Goal: Information Seeking & Learning: Learn about a topic

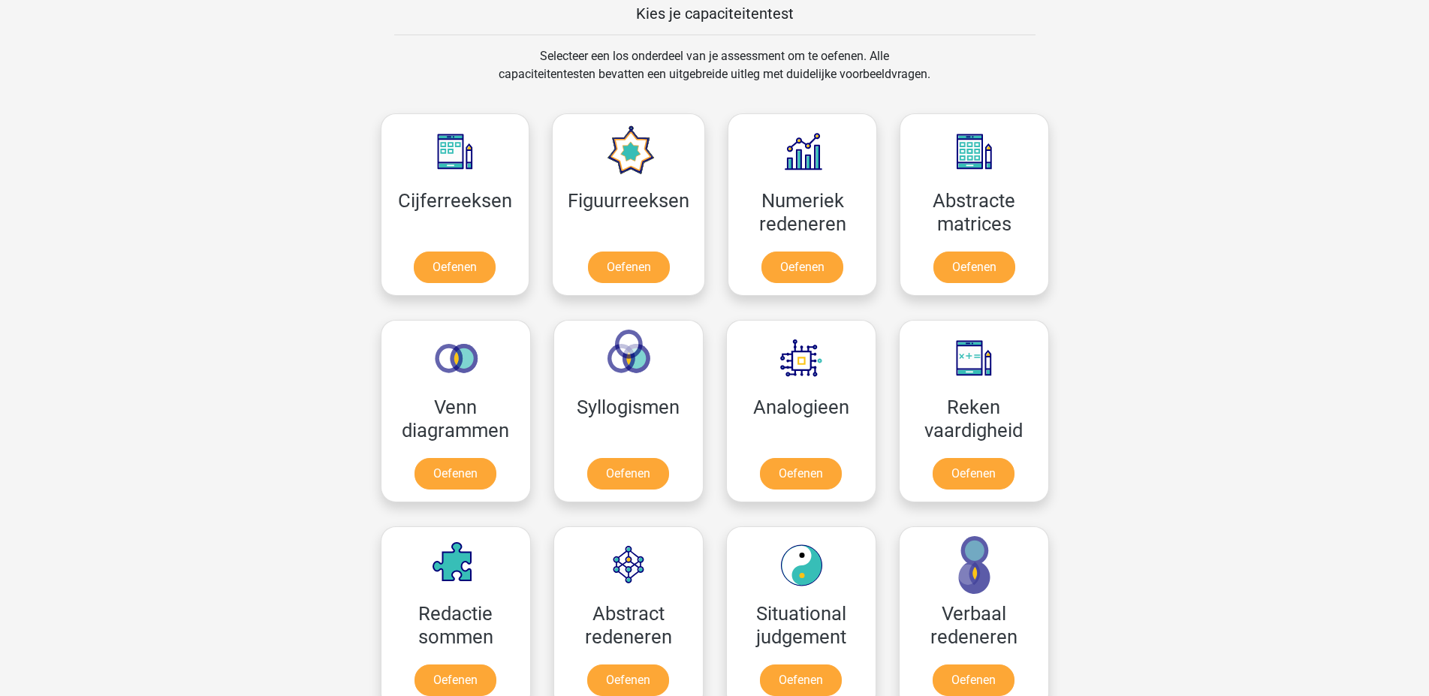
scroll to position [601, 0]
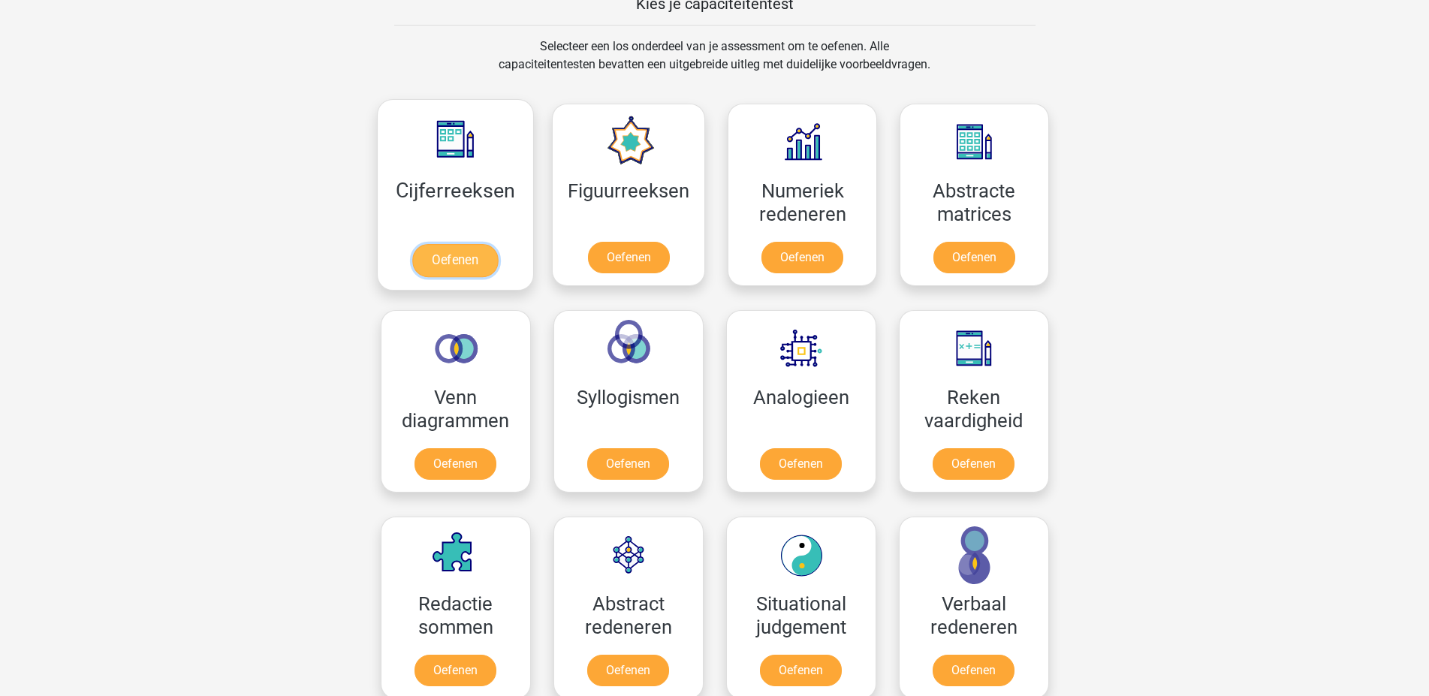
click at [454, 265] on link "Oefenen" at bounding box center [455, 260] width 86 height 33
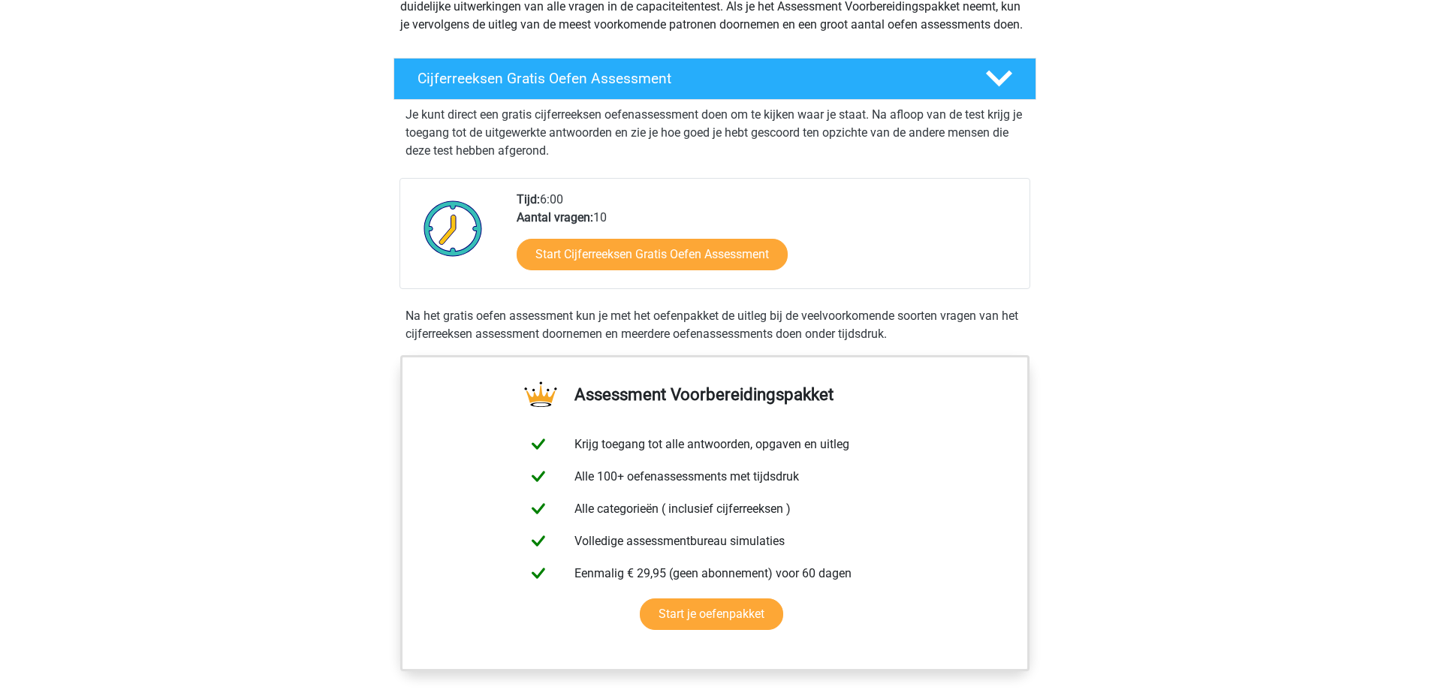
scroll to position [225, 0]
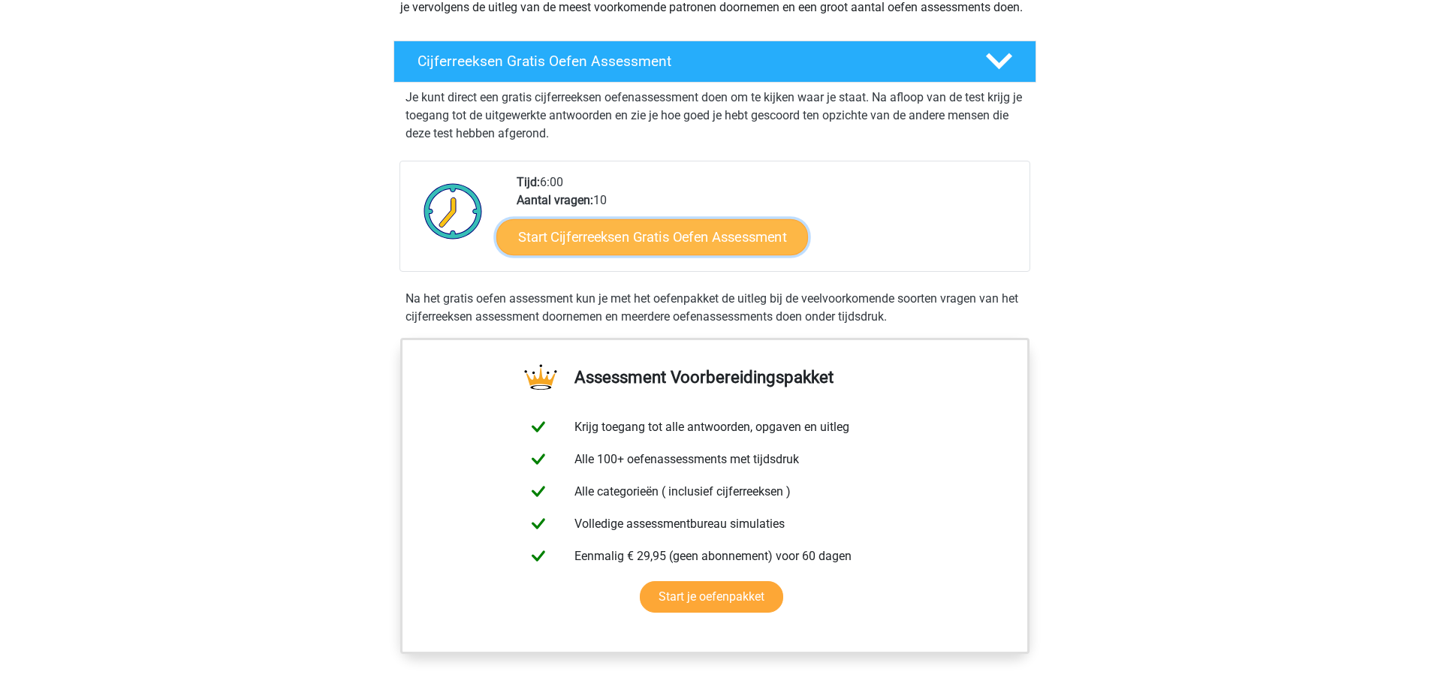
click at [676, 255] on link "Start Cijferreeksen Gratis Oefen Assessment" at bounding box center [652, 237] width 312 height 36
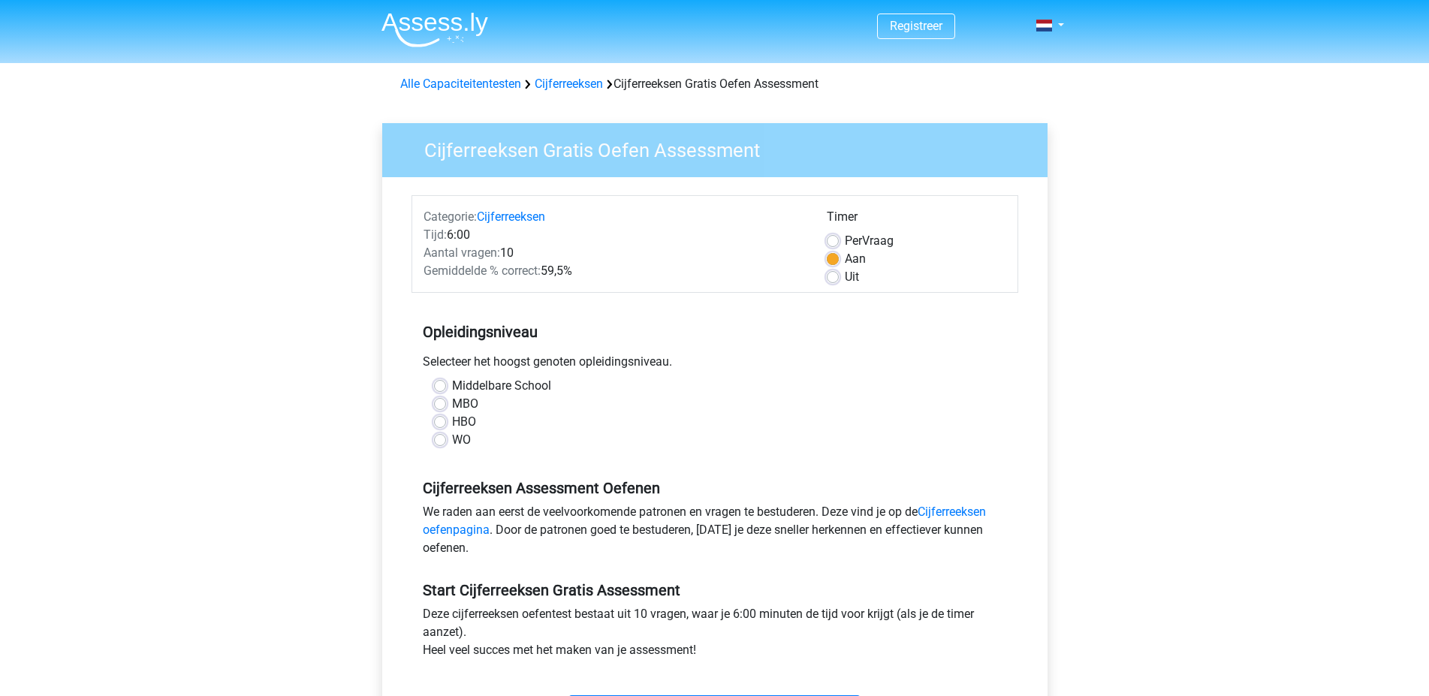
click at [452, 424] on label "HBO" at bounding box center [464, 422] width 24 height 18
click at [440, 424] on input "HBO" at bounding box center [440, 420] width 12 height 15
radio input "true"
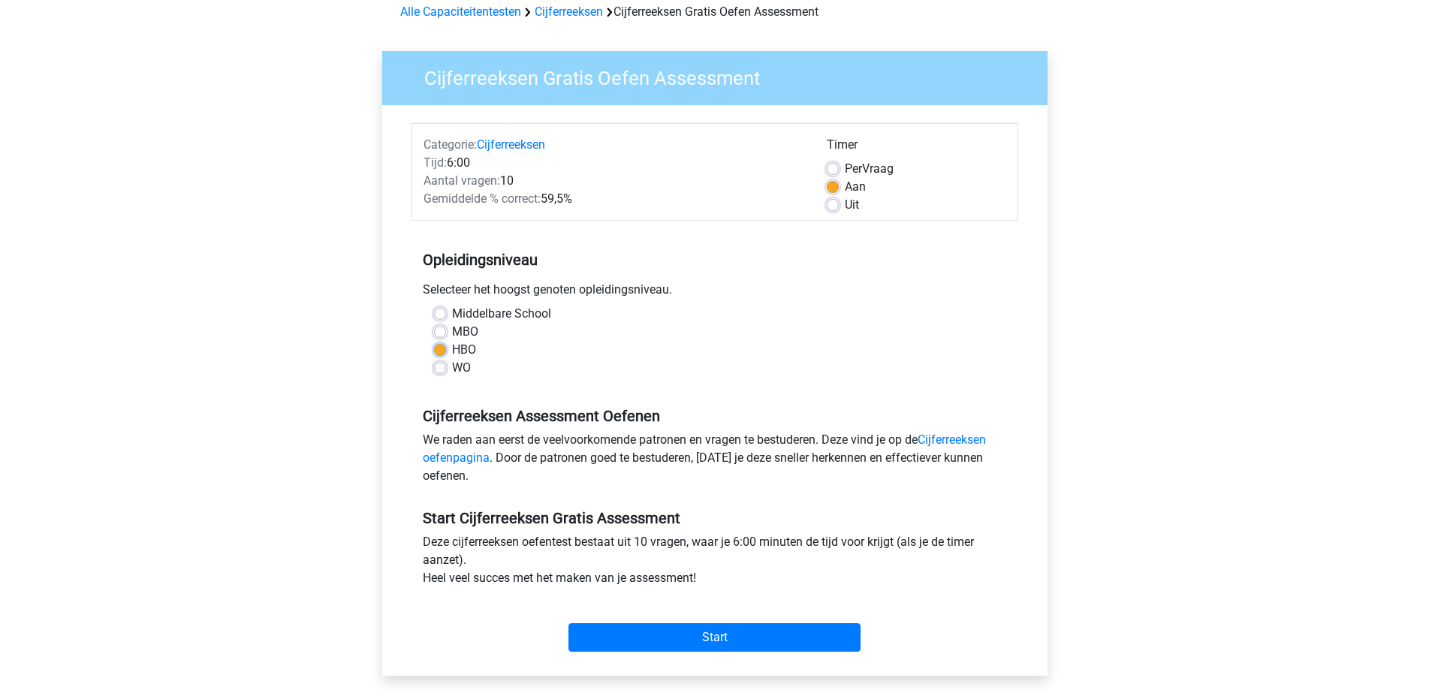
scroll to position [150, 0]
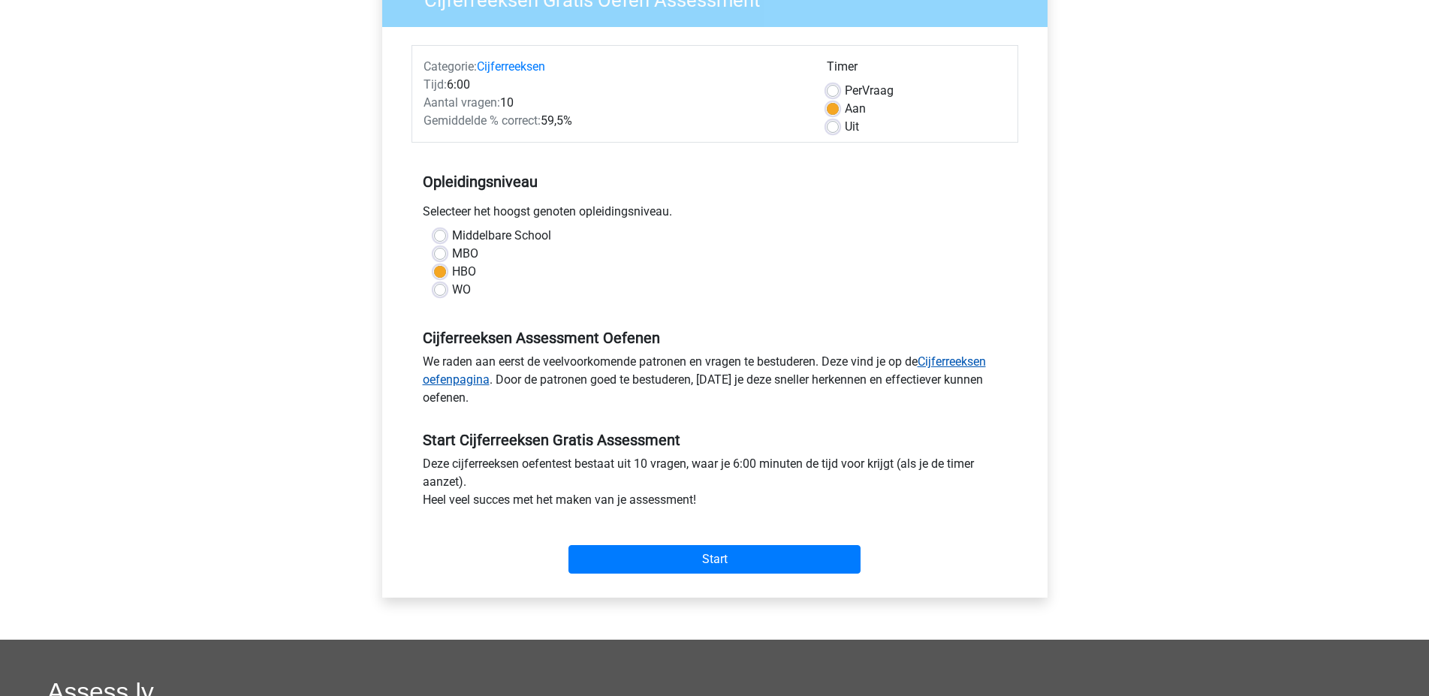
click at [952, 361] on link "Cijferreeksen oefenpagina" at bounding box center [704, 370] width 563 height 32
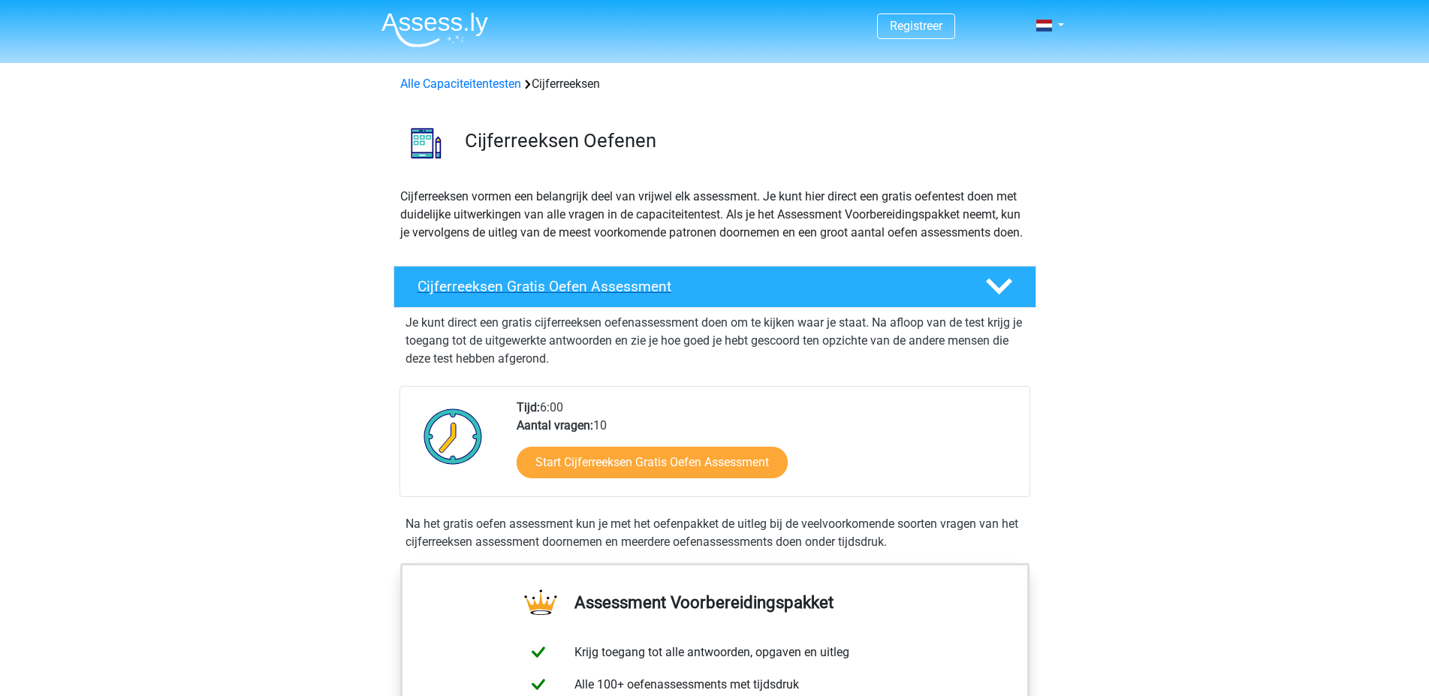
click at [584, 295] on h4 "Cijferreeksen Gratis Oefen Assessment" at bounding box center [690, 286] width 544 height 17
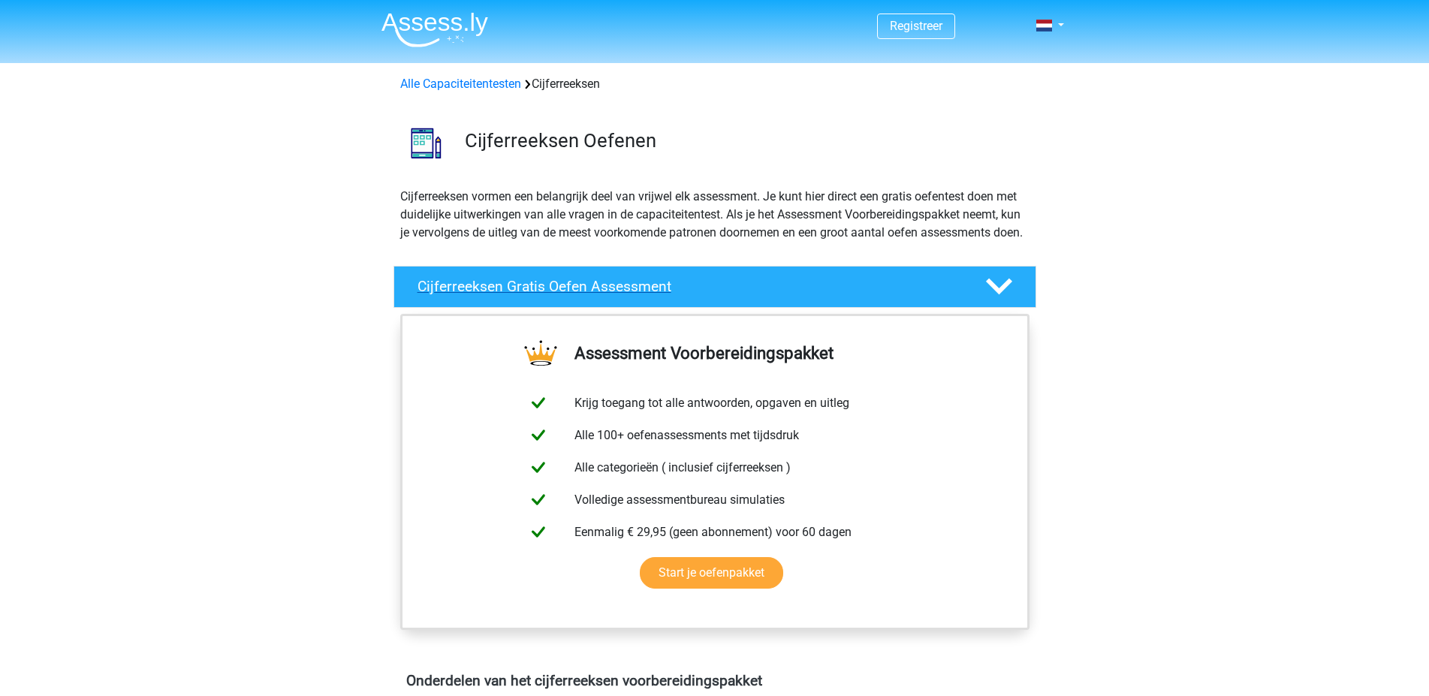
click at [584, 295] on h4 "Cijferreeksen Gratis Oefen Assessment" at bounding box center [690, 286] width 544 height 17
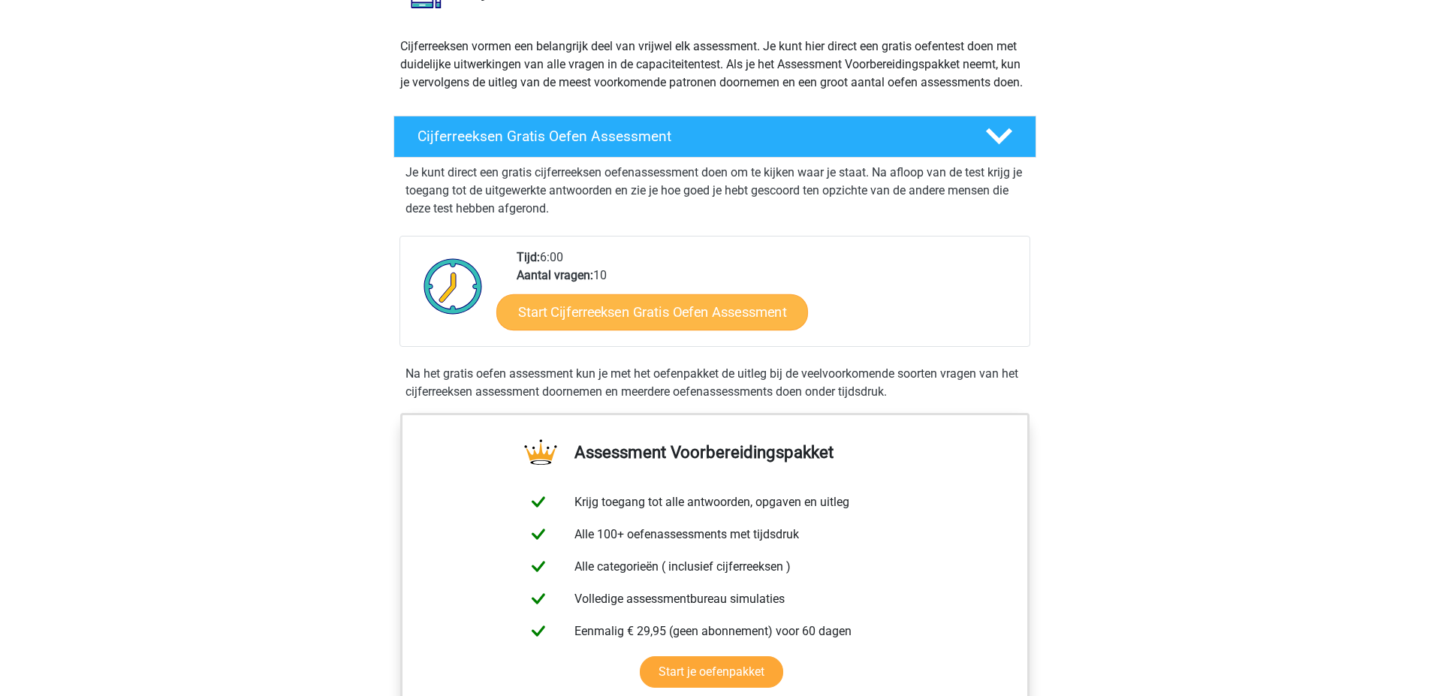
scroll to position [225, 0]
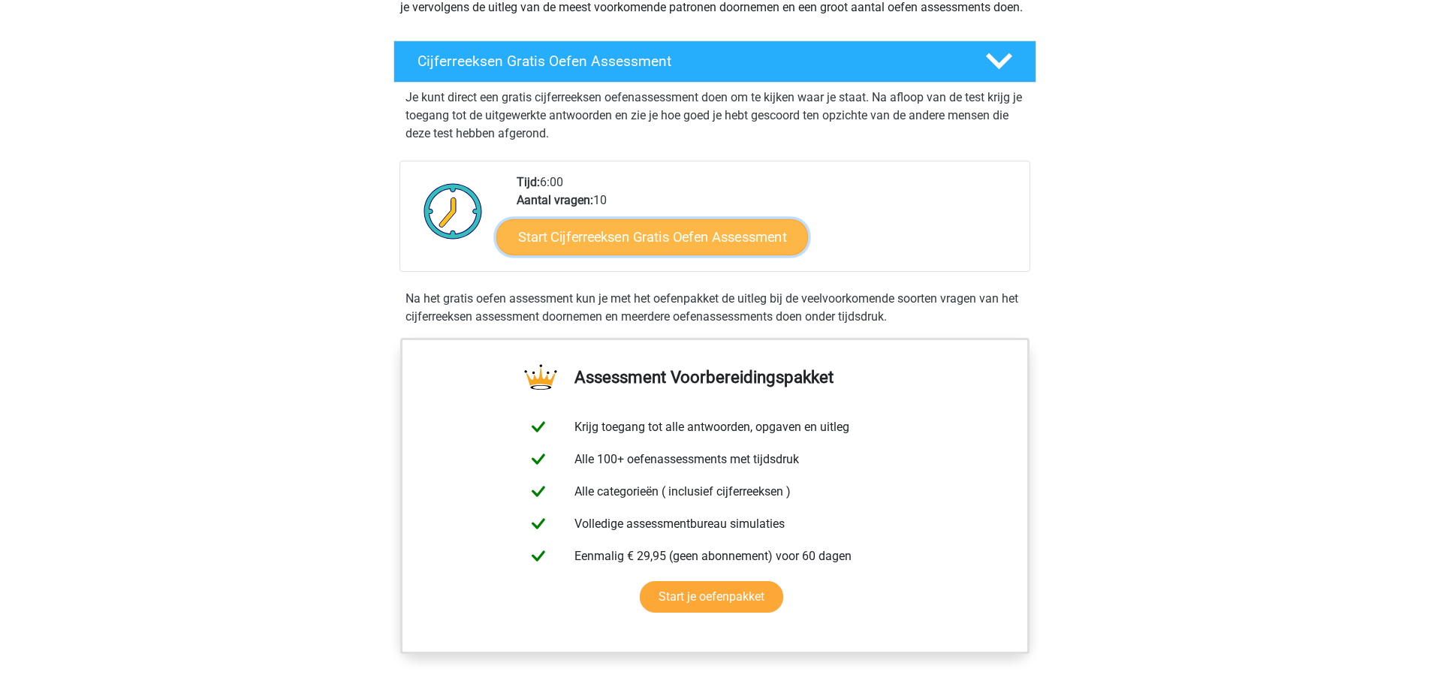
click at [633, 254] on link "Start Cijferreeksen Gratis Oefen Assessment" at bounding box center [652, 237] width 312 height 36
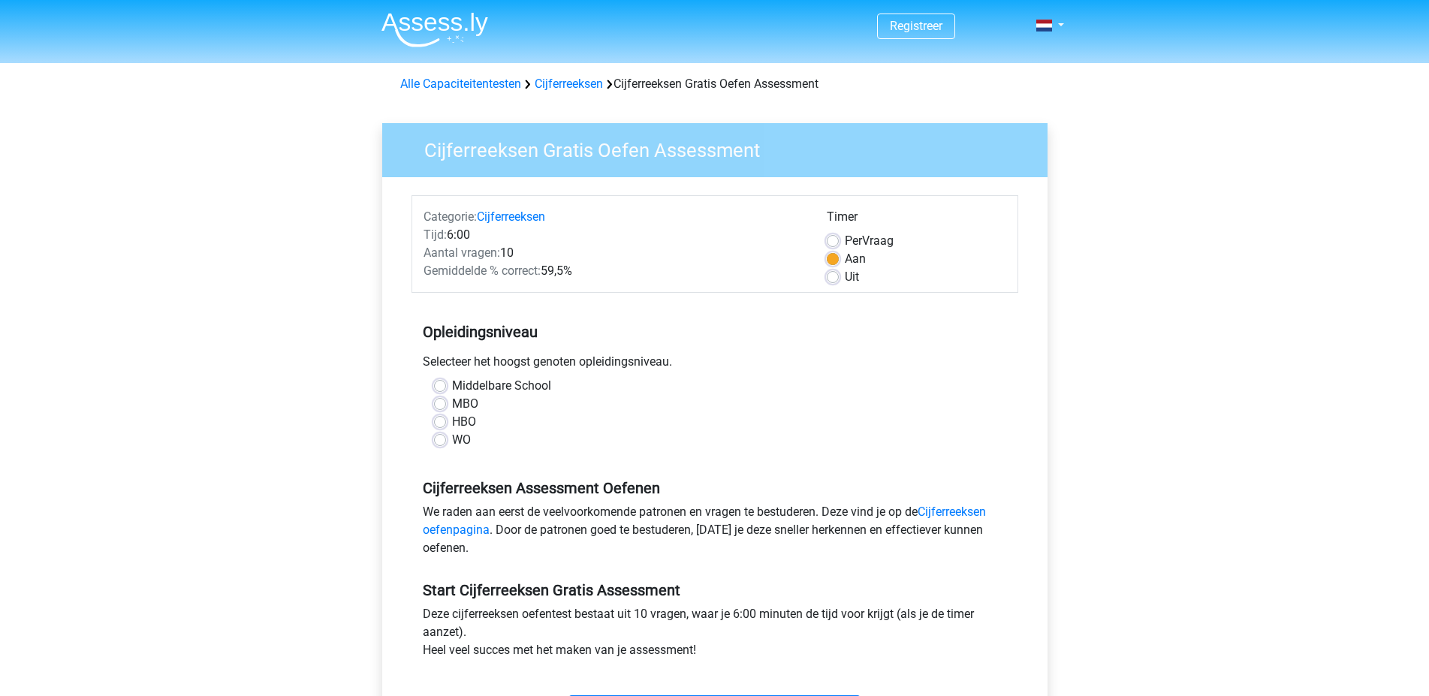
click at [452, 424] on label "HBO" at bounding box center [464, 422] width 24 height 18
click at [437, 424] on input "HBO" at bounding box center [440, 420] width 12 height 15
radio input "true"
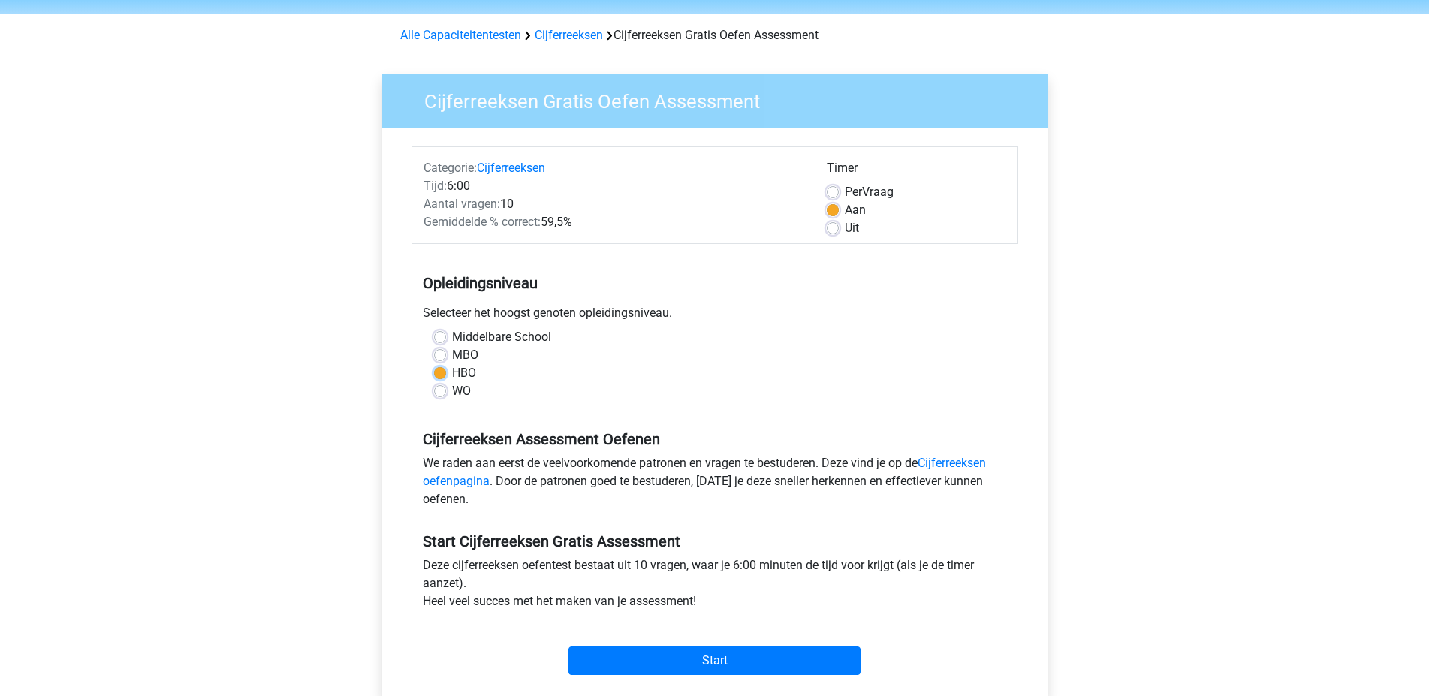
scroll to position [75, 0]
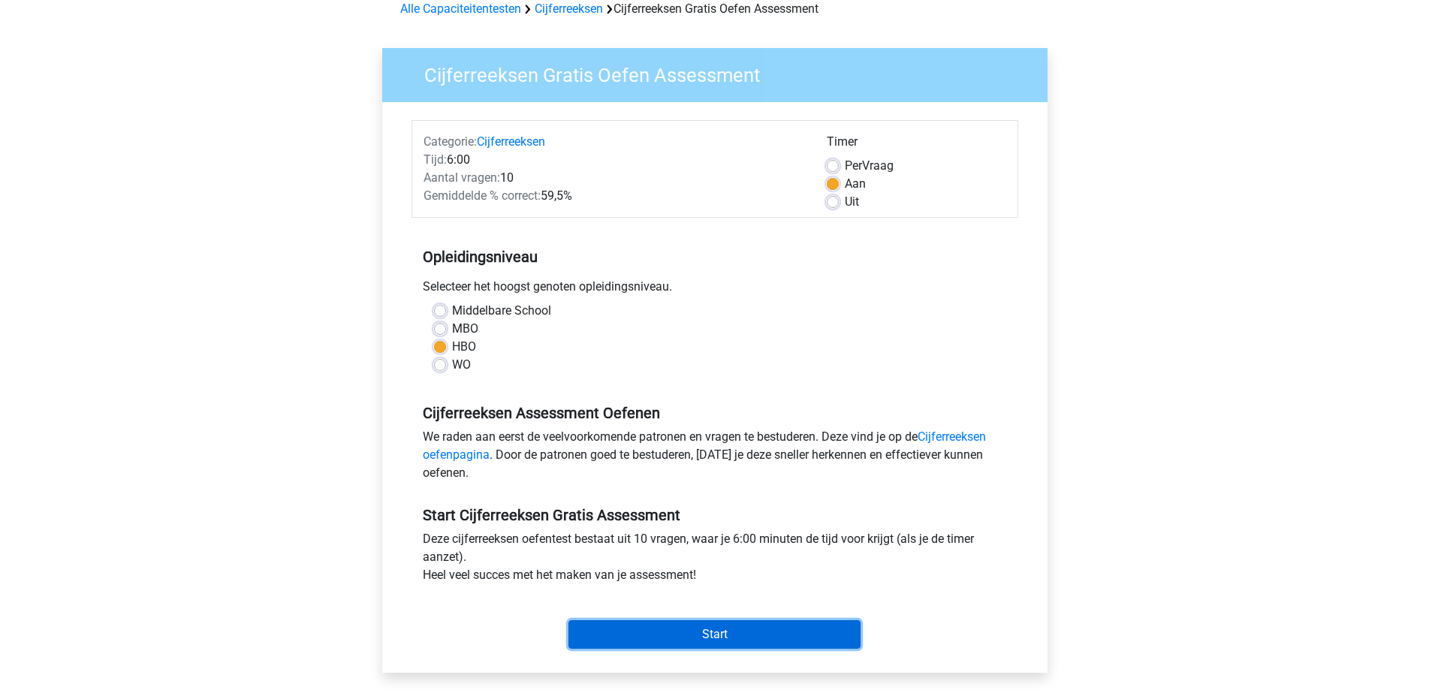
click at [716, 631] on input "Start" at bounding box center [714, 634] width 292 height 29
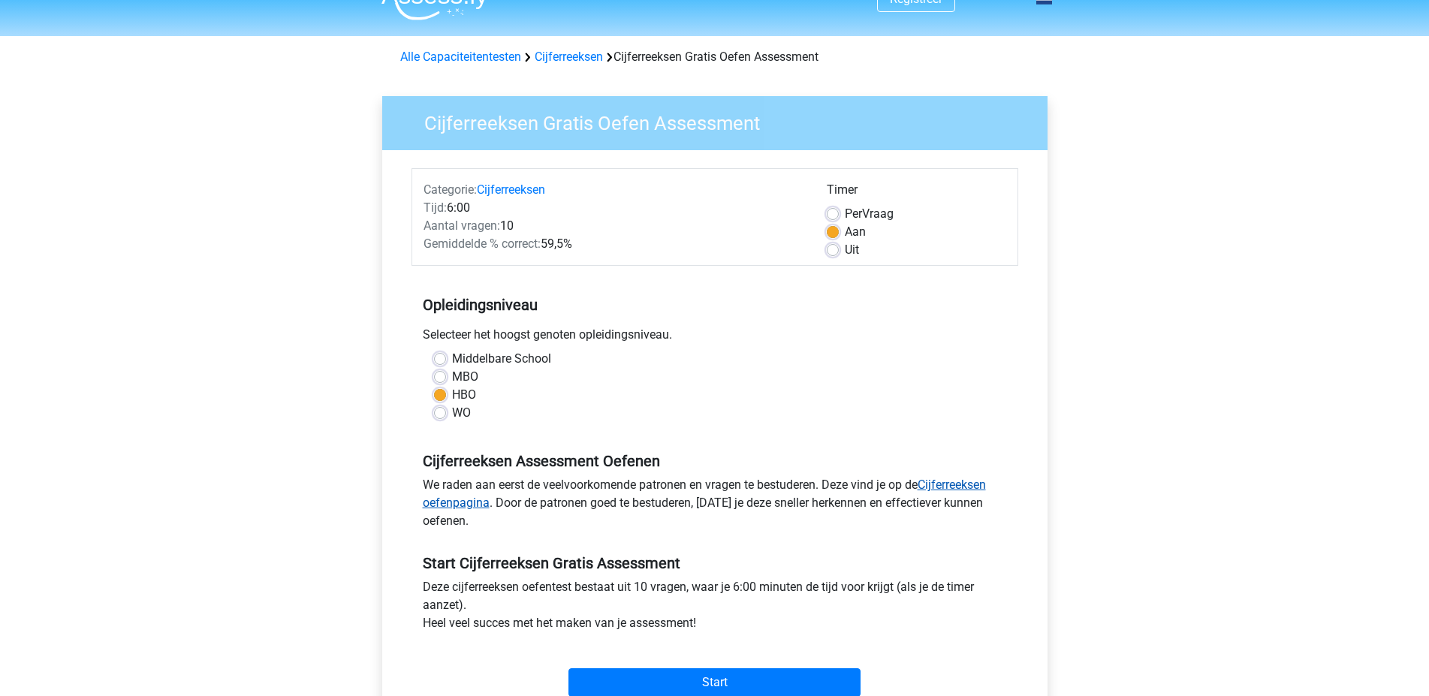
scroll to position [0, 0]
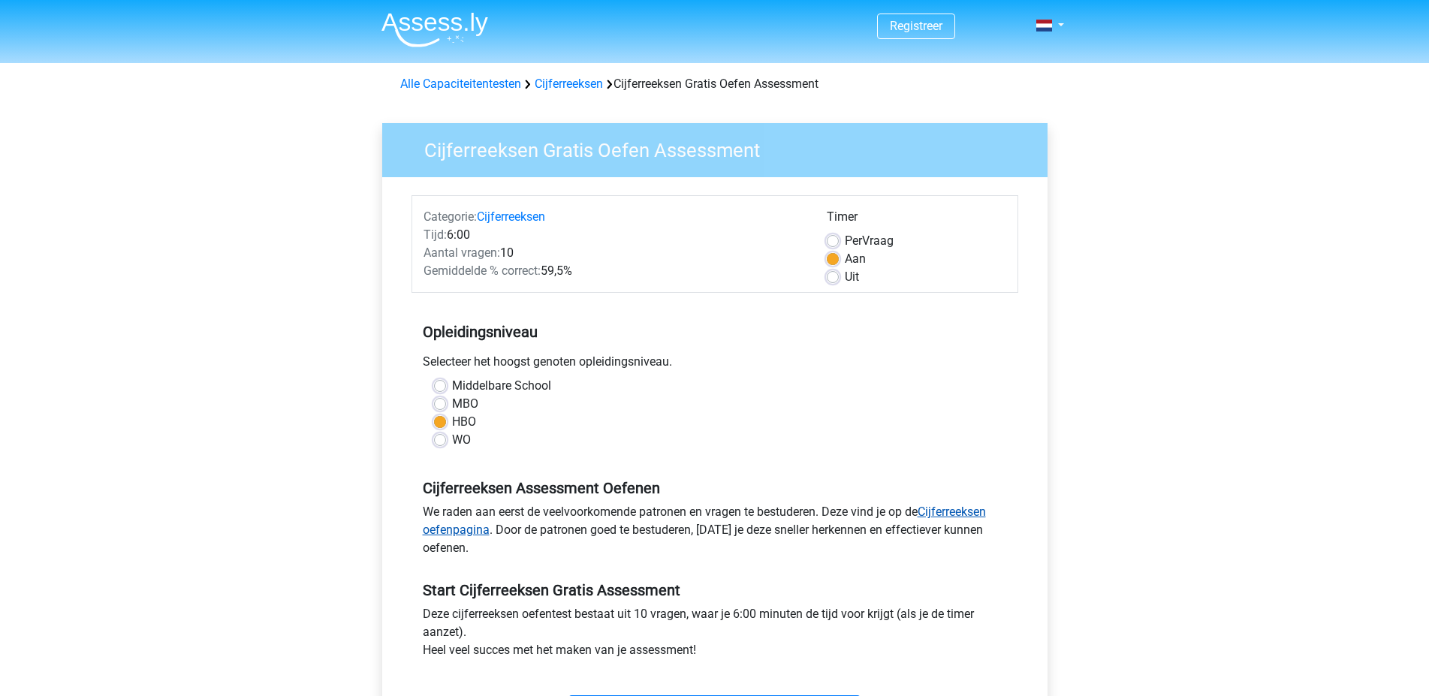
click at [950, 512] on link "Cijferreeksen oefenpagina" at bounding box center [704, 521] width 563 height 32
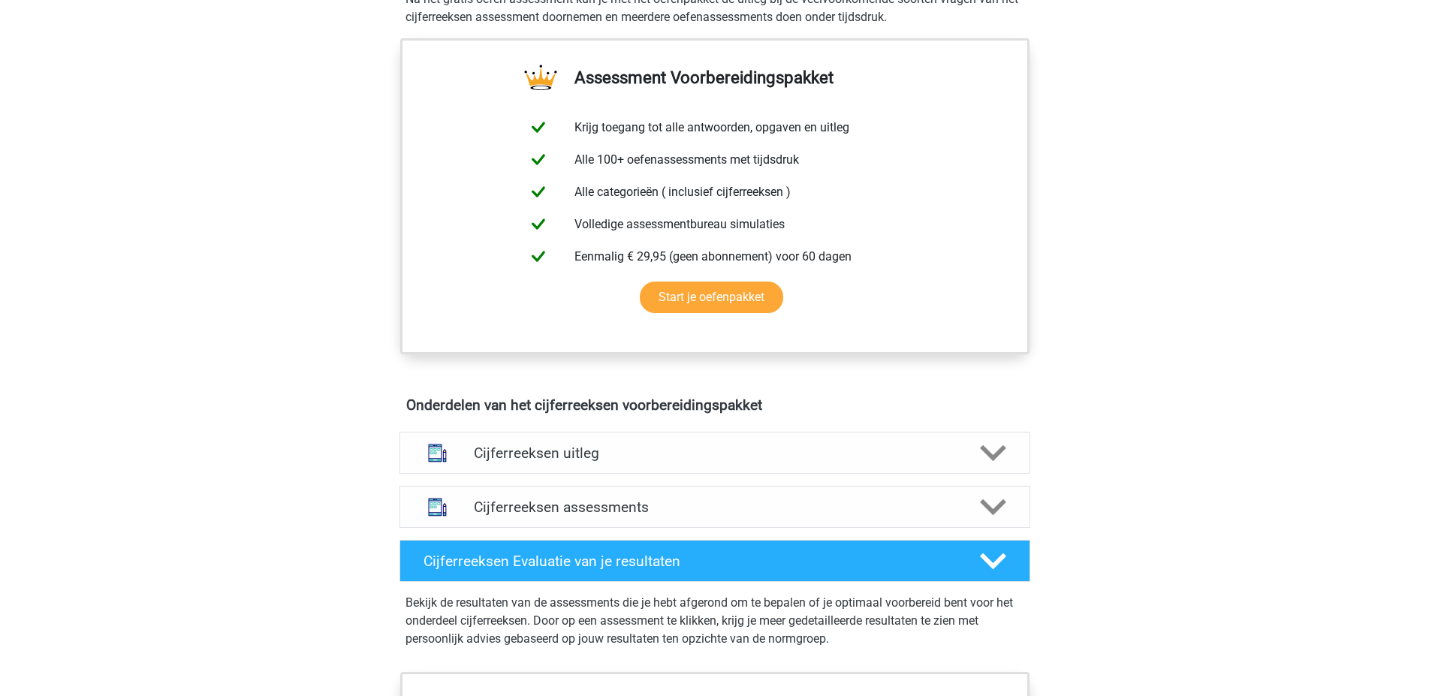
scroll to position [526, 0]
click at [538, 461] on h4 "Cijferreeksen uitleg" at bounding box center [715, 452] width 482 height 17
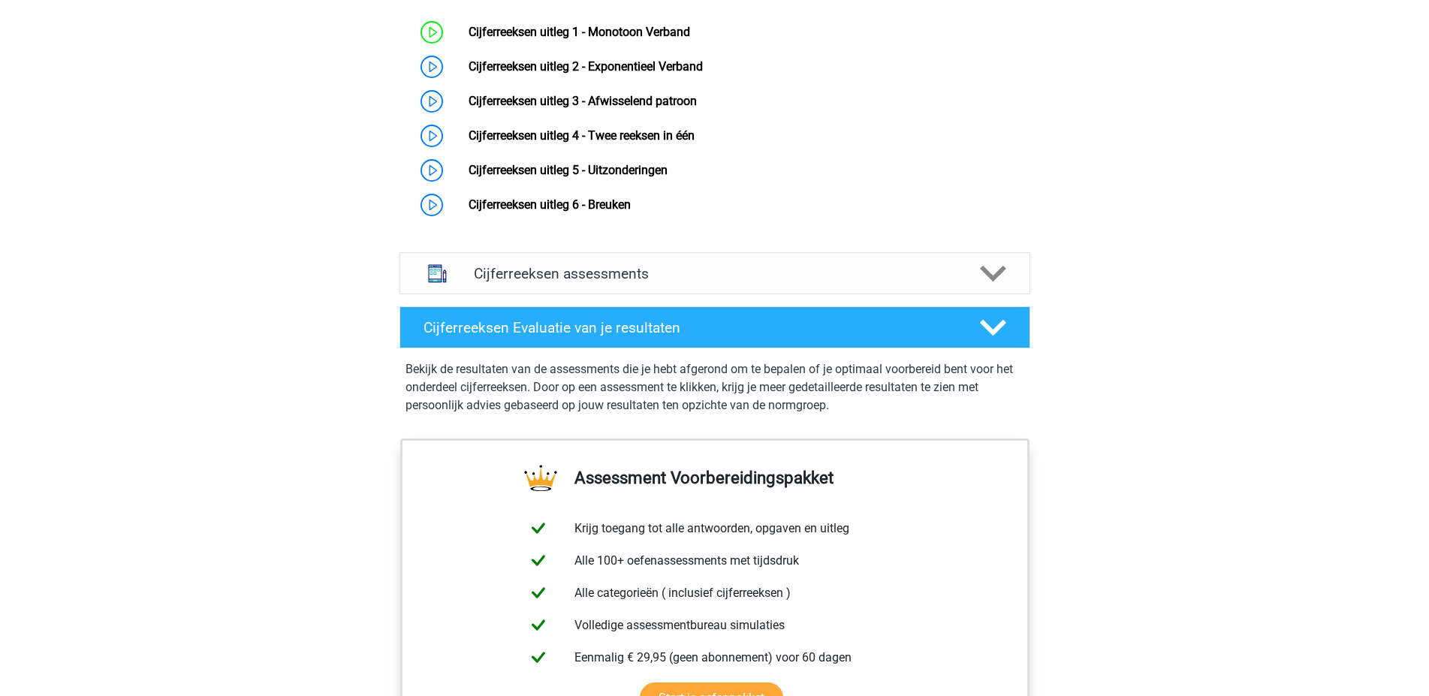
scroll to position [976, 0]
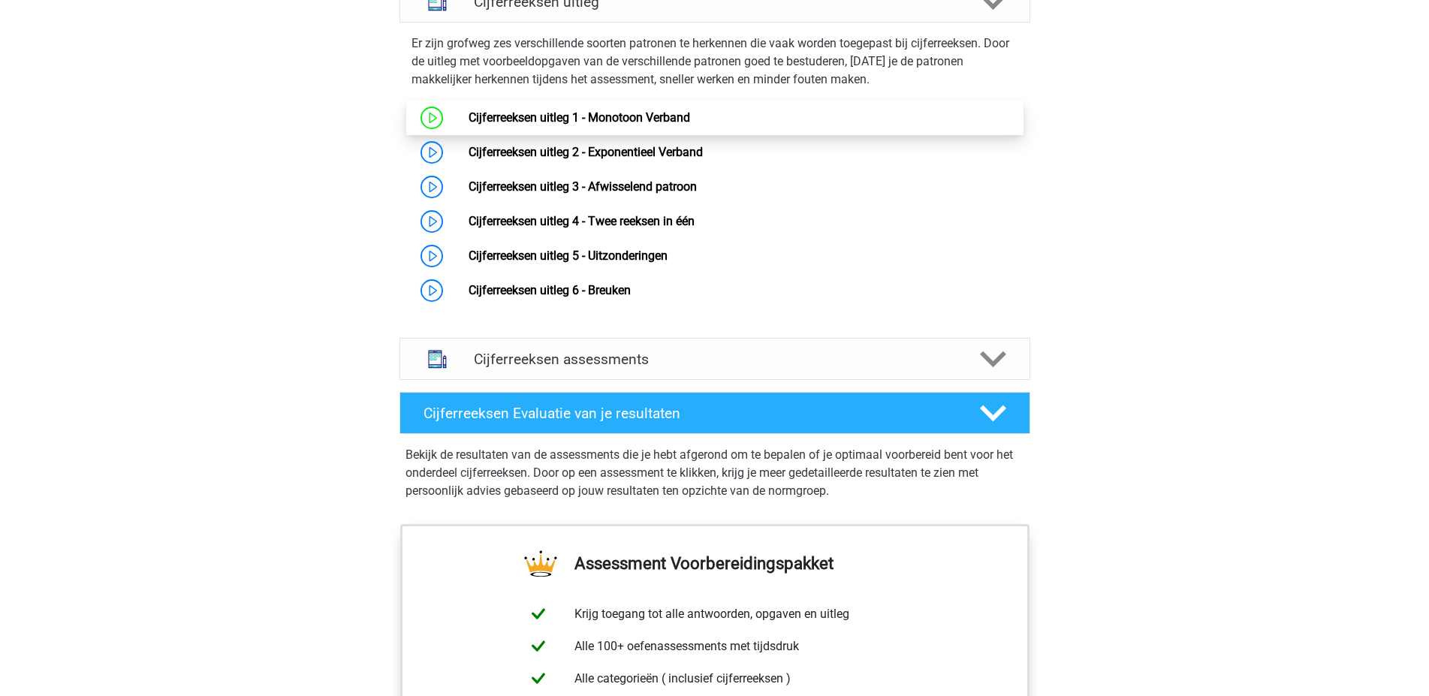
click at [617, 125] on link "Cijferreeksen uitleg 1 - Monotoon Verband" at bounding box center [580, 117] width 222 height 14
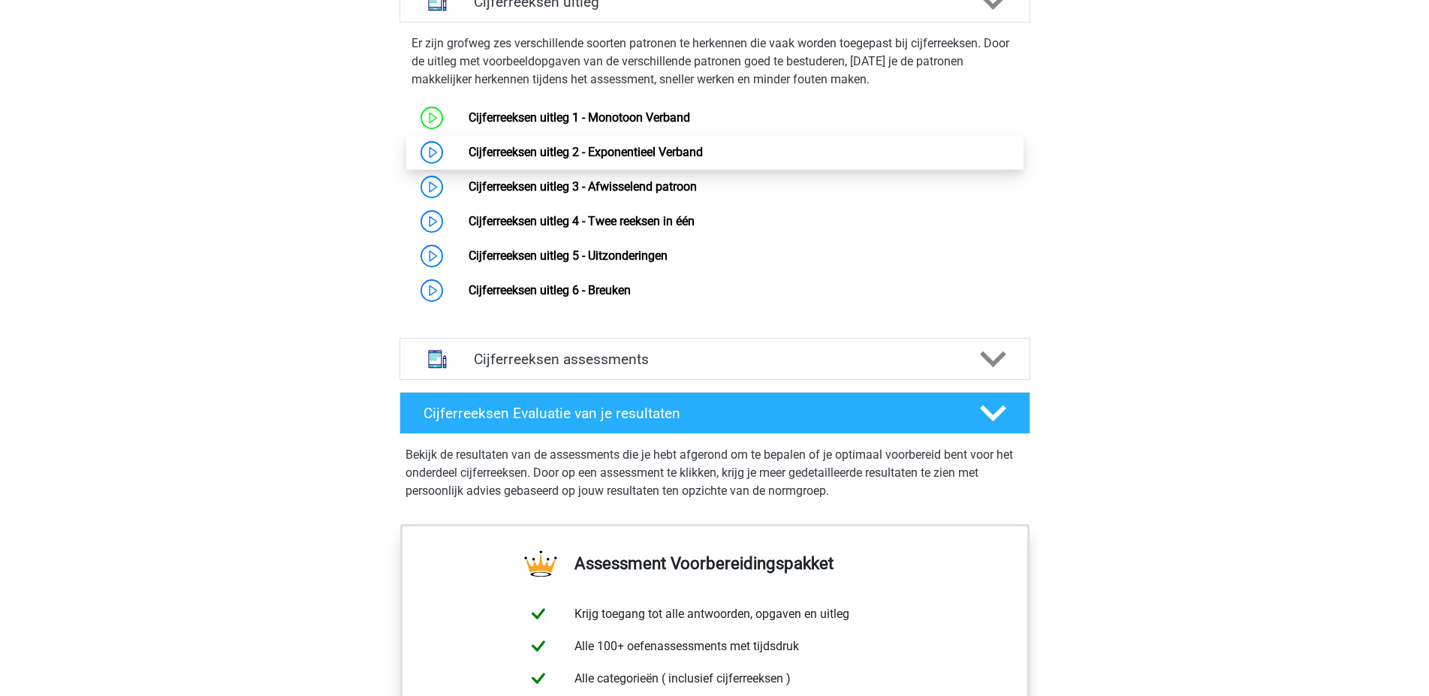
click at [539, 159] on link "Cijferreeksen uitleg 2 - Exponentieel Verband" at bounding box center [586, 152] width 234 height 14
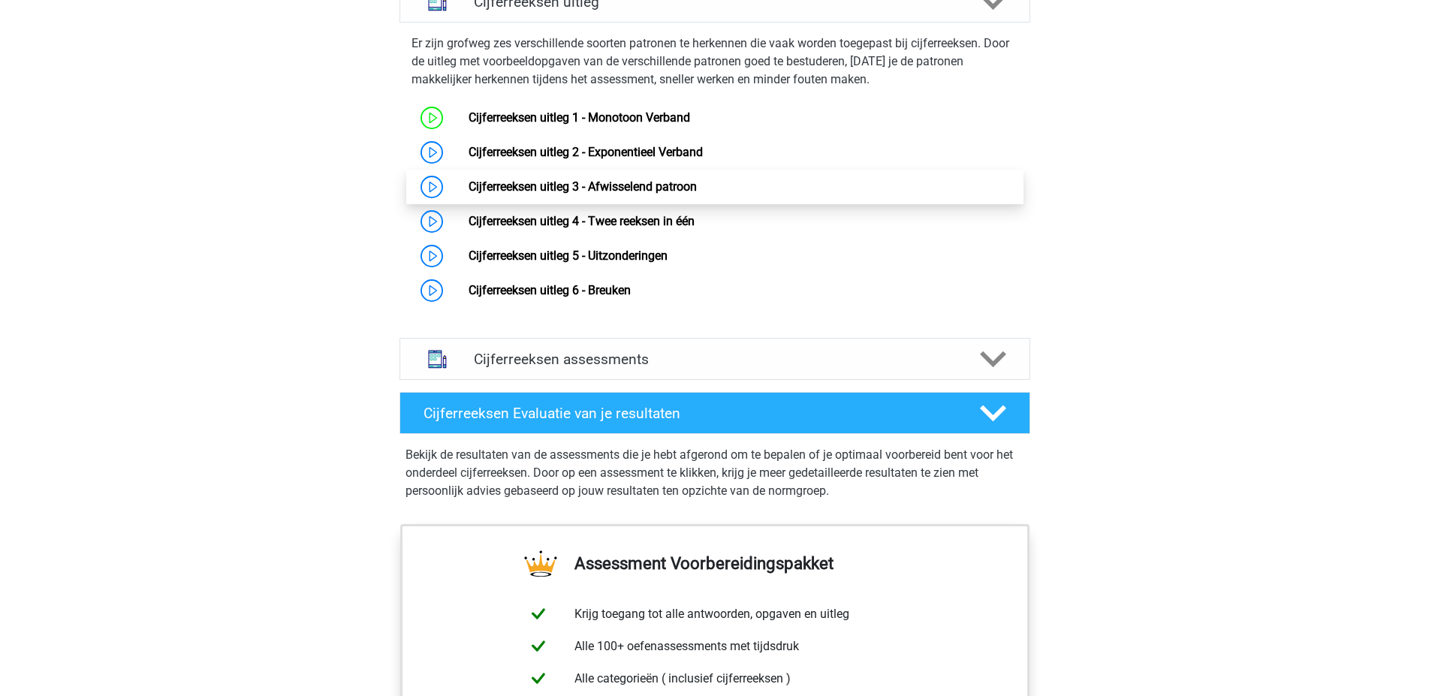
click at [503, 194] on link "Cijferreeksen uitleg 3 - Afwisselend patroon" at bounding box center [583, 186] width 228 height 14
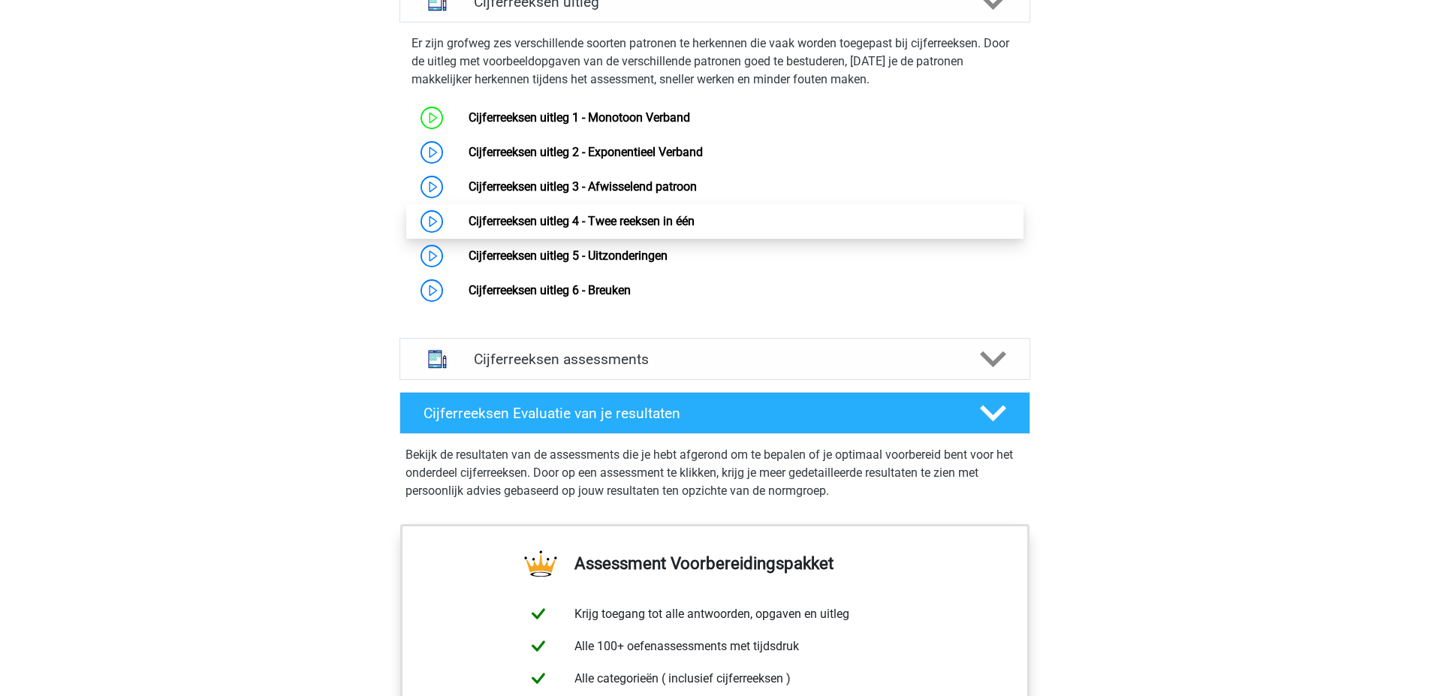
click at [548, 228] on link "Cijferreeksen uitleg 4 - Twee reeksen in één" at bounding box center [582, 221] width 226 height 14
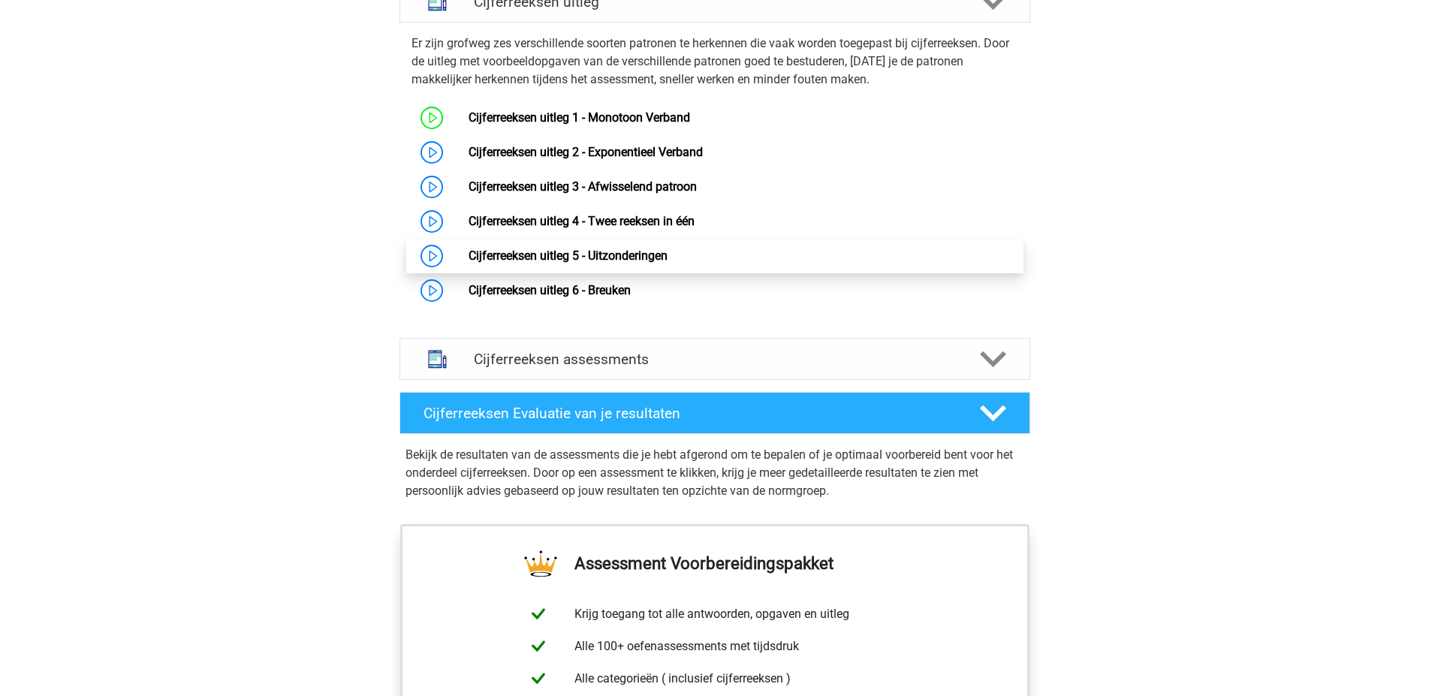
click at [520, 263] on link "Cijferreeksen uitleg 5 - Uitzonderingen" at bounding box center [568, 256] width 199 height 14
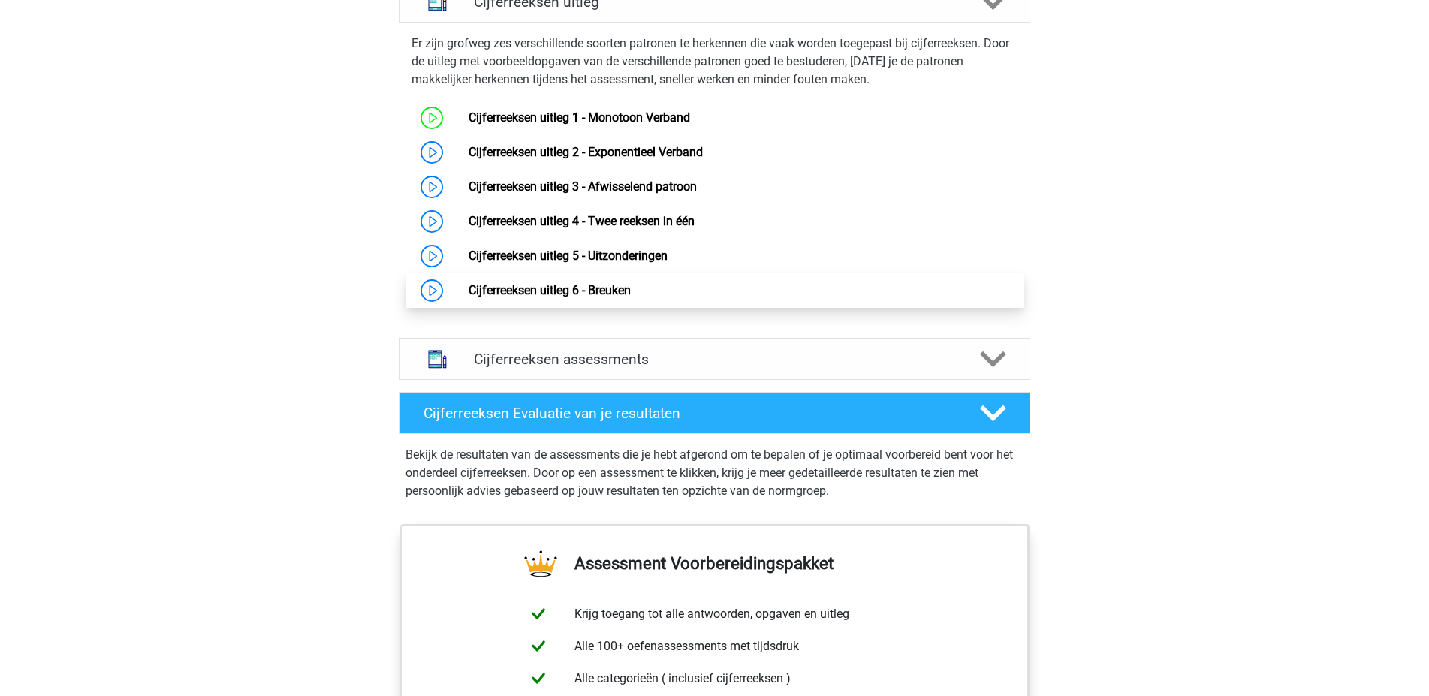
click at [516, 297] on link "Cijferreeksen uitleg 6 - Breuken" at bounding box center [550, 290] width 162 height 14
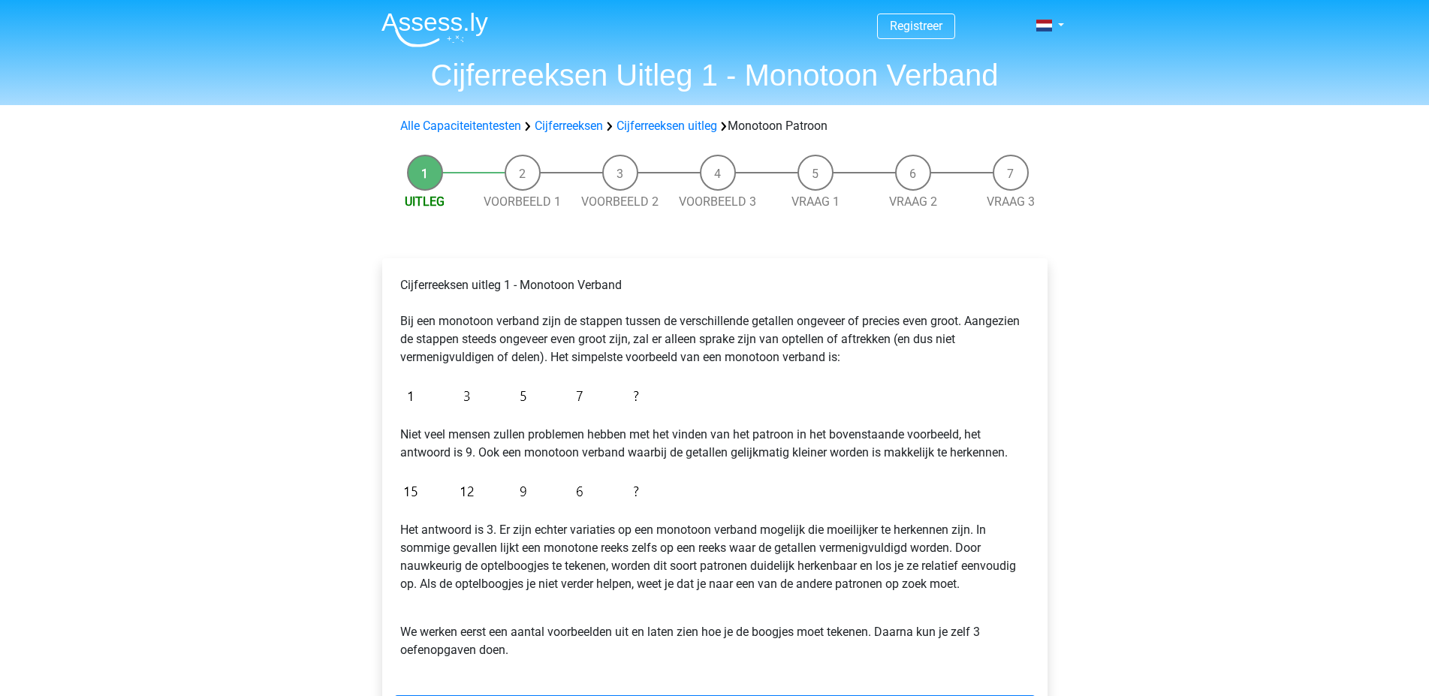
click at [335, 323] on div "Registreer Nederlands English" at bounding box center [714, 593] width 1429 height 1187
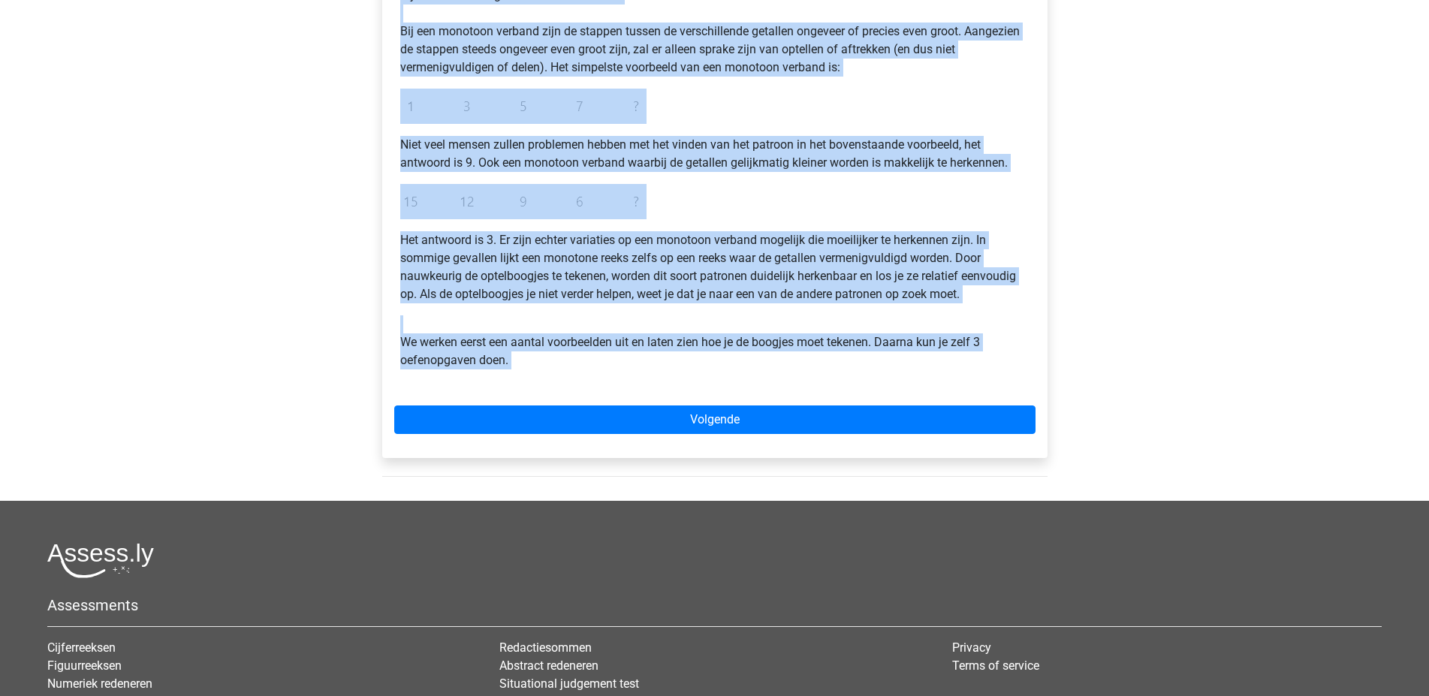
scroll to position [491, 0]
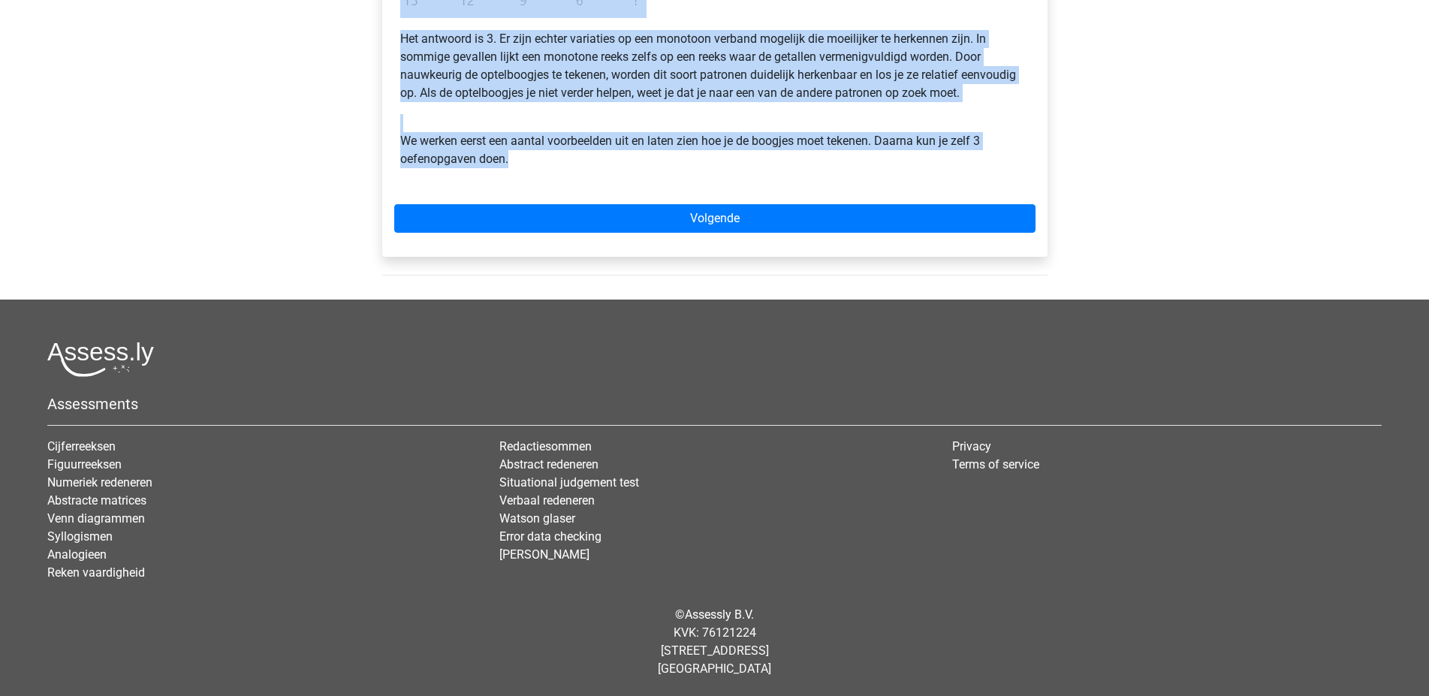
drag, startPoint x: 402, startPoint y: 282, endPoint x: 1024, endPoint y: 151, distance: 636.1
copy div "Cijferreeksen uitleg 1 - Monotoon Verband Bij een monotoon verband zijn de stap…"
click at [1289, 167] on div "Registreer Nederlands English" at bounding box center [714, 102] width 1429 height 1187
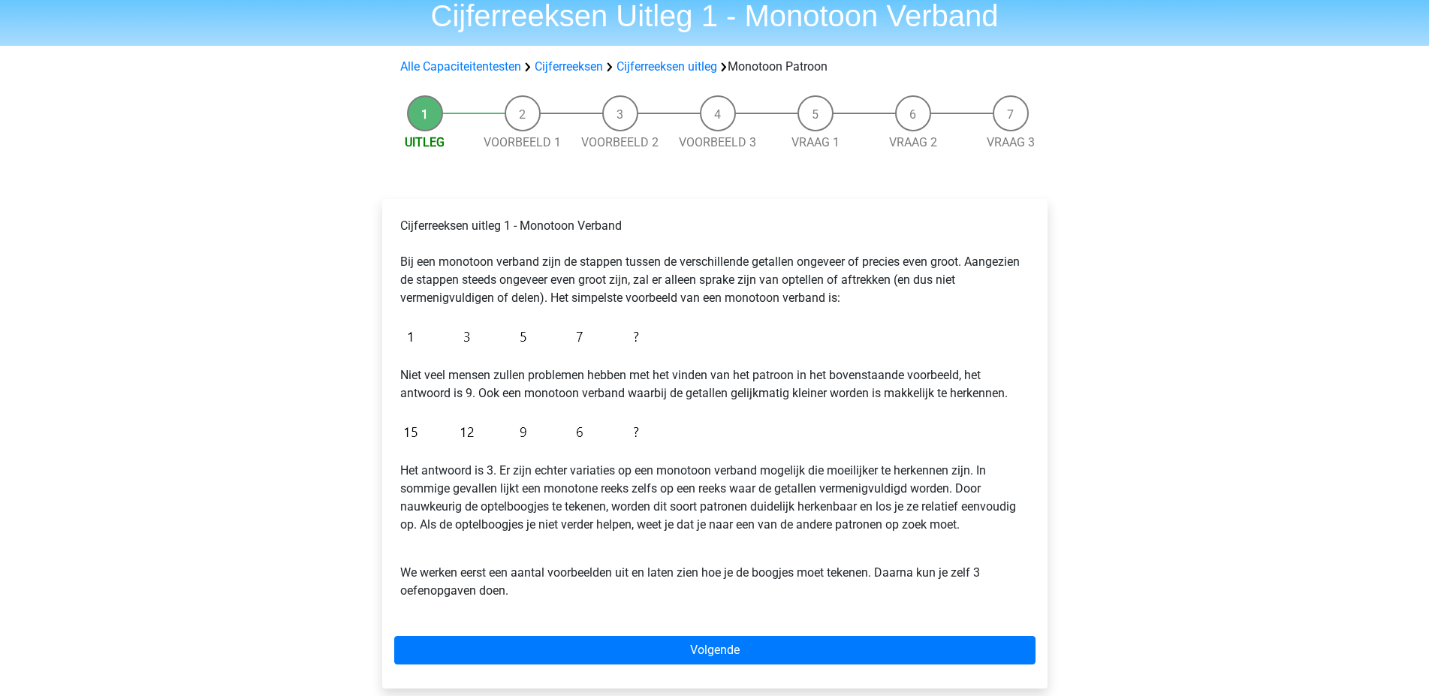
scroll to position [0, 0]
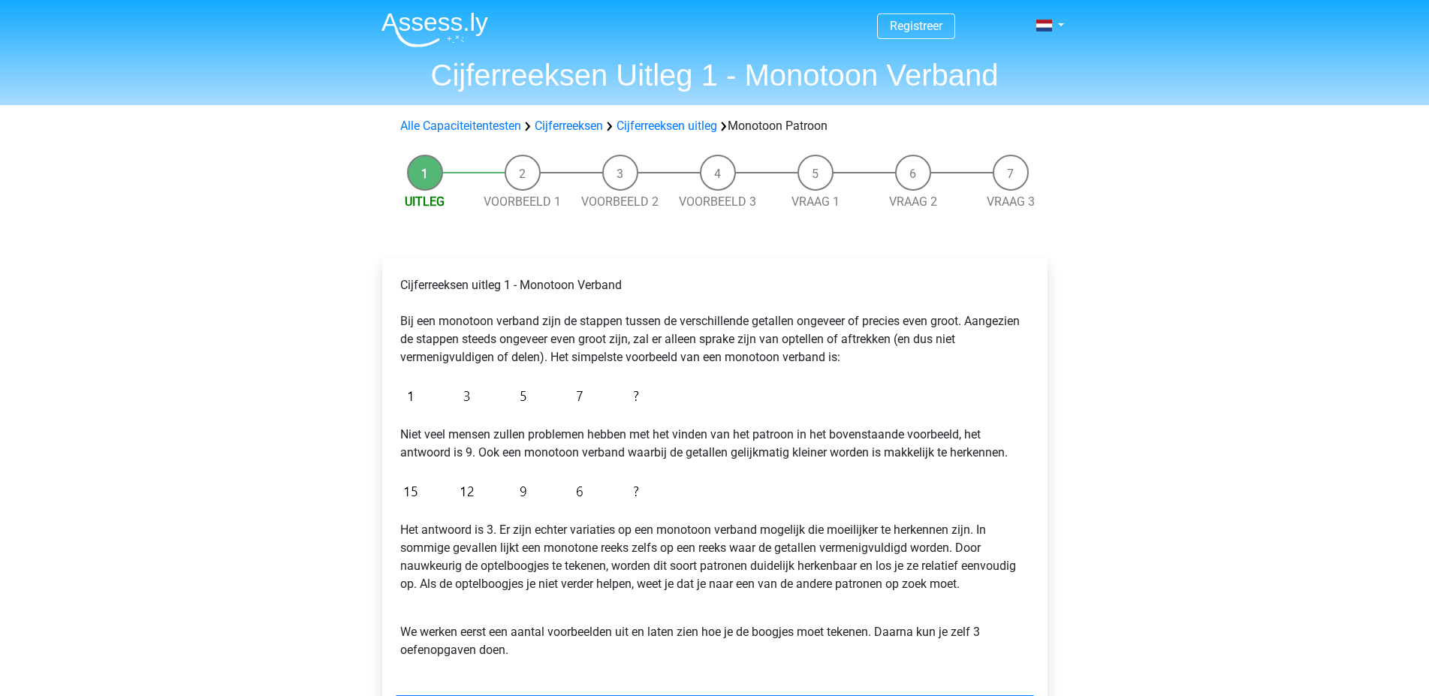
click at [523, 179] on li "Voorbeeld 1" at bounding box center [523, 183] width 98 height 56
click at [519, 201] on link "Voorbeeld 1" at bounding box center [522, 201] width 77 height 14
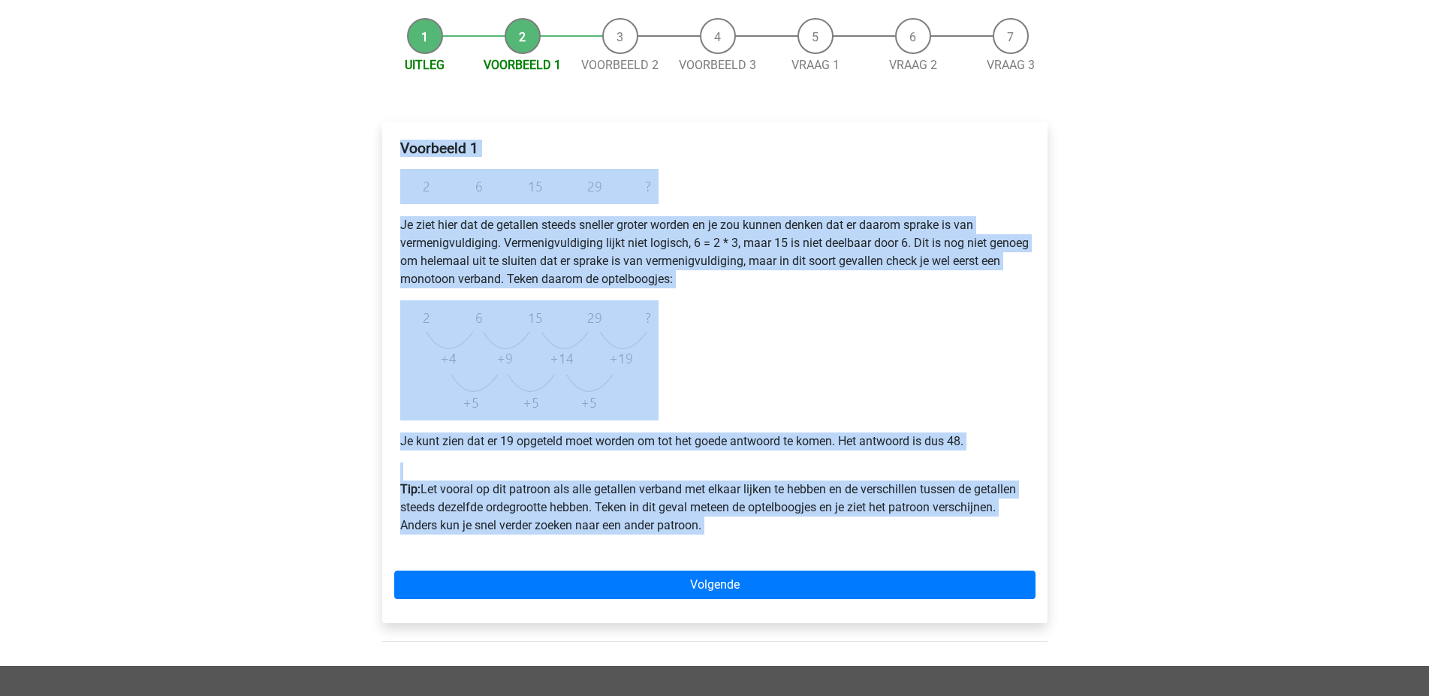
scroll to position [138, 0]
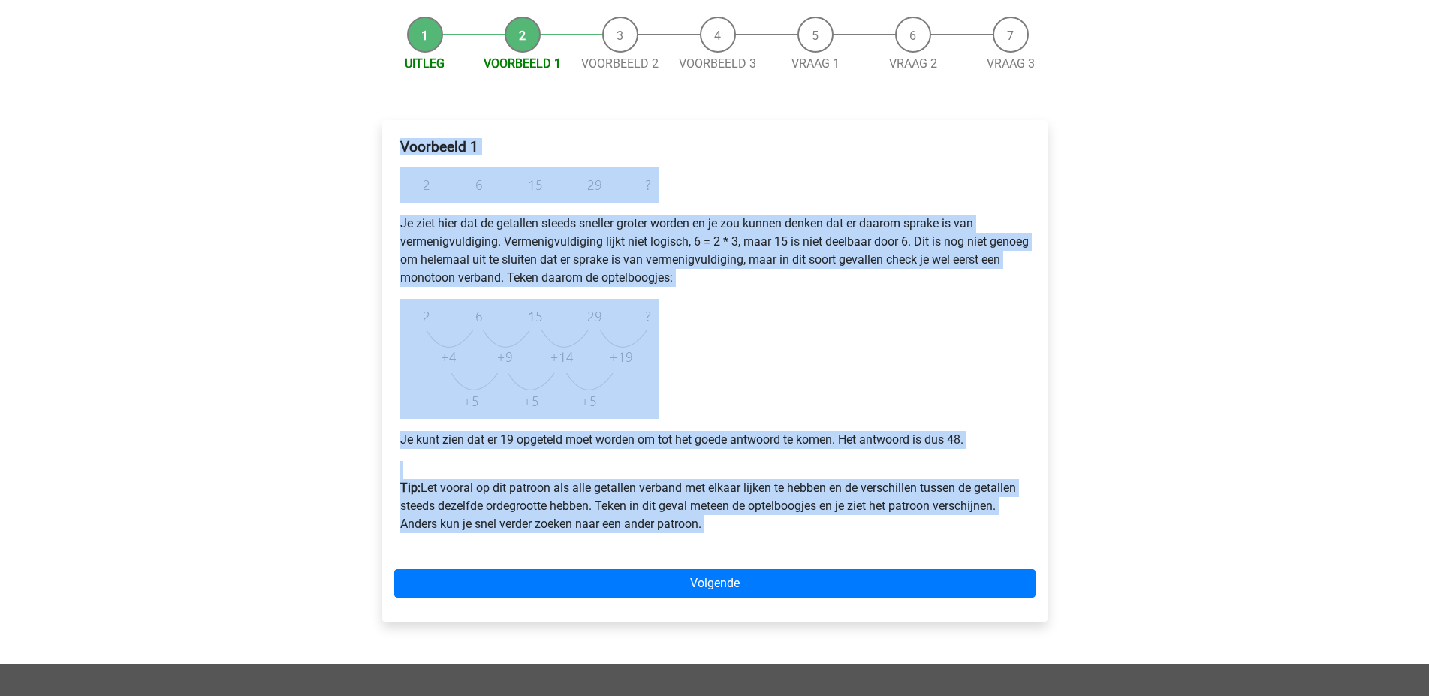
drag, startPoint x: 402, startPoint y: 284, endPoint x: 1027, endPoint y: 517, distance: 666.7
click at [1027, 517] on div "Voorbeeld 1 Je ziet hier dat de getallen steeds sneller groter worden en je zou…" at bounding box center [714, 341] width 641 height 419
copy div "Voorbeeld 1 Je ziet hier dat de getallen steeds sneller groter worden en je zou…"
click at [611, 66] on link "Voorbeeld 2" at bounding box center [619, 63] width 77 height 14
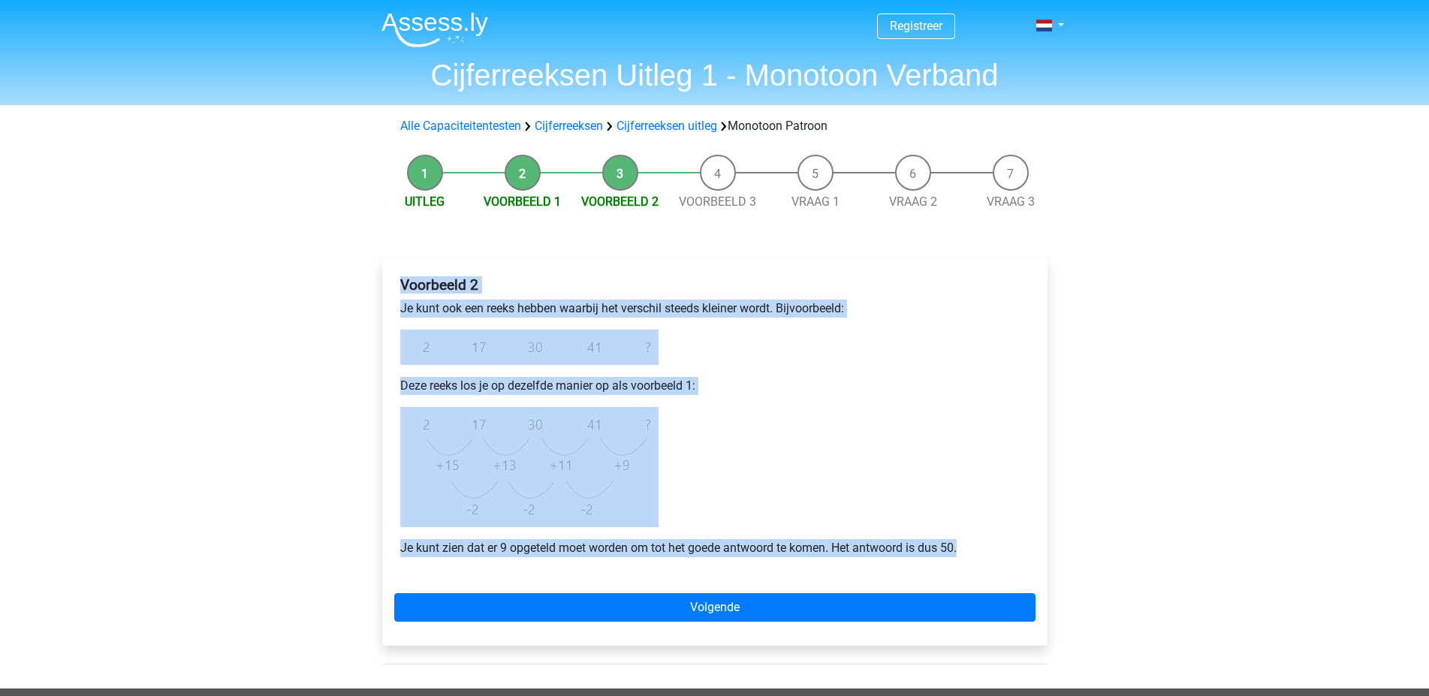
drag, startPoint x: 401, startPoint y: 285, endPoint x: 970, endPoint y: 550, distance: 628.2
click at [970, 550] on div "Voorbeeld 2 Je kunt ook een reeks hebben waarbij het verschil steeds kleiner wo…" at bounding box center [714, 422] width 641 height 305
copy div "Voorbeeld 2 Je kunt ook een reeks hebben waarbij het verschil steeds kleiner wo…"
click at [701, 202] on link "Voorbeeld 3" at bounding box center [717, 201] width 77 height 14
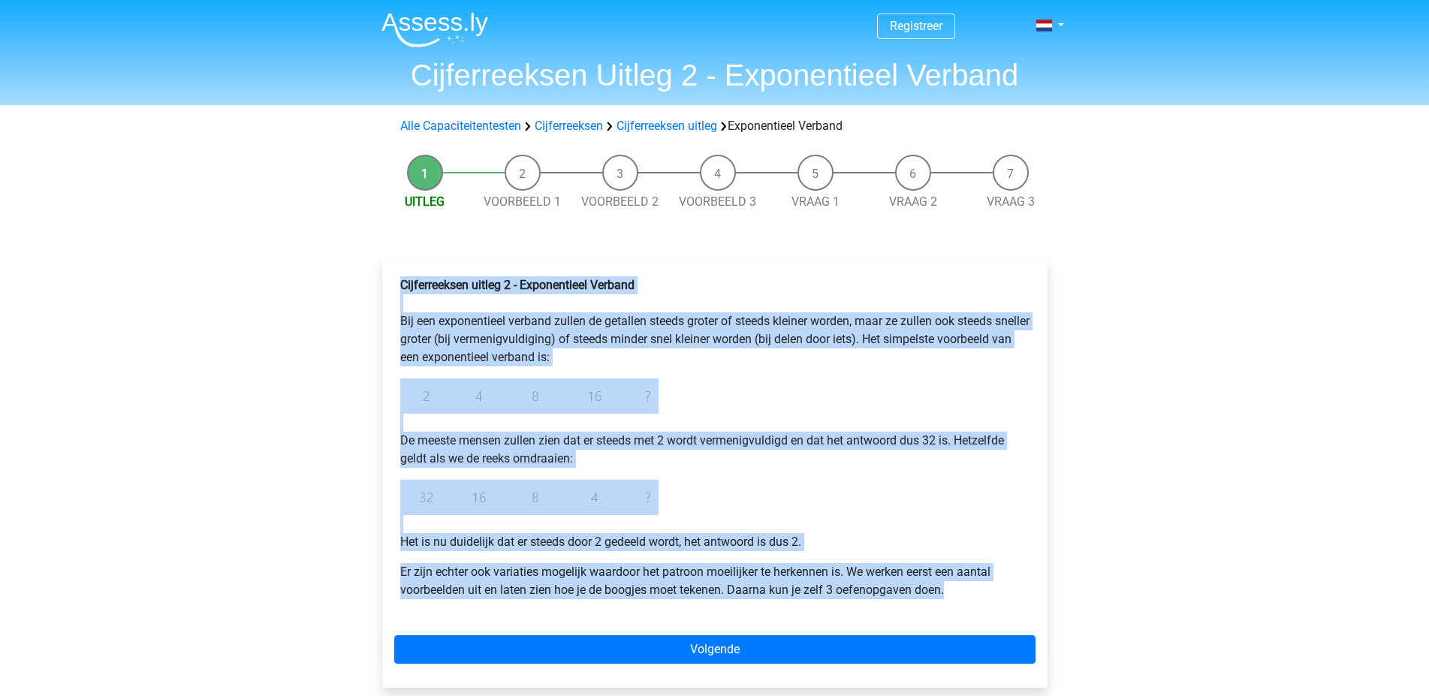
drag, startPoint x: 401, startPoint y: 284, endPoint x: 974, endPoint y: 614, distance: 661.4
click at [974, 614] on div "Cijferreeksen uitleg 2 - Exponentieel Verband Bij een exponentieel verband zull…" at bounding box center [714, 443] width 641 height 347
copy div "Cijferreeksen uitleg 2 - Exponentieel Verband Bij een exponentieel verband zull…"
click at [517, 202] on link "Voorbeeld 1" at bounding box center [522, 201] width 77 height 14
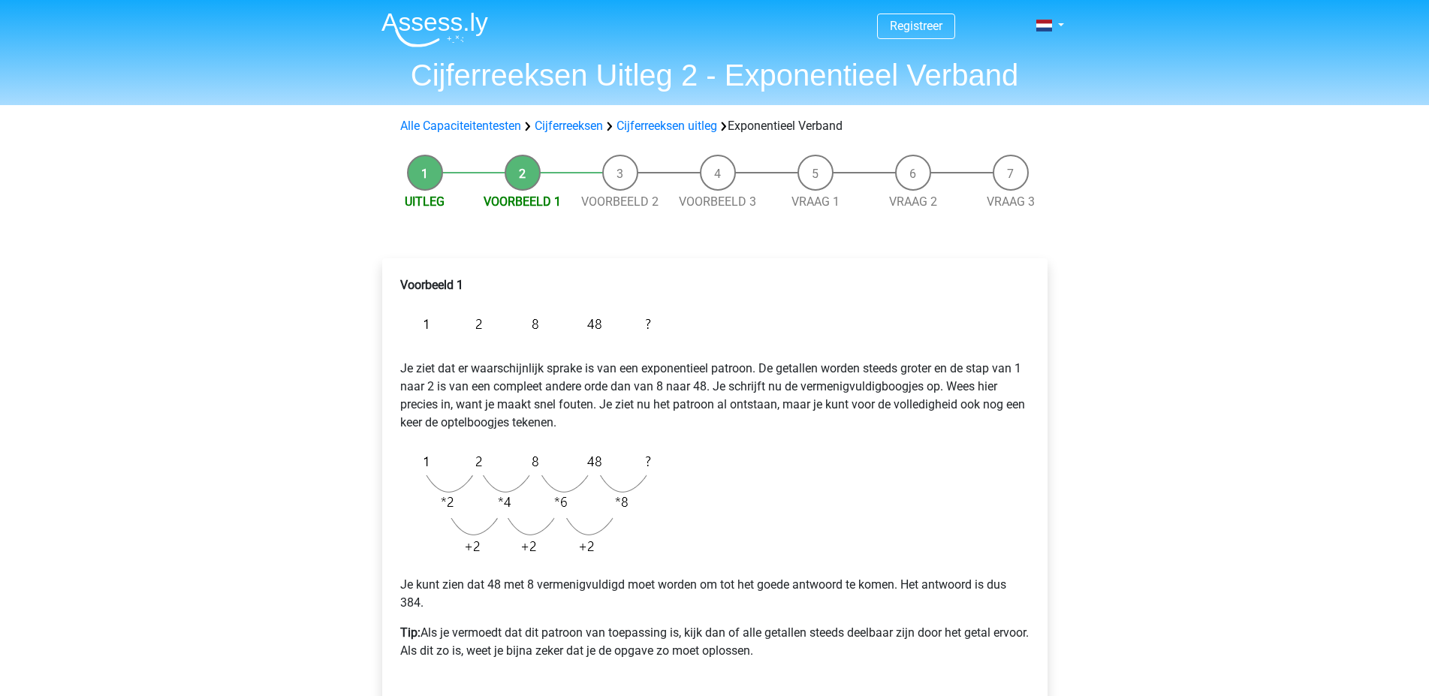
drag, startPoint x: 401, startPoint y: 284, endPoint x: 978, endPoint y: 660, distance: 688.6
click at [978, 660] on div "Voorbeeld 1 Je ziet dat er waarschijnlijk sprake is van een exponentieel patroo…" at bounding box center [714, 474] width 641 height 408
copy div "Voorbeeld 1 Je ziet dat er waarschijnlijk sprake is van een exponentieel patroo…"
click at [606, 203] on link "Voorbeeld 2" at bounding box center [619, 201] width 77 height 14
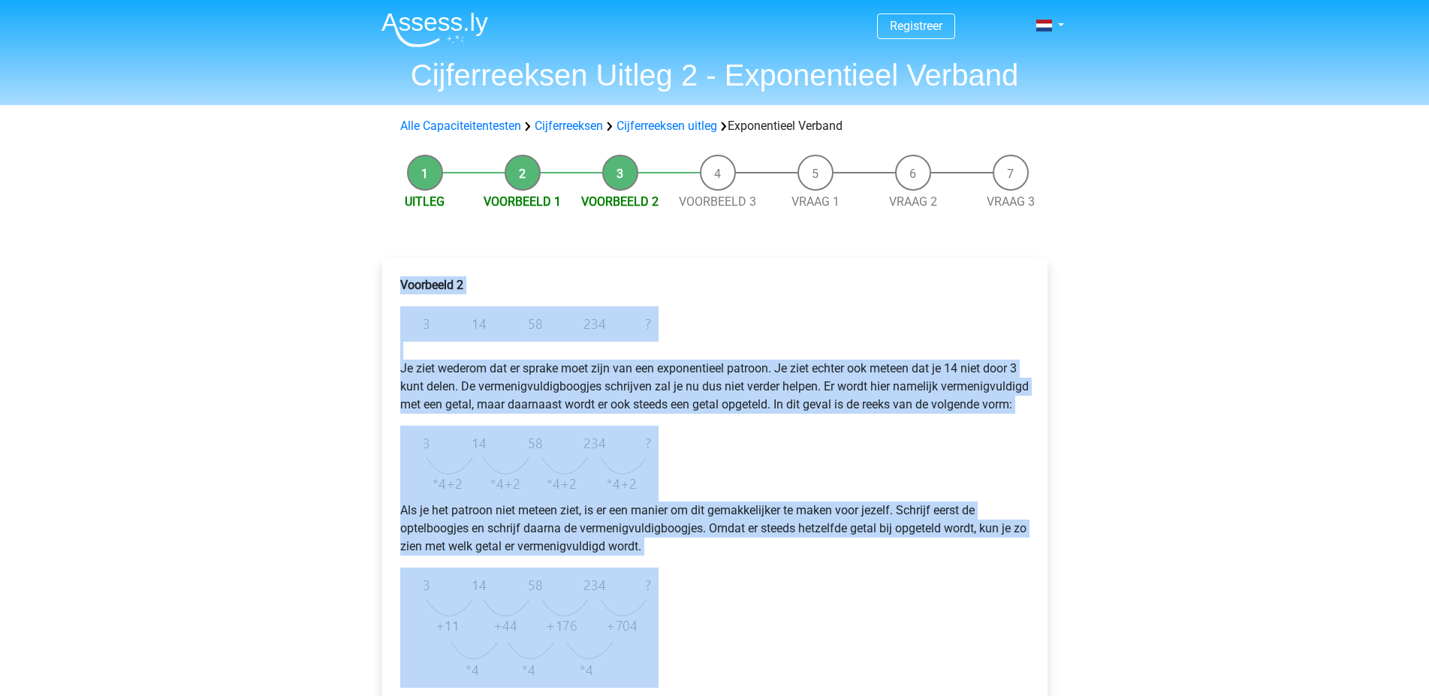
drag, startPoint x: 402, startPoint y: 285, endPoint x: 903, endPoint y: 678, distance: 636.5
click at [903, 678] on div "Voorbeeld 2 Je ziet wederom dat er sprake moet zijn van een exponentieel patroo…" at bounding box center [714, 506] width 641 height 472
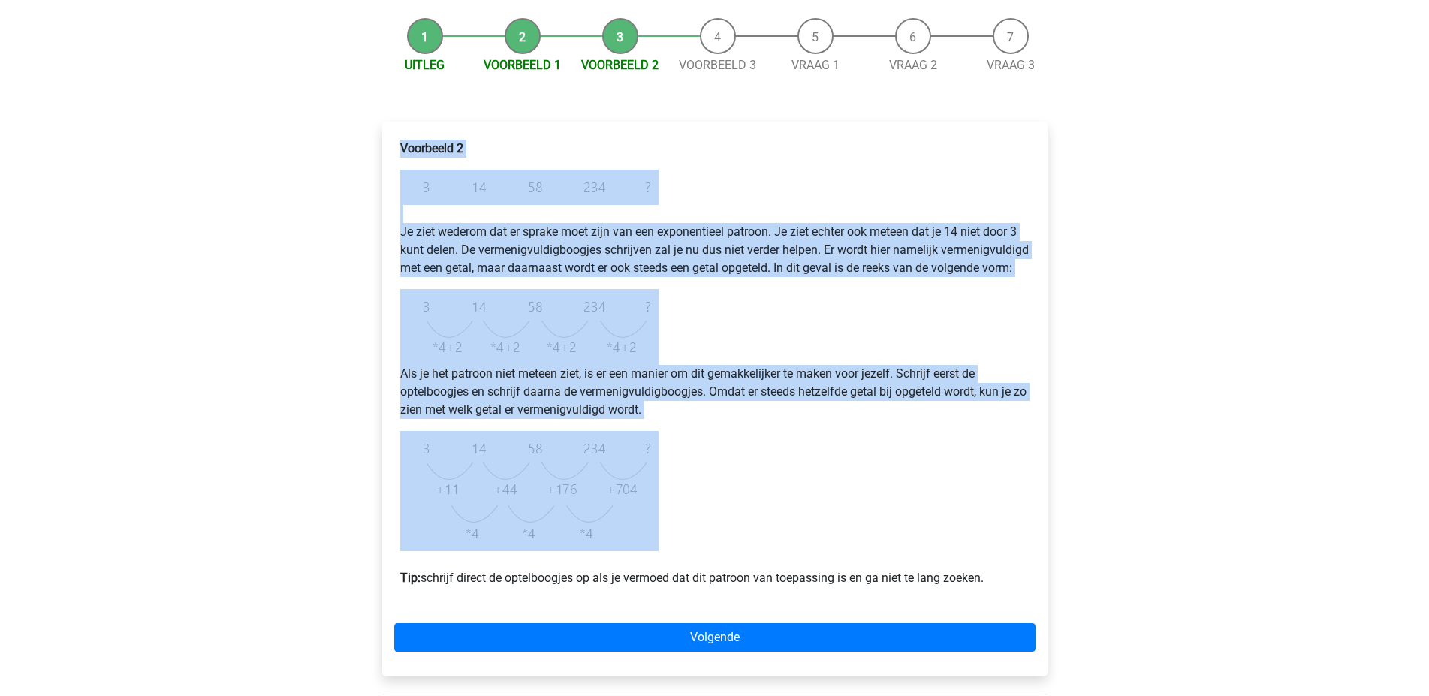
scroll to position [150, 0]
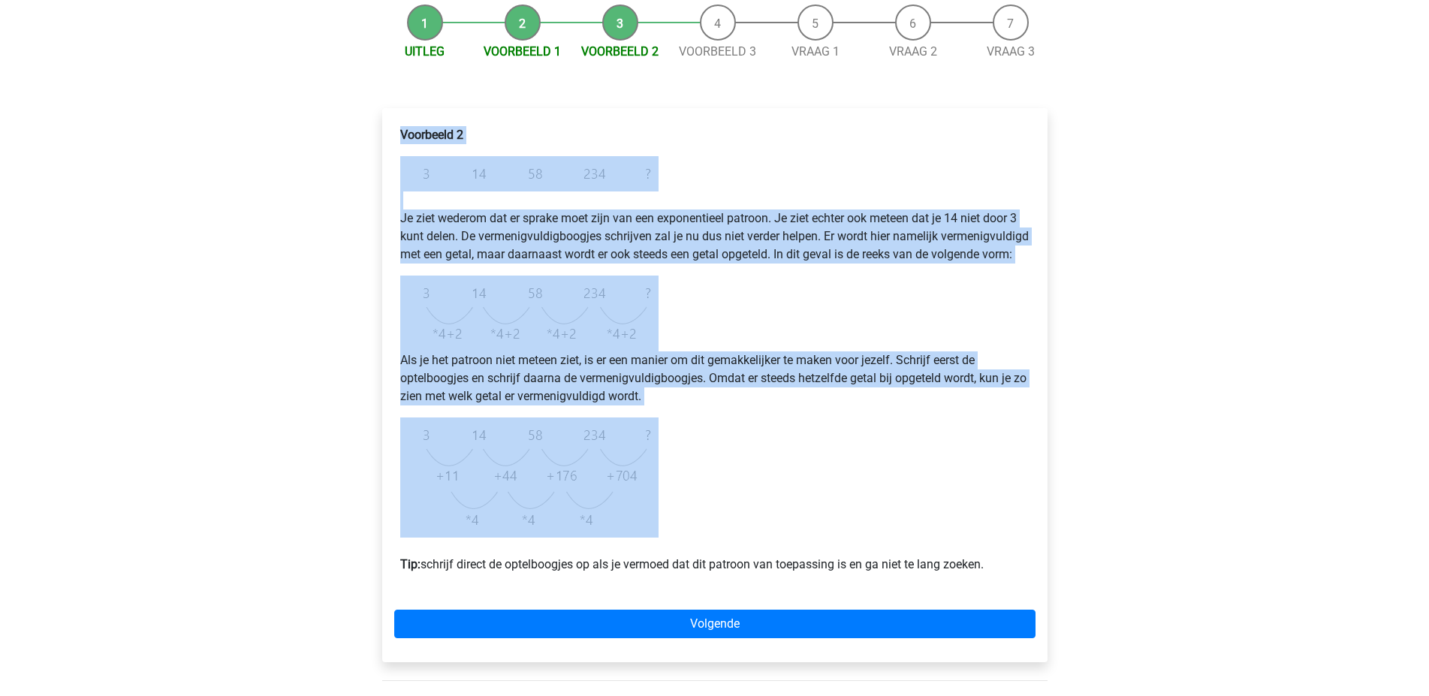
click at [409, 136] on b "Voorbeeld 2" at bounding box center [431, 135] width 63 height 14
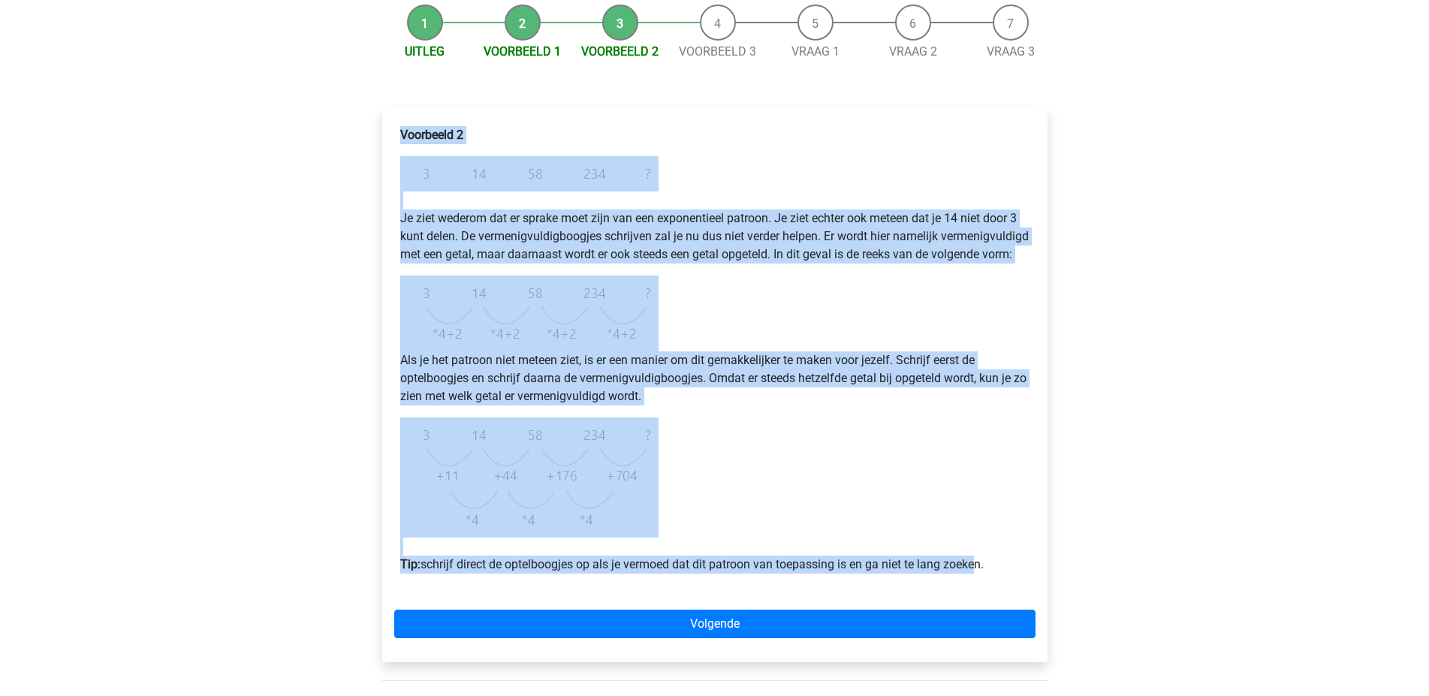
drag, startPoint x: 401, startPoint y: 135, endPoint x: 975, endPoint y: 609, distance: 744.1
click at [975, 592] on div "Voorbeeld 2 Je ziet wederom dat er sprake moet zijn van een exponentieel patroo…" at bounding box center [714, 356] width 641 height 472
click at [977, 592] on div "Voorbeeld 2 Je ziet wederom dat er sprake moet zijn van een exponentieel patroo…" at bounding box center [714, 356] width 641 height 472
drag, startPoint x: 400, startPoint y: 137, endPoint x: 1012, endPoint y: 622, distance: 779.9
click at [1012, 622] on div "Voorbeeld 2 Je ziet wederom dat er sprake moet zijn van een exponentieel patroo…" at bounding box center [714, 385] width 665 height 554
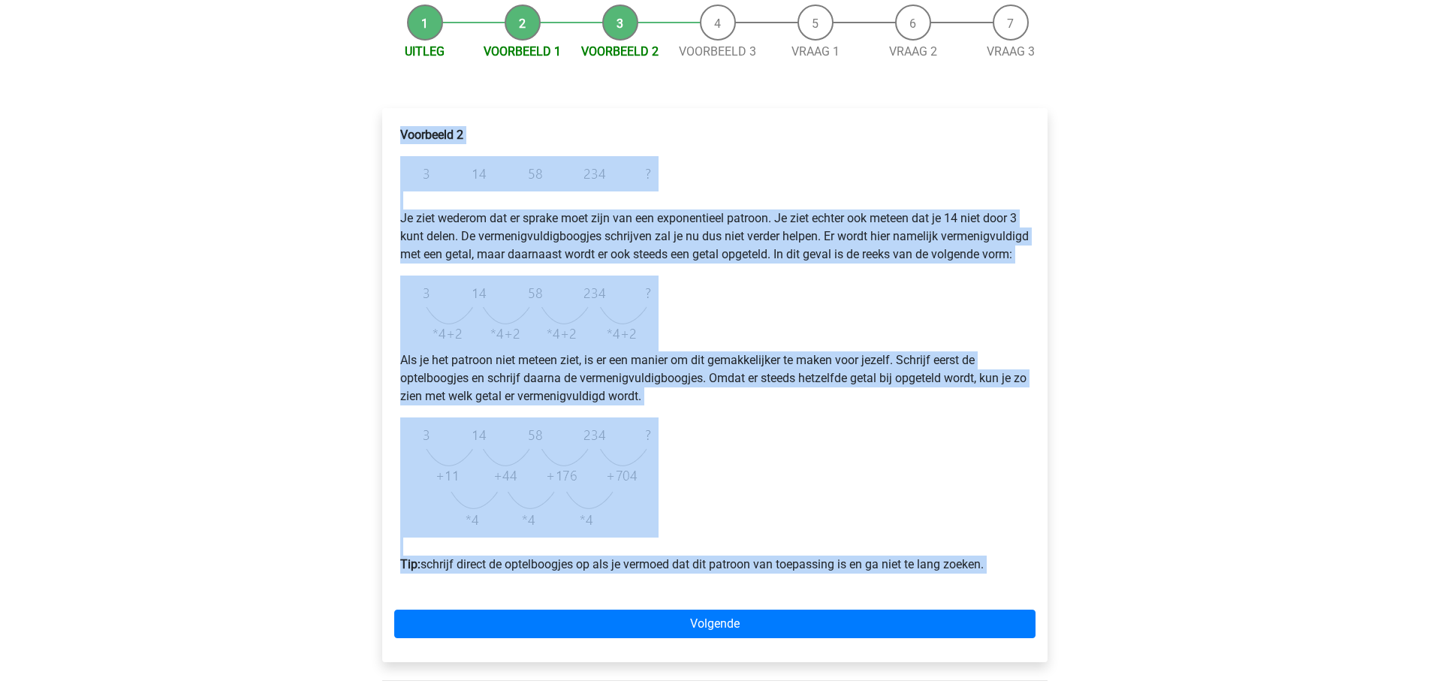
copy div "Voorbeeld 2 Je ziet wederom dat er sprake moet zijn van een exponentieel patroo…"
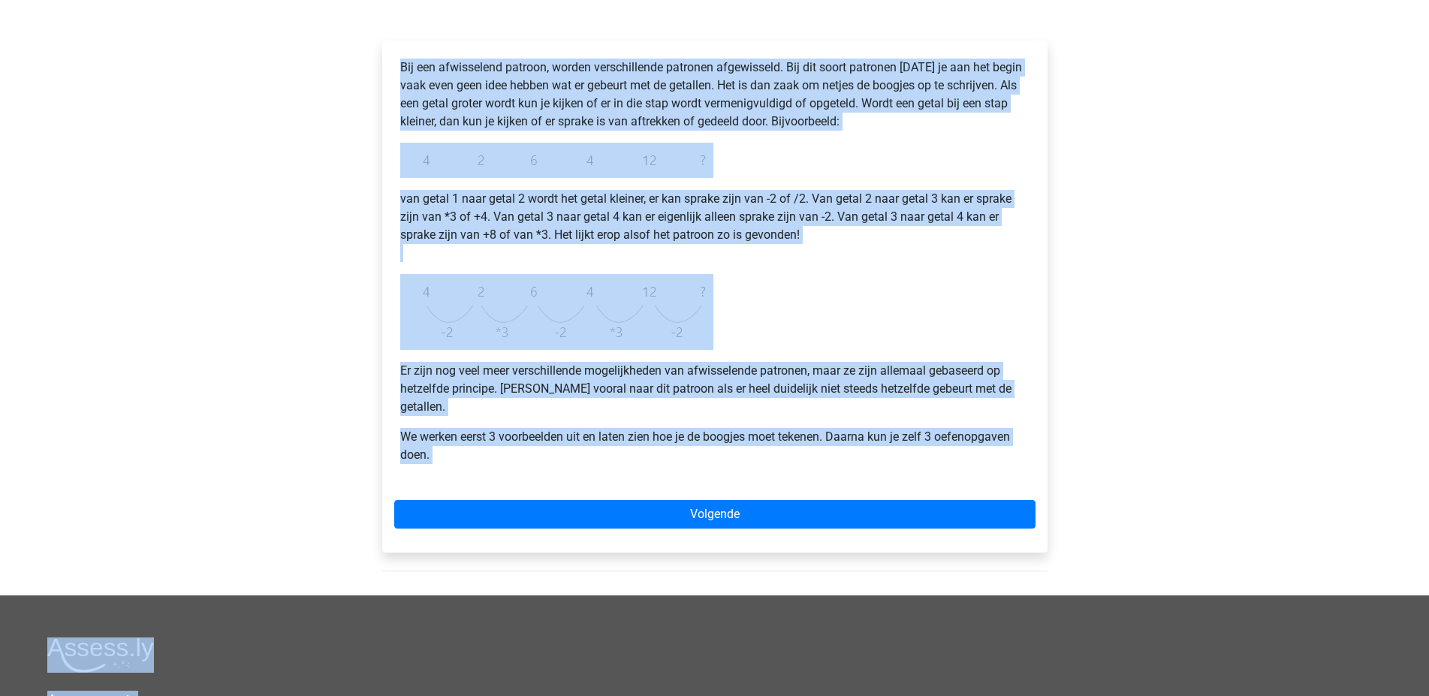
scroll to position [234, 0]
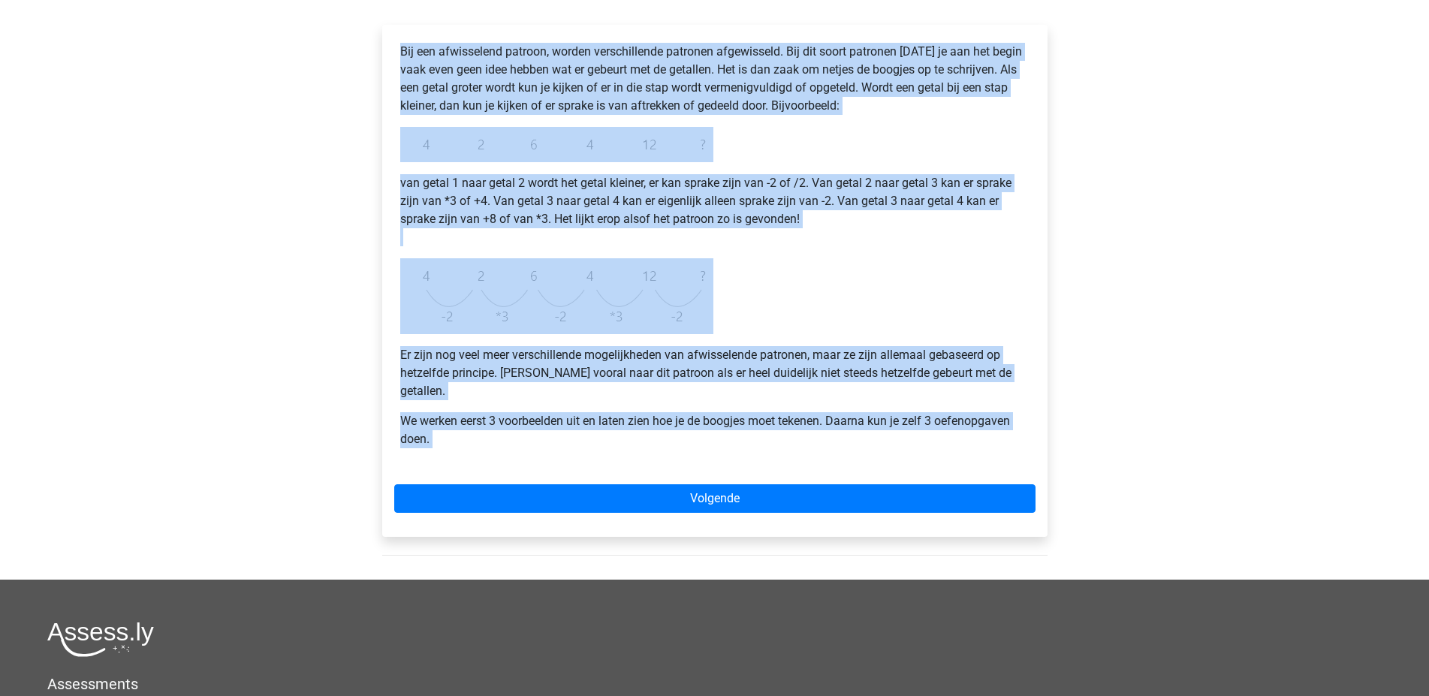
drag, startPoint x: 401, startPoint y: 287, endPoint x: 1027, endPoint y: 453, distance: 647.9
click at [1027, 453] on div "Bij een afwisselend patroon, worden verschillende patronen afgewisseld. Bij dit…" at bounding box center [714, 281] width 665 height 512
copy div "Bij een afwisselend patroon, worden verschillende patronen afgewisseld. Bij dit…"
click at [173, 179] on div "Registreer Nederlands English" at bounding box center [714, 371] width 1429 height 1210
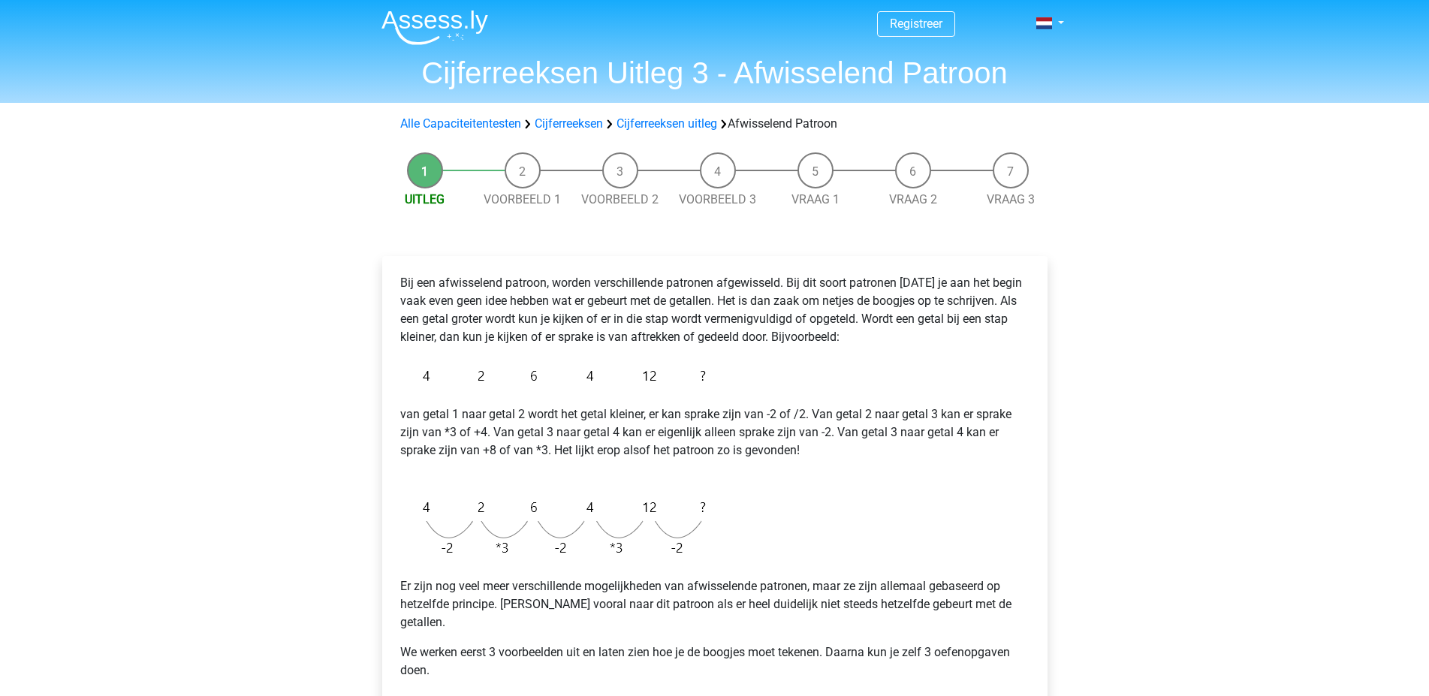
scroll to position [0, 0]
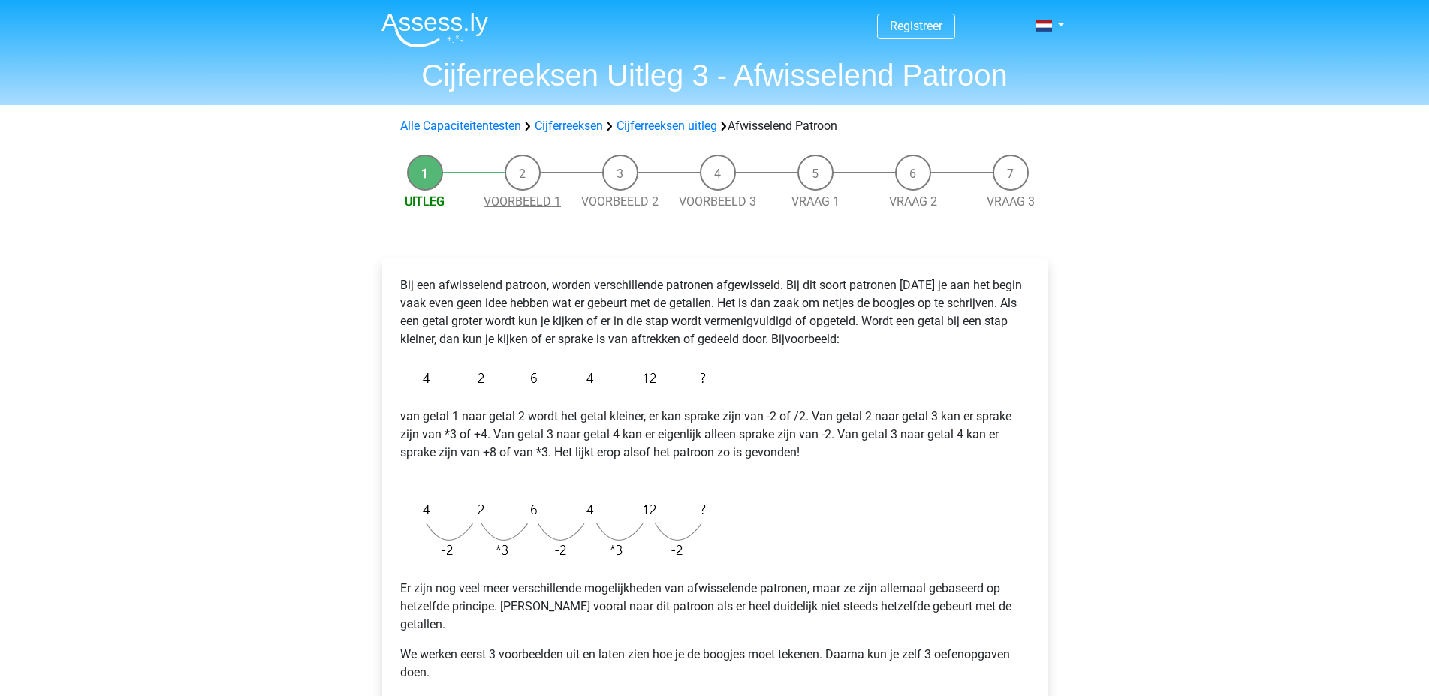
click at [520, 201] on link "Voorbeeld 1" at bounding box center [522, 201] width 77 height 14
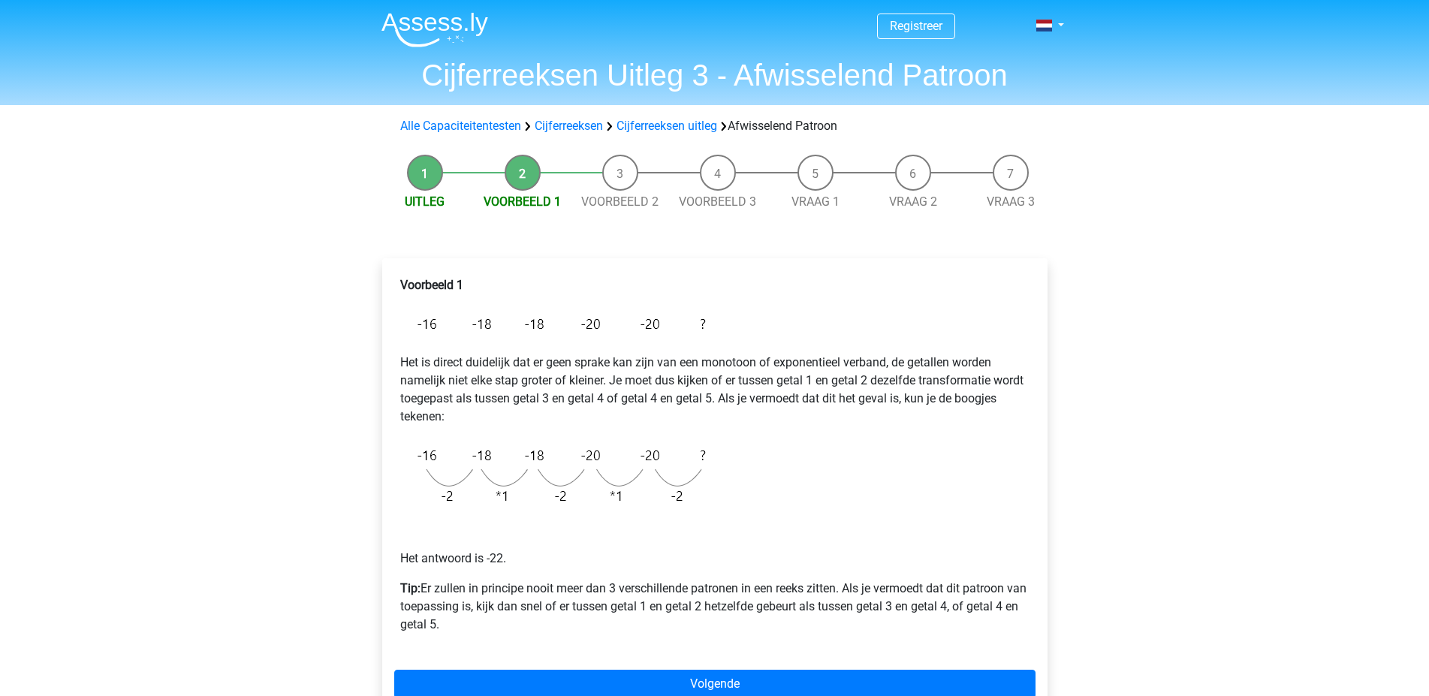
drag, startPoint x: 401, startPoint y: 285, endPoint x: 897, endPoint y: 623, distance: 600.5
click at [897, 623] on div "Voorbeeld 1 Het is direct duidelijk dat er geen sprake kan zijn van een monotoo…" at bounding box center [714, 460] width 641 height 381
copy div "Voorbeeld 1 Het is direct duidelijk dat er geen sprake kan zijn van een monotoo…"
click at [620, 204] on link "Voorbeeld 2" at bounding box center [619, 201] width 77 height 14
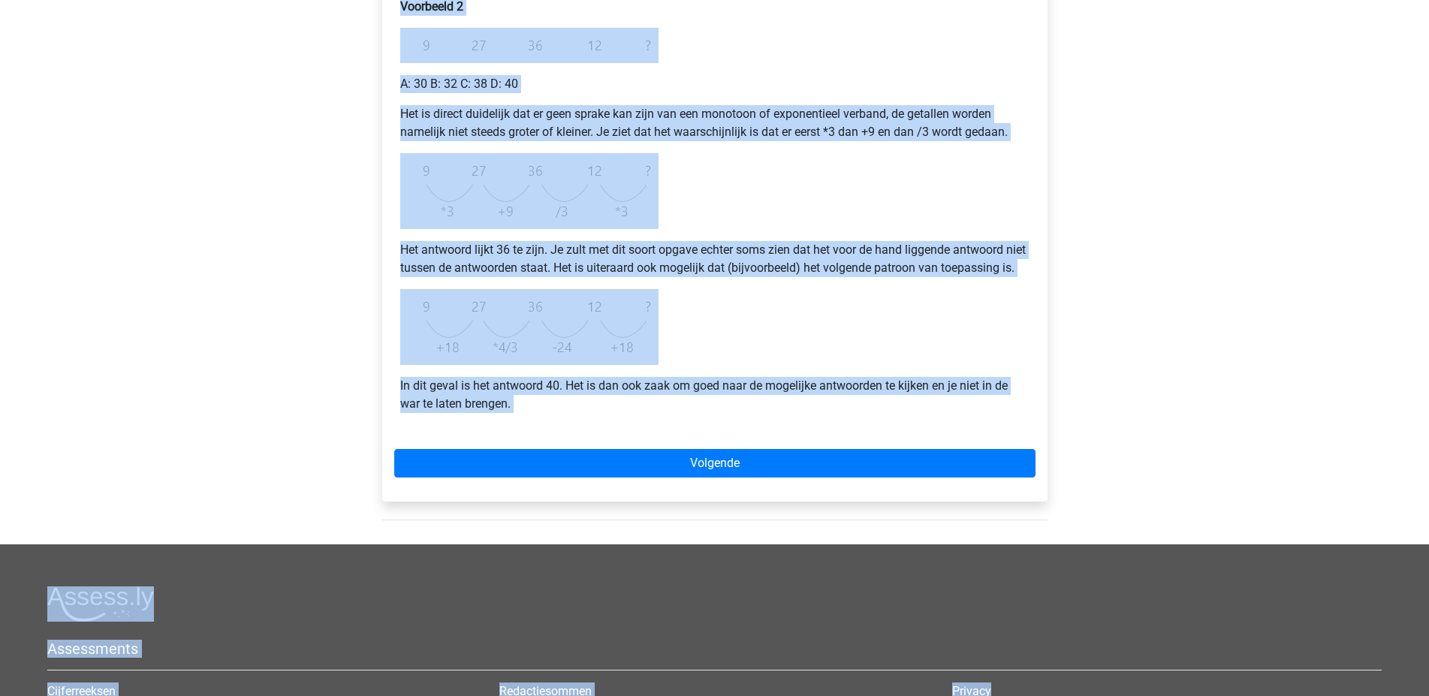
scroll to position [307, 0]
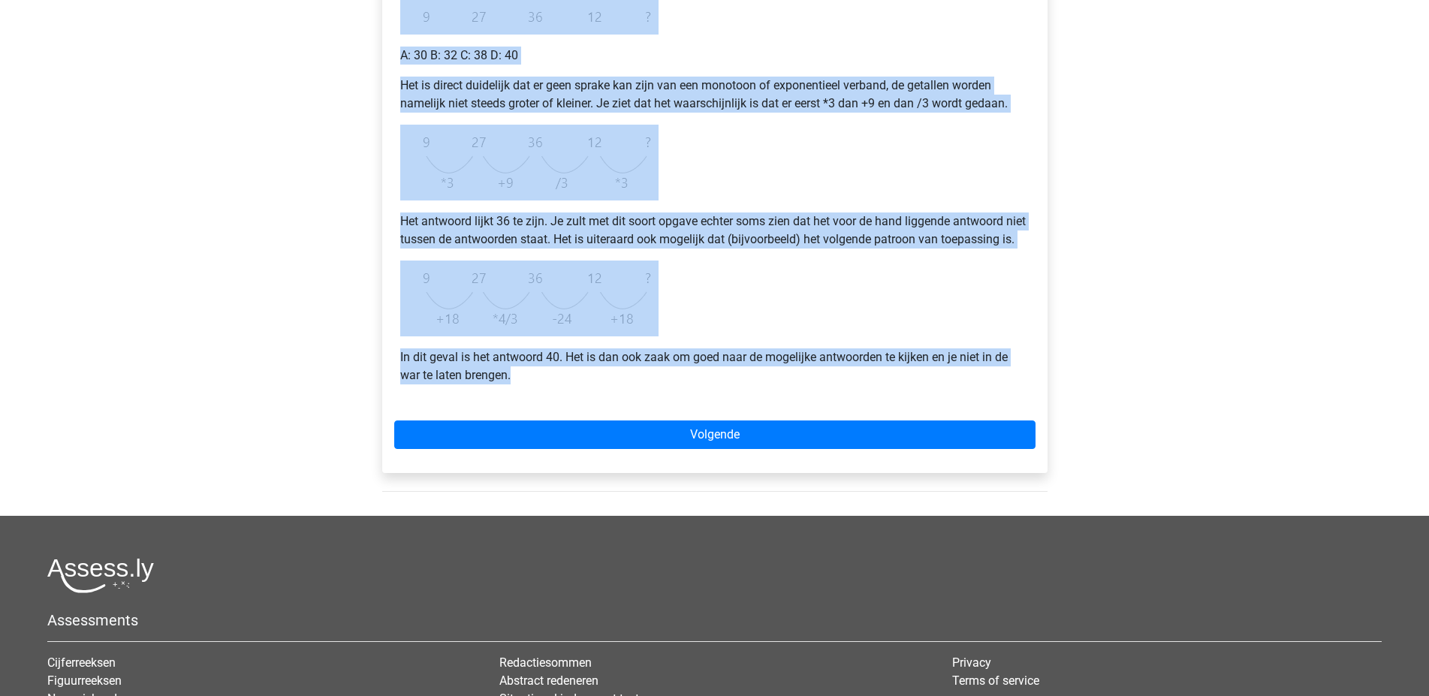
drag, startPoint x: 400, startPoint y: 282, endPoint x: 1063, endPoint y: 418, distance: 677.0
click at [1063, 418] on div "Uitleg Voorbeeld 1 Voorbeeld 2 Voorbeeld 3 Vraag 1 Vraag 2 Vraag 3 Voorbeeld 2 …" at bounding box center [714, 178] width 713 height 676
copy div "Voorbeeld 2 A: 30 B: 32 C: 38 D: 40 Het is direct duidelijk dat er geen sprake …"
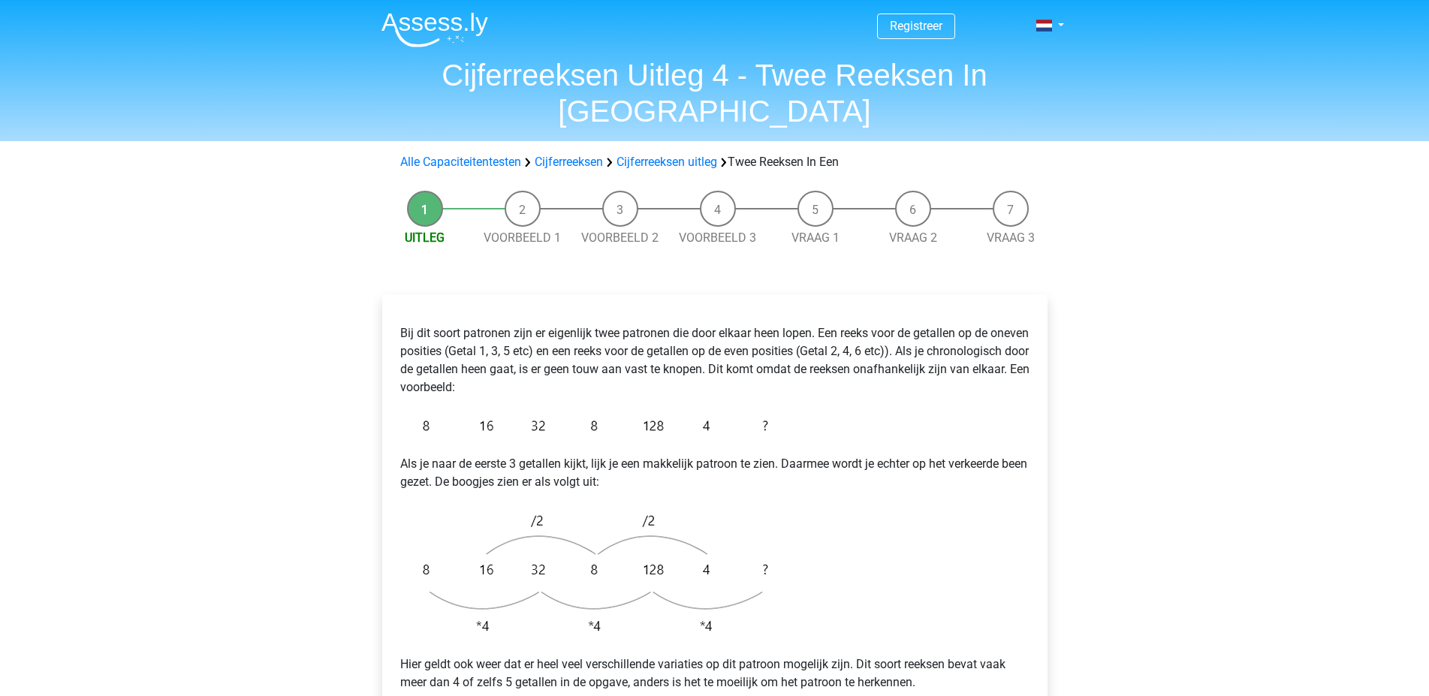
drag, startPoint x: 1169, startPoint y: 397, endPoint x: 1147, endPoint y: 398, distance: 21.8
click at [1169, 397] on div "Registreer Nederlands English" at bounding box center [714, 634] width 1429 height 1268
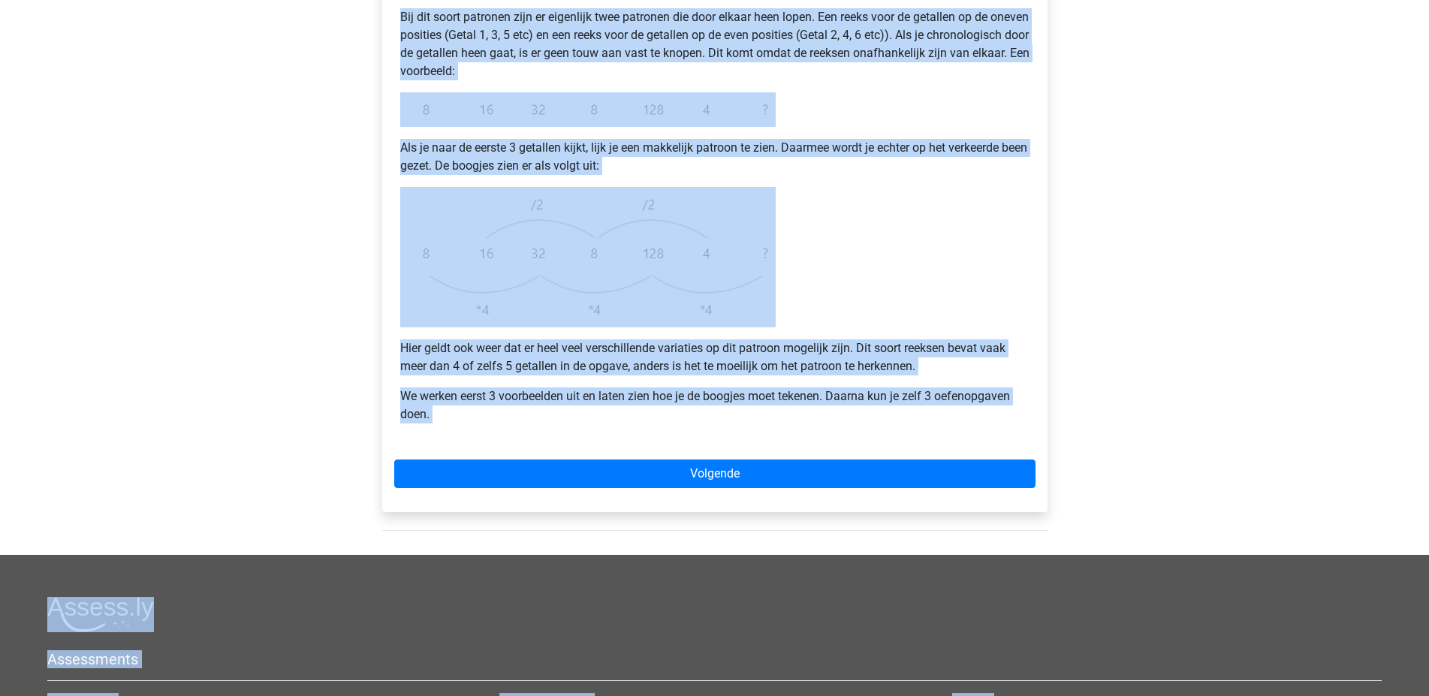
scroll to position [337, 0]
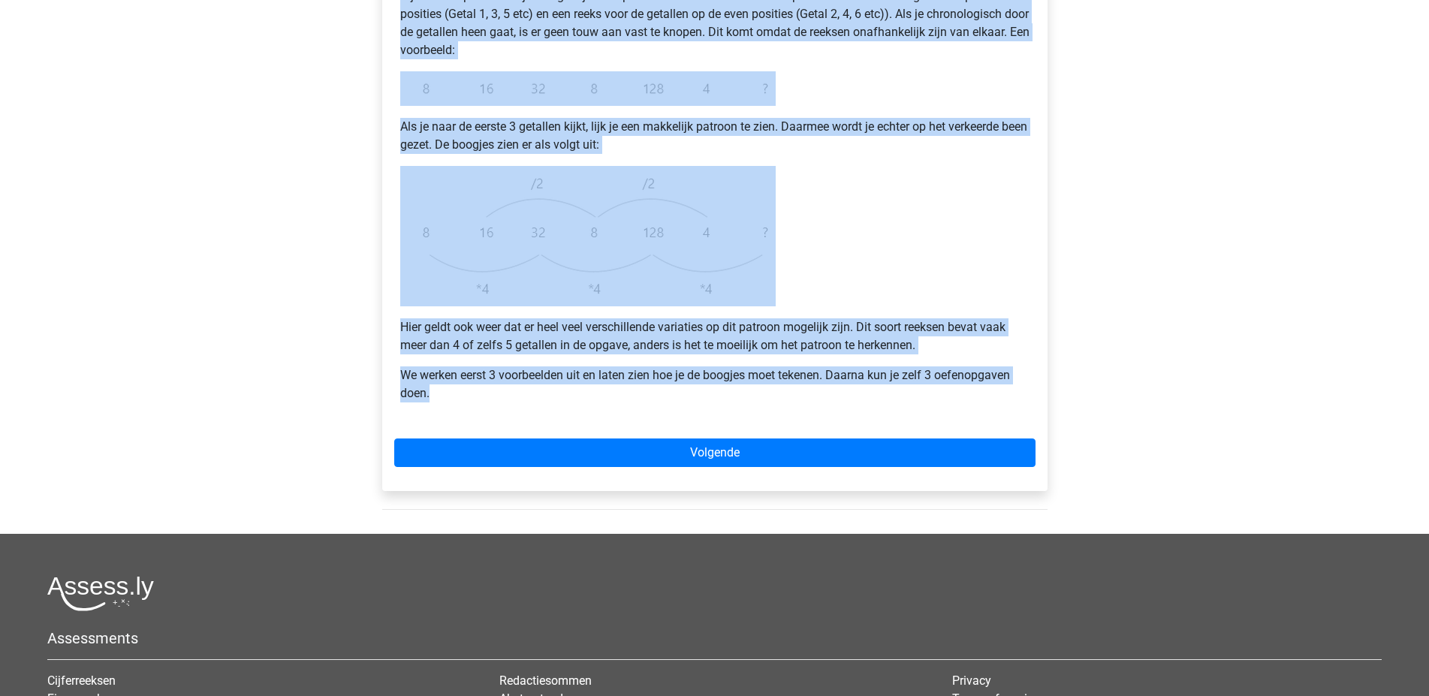
drag, startPoint x: 401, startPoint y: 298, endPoint x: 1045, endPoint y: 371, distance: 647.7
click at [1045, 371] on div "Bij dit soort patronen zijn er eigenlijk twee patronen die door elkaar heen lop…" at bounding box center [714, 224] width 665 height 534
copy div "Bij dit soort patronen zijn er eigenlijk twee patronen die door elkaar heen lop…"
click at [1257, 193] on div "Registreer Nederlands English" at bounding box center [714, 297] width 1429 height 1268
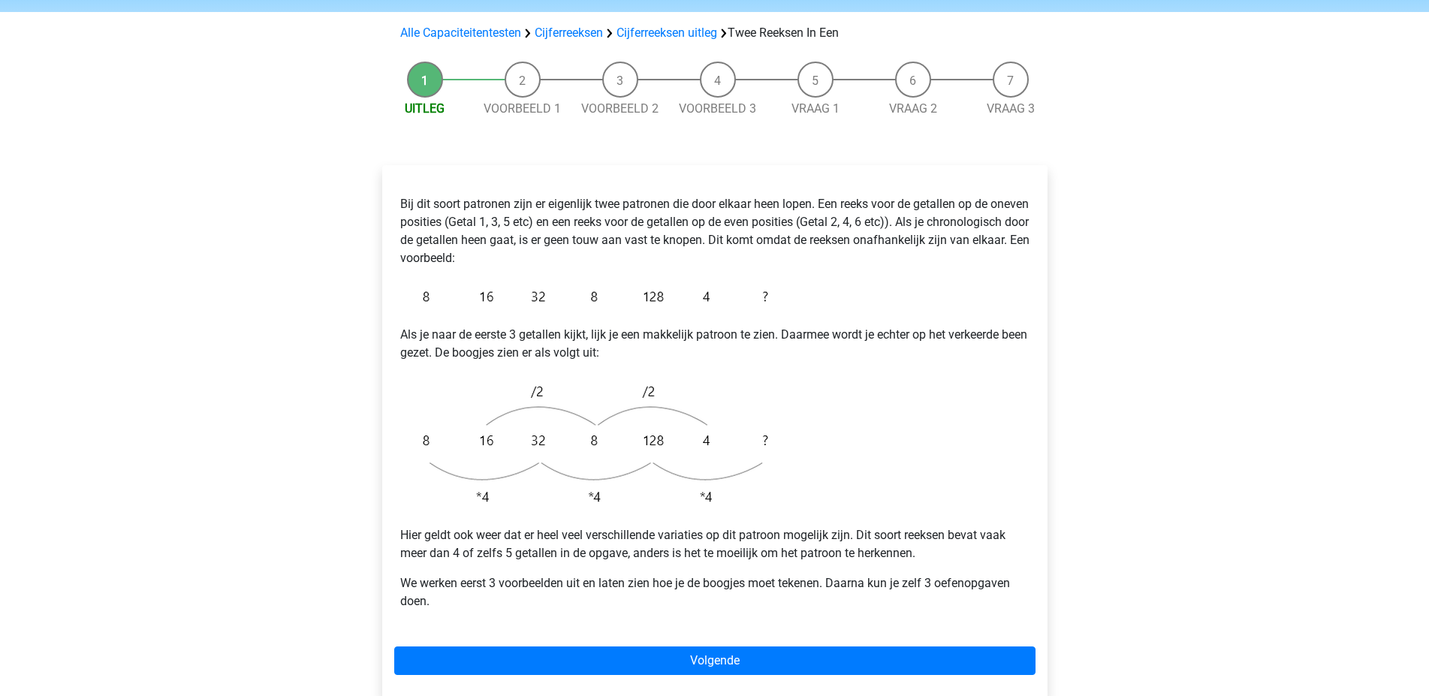
scroll to position [112, 0]
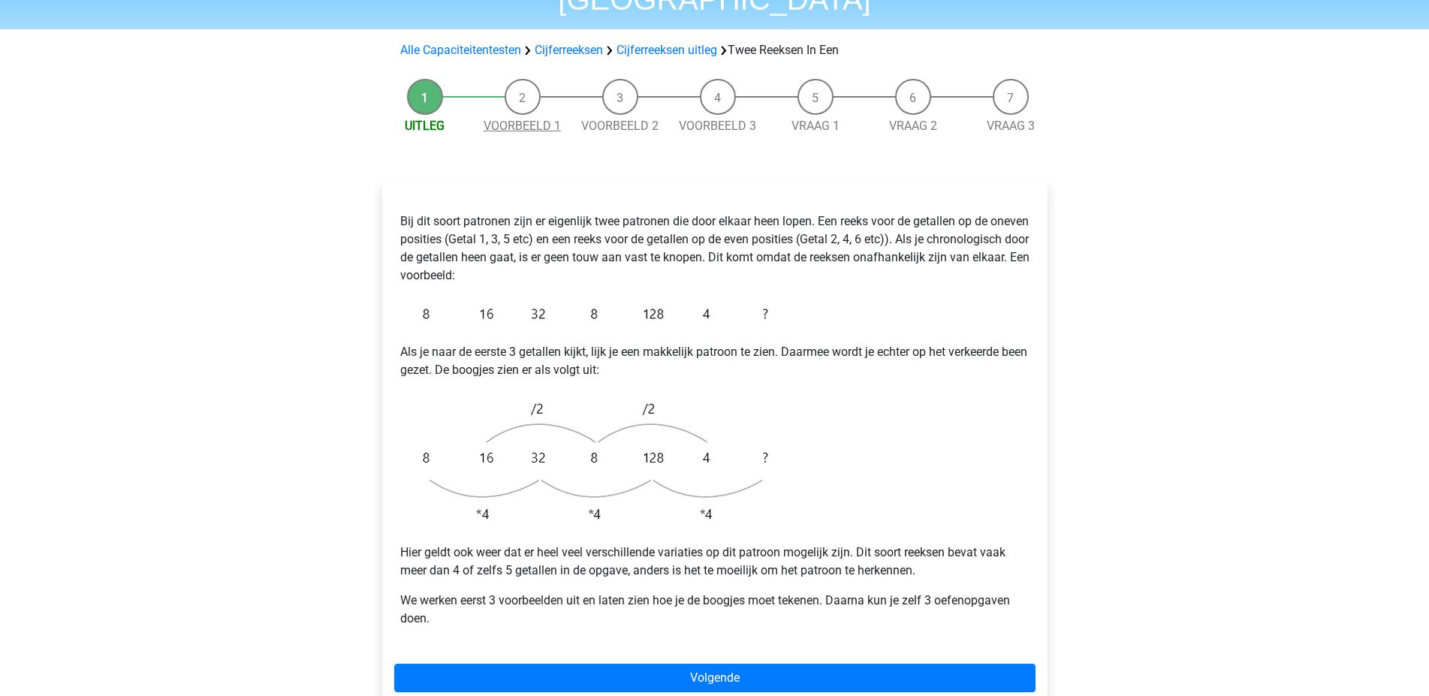
click at [539, 119] on link "Voorbeeld 1" at bounding box center [522, 126] width 77 height 14
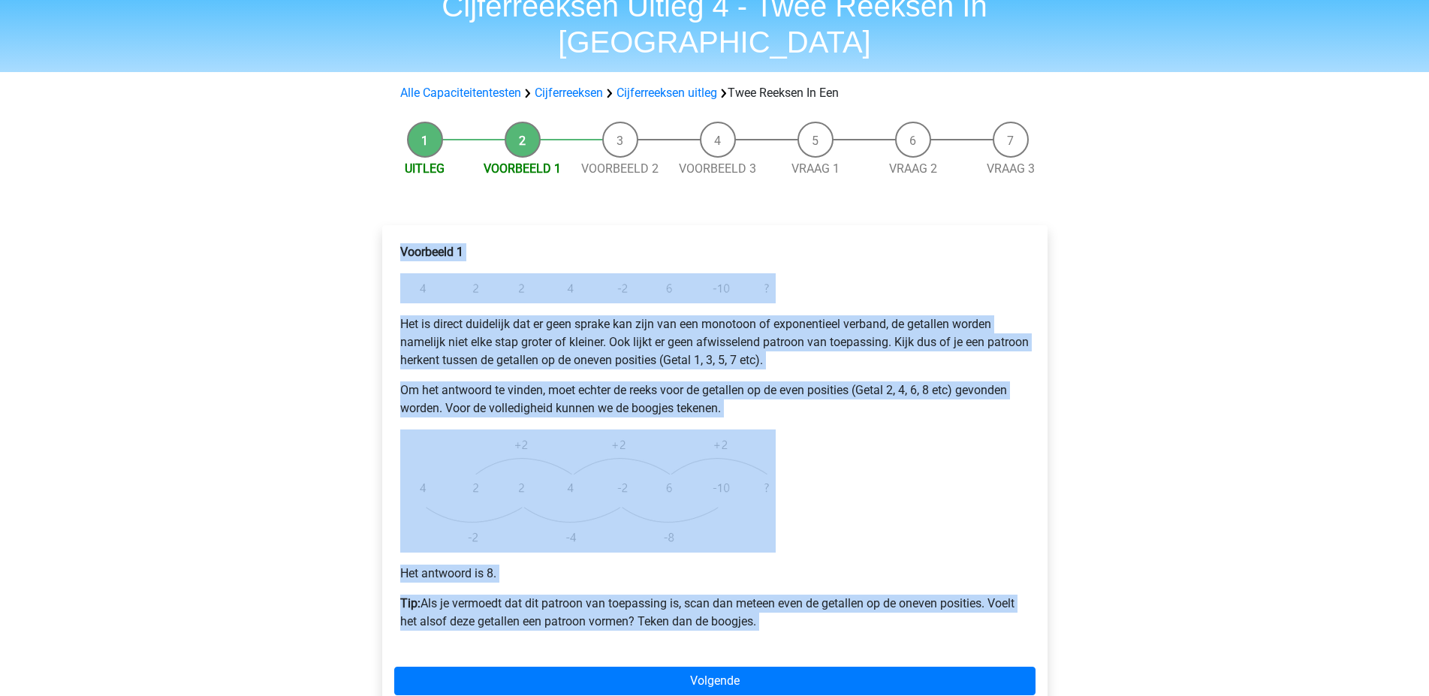
scroll to position [103, 0]
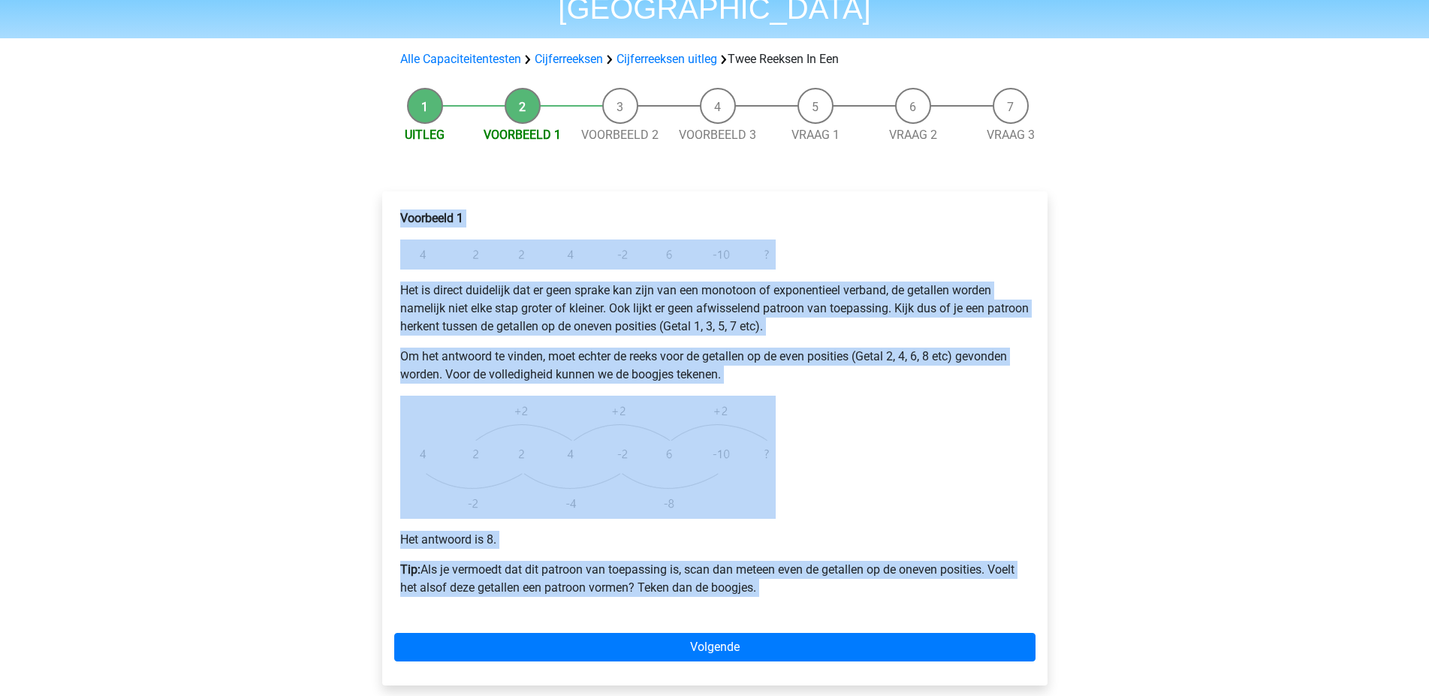
drag, startPoint x: 402, startPoint y: 283, endPoint x: 1023, endPoint y: 570, distance: 684.1
click at [1023, 570] on div "Voorbeeld 1 Het is direct duidelijk dat er geen sprake kan zijn van een monotoo…" at bounding box center [714, 410] width 641 height 412
copy div "Voorbeeld 1 Het is direct duidelijk dat er geen sprake kan zijn van een monotoo…"
click at [609, 128] on link "Voorbeeld 2" at bounding box center [619, 135] width 77 height 14
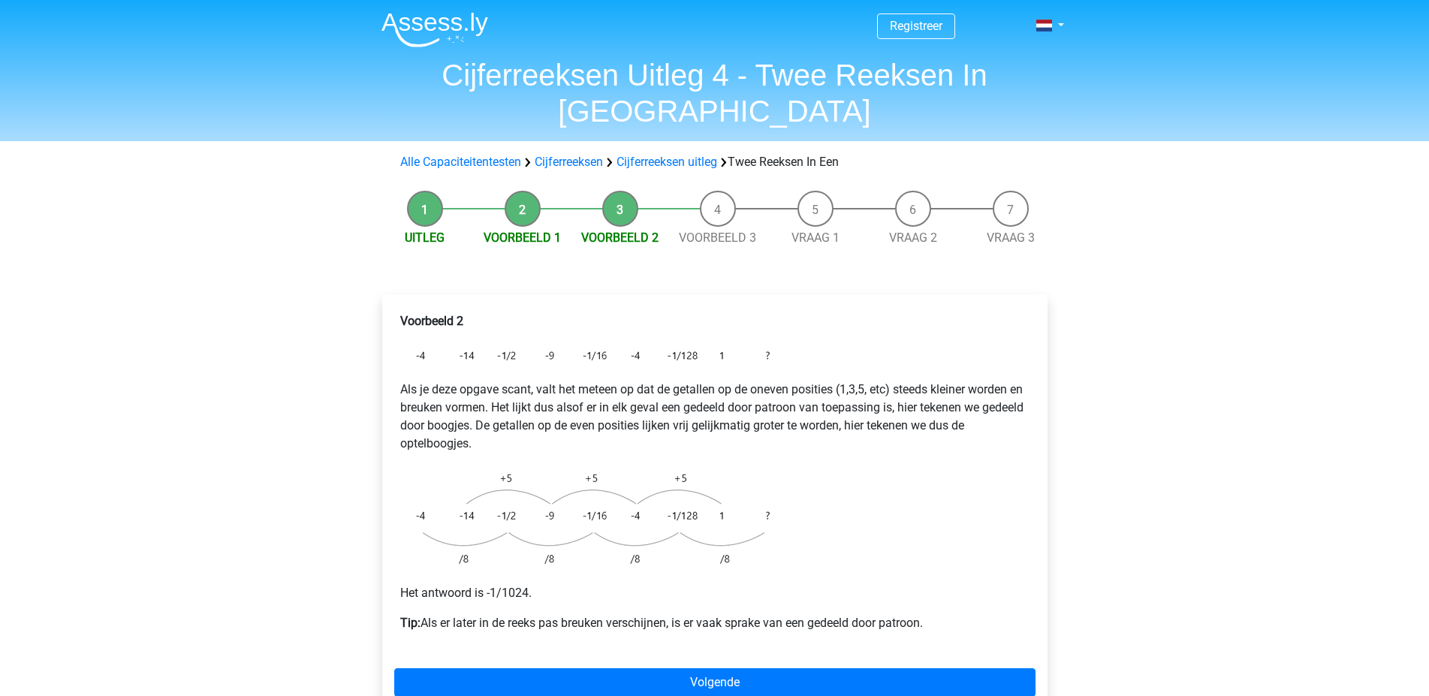
drag, startPoint x: 400, startPoint y: 285, endPoint x: 949, endPoint y: 583, distance: 624.7
click at [949, 583] on div "Voorbeeld 2 Als je deze opgave scant, valt het meteen op dat de getallen op de …" at bounding box center [714, 478] width 641 height 344
copy div "Voorbeeld 2 Als je deze opgave scant, valt het meteen op dat de getallen op de …"
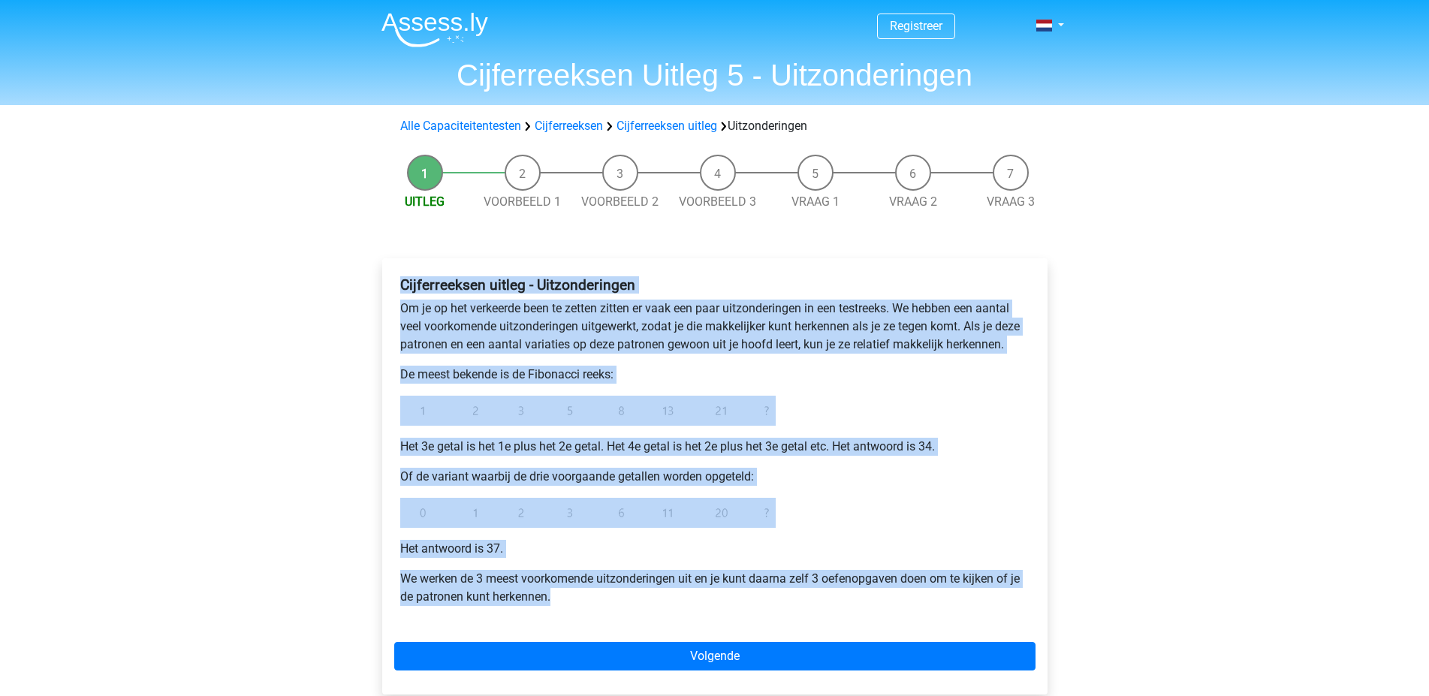
drag, startPoint x: 401, startPoint y: 287, endPoint x: 933, endPoint y: 597, distance: 615.5
click at [933, 597] on div "Cijferreeksen uitleg - Uitzonderingen Om je op het verkeerde been te zetten zit…" at bounding box center [714, 447] width 641 height 354
copy div "Cijferreeksen uitleg - Uitzonderingen Om je op het verkeerde been te zetten zit…"
click at [501, 200] on link "Voorbeeld 1" at bounding box center [522, 201] width 77 height 14
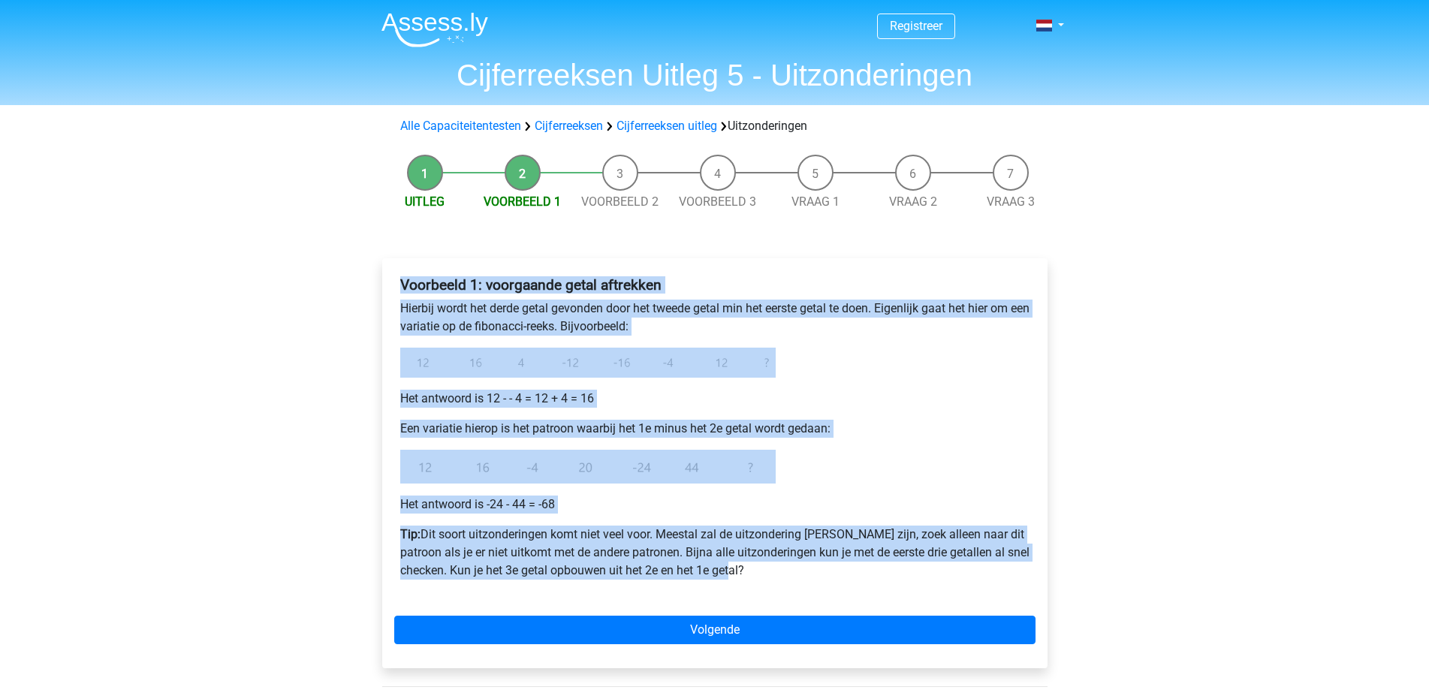
drag, startPoint x: 403, startPoint y: 282, endPoint x: 960, endPoint y: 586, distance: 634.8
click at [960, 586] on div "Voorbeeld 1: voorgaande getal aftrekken Hierbij wordt het derde getal gevonden …" at bounding box center [714, 433] width 641 height 327
copy div "Voorbeeld 1: voorgaande getal aftrekken Hierbij wordt het derde getal gevonden …"
click at [607, 204] on link "Voorbeeld 2" at bounding box center [619, 201] width 77 height 14
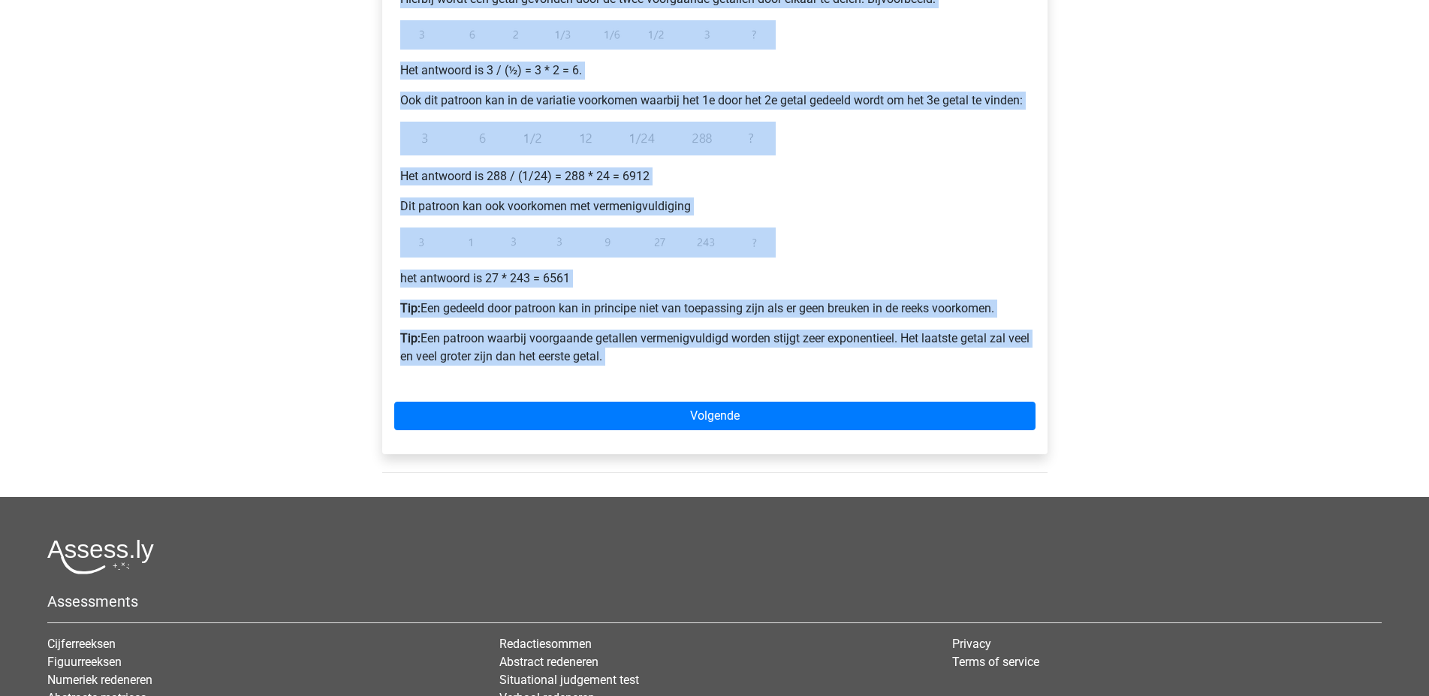
scroll to position [507, 0]
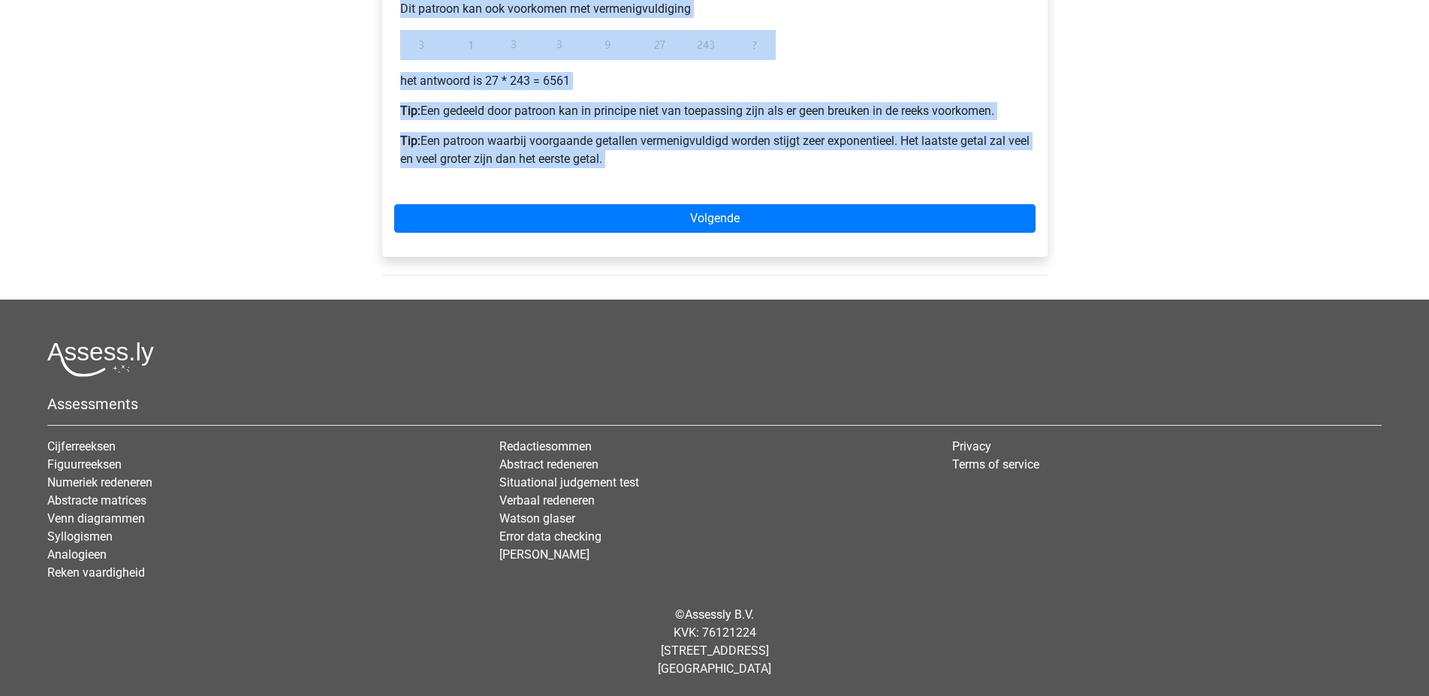
drag, startPoint x: 400, startPoint y: 283, endPoint x: 1063, endPoint y: 176, distance: 671.7
copy div "Voorbeeld 2: * of / voorgaande getallen Hierbij wordt een getal gevonden door d…"
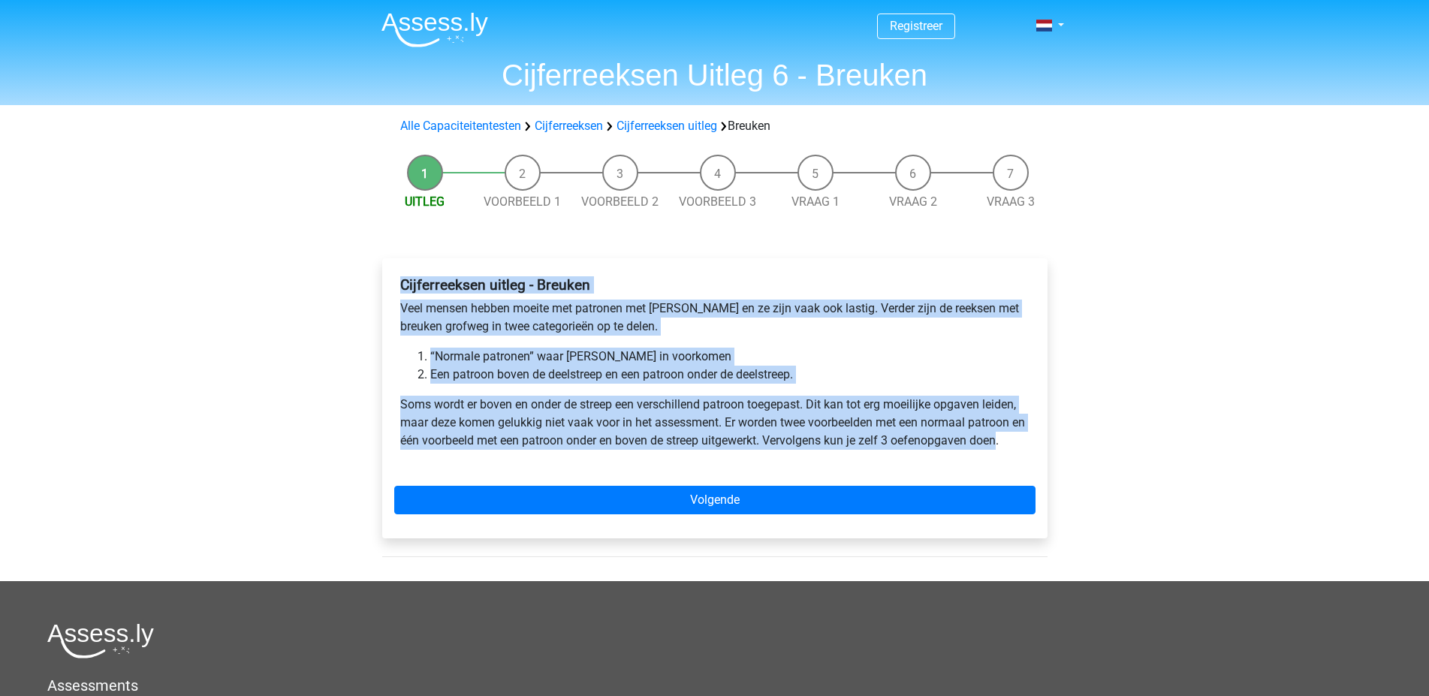
drag, startPoint x: 404, startPoint y: 285, endPoint x: 1018, endPoint y: 465, distance: 639.4
click at [1018, 465] on div "Cijferreeksen uitleg - Breuken Veel mensen hebben moeite met patronen met breuk…" at bounding box center [714, 368] width 641 height 197
copy div "Cijferreeksen uitleg - Breuken Veel mensen hebben moeite met patronen met breuk…"
click at [529, 197] on link "Voorbeeld 1" at bounding box center [522, 201] width 77 height 14
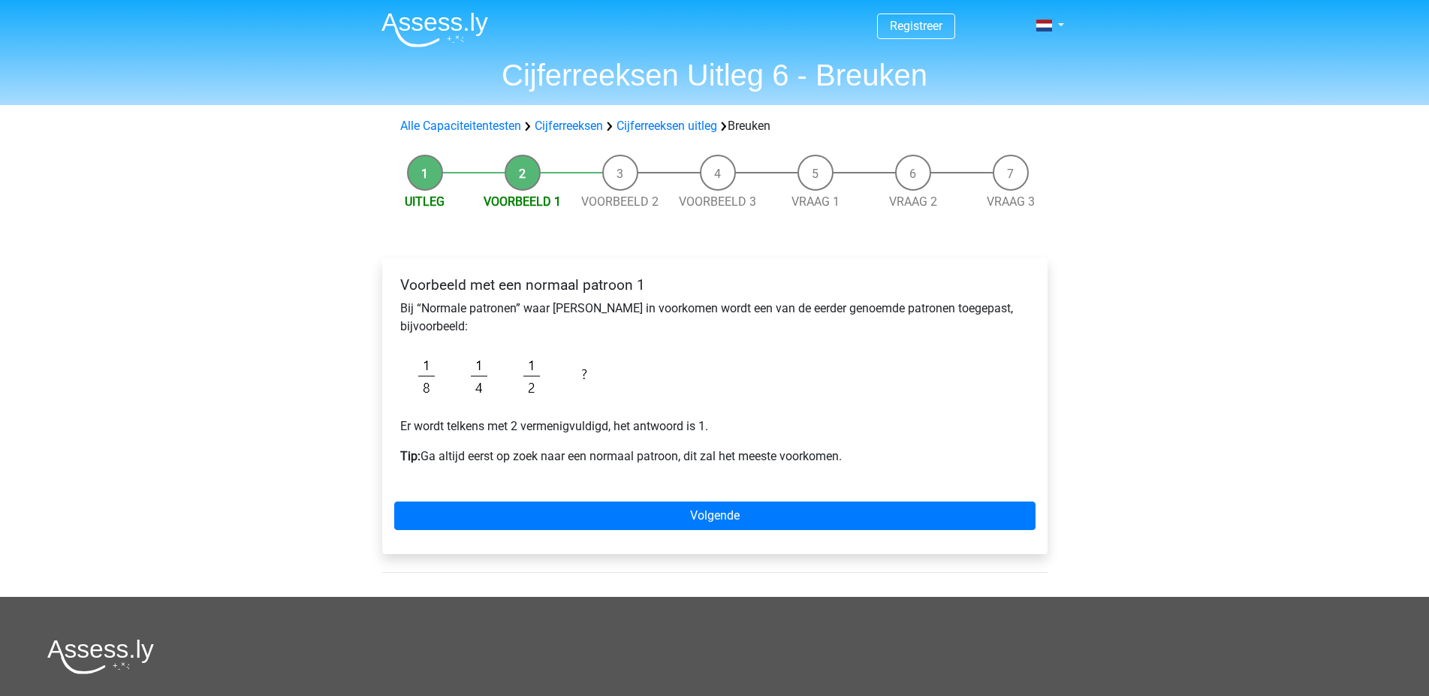
drag, startPoint x: 401, startPoint y: 283, endPoint x: 866, endPoint y: 457, distance: 496.4
click at [866, 457] on div "Voorbeeld met een normaal patroon 1 Bij “Normale patronen” waar breuken in voor…" at bounding box center [714, 376] width 641 height 213
copy div "Voorbeeld met een normaal patroon 1 Bij “Normale patronen” waar breuken in voor…"
click at [619, 207] on link "Voorbeeld 2" at bounding box center [619, 201] width 77 height 14
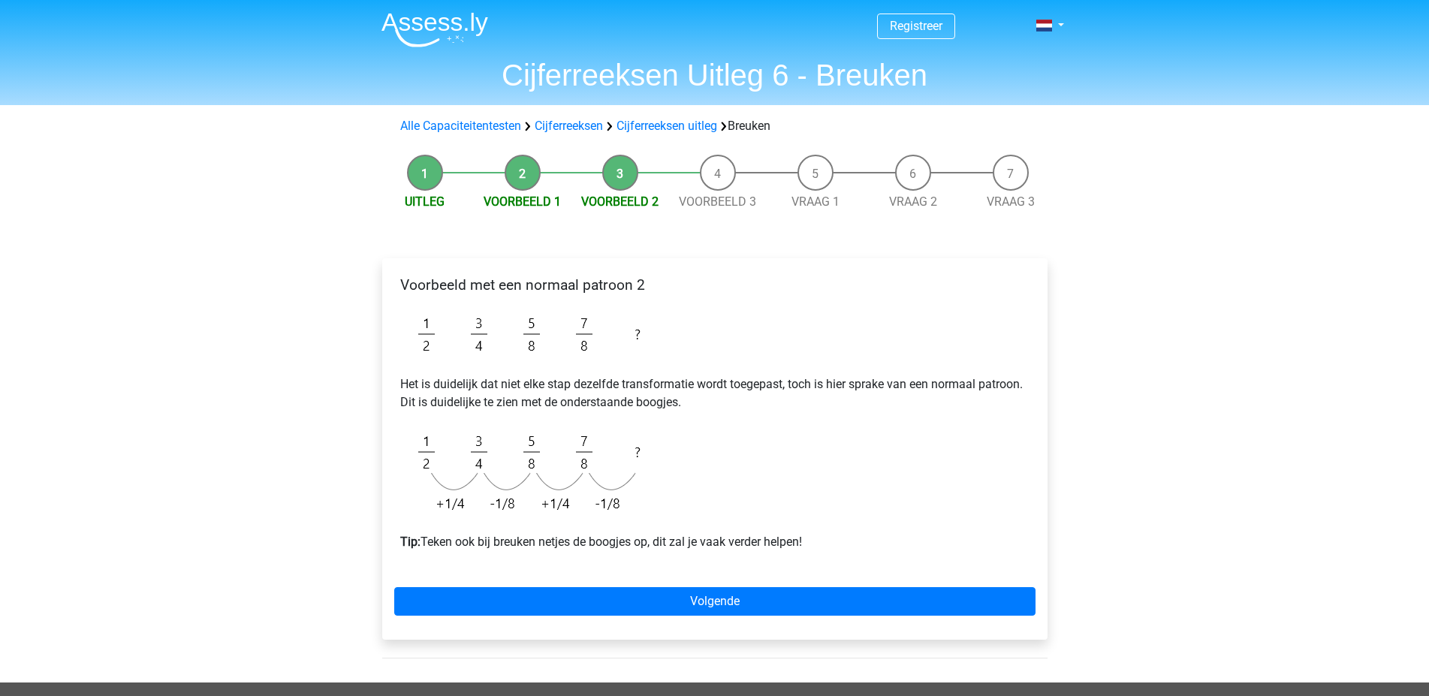
click at [400, 284] on h4 "Voorbeeld met een normaal patroon 2" at bounding box center [714, 284] width 629 height 17
drag, startPoint x: 403, startPoint y: 287, endPoint x: 875, endPoint y: 543, distance: 536.6
click at [875, 543] on div "Voorbeeld met een normaal patroon 2 Het is duidelijk dat niet elke stap dezelfd…" at bounding box center [714, 419] width 641 height 299
copy div "Voorbeeld met een normaal patroon 2 Het is duidelijk dat niet elke stap dezelfd…"
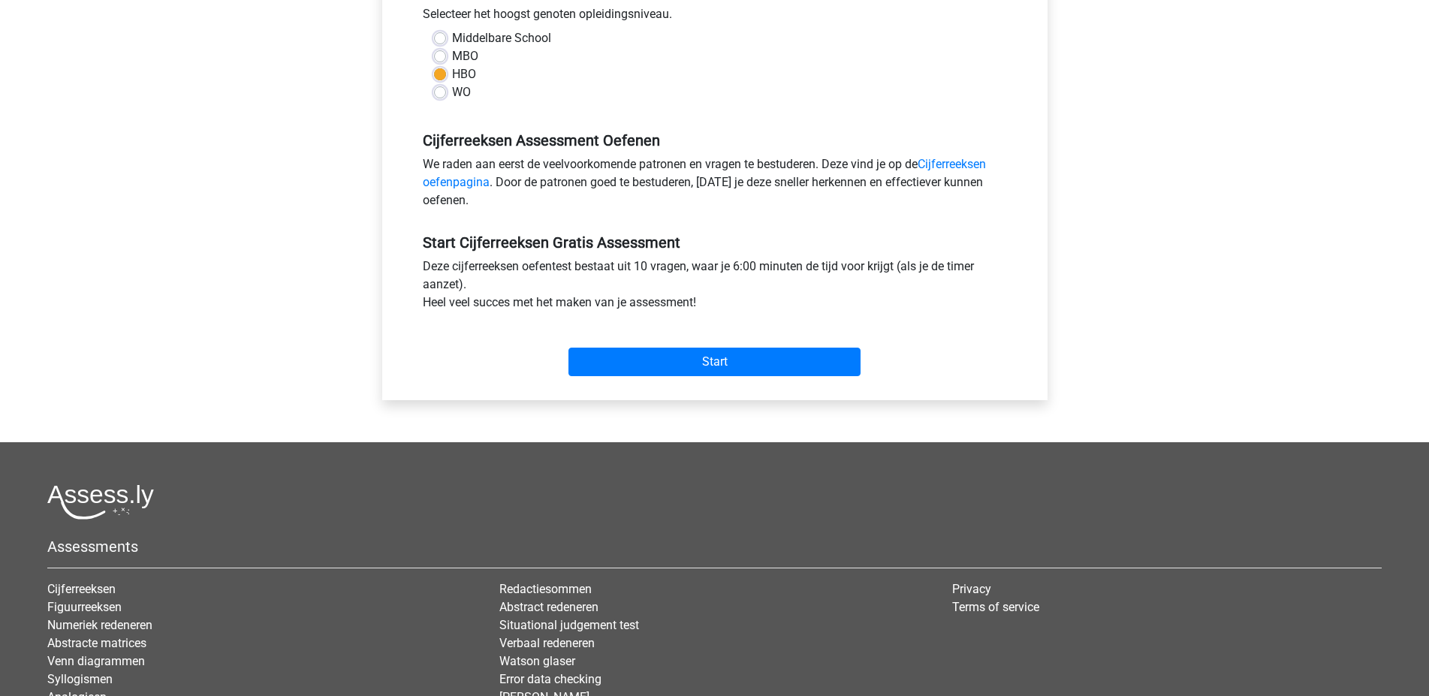
scroll to position [335, 0]
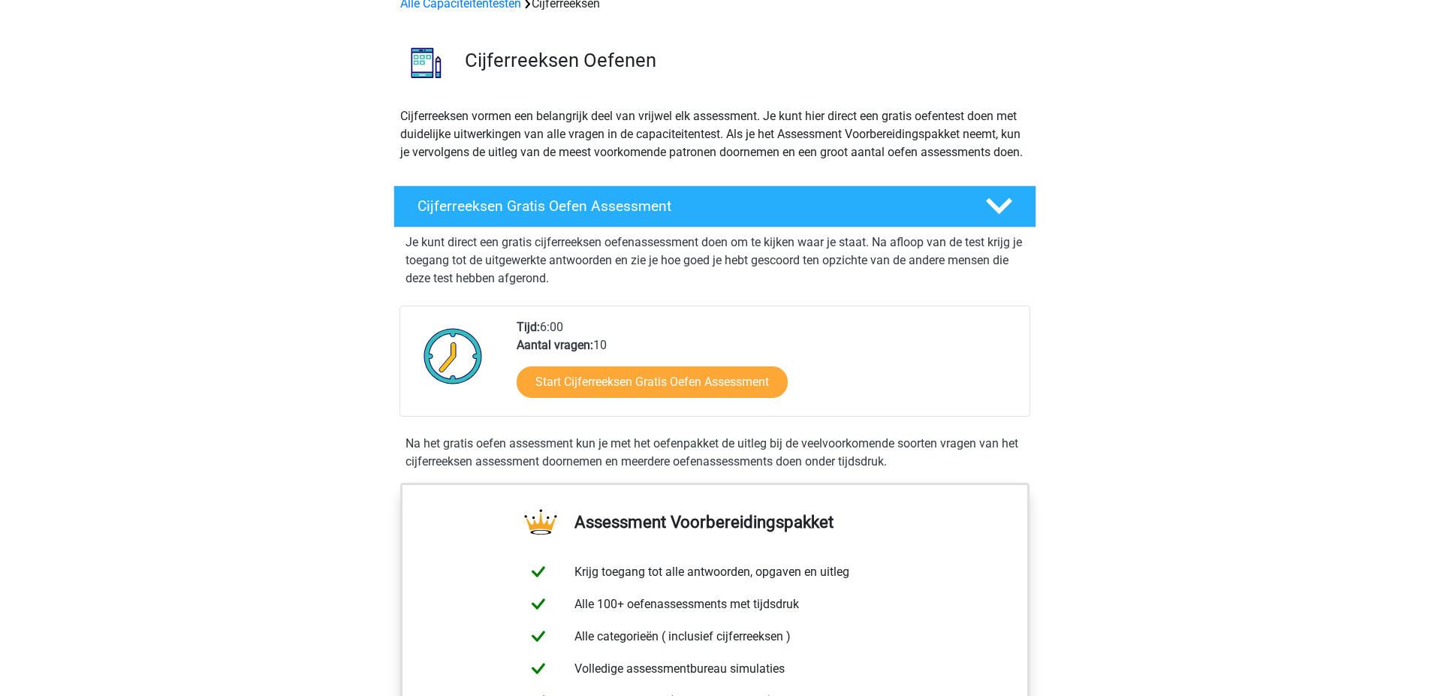
scroll to position [75, 0]
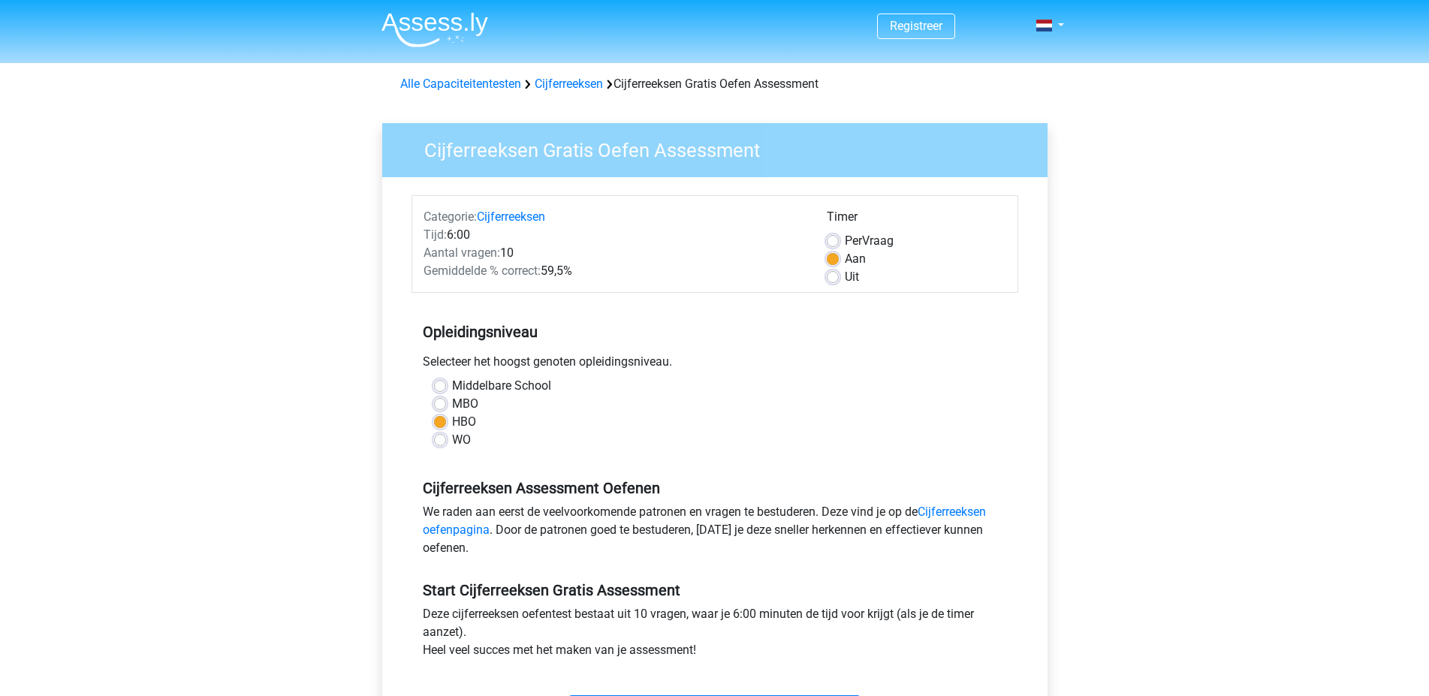
scroll to position [150, 0]
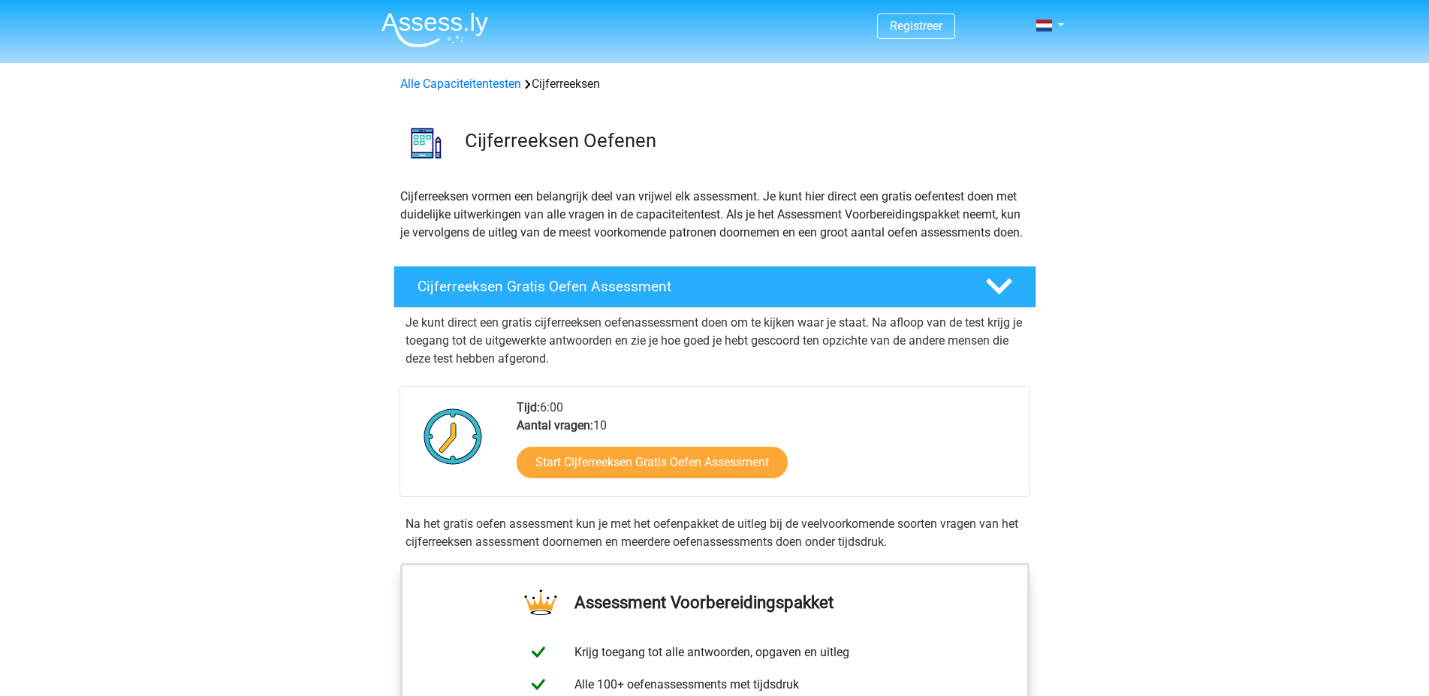
scroll to position [225, 0]
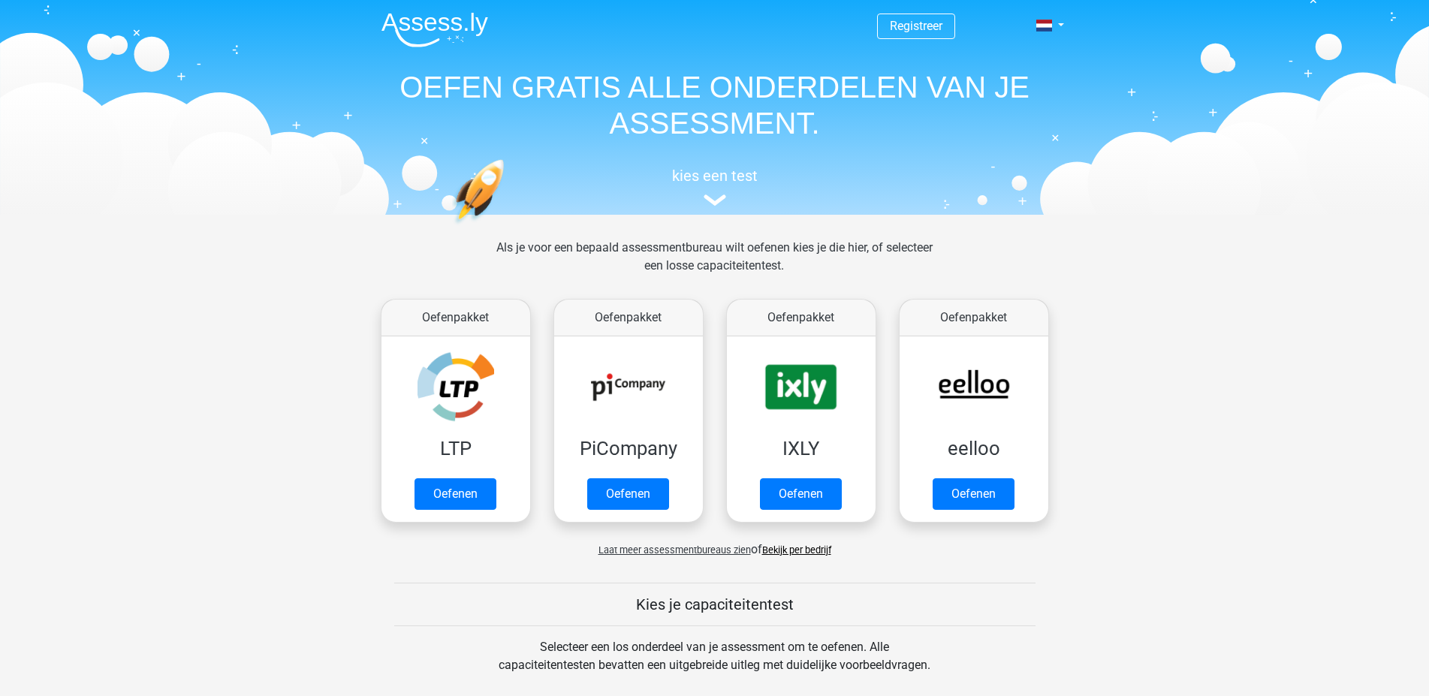
scroll to position [601, 0]
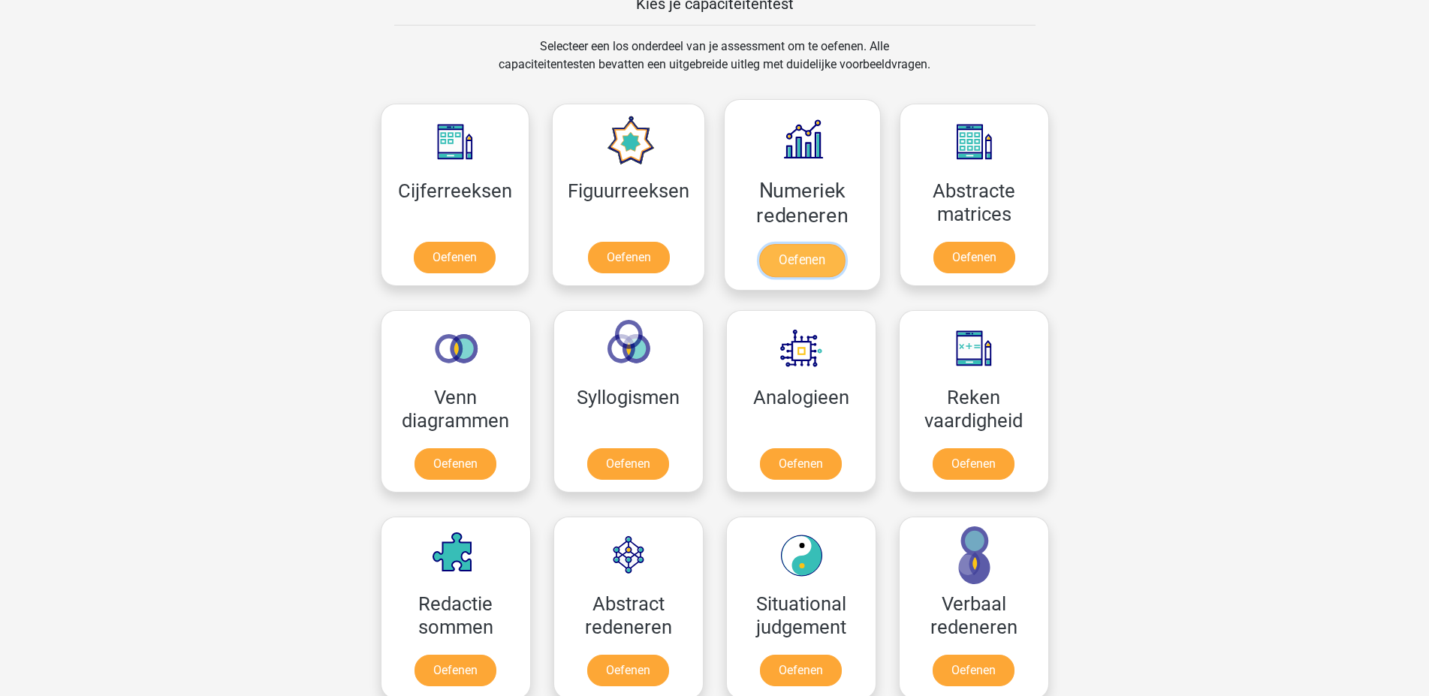
click at [800, 259] on link "Oefenen" at bounding box center [802, 260] width 86 height 33
click at [625, 264] on link "Oefenen" at bounding box center [629, 260] width 86 height 33
click at [796, 259] on link "Oefenen" at bounding box center [802, 260] width 86 height 33
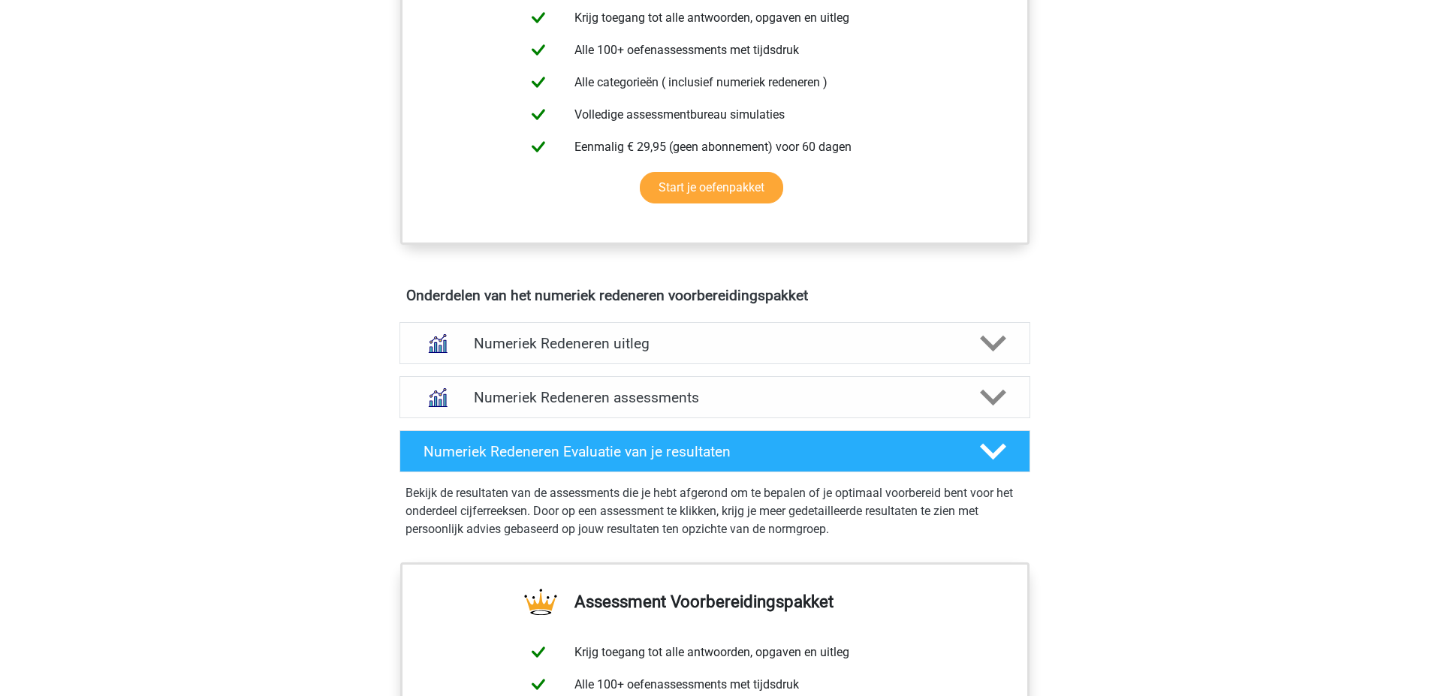
scroll to position [751, 0]
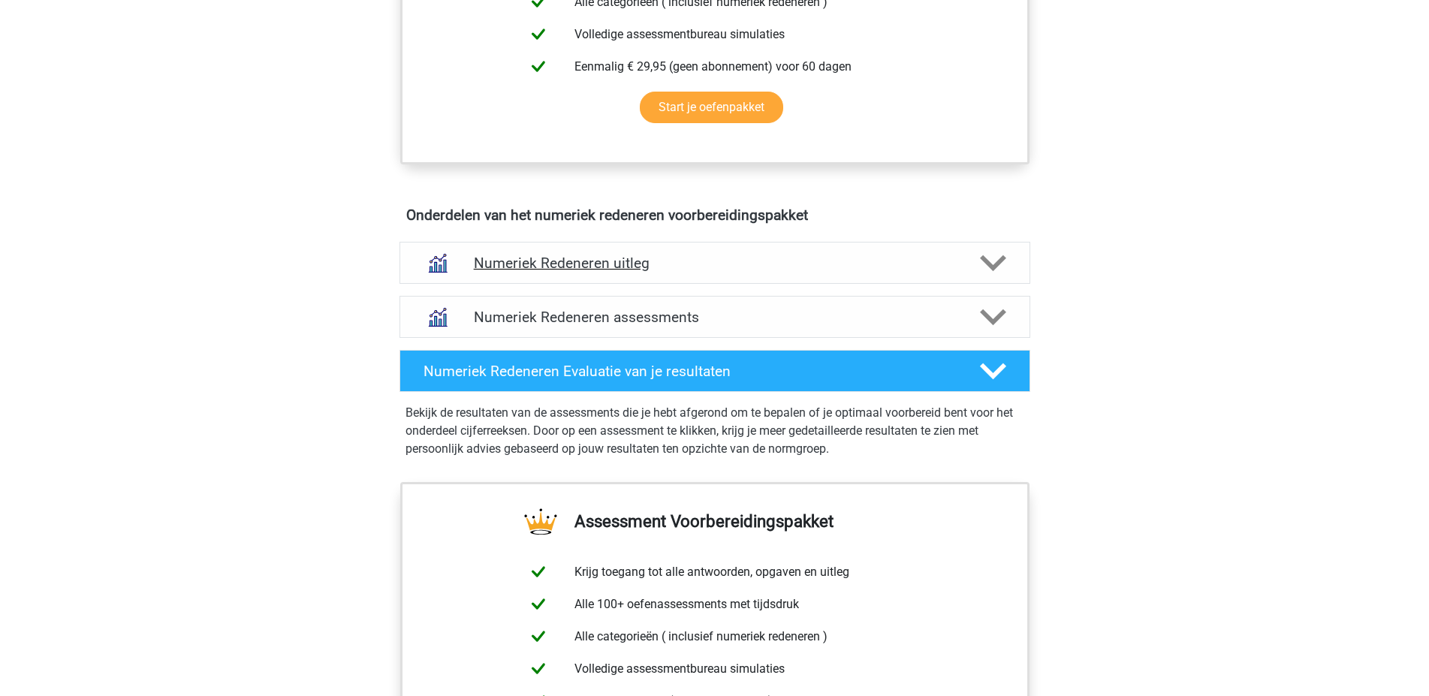
click at [602, 262] on h4 "Numeriek Redeneren uitleg" at bounding box center [715, 263] width 482 height 17
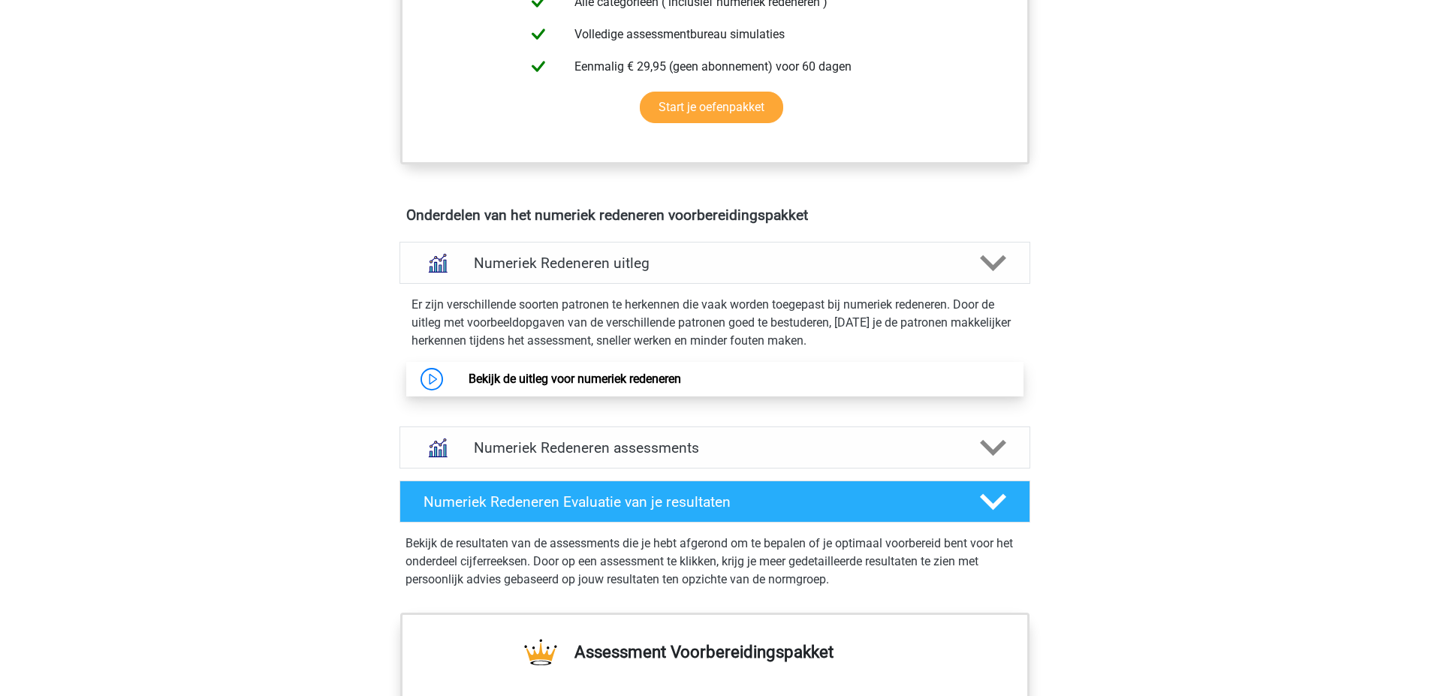
click at [586, 378] on link "Bekijk de uitleg voor numeriek redeneren" at bounding box center [575, 379] width 213 height 14
click at [578, 452] on h4 "Numeriek Redeneren assessments" at bounding box center [715, 447] width 482 height 17
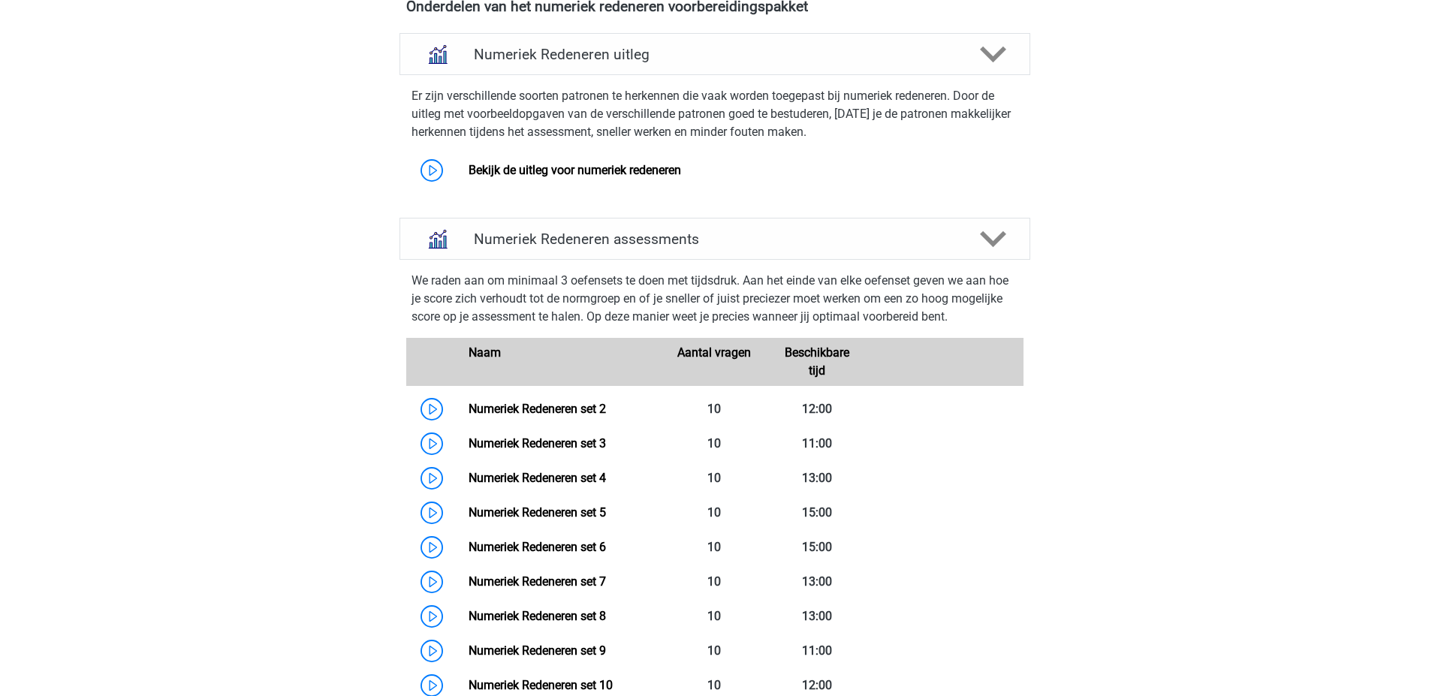
scroll to position [1051, 0]
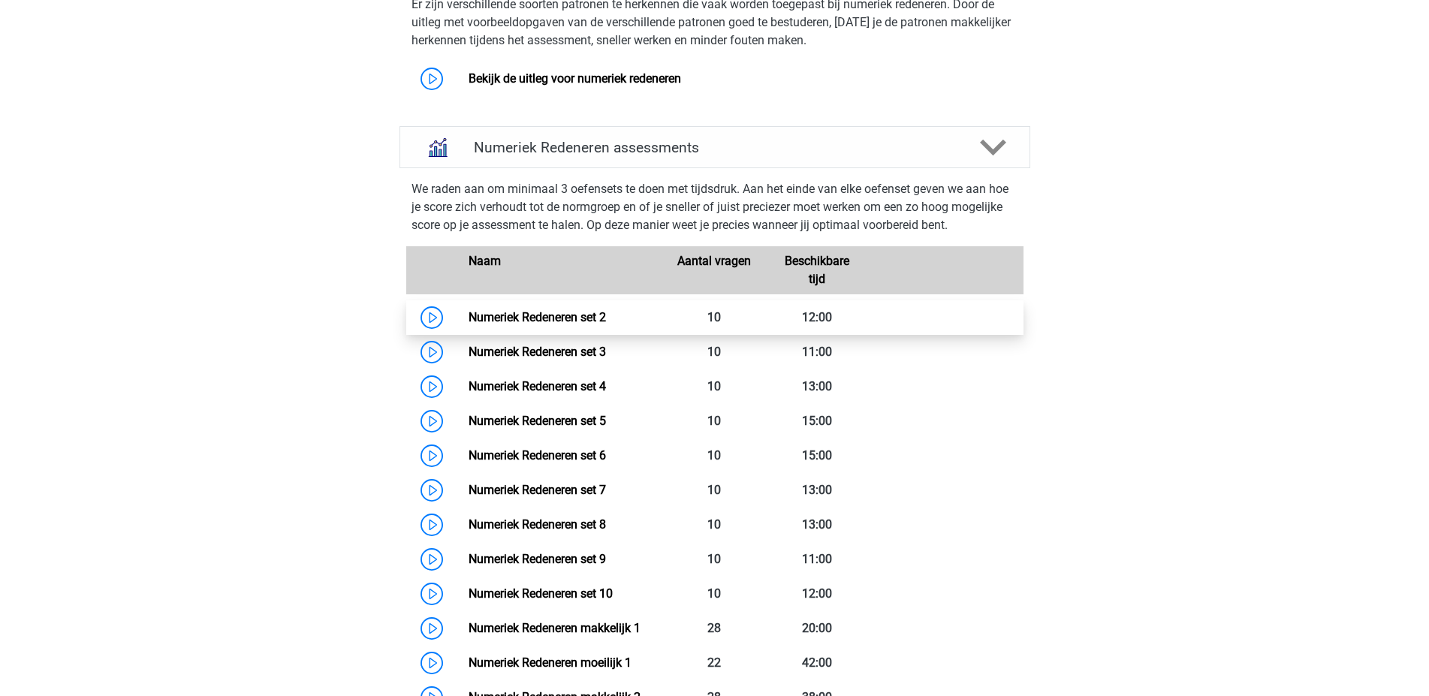
click at [575, 320] on link "Numeriek Redeneren set 2" at bounding box center [537, 317] width 137 height 14
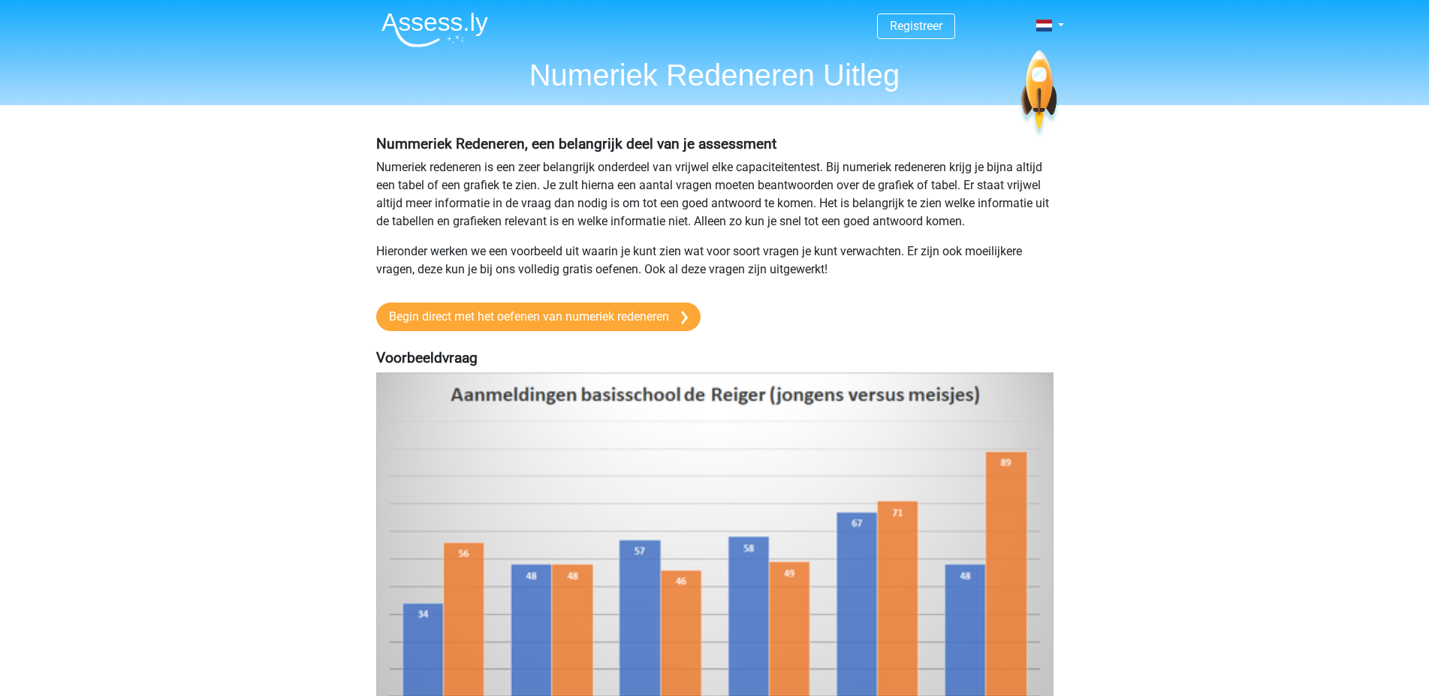
scroll to position [225, 0]
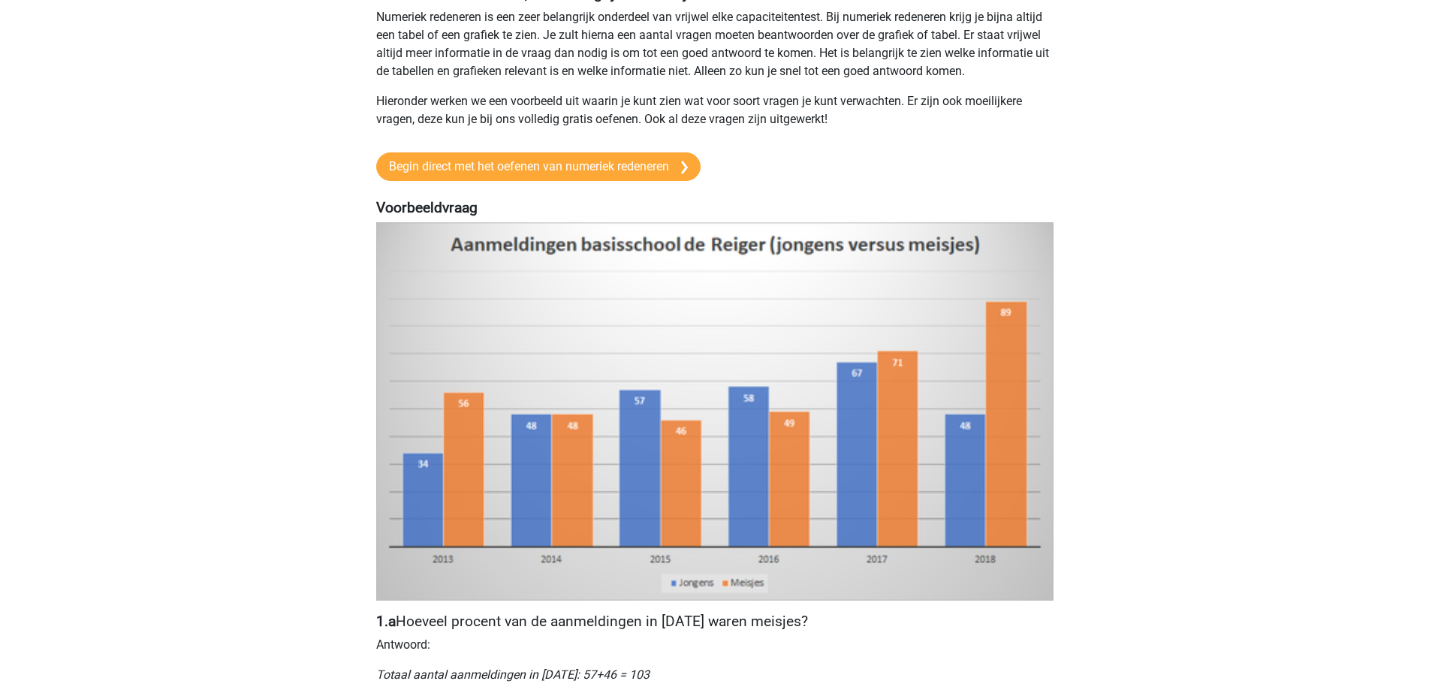
scroll to position [0, 0]
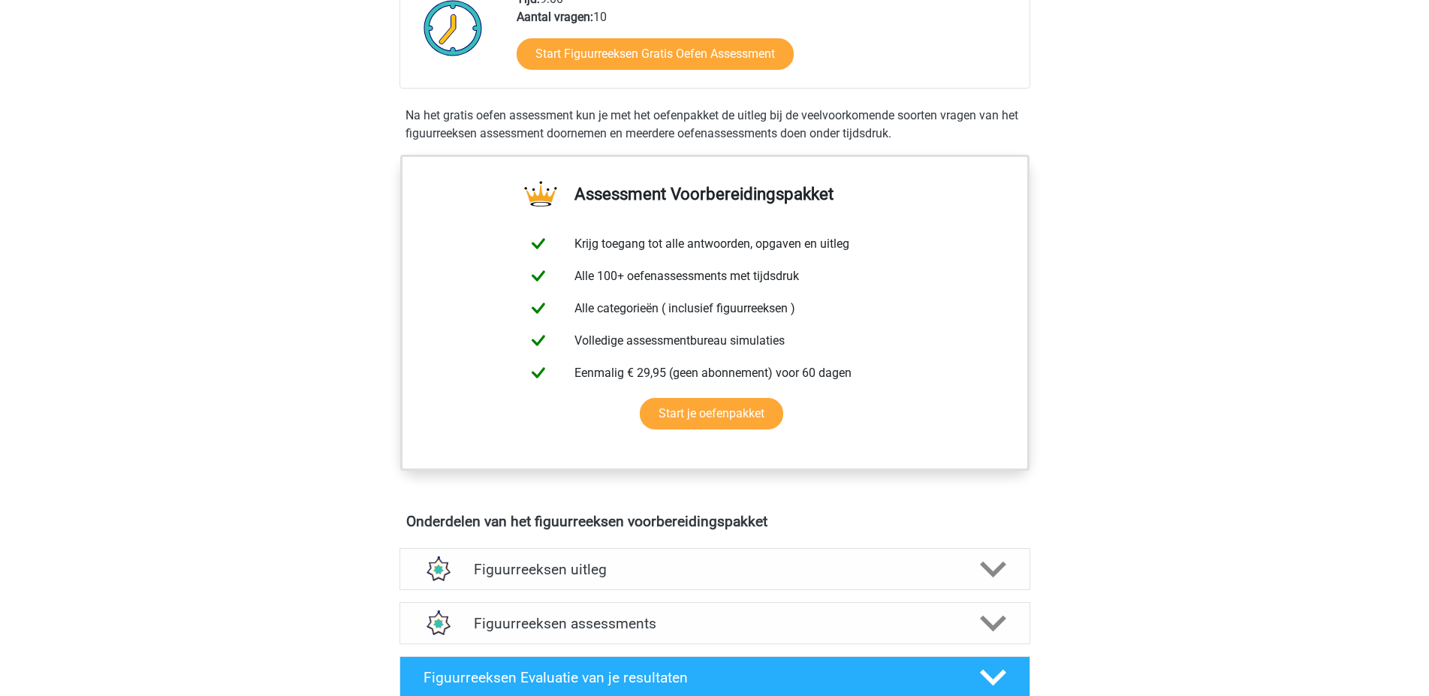
scroll to position [526, 0]
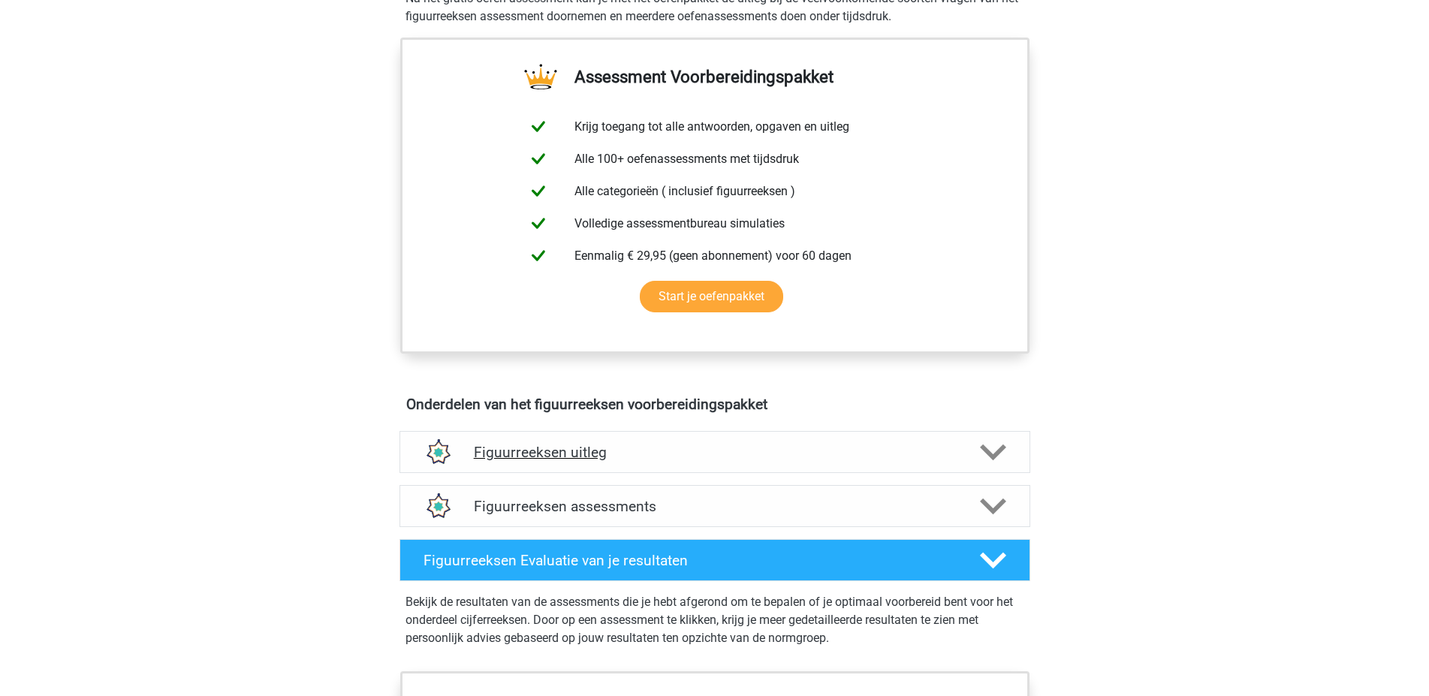
click at [555, 453] on h4 "Figuurreeksen uitleg" at bounding box center [715, 452] width 482 height 17
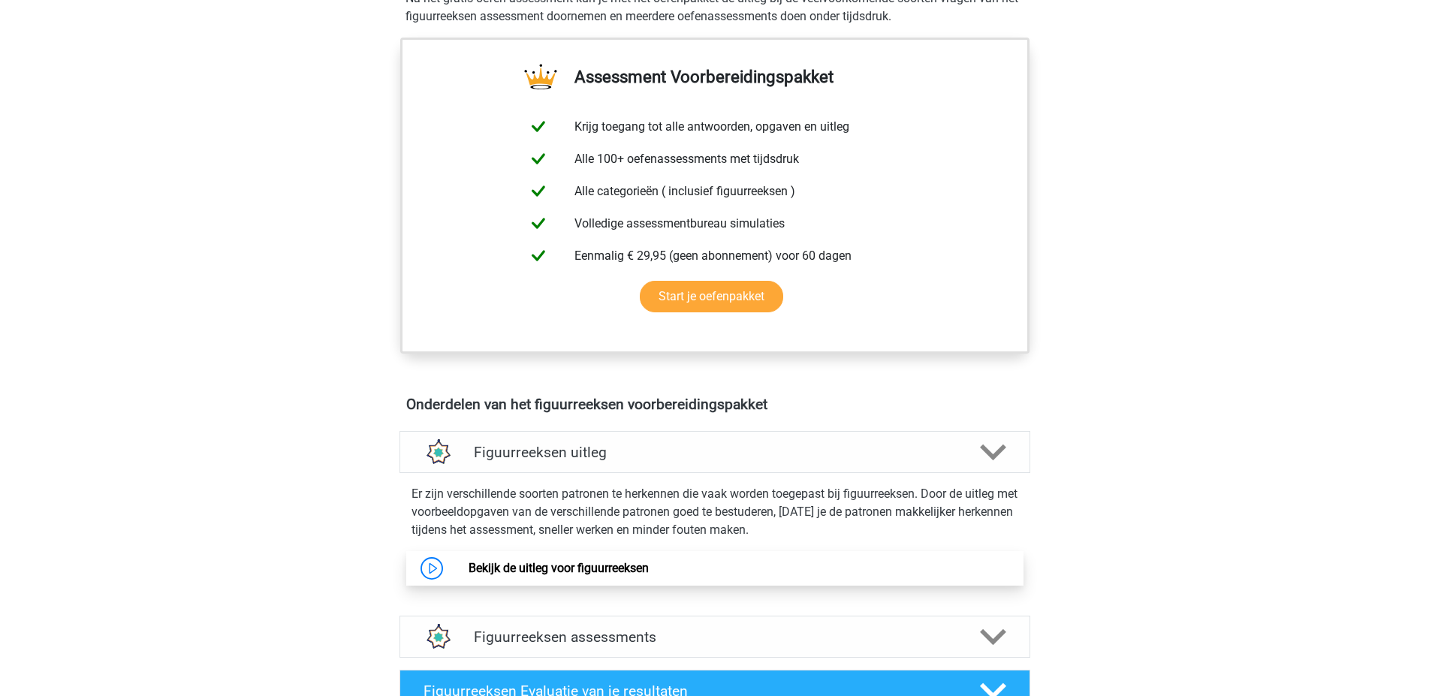
click at [562, 568] on link "Bekijk de uitleg voor figuurreeksen" at bounding box center [559, 568] width 180 height 14
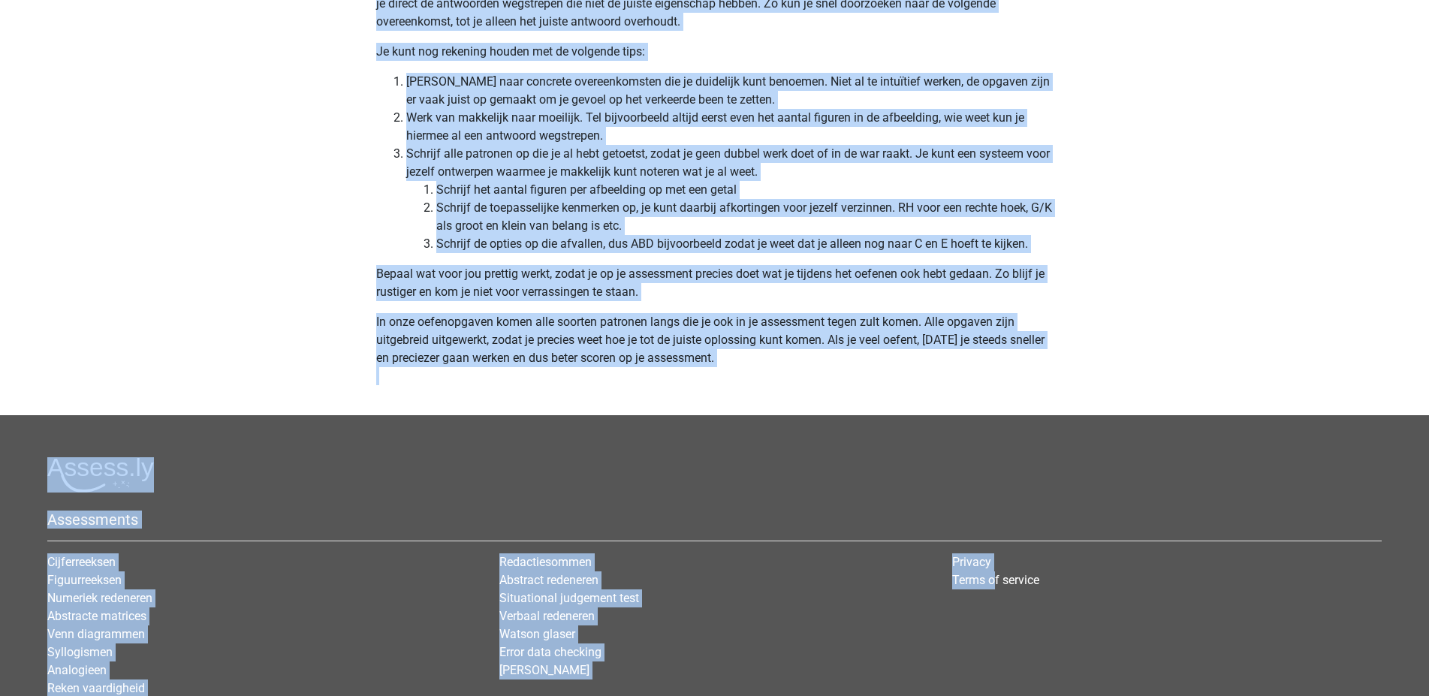
scroll to position [4630, 0]
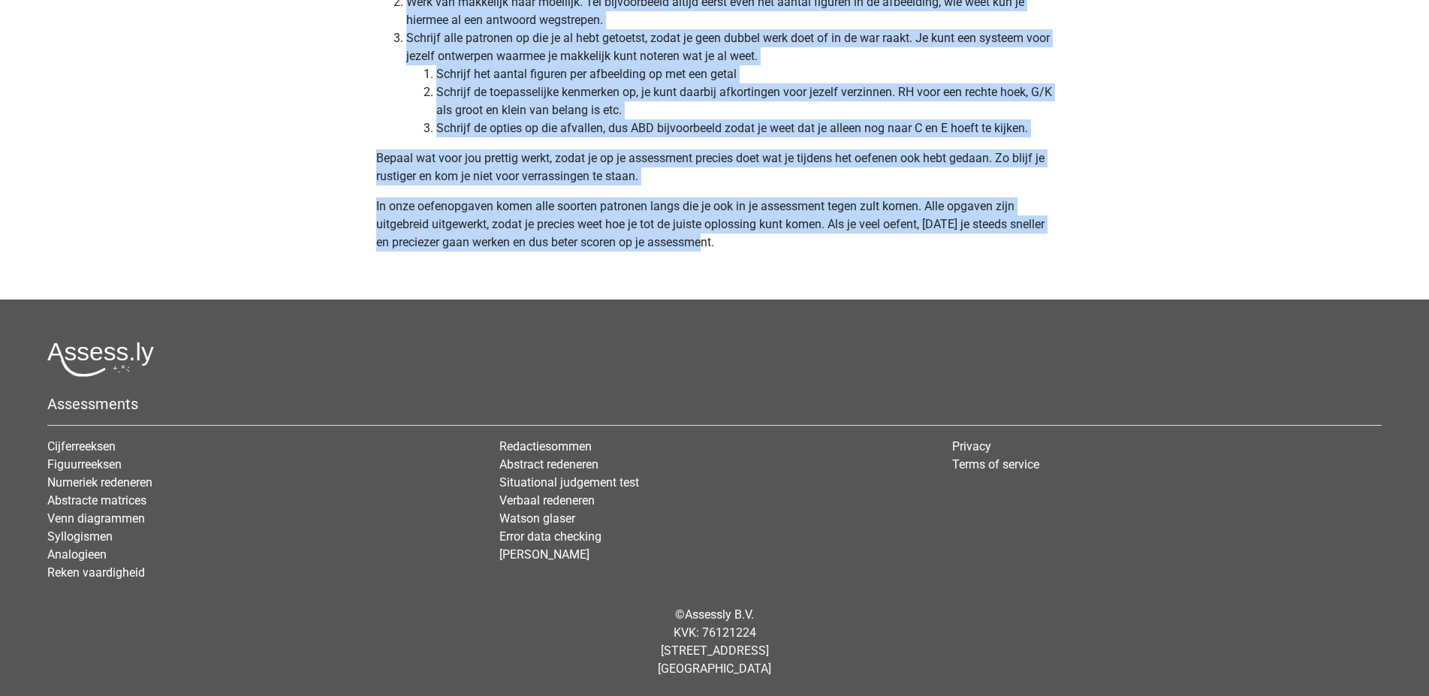
drag, startPoint x: 378, startPoint y: 206, endPoint x: 1101, endPoint y: 243, distance: 724.1
copy div "Tests voor picturale informatie, ook wel figuurreeksen of soms abstract of indu…"
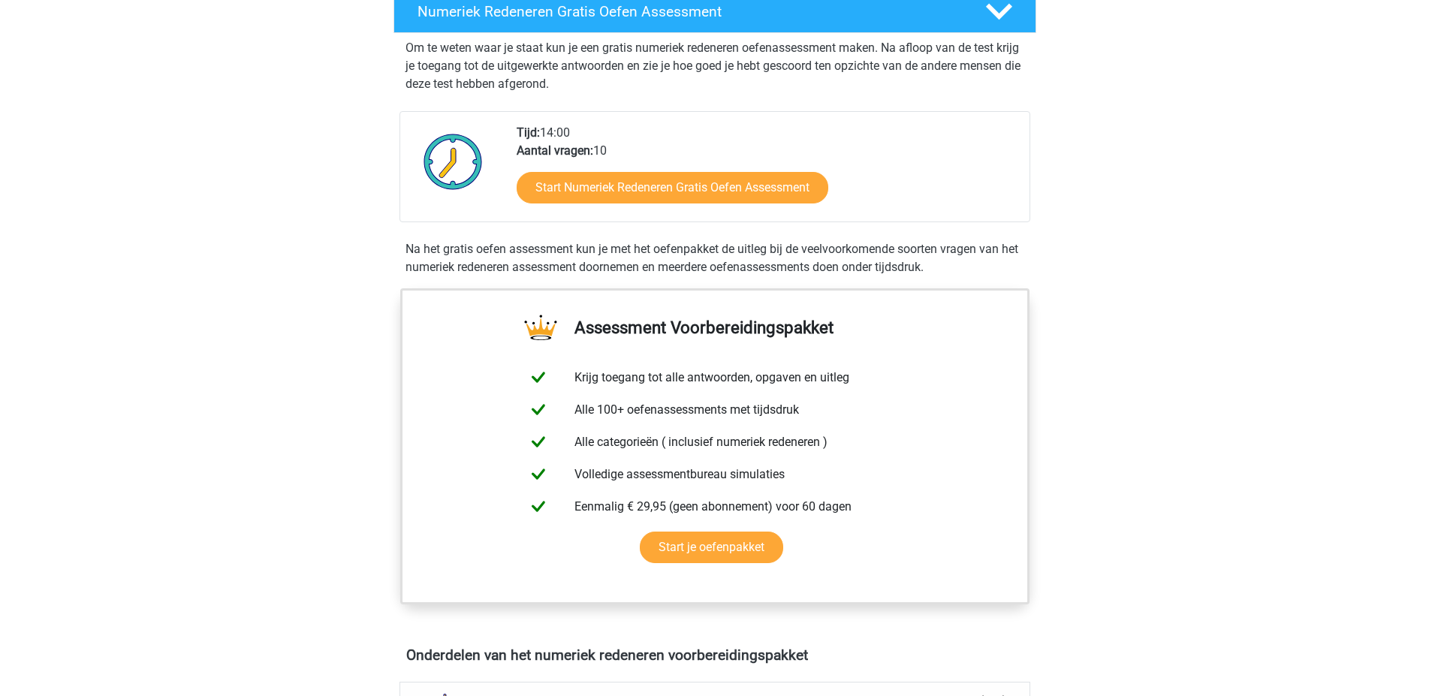
scroll to position [601, 0]
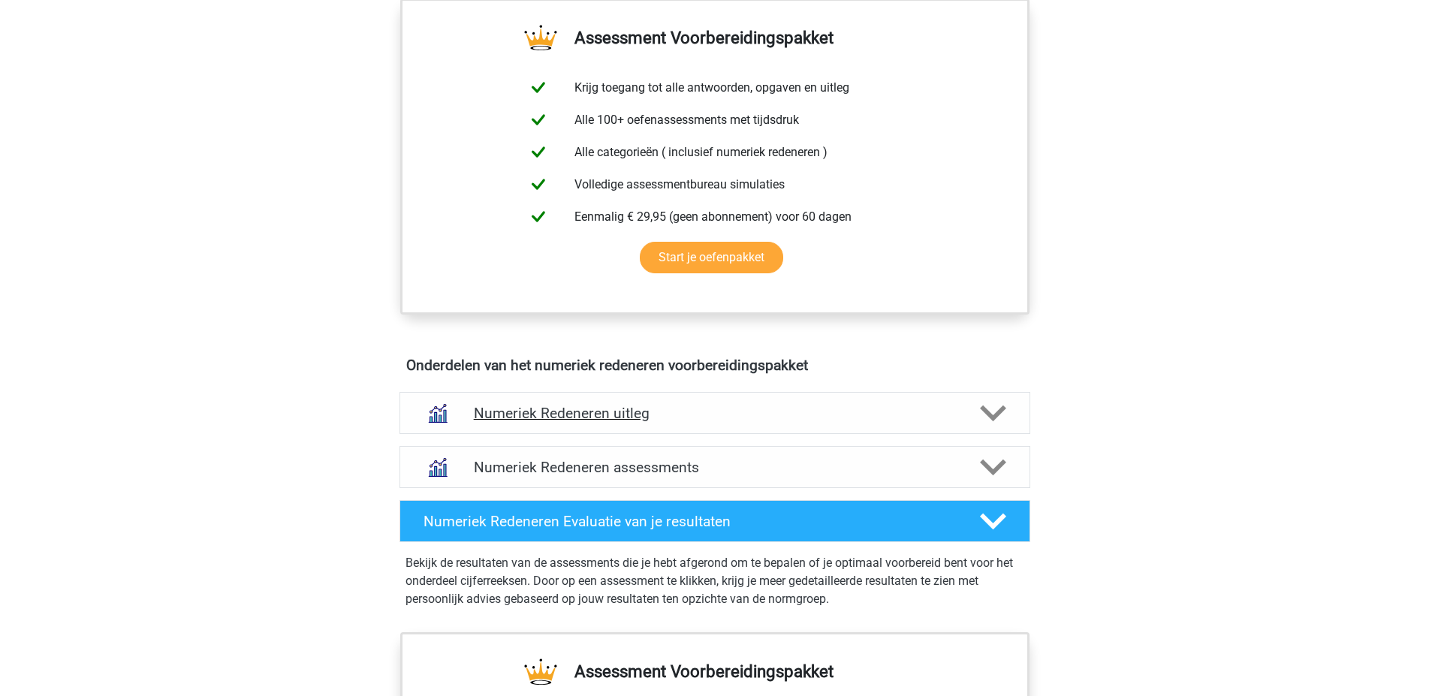
click at [616, 415] on h4 "Numeriek Redeneren uitleg" at bounding box center [715, 413] width 482 height 17
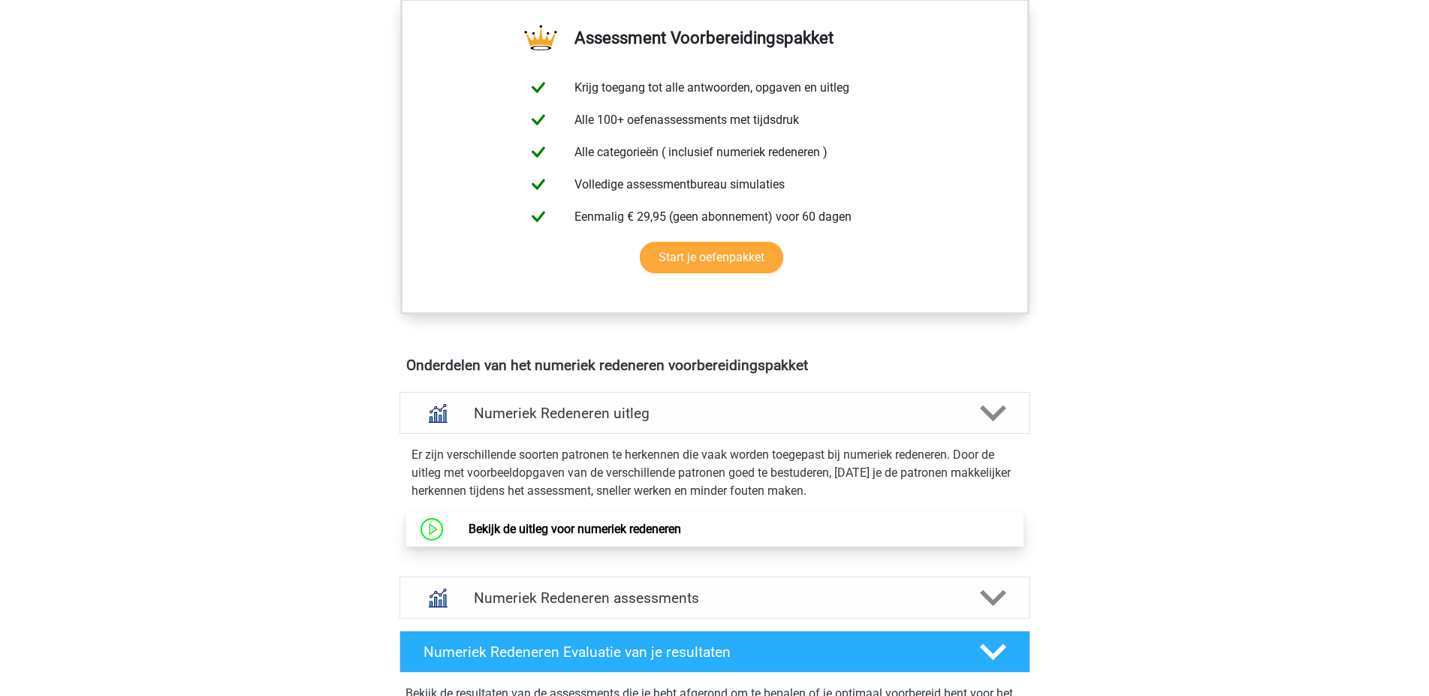
click at [630, 532] on link "Bekijk de uitleg voor numeriek redeneren" at bounding box center [575, 529] width 213 height 14
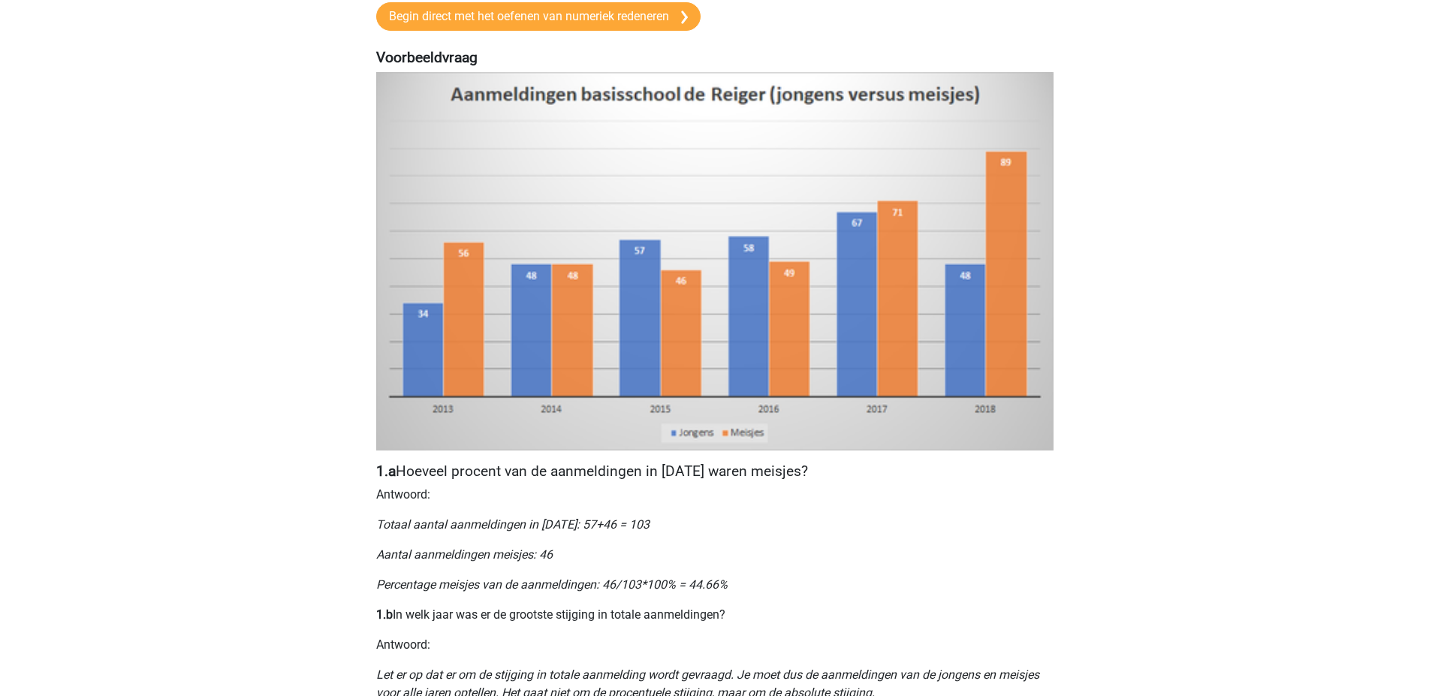
scroll to position [451, 0]
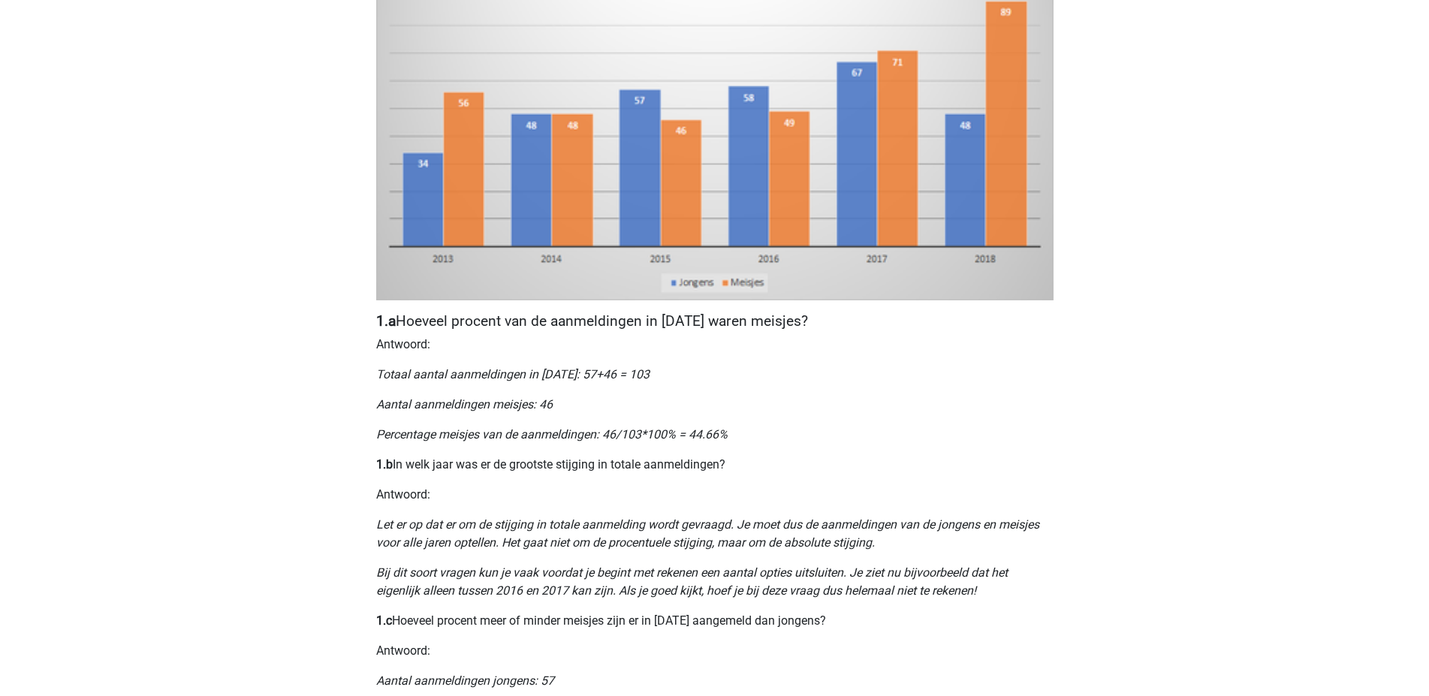
click at [246, 237] on div "Registreer Nederlands English" at bounding box center [714, 563] width 1429 height 2029
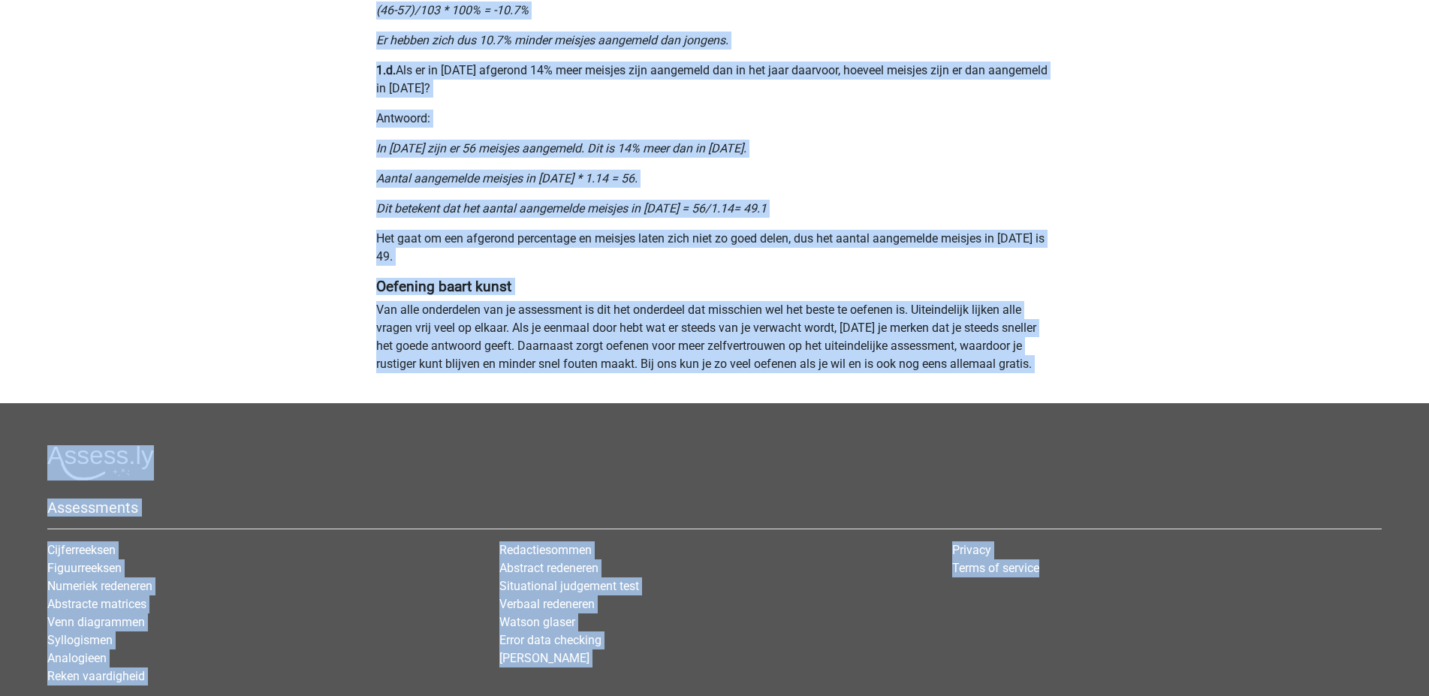
scroll to position [1232, 0]
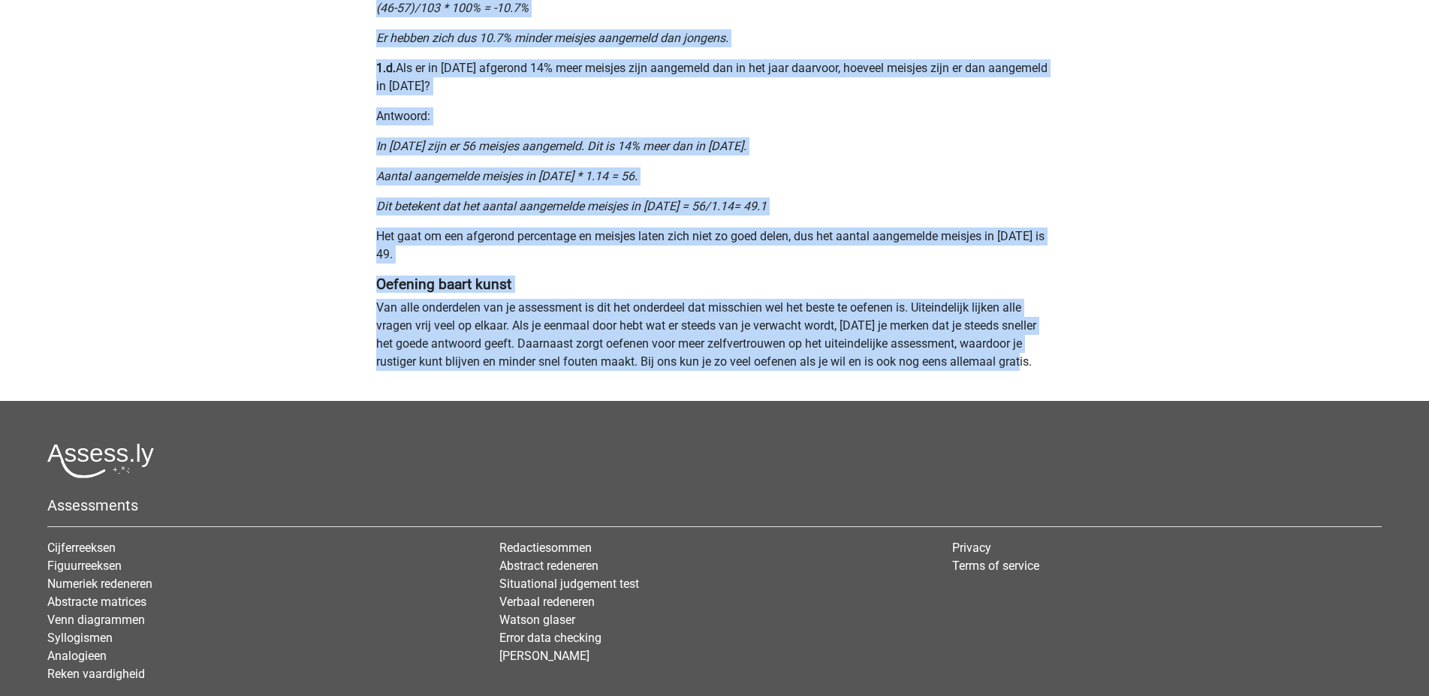
drag, startPoint x: 379, startPoint y: 142, endPoint x: 1160, endPoint y: 367, distance: 812.8
copy div "Nummeriek Redeneren, een belangrijk deel van je assessment Numeriek redeneren i…"
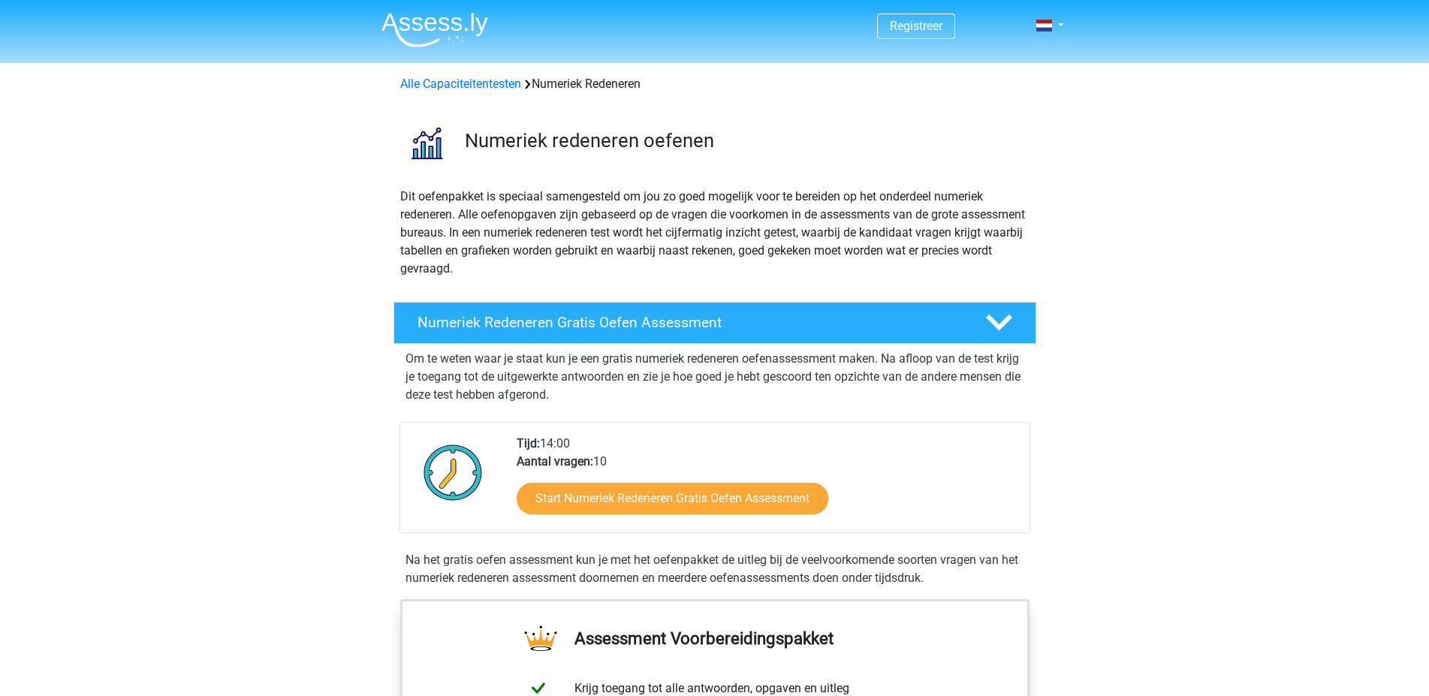
scroll to position [601, 0]
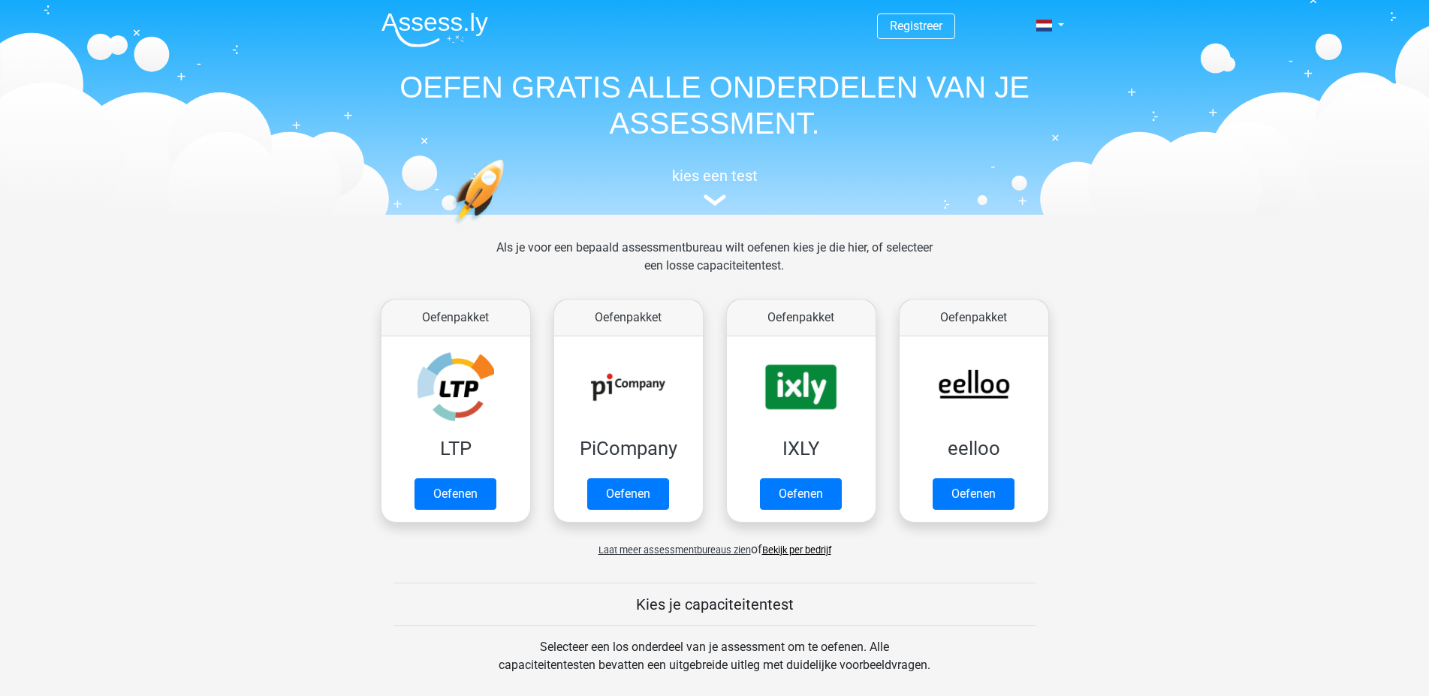
scroll to position [601, 0]
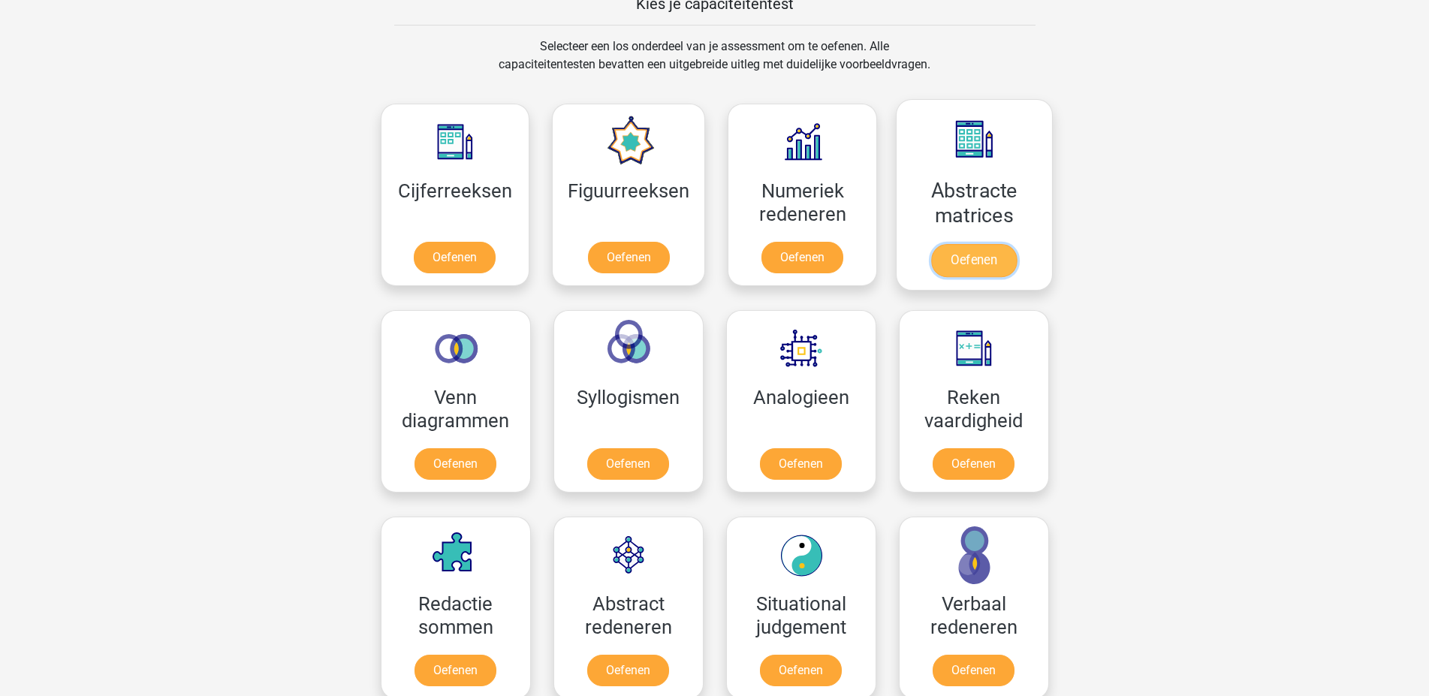
click at [969, 244] on link "Oefenen" at bounding box center [974, 260] width 86 height 33
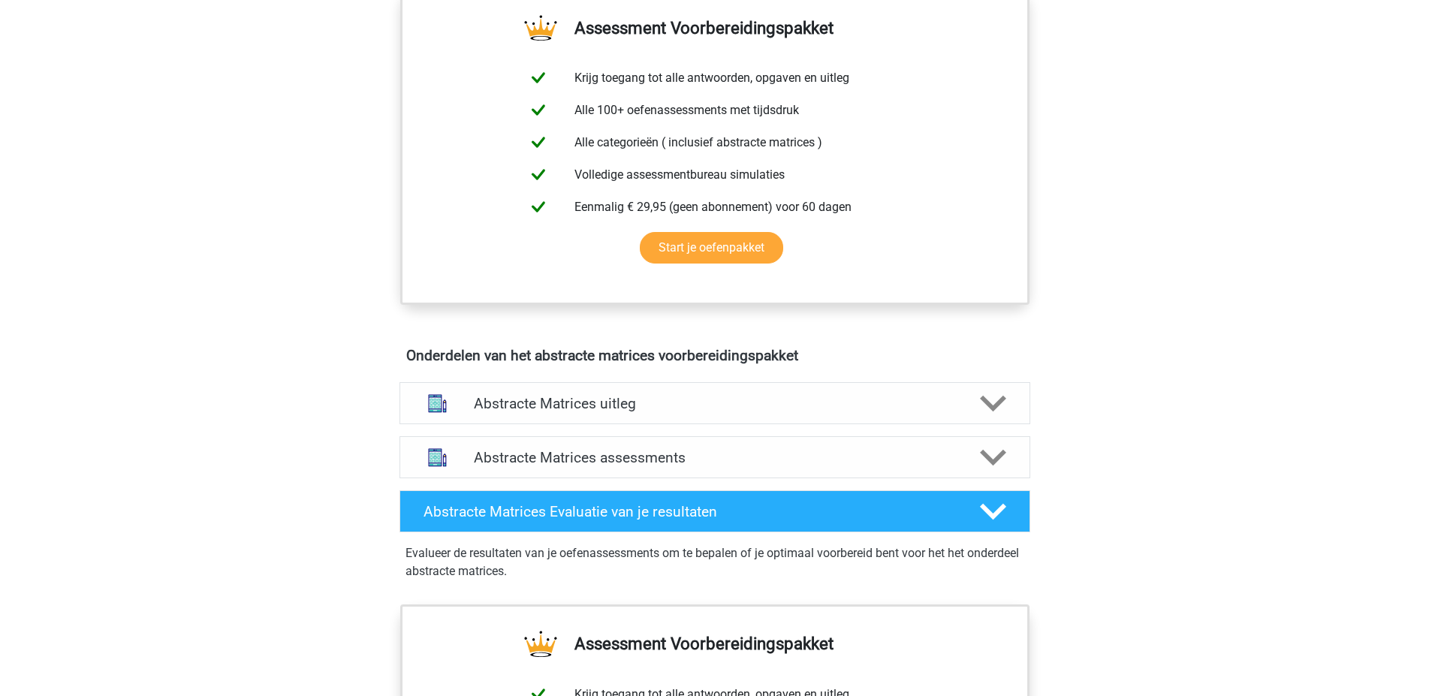
scroll to position [826, 0]
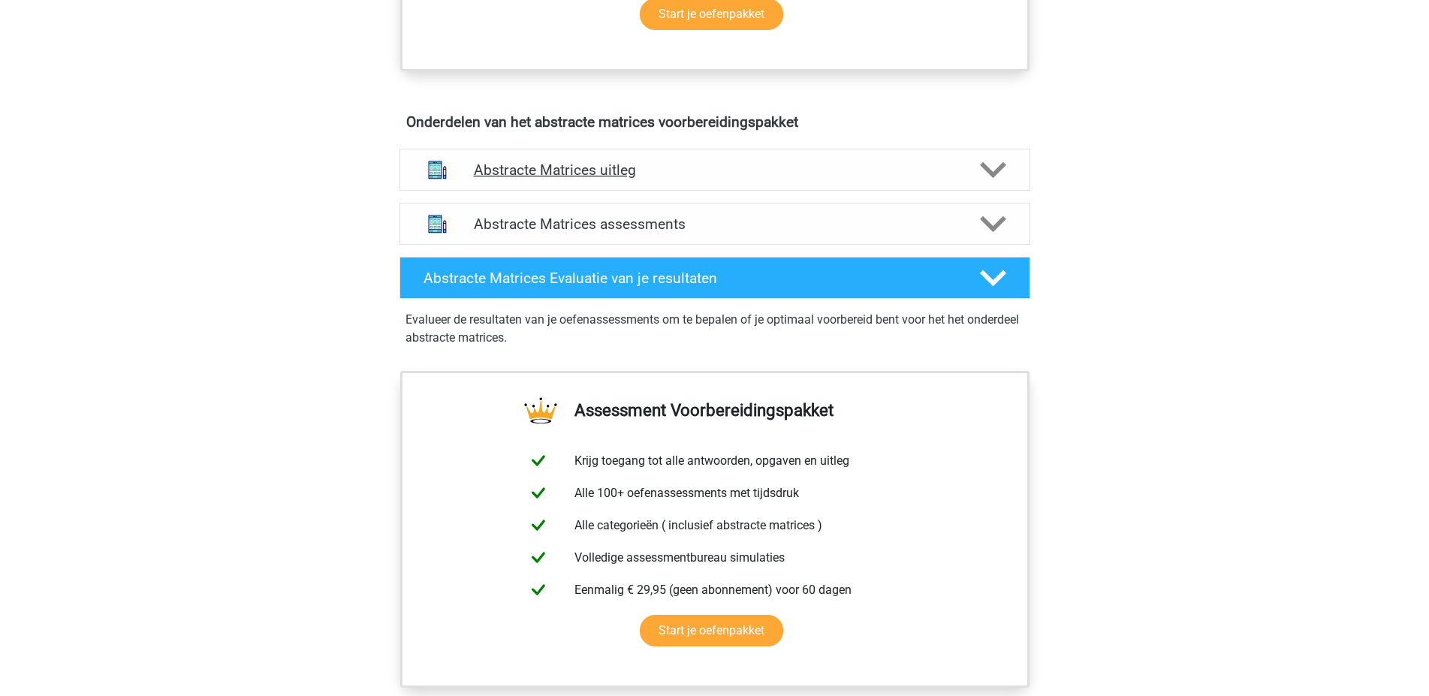
click at [535, 170] on h4 "Abstracte Matrices uitleg" at bounding box center [715, 169] width 482 height 17
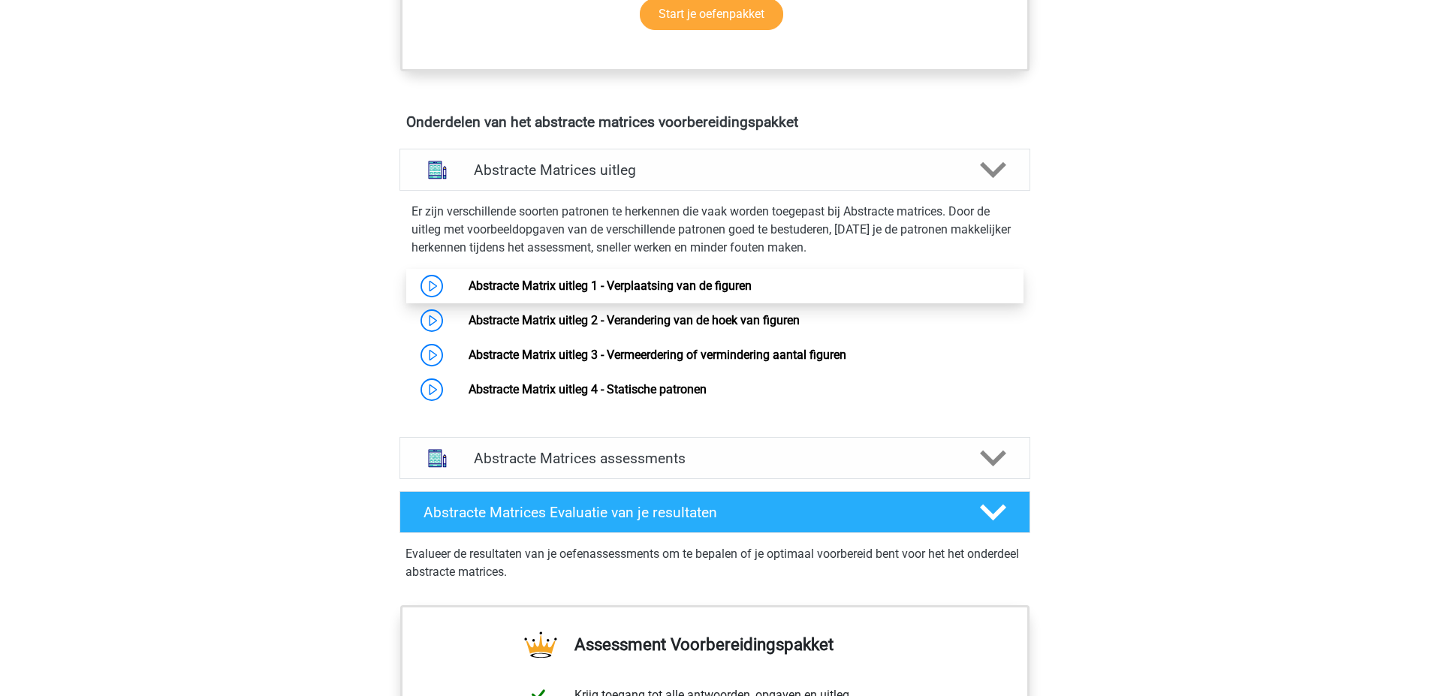
click at [538, 290] on link "Abstracte Matrix uitleg 1 - Verplaatsing van de figuren" at bounding box center [610, 286] width 283 height 14
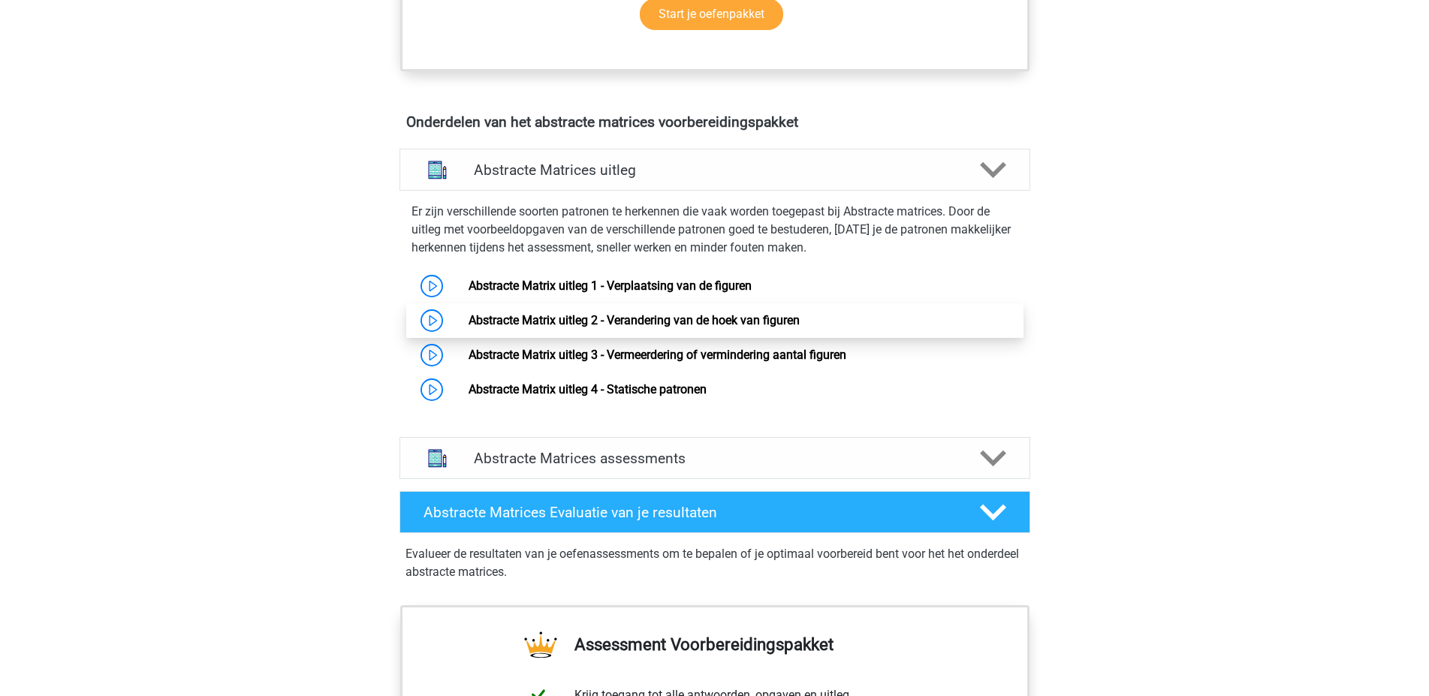
click at [547, 320] on link "Abstracte Matrix uitleg 2 - Verandering van de hoek van figuren" at bounding box center [634, 320] width 331 height 14
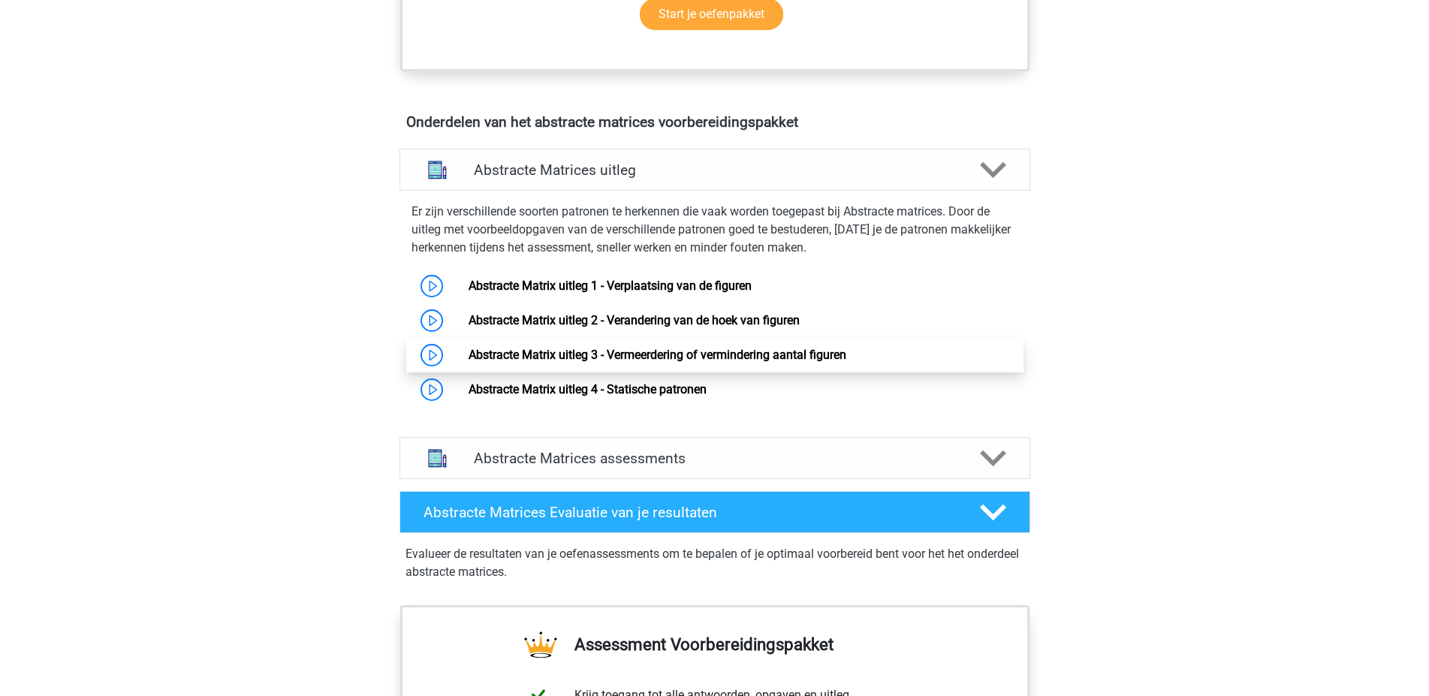
click at [484, 353] on link "Abstracte Matrix uitleg 3 - Vermeerdering of vermindering aantal figuren" at bounding box center [658, 355] width 378 height 14
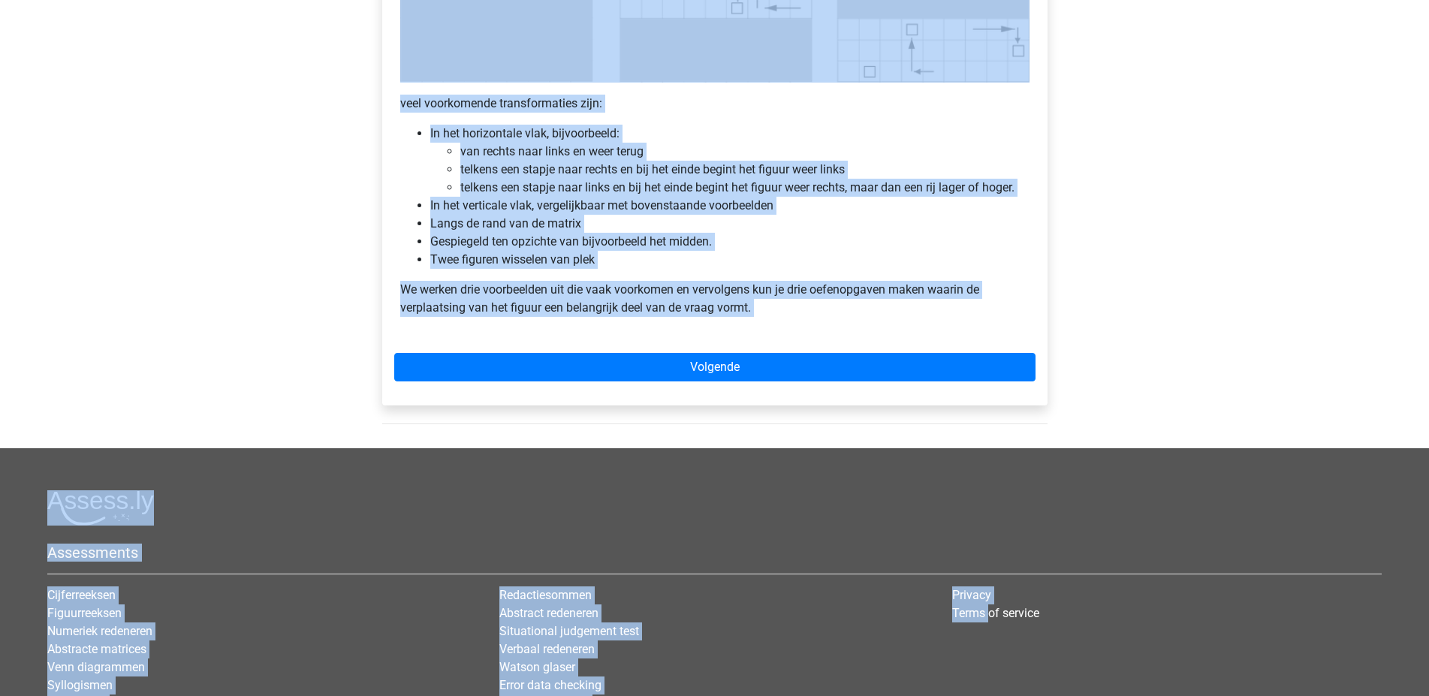
scroll to position [937, 0]
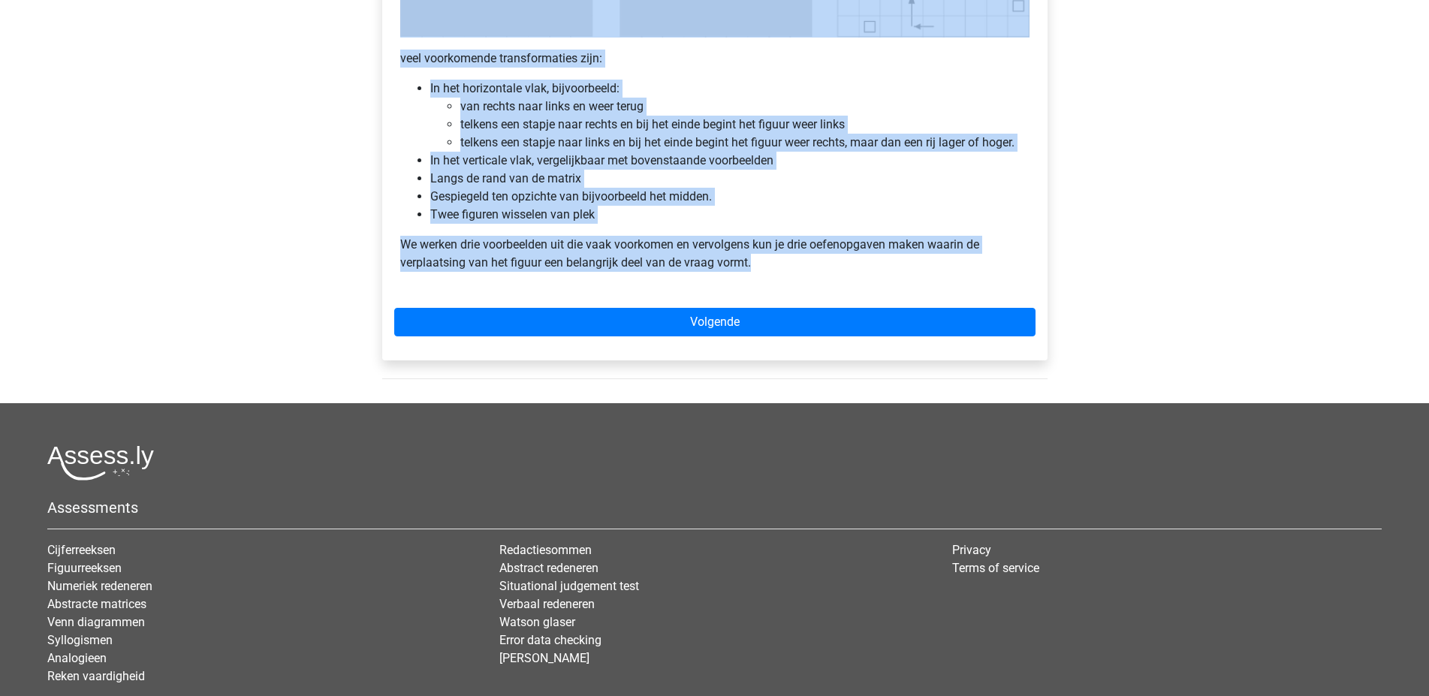
drag, startPoint x: 402, startPoint y: 320, endPoint x: 1065, endPoint y: 278, distance: 664.4
copy div "Abstracte Matrix uitleg - Verplaatsing van de figuren Veel van de vragen zullen…"
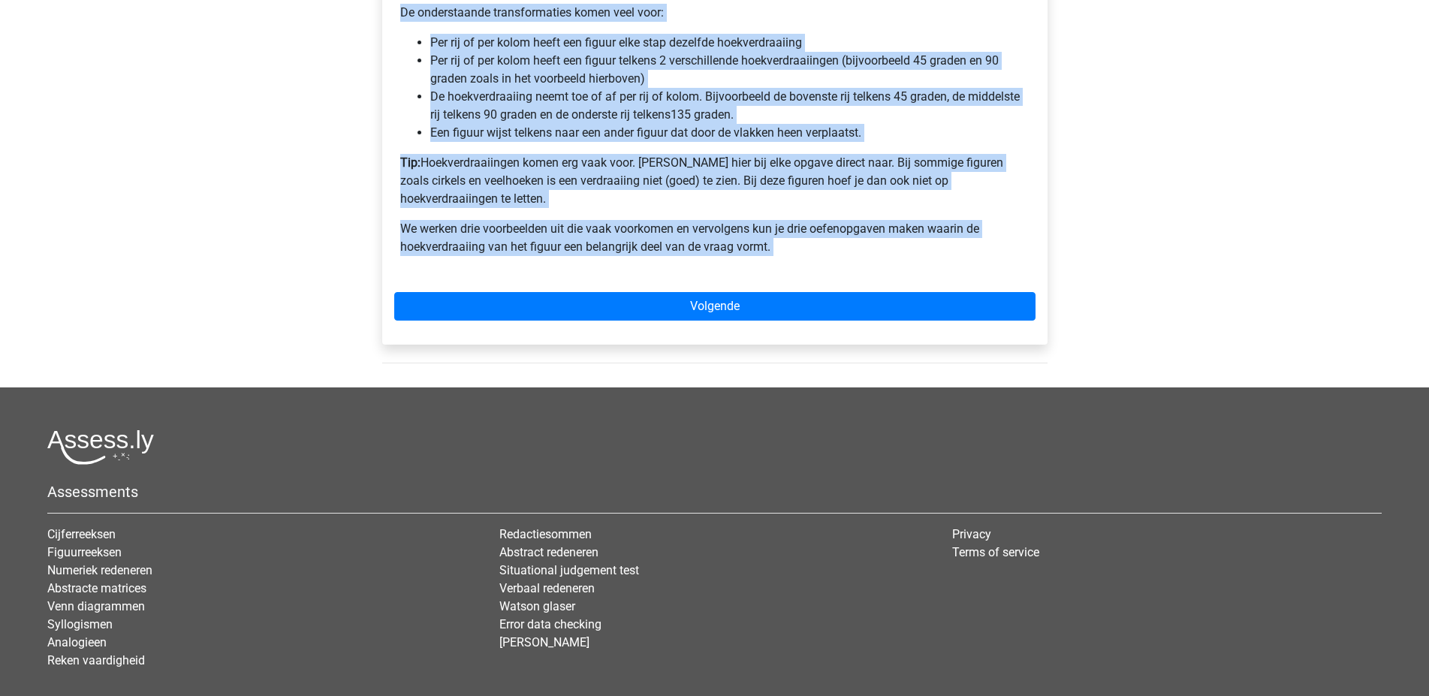
scroll to position [1161, 0]
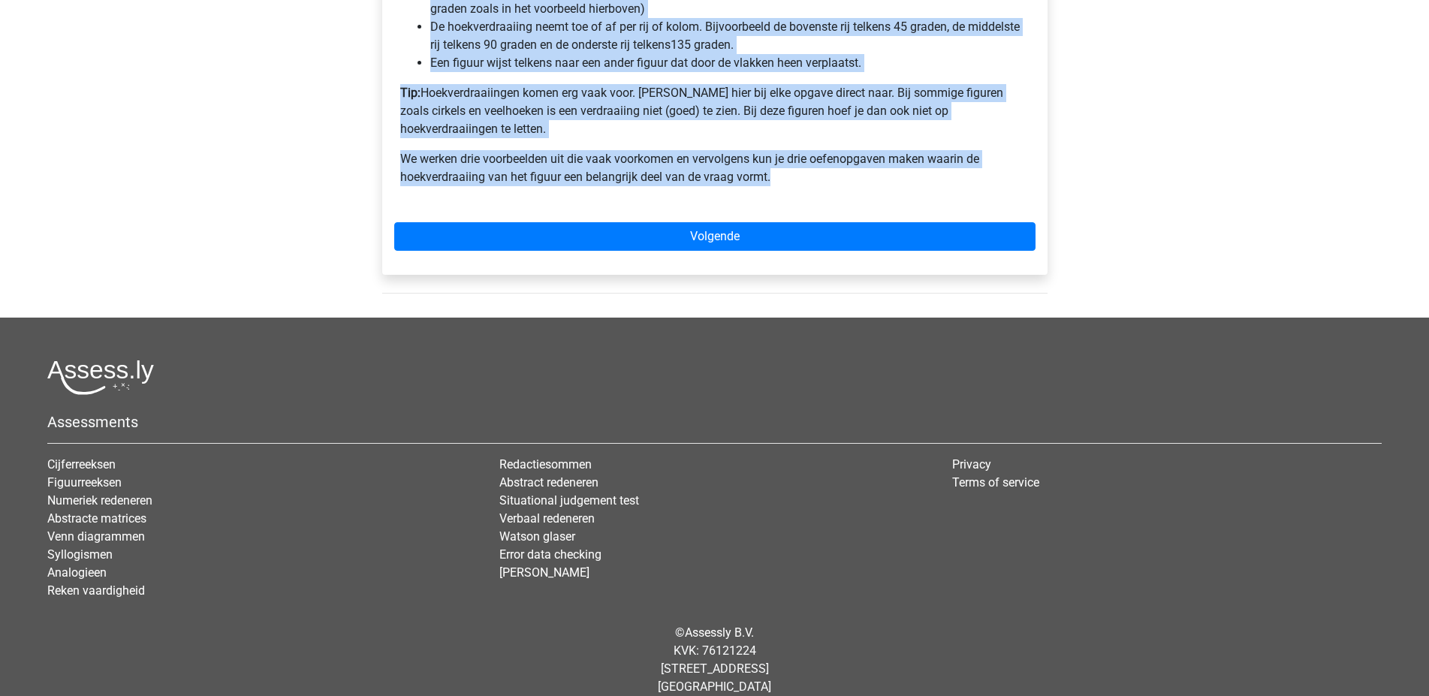
drag, startPoint x: 403, startPoint y: 320, endPoint x: 1057, endPoint y: 158, distance: 674.6
copy div "Matrix uitleg - Verandering van de hoek van figuren Veel van de vragen zullen (…"
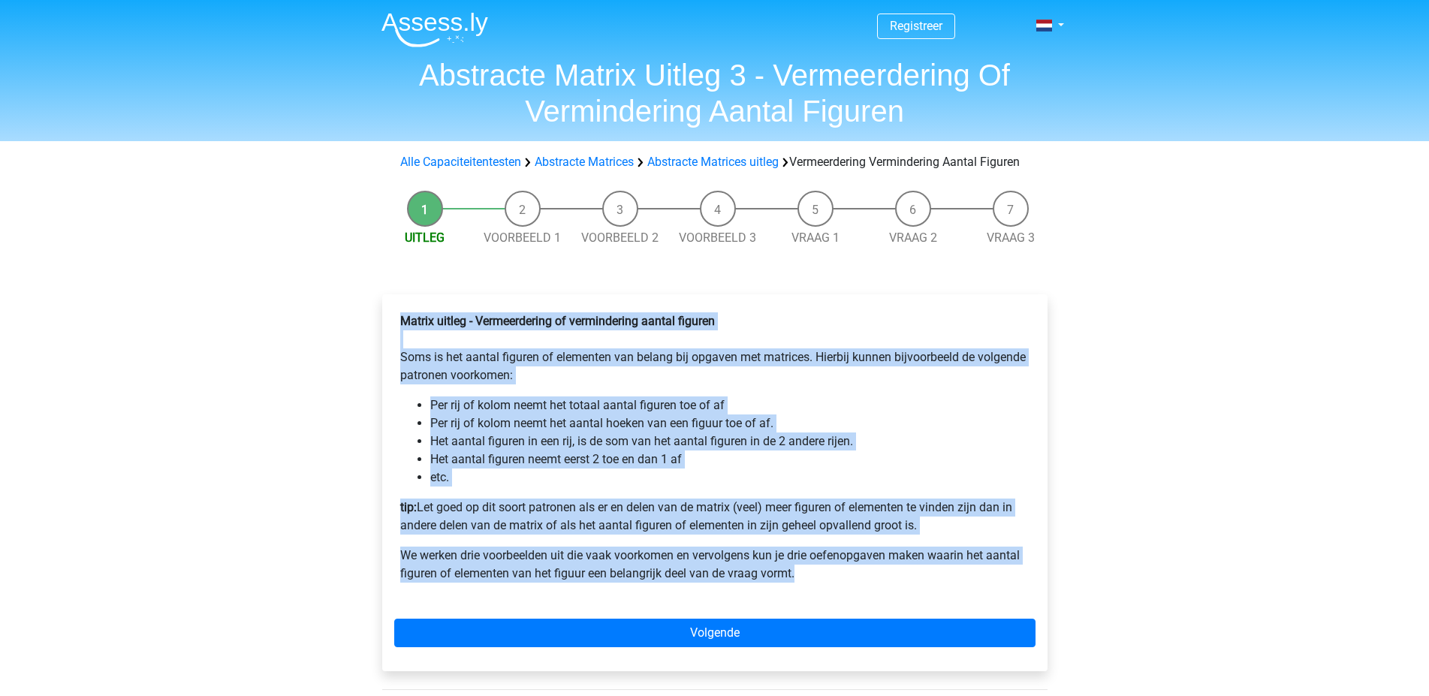
drag, startPoint x: 401, startPoint y: 338, endPoint x: 1033, endPoint y: 614, distance: 690.1
click at [1033, 601] on div "Matrix uitleg - Vermeerdering of vermindering aantal figuren Soms is het aantal…" at bounding box center [714, 453] width 641 height 294
copy div "Matrix uitleg - Vermeerdering of vermindering aantal figuren Soms is het aantal…"
click at [525, 245] on link "Voorbeeld 1" at bounding box center [522, 238] width 77 height 14
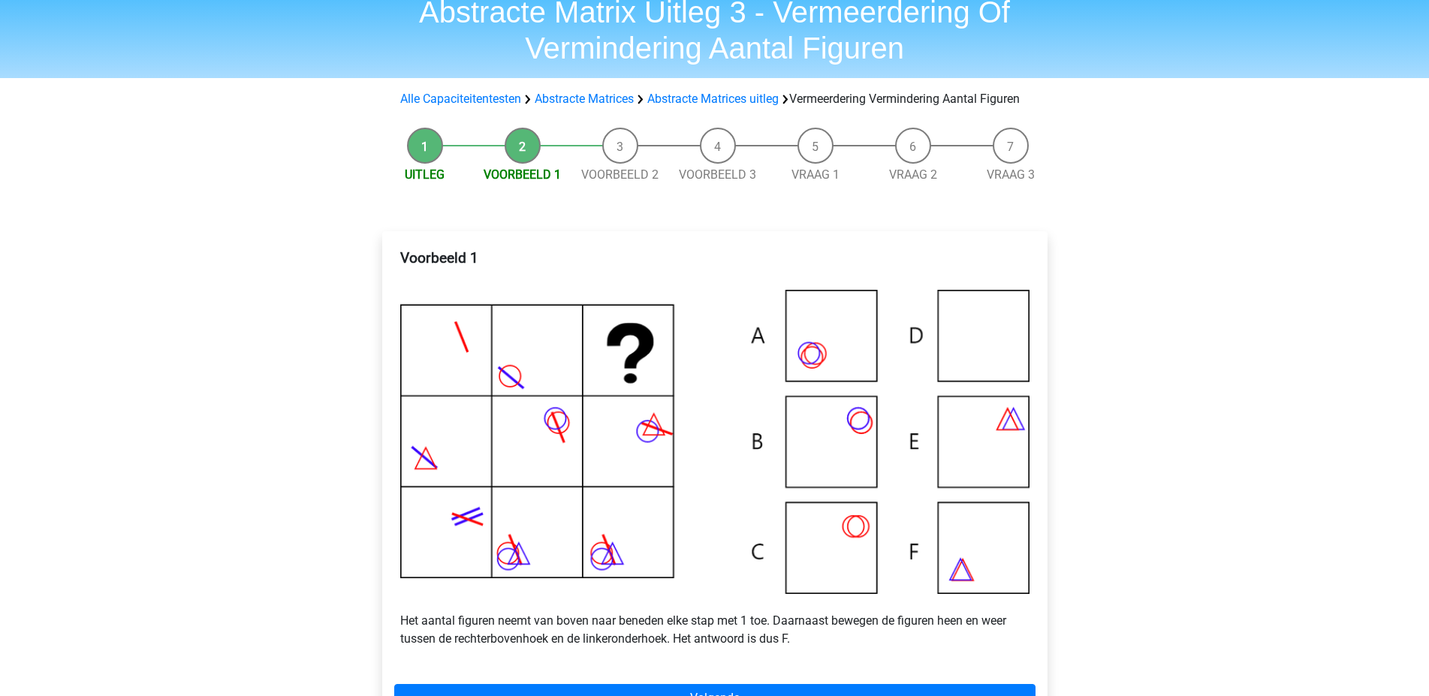
scroll to position [150, 0]
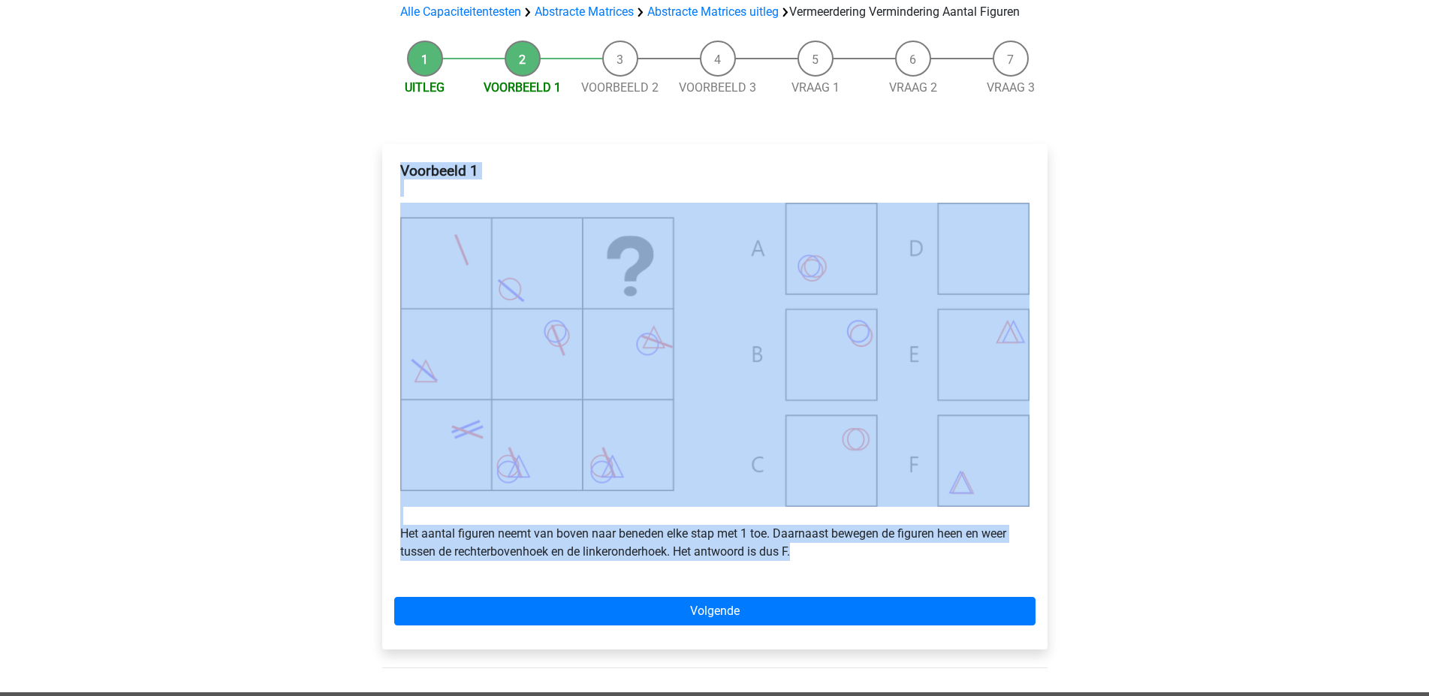
drag, startPoint x: 401, startPoint y: 190, endPoint x: 976, endPoint y: 576, distance: 692.7
click at [976, 576] on div "Voorbeeld 1 Het aantal figuren neemt van boven naar beneden elke stap met 1 toe…" at bounding box center [714, 367] width 641 height 422
copy div "Voorbeeld 1 Het aantal figuren neemt van boven naar beneden elke stap met 1 toe…"
click at [602, 95] on link "Voorbeeld 2" at bounding box center [619, 87] width 77 height 14
click at [607, 95] on link "Voorbeeld 2" at bounding box center [619, 87] width 77 height 14
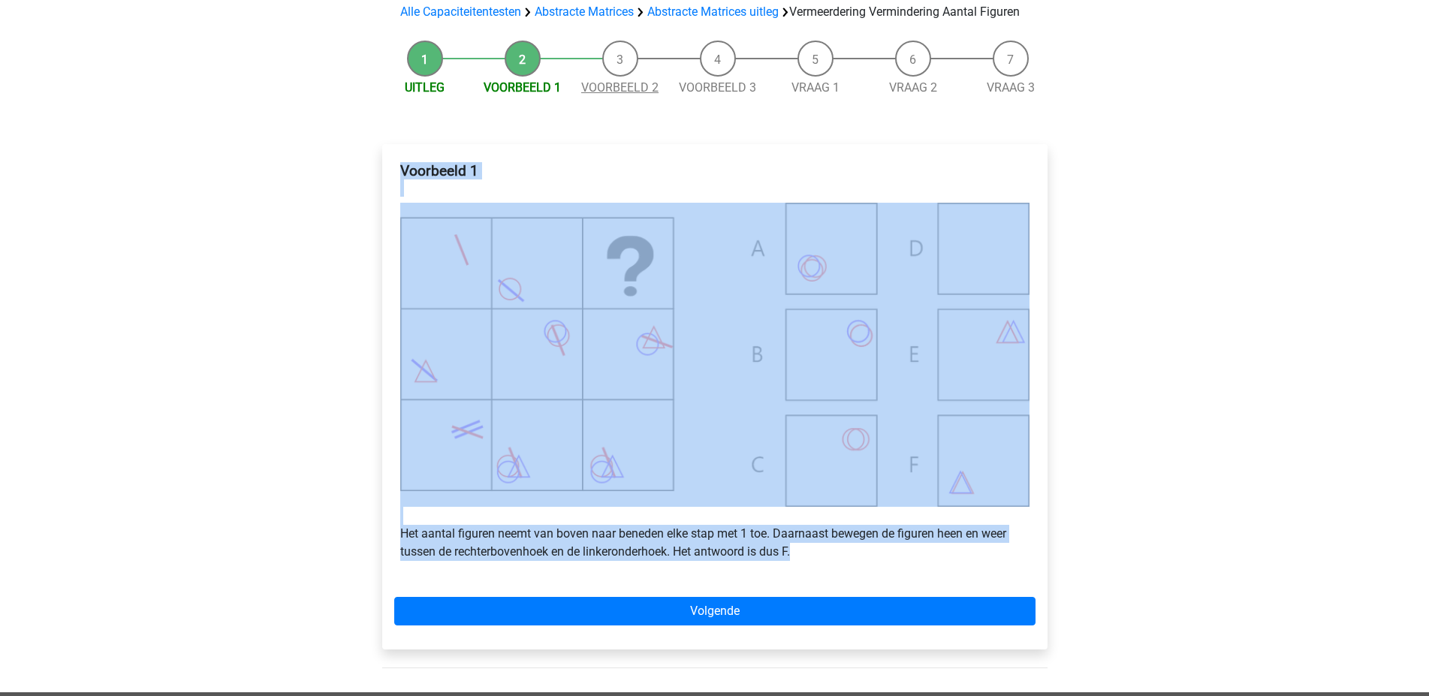
click at [629, 95] on link "Voorbeeld 2" at bounding box center [619, 87] width 77 height 14
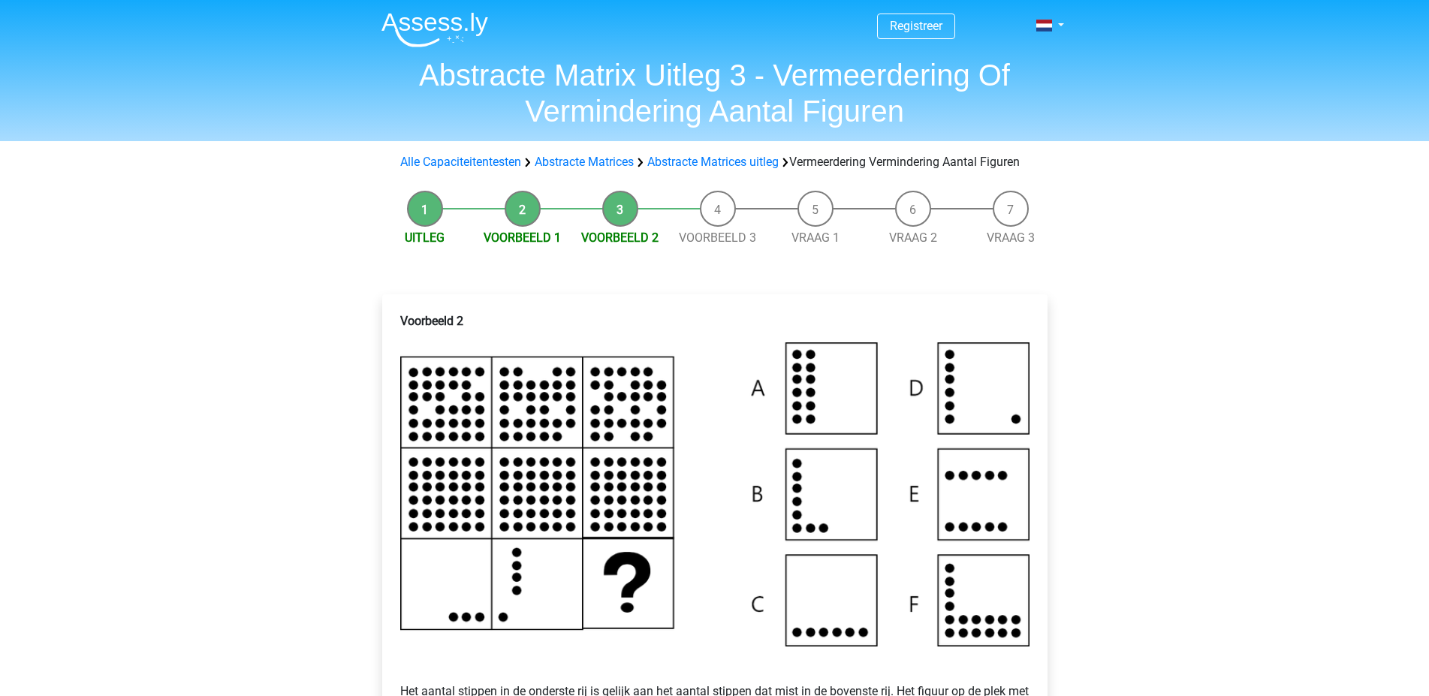
click at [399, 338] on div "Voorbeeld 2 Het aantal stippen in de onderste rij is gelijk aan het aantal stip…" at bounding box center [714, 521] width 641 height 430
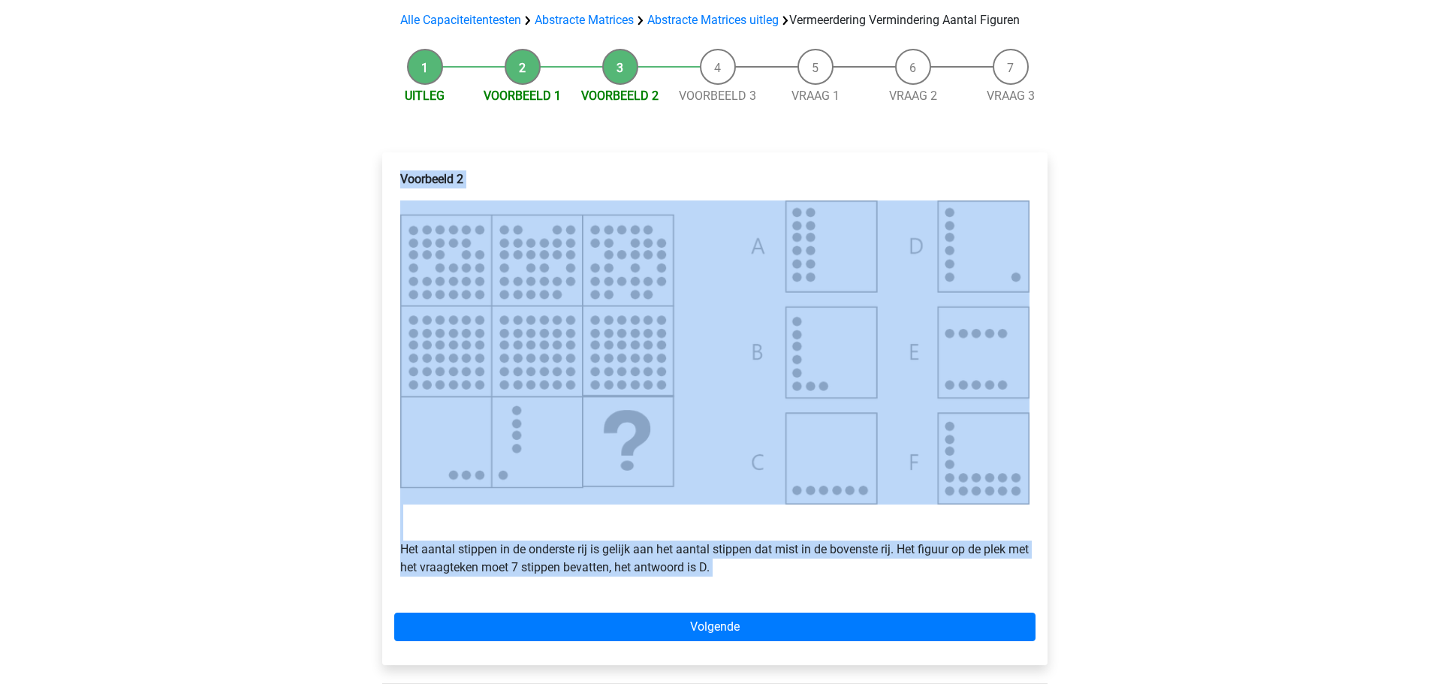
scroll to position [568, 0]
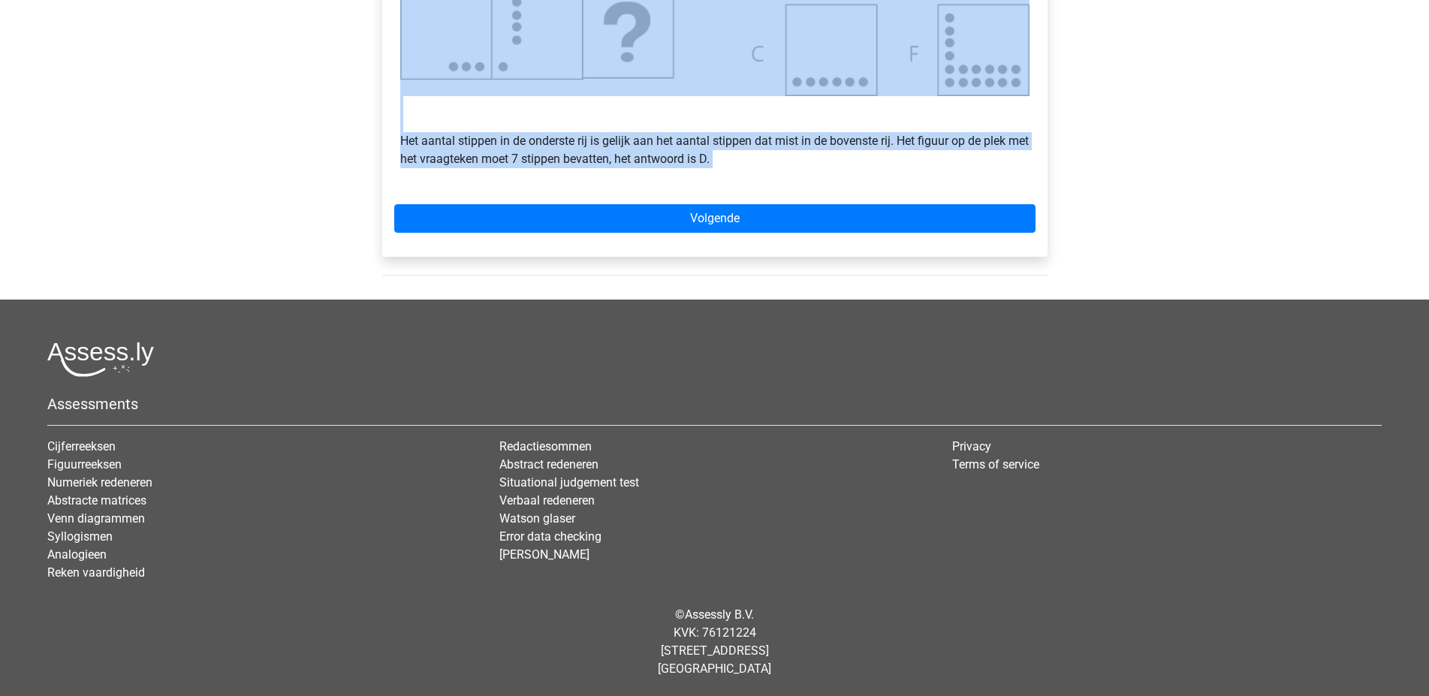
drag, startPoint x: 401, startPoint y: 338, endPoint x: 996, endPoint y: 187, distance: 613.6
click at [996, 187] on div "Voorbeeld 2 Het aantal stippen in de onderste rij is gelijk aan het aantal stip…" at bounding box center [714, 0] width 665 height 512
copy div "Voorbeeld 2 Het aantal stippen in de onderste rij is gelijk aan het aantal stip…"
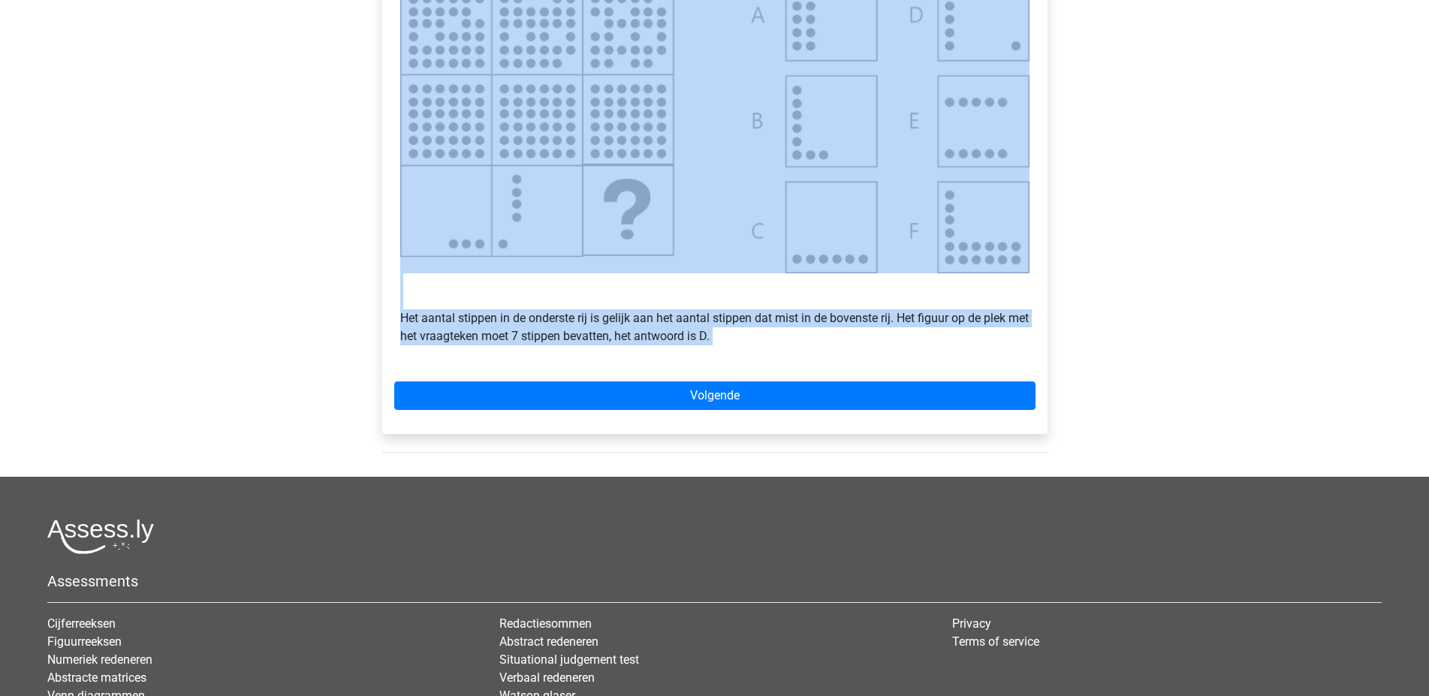
scroll to position [491, 0]
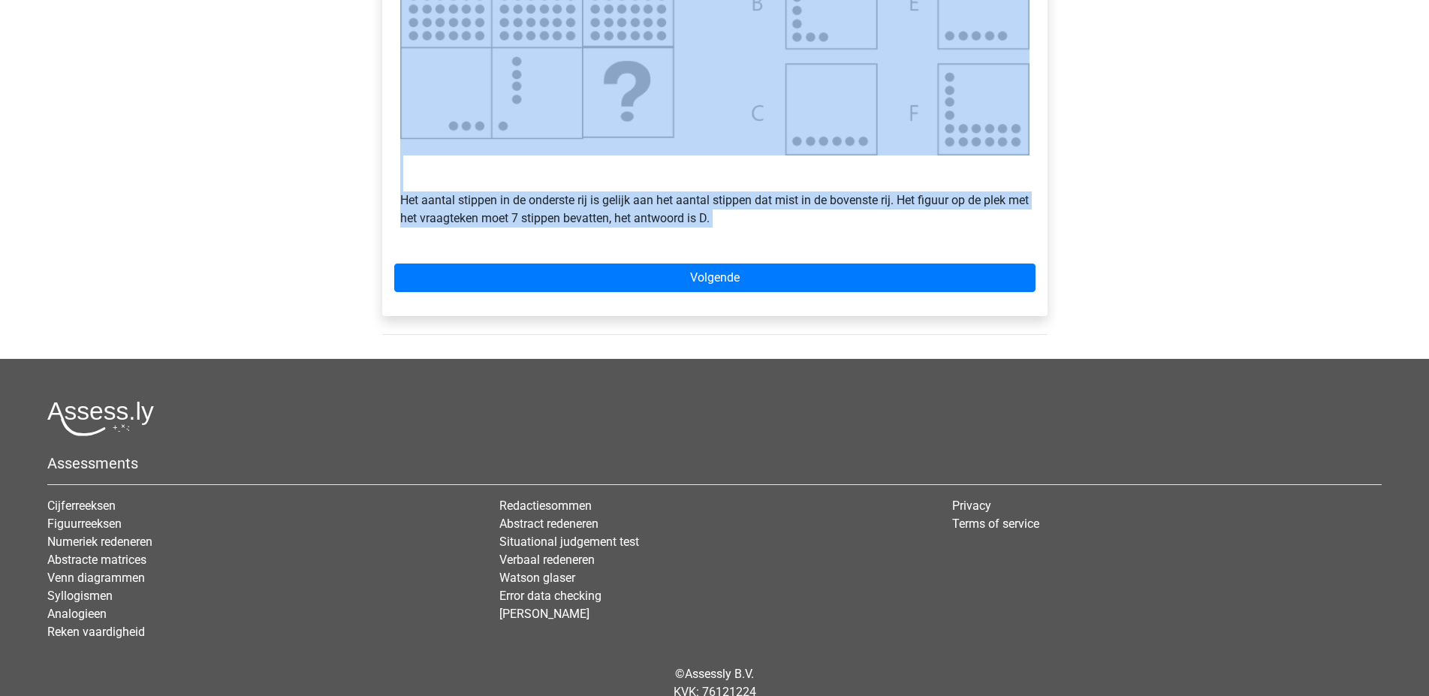
drag, startPoint x: 401, startPoint y: 338, endPoint x: 894, endPoint y: 266, distance: 497.9
click at [894, 266] on div "Voorbeeld 2 Het aantal stippen in de onderste rij is gelijk aan het aantal stip…" at bounding box center [714, 59] width 665 height 512
copy div "Voorbeeld 2 Het aantal stippen in de onderste rij is gelijk aan het aantal stip…"
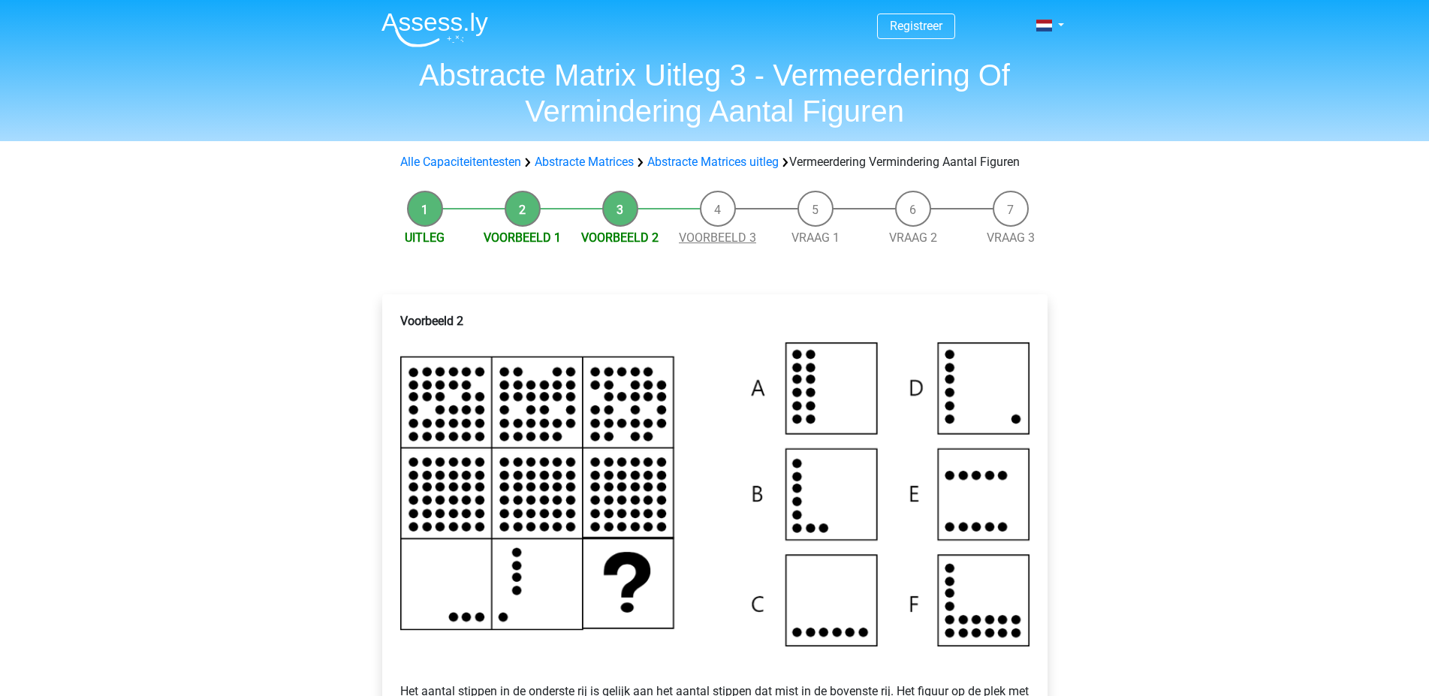
click at [716, 245] on link "Voorbeeld 3" at bounding box center [717, 238] width 77 height 14
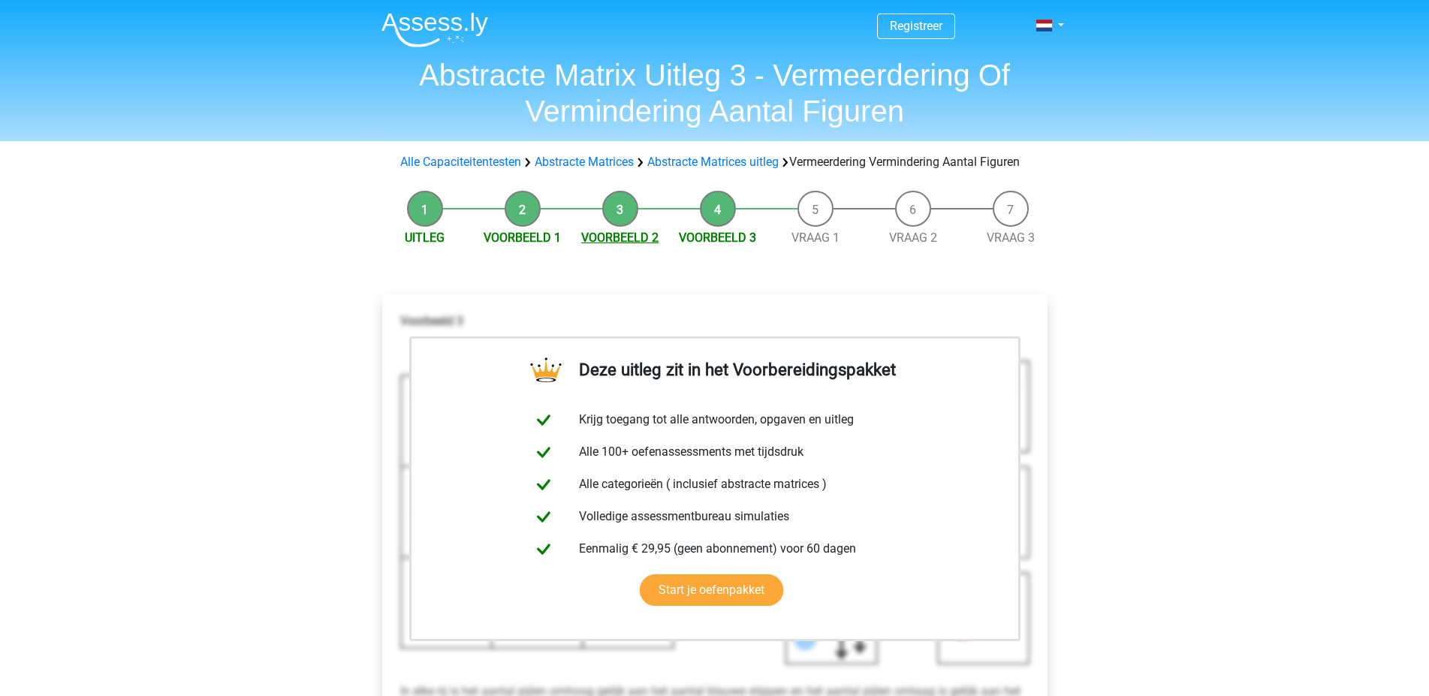
click at [621, 245] on link "Voorbeeld 2" at bounding box center [619, 238] width 77 height 14
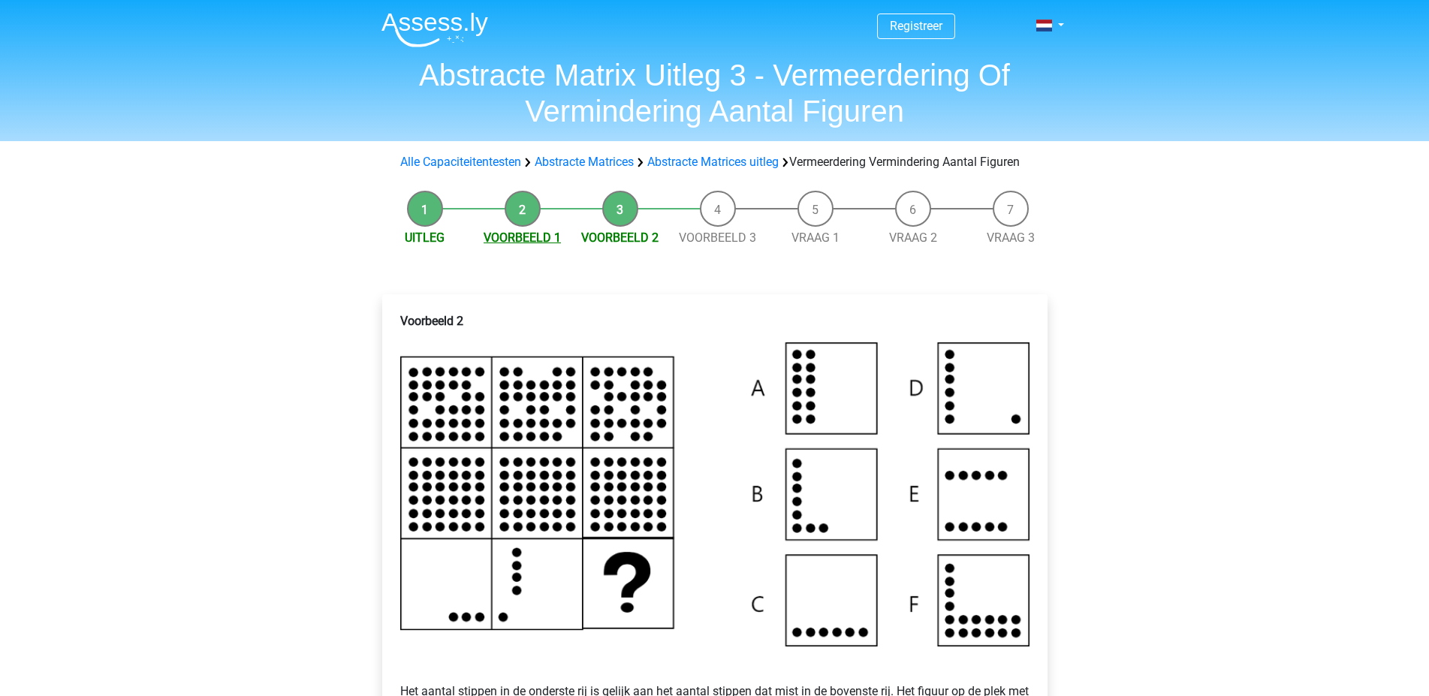
click at [524, 245] on link "Voorbeeld 1" at bounding box center [522, 238] width 77 height 14
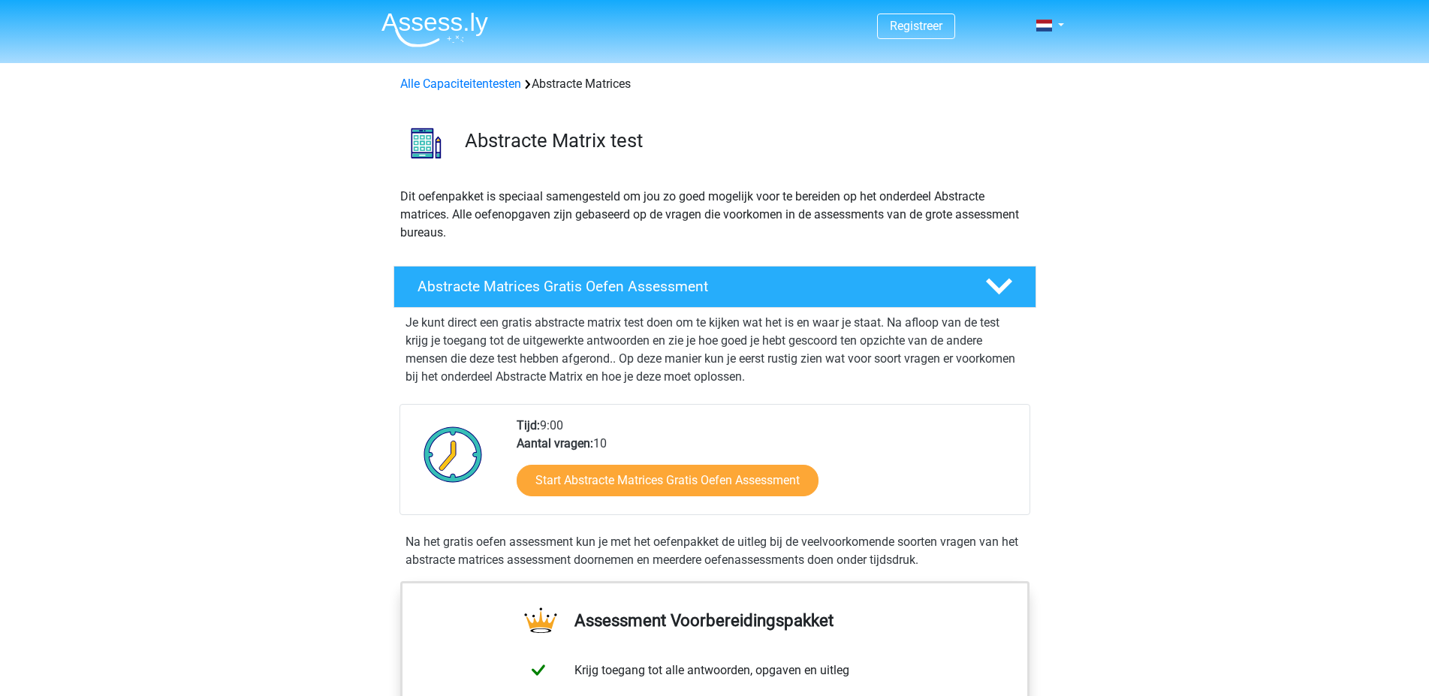
scroll to position [826, 0]
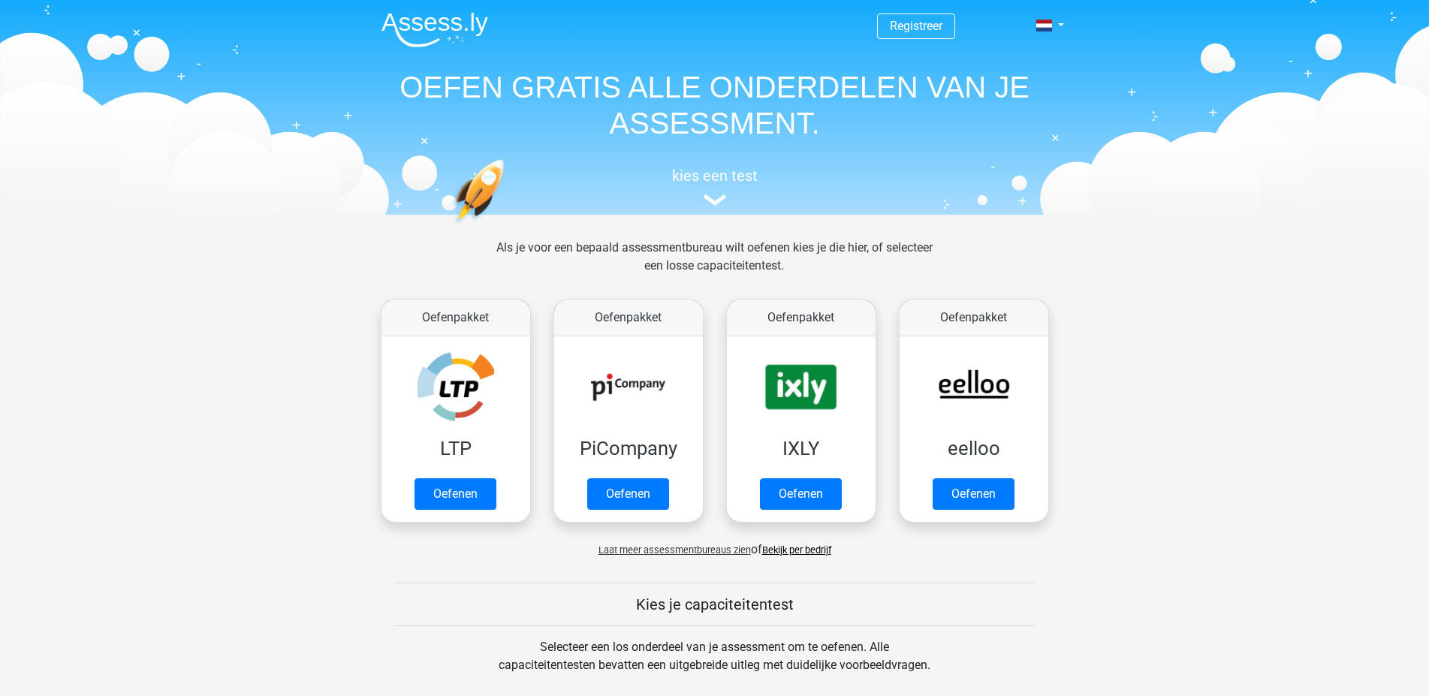
scroll to position [601, 0]
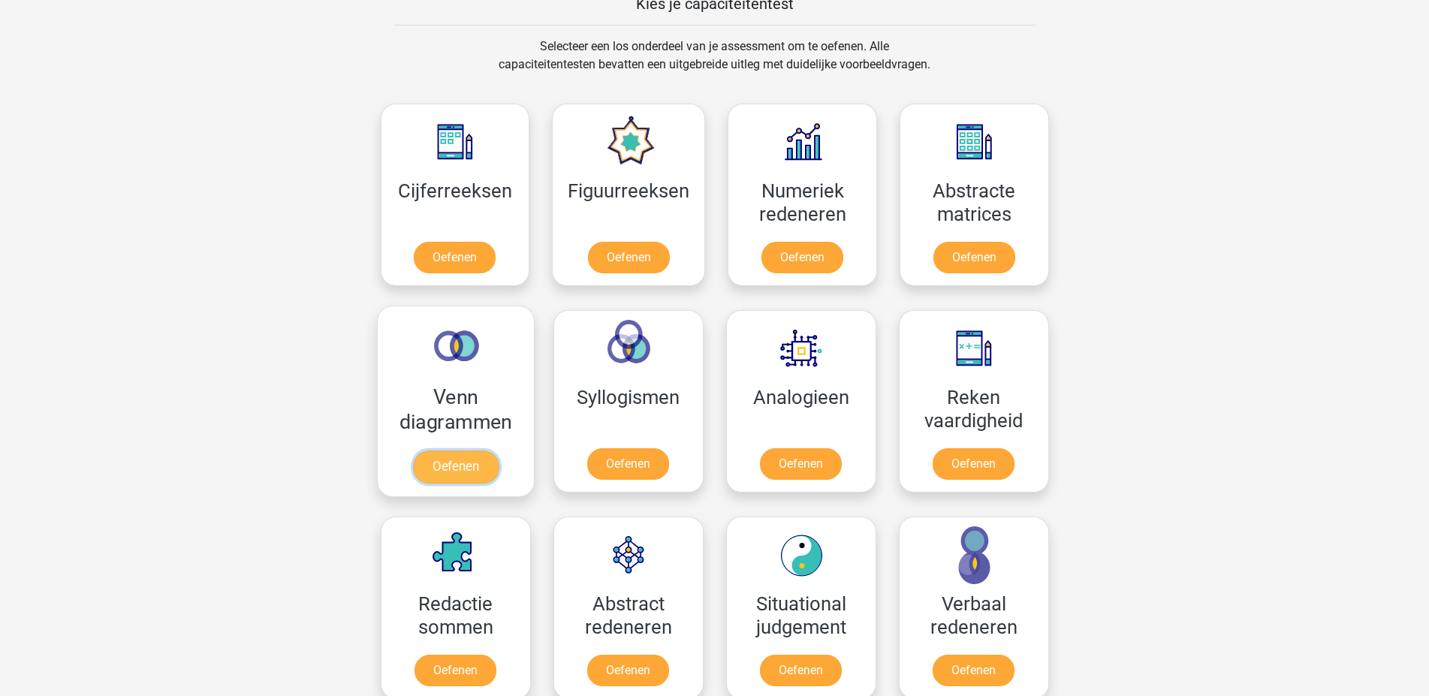
click at [448, 463] on link "Oefenen" at bounding box center [455, 467] width 86 height 33
click at [632, 472] on link "Oefenen" at bounding box center [628, 467] width 86 height 33
click at [792, 469] on link "Oefenen" at bounding box center [801, 467] width 86 height 33
click at [960, 468] on link "Oefenen" at bounding box center [973, 467] width 86 height 33
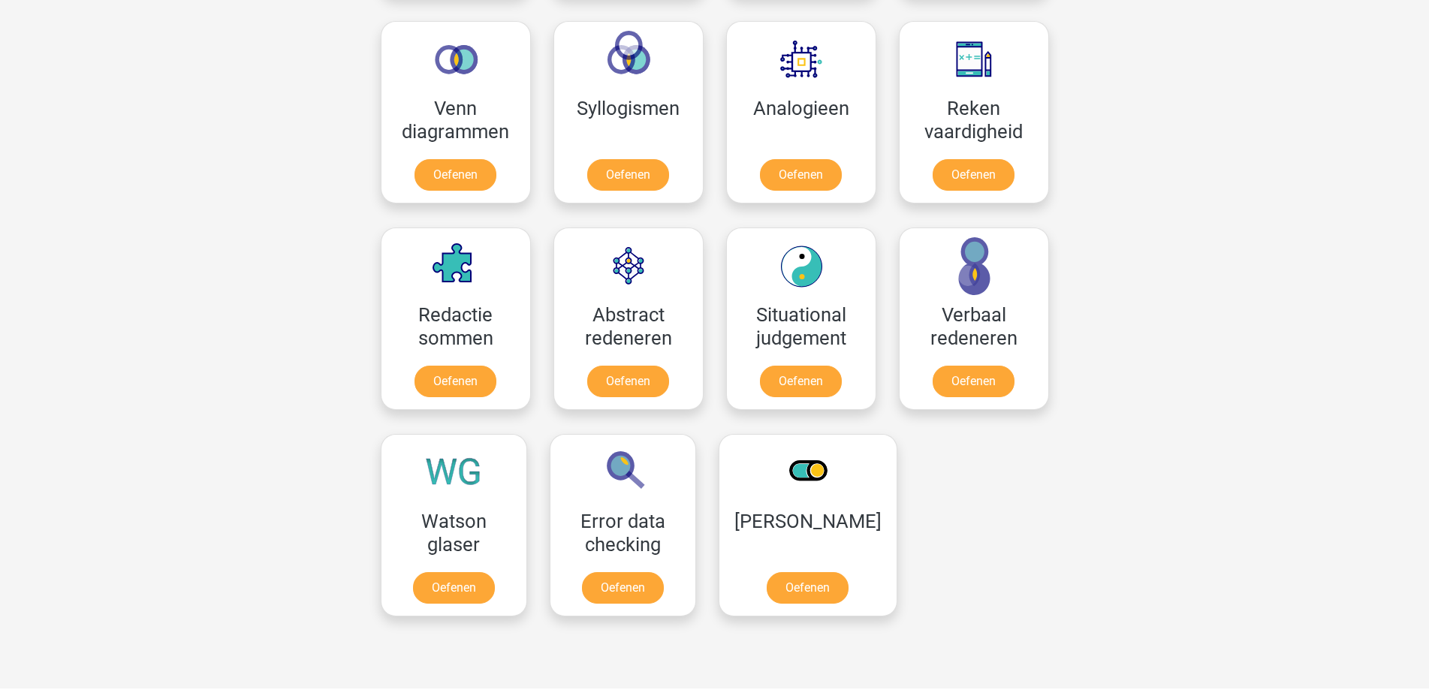
scroll to position [1051, 0]
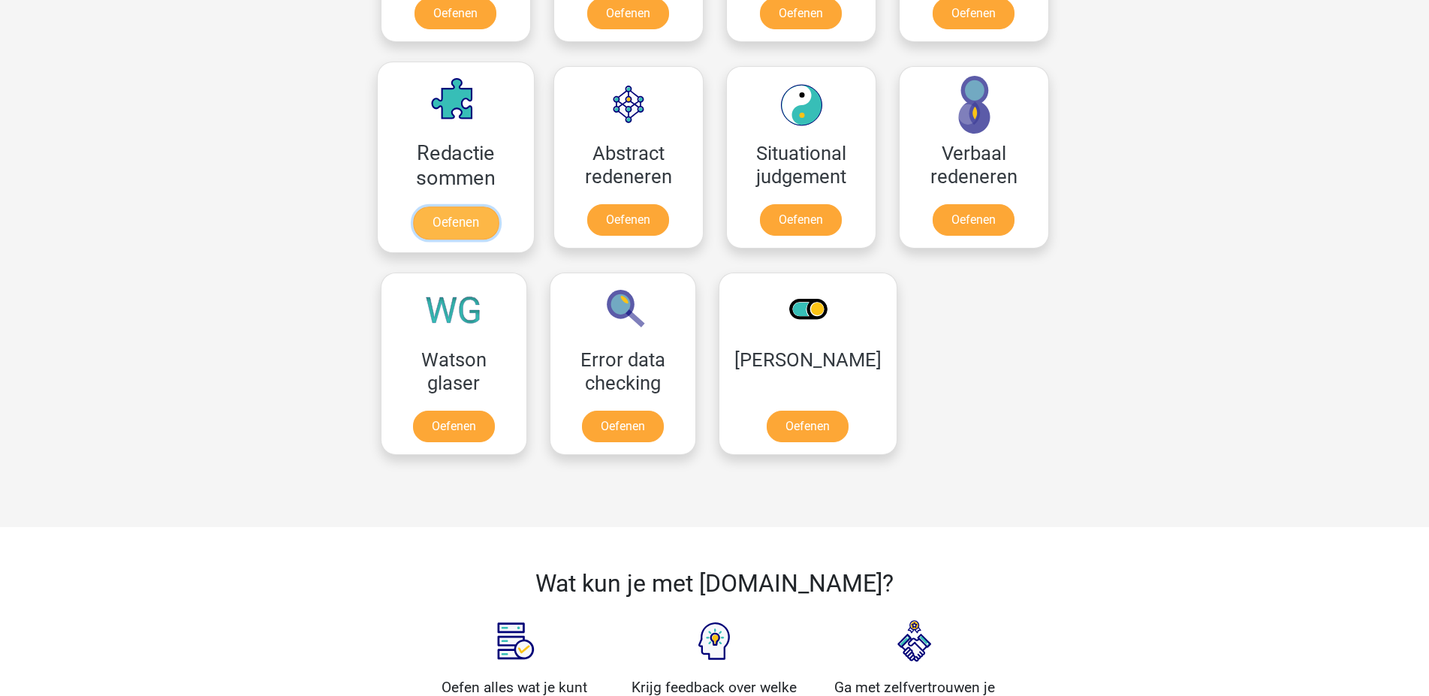
click at [455, 218] on link "Oefenen" at bounding box center [455, 223] width 86 height 33
click at [623, 220] on link "Oefenen" at bounding box center [628, 223] width 86 height 33
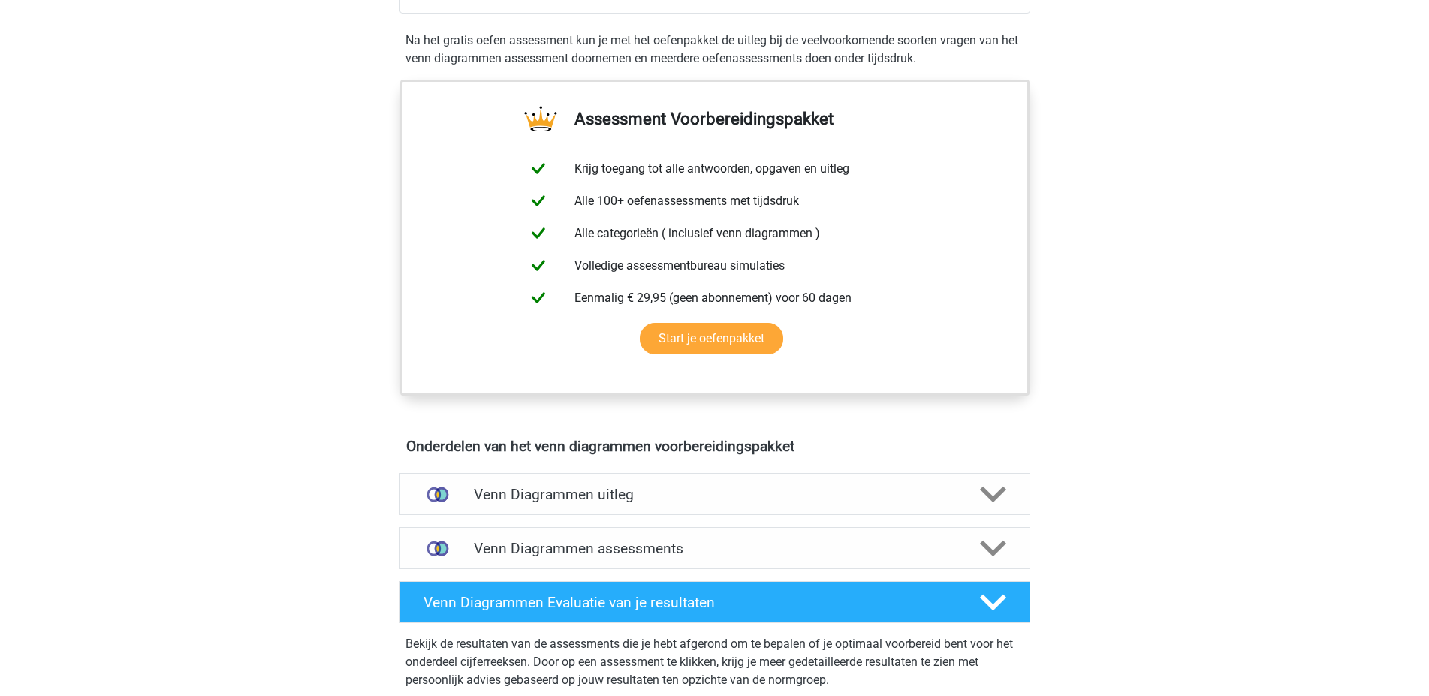
scroll to position [593, 0]
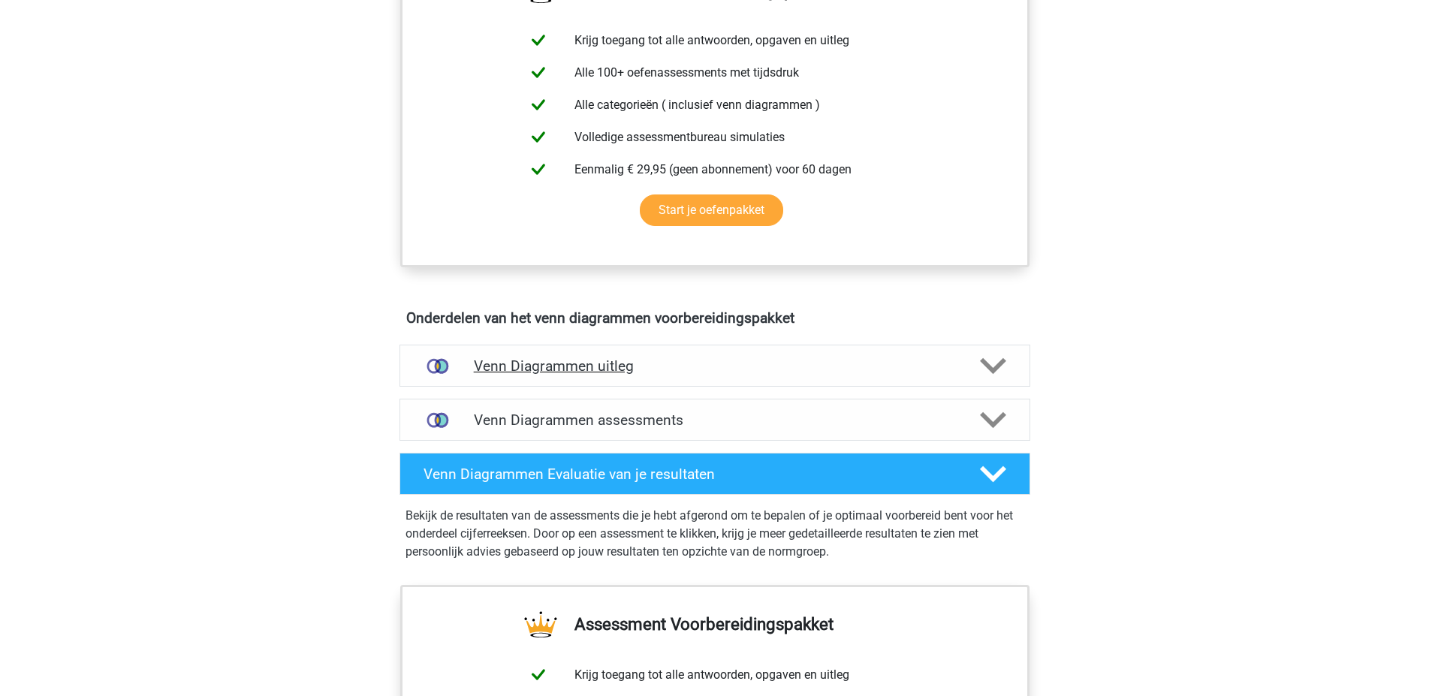
click at [517, 360] on h4 "Venn Diagrammen uitleg" at bounding box center [715, 365] width 482 height 17
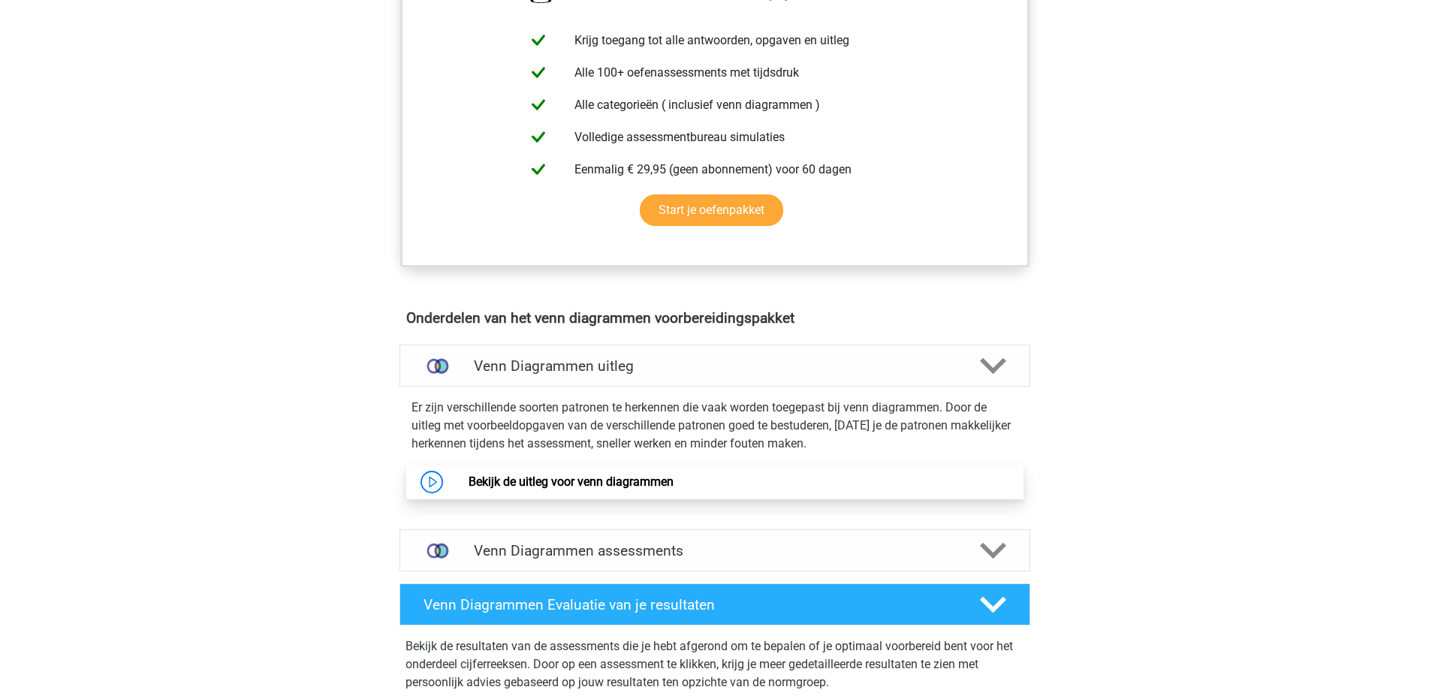
click at [567, 483] on link "Bekijk de uitleg voor venn diagrammen" at bounding box center [571, 482] width 205 height 14
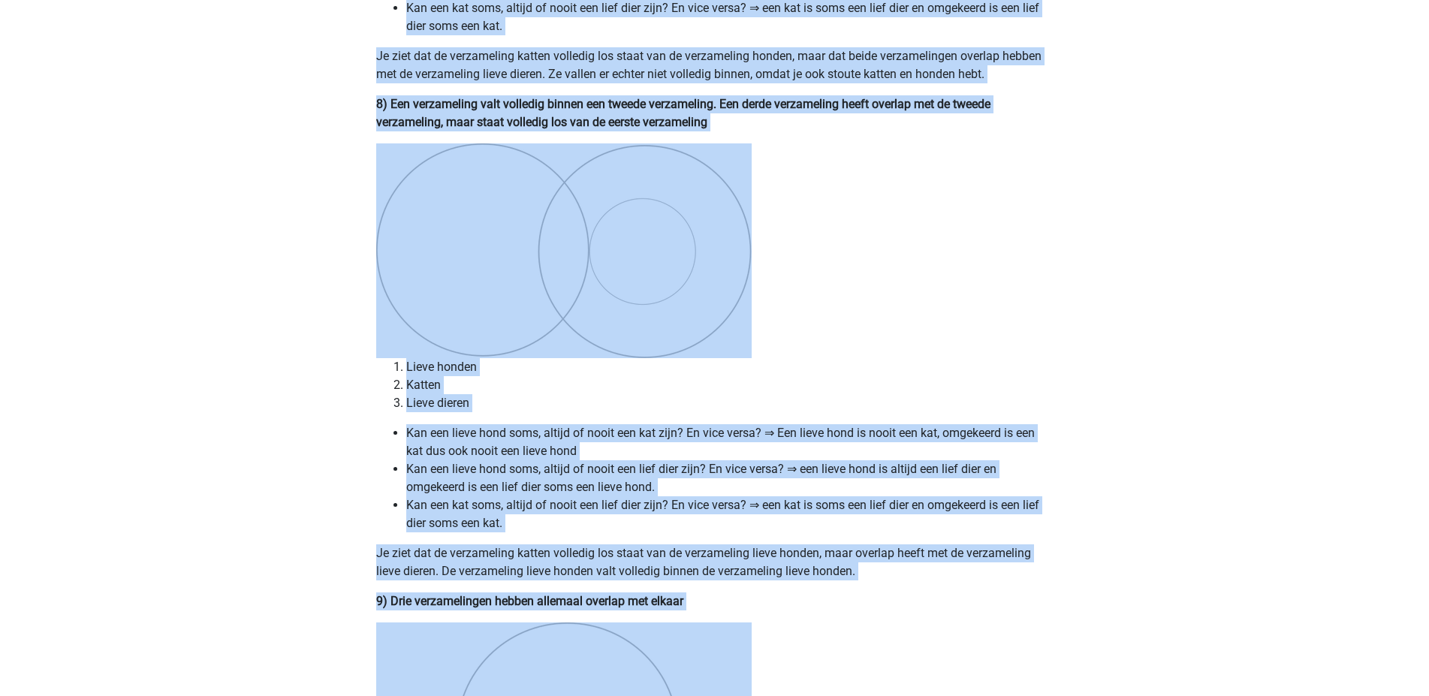
drag, startPoint x: 376, startPoint y: 144, endPoint x: 876, endPoint y: 704, distance: 750.5
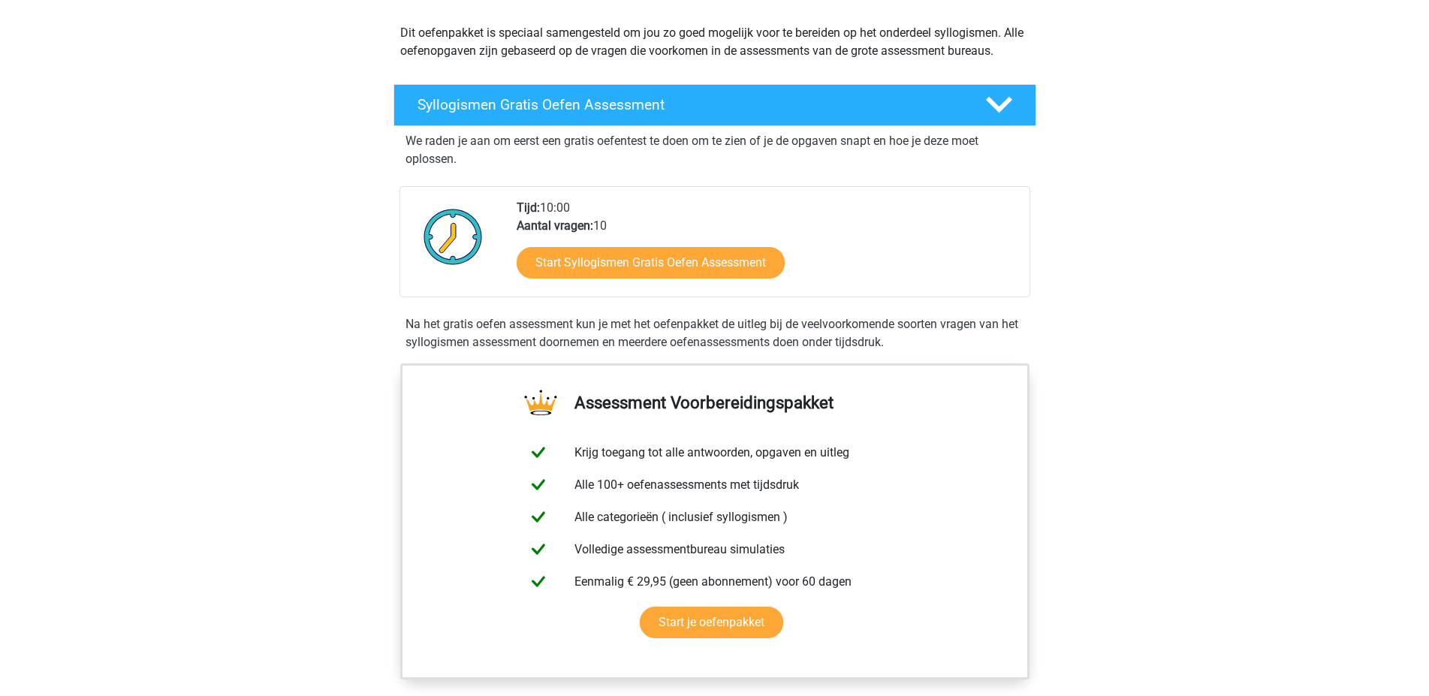
scroll to position [451, 0]
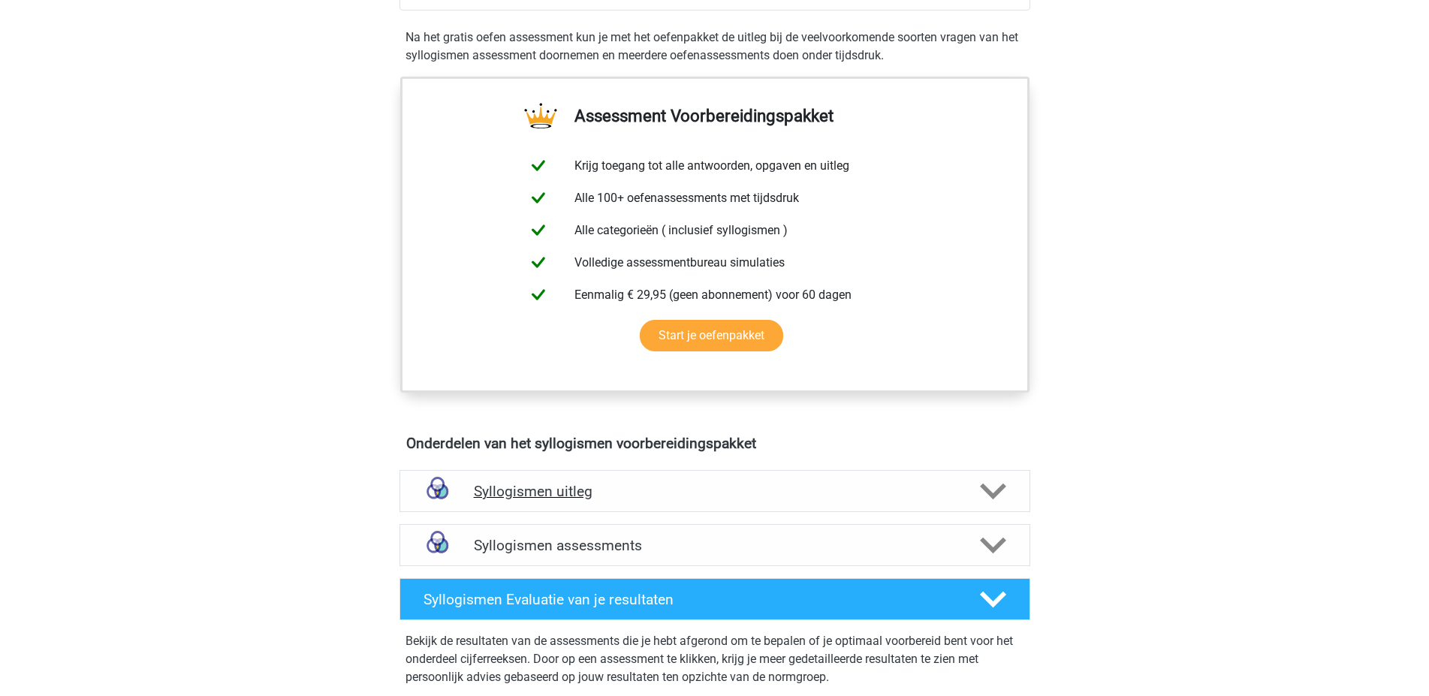
click at [578, 493] on h4 "Syllogismen uitleg" at bounding box center [715, 491] width 482 height 17
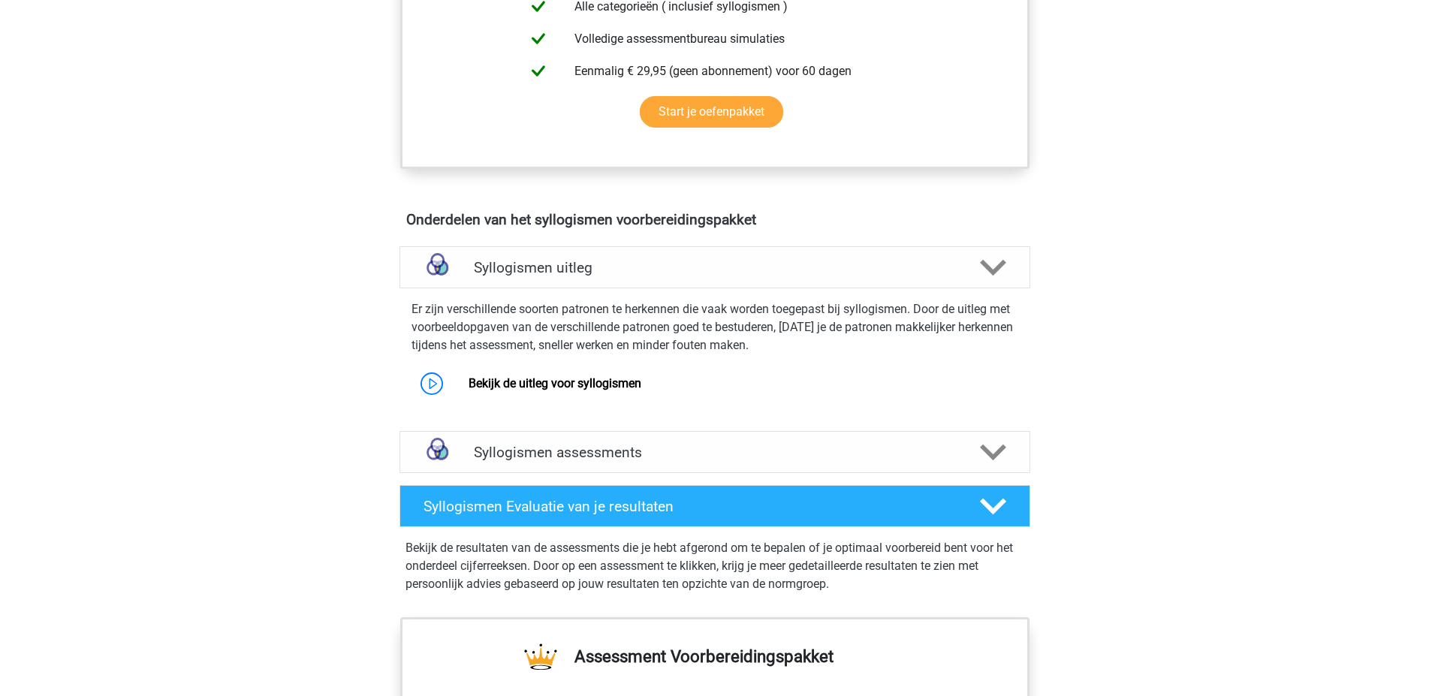
scroll to position [676, 0]
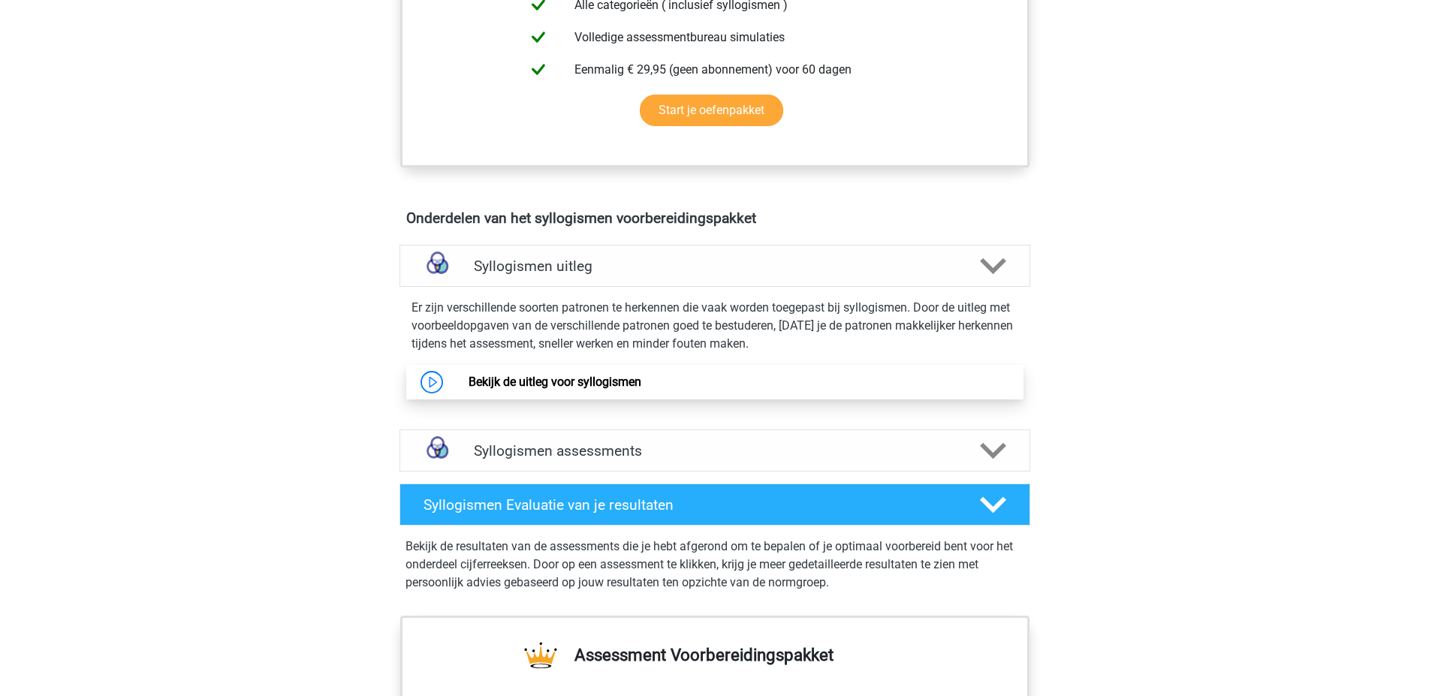
click at [553, 383] on link "Bekijk de uitleg voor syllogismen" at bounding box center [555, 382] width 173 height 14
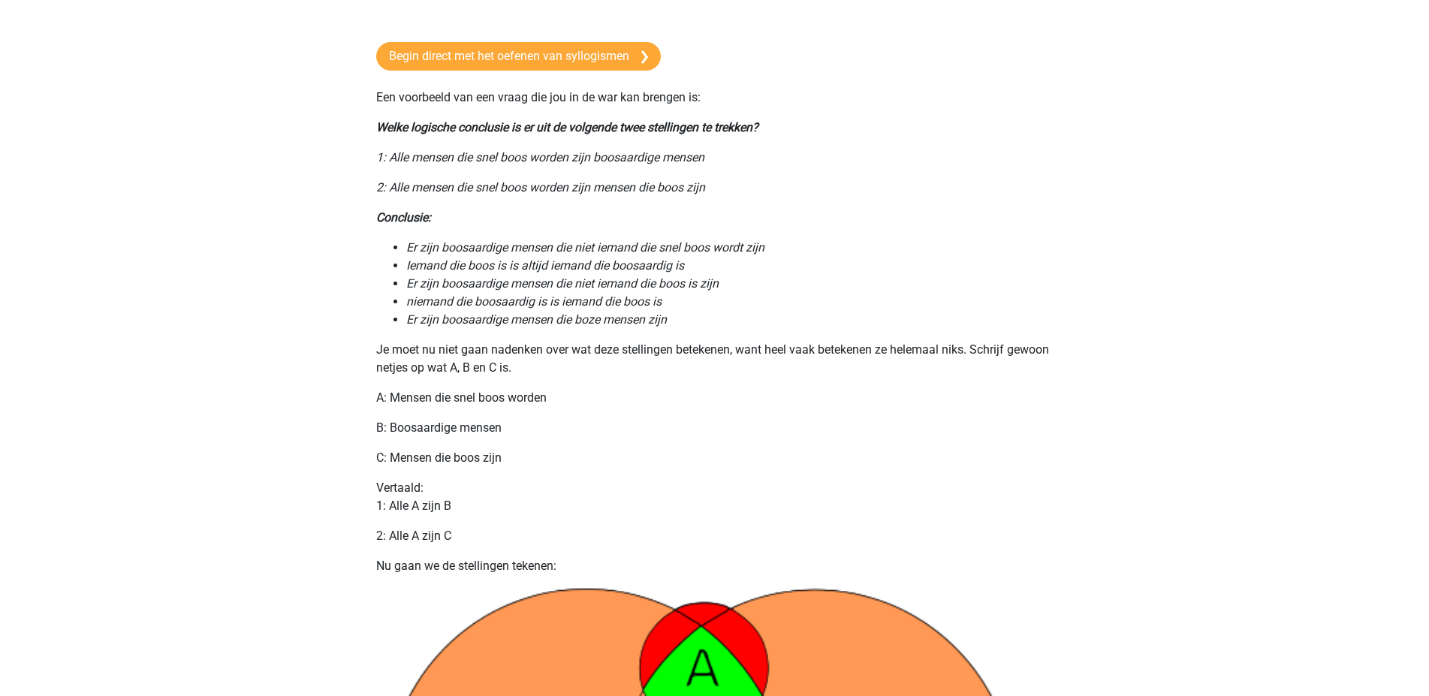
scroll to position [451, 0]
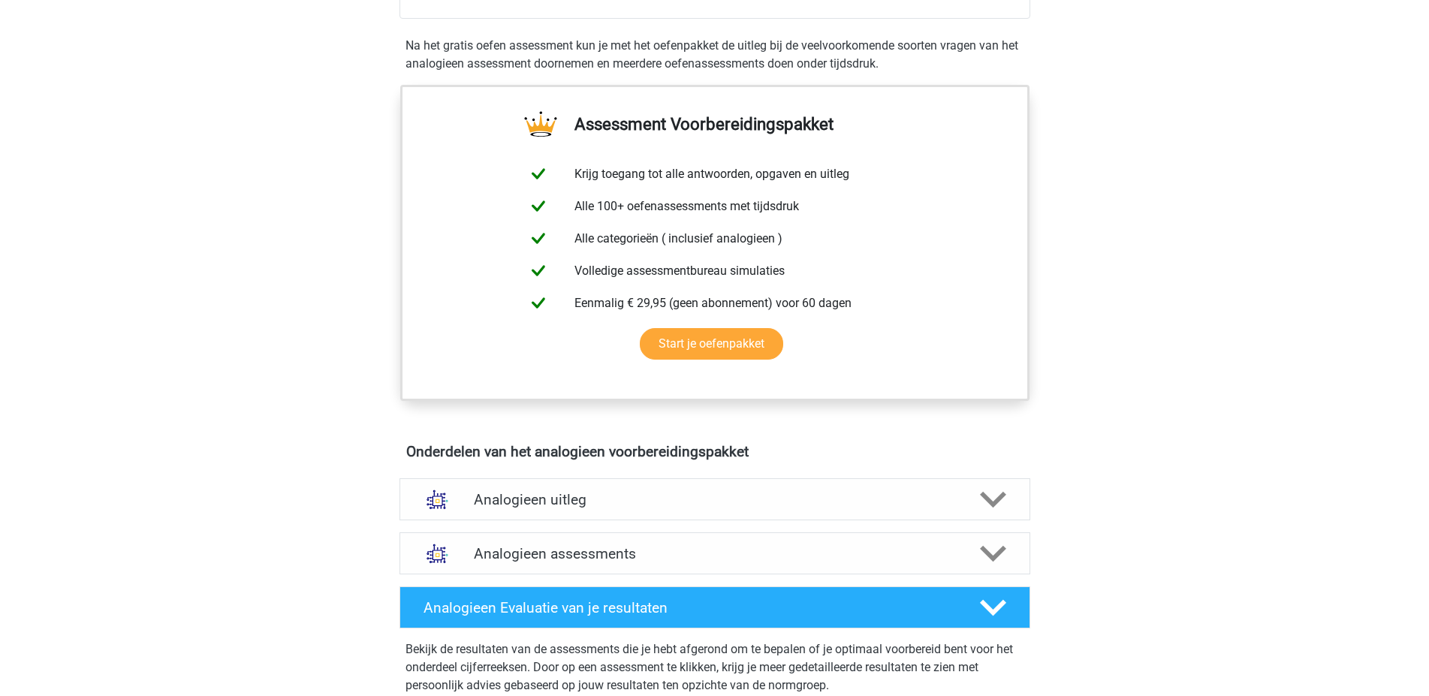
scroll to position [526, 0]
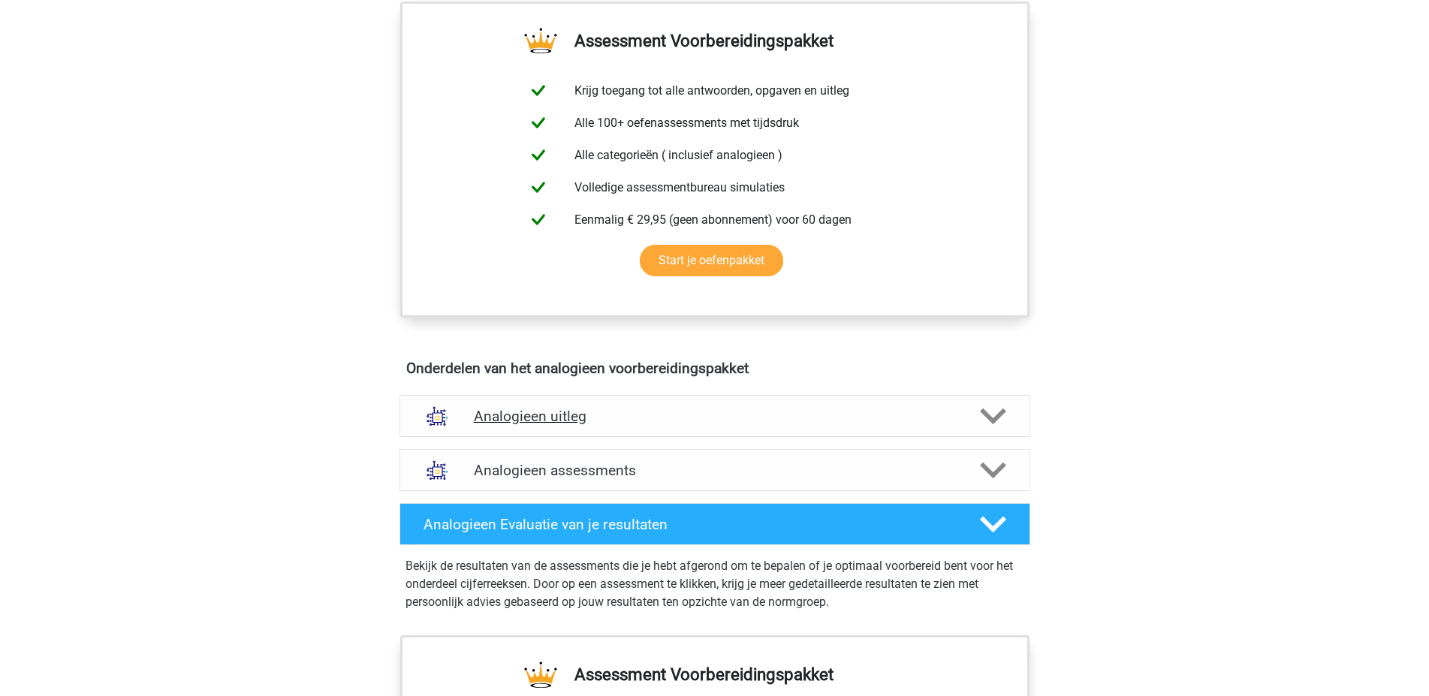
click at [507, 420] on h4 "Analogieen uitleg" at bounding box center [715, 416] width 482 height 17
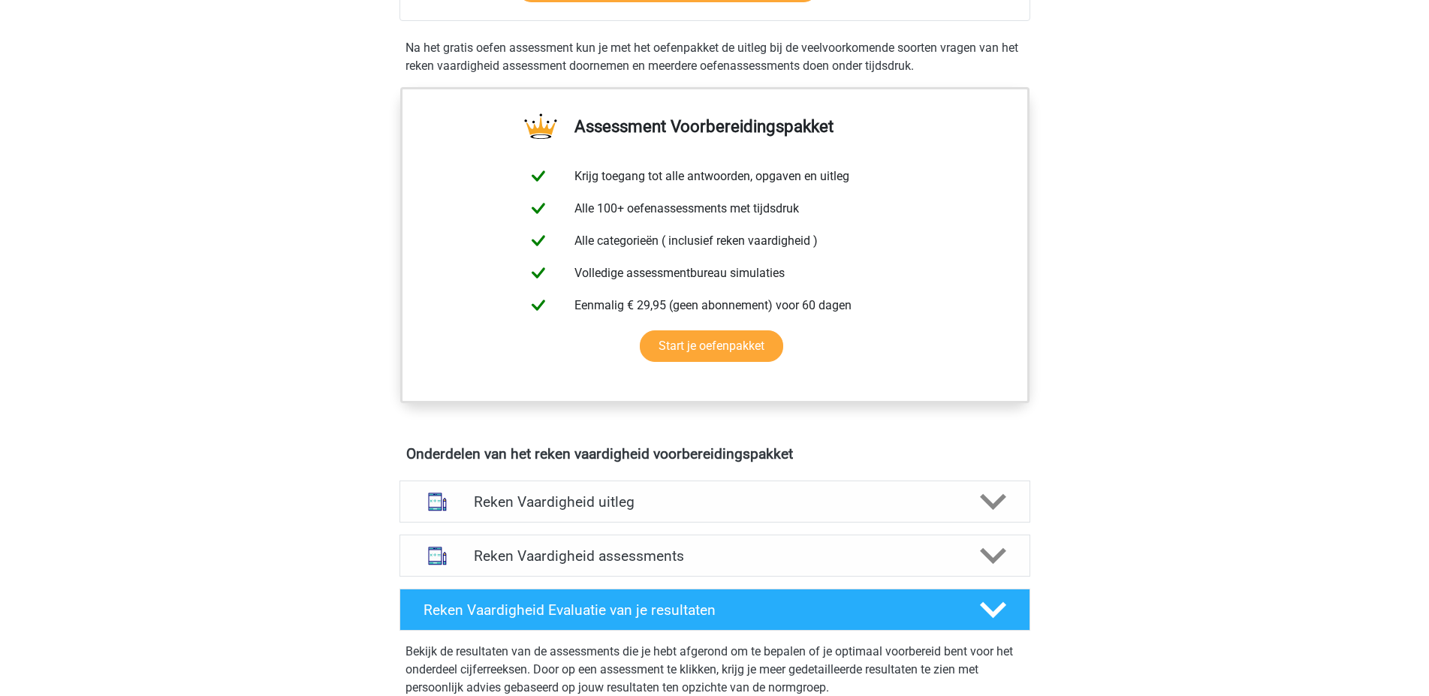
scroll to position [526, 0]
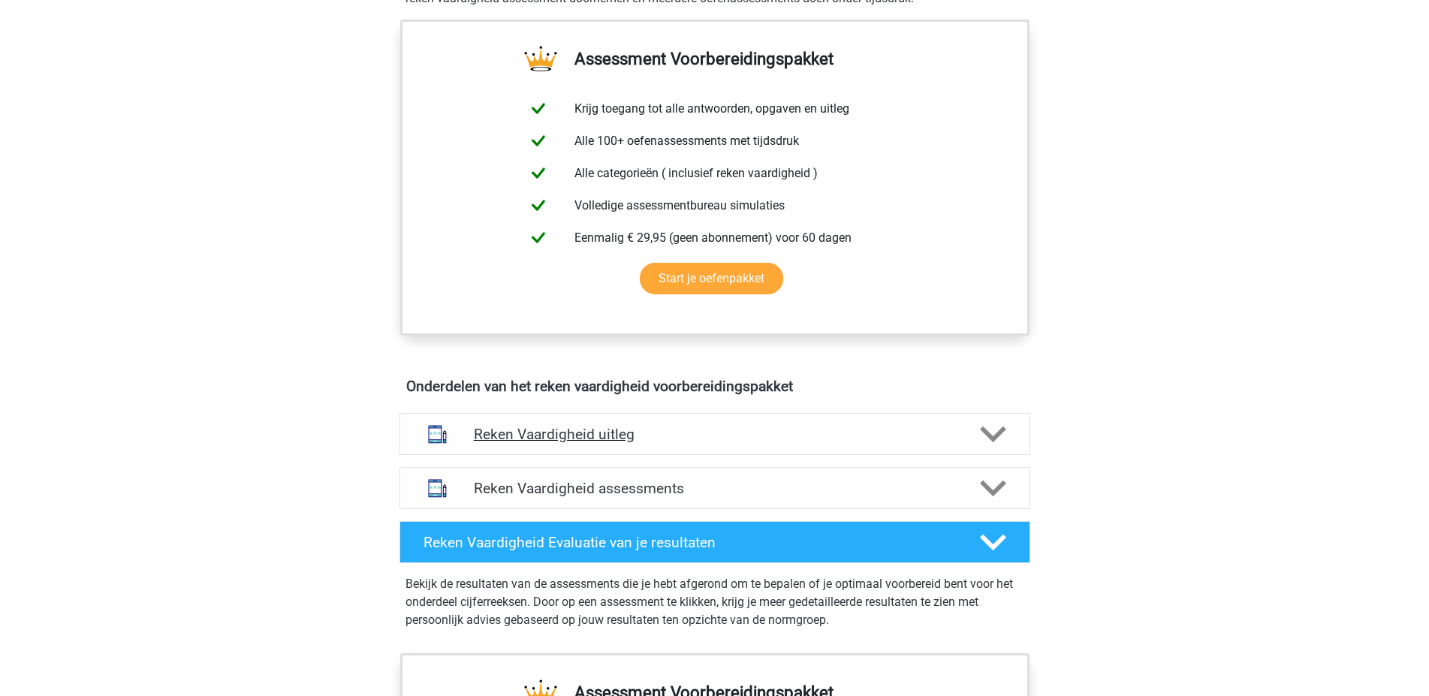
click at [569, 438] on h4 "Reken Vaardigheid uitleg" at bounding box center [715, 434] width 482 height 17
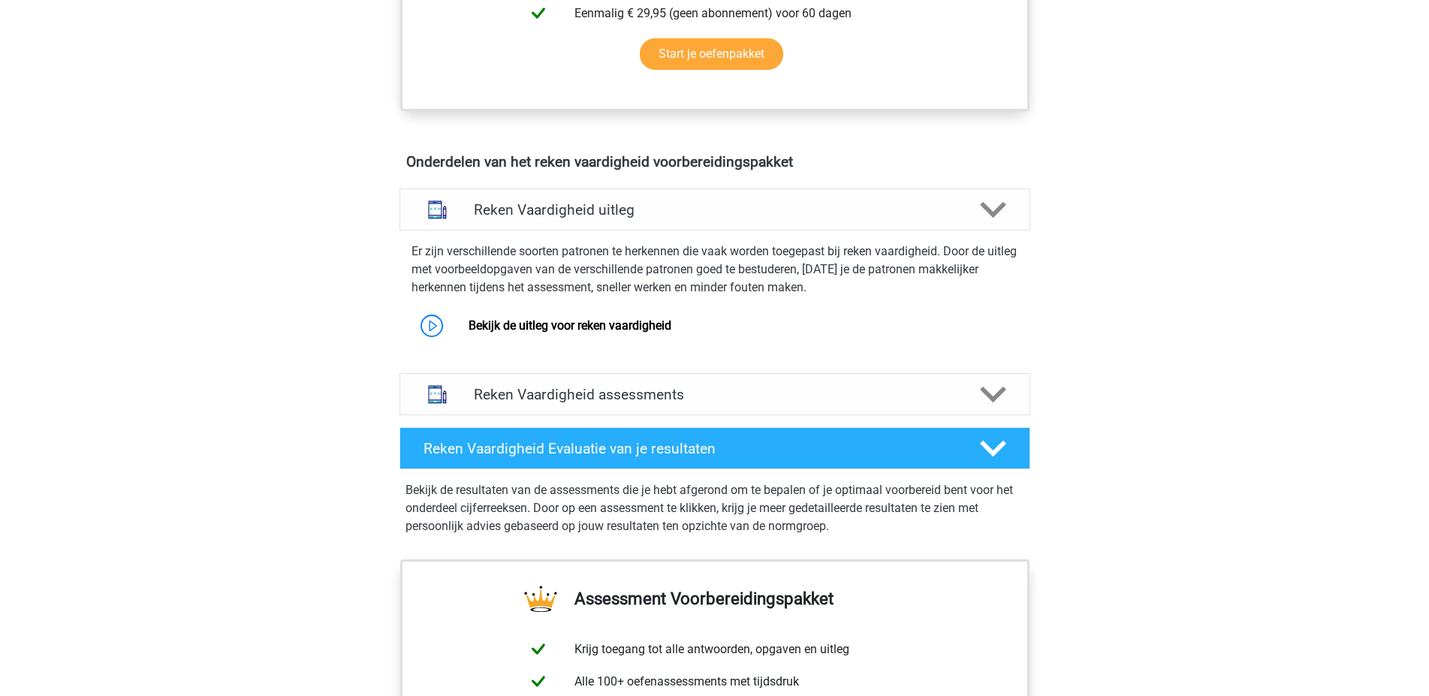
scroll to position [751, 0]
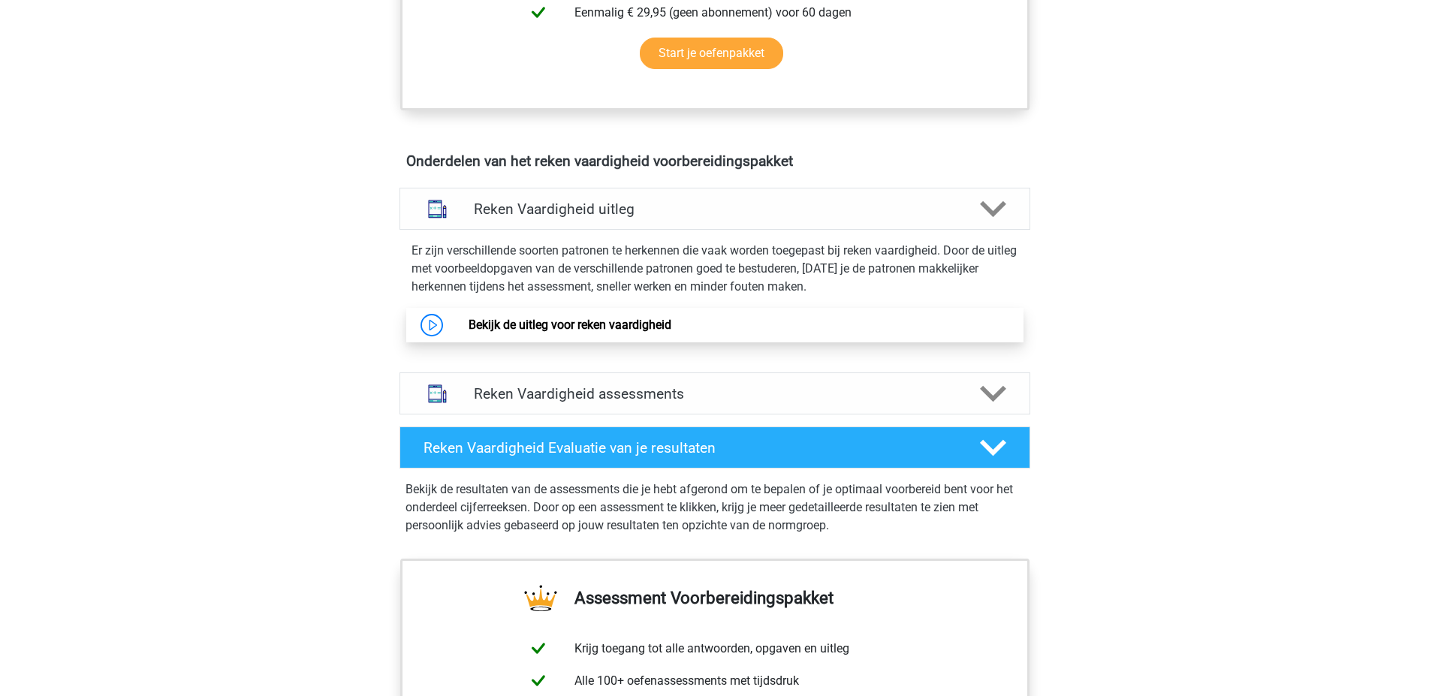
click at [537, 322] on link "Bekijk de uitleg voor reken vaardigheid" at bounding box center [570, 325] width 203 height 14
click at [605, 327] on link "Bekijk de uitleg voor reken vaardigheid" at bounding box center [570, 325] width 203 height 14
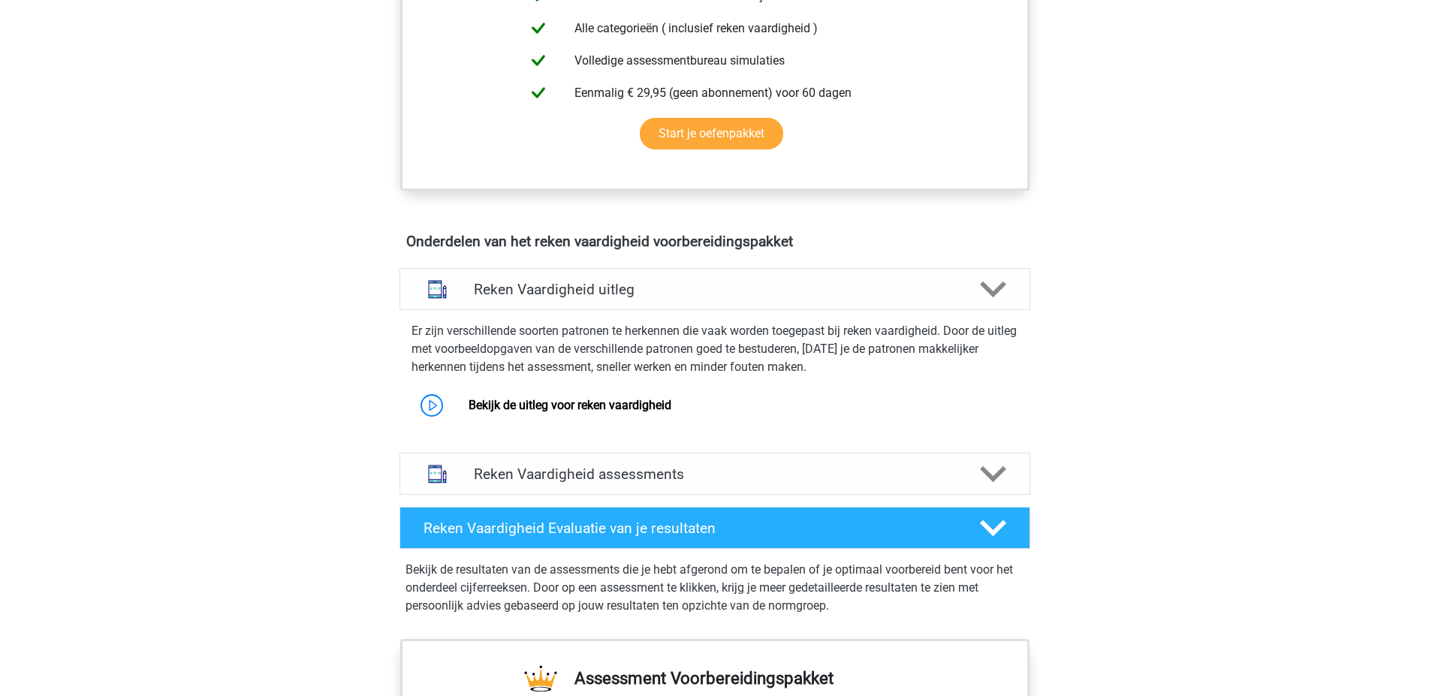
scroll to position [526, 0]
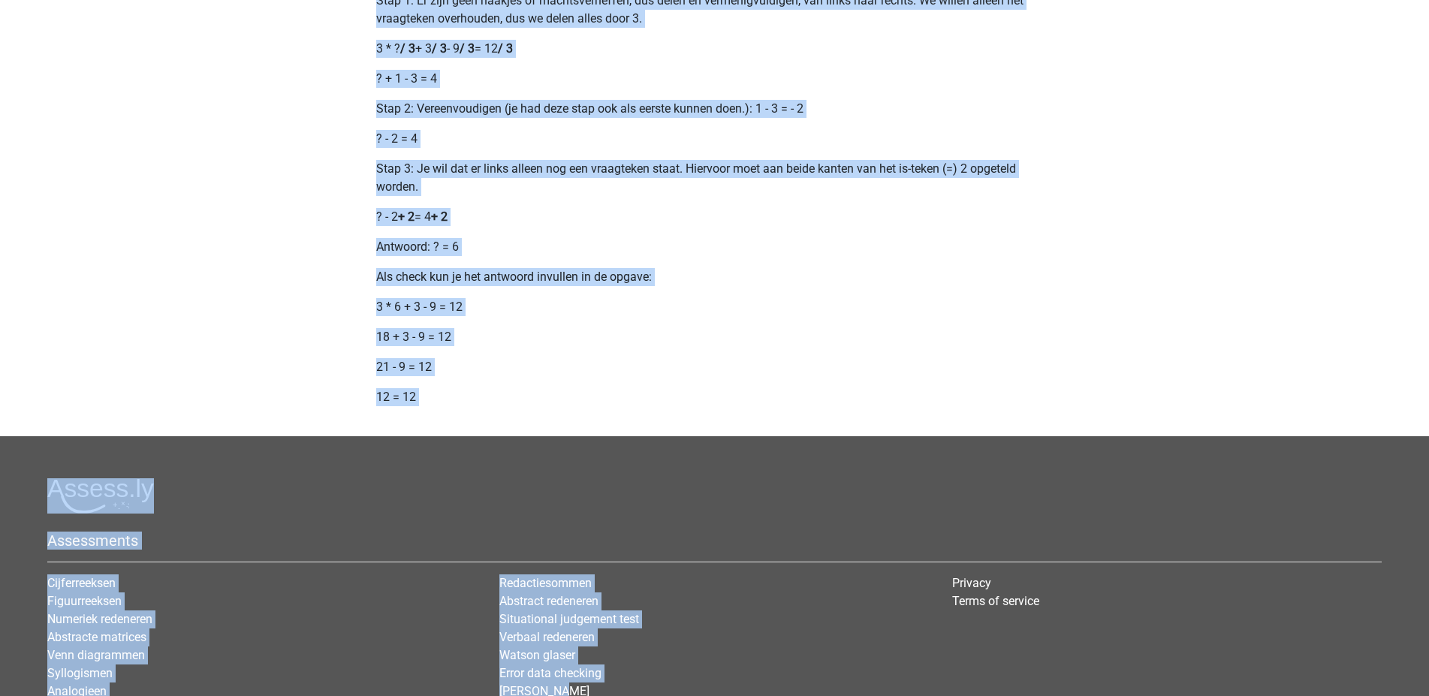
scroll to position [1795, 0]
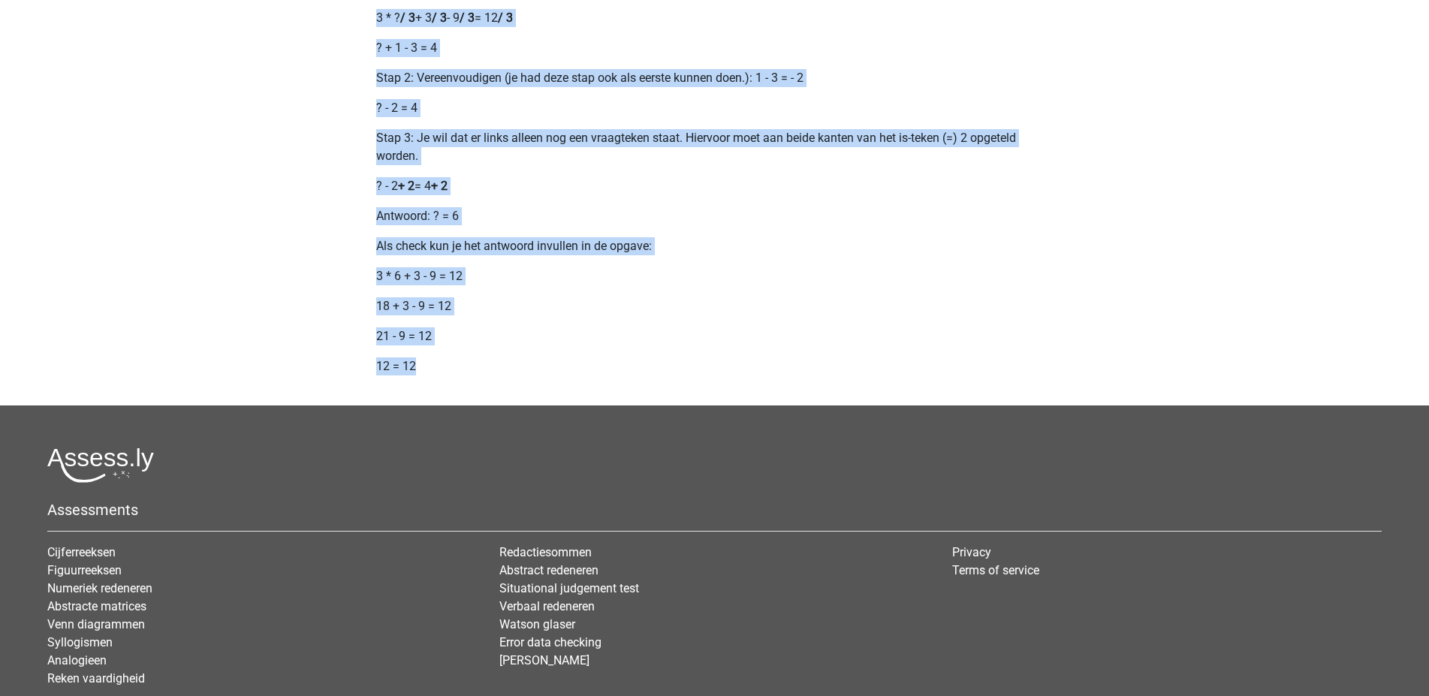
drag, startPoint x: 377, startPoint y: 130, endPoint x: 1032, endPoint y: 386, distance: 703.1
copy div "Opgaven bij het onderdeel rekenvaardigheid zullen vrijwel altijd bestaan uit ee…"
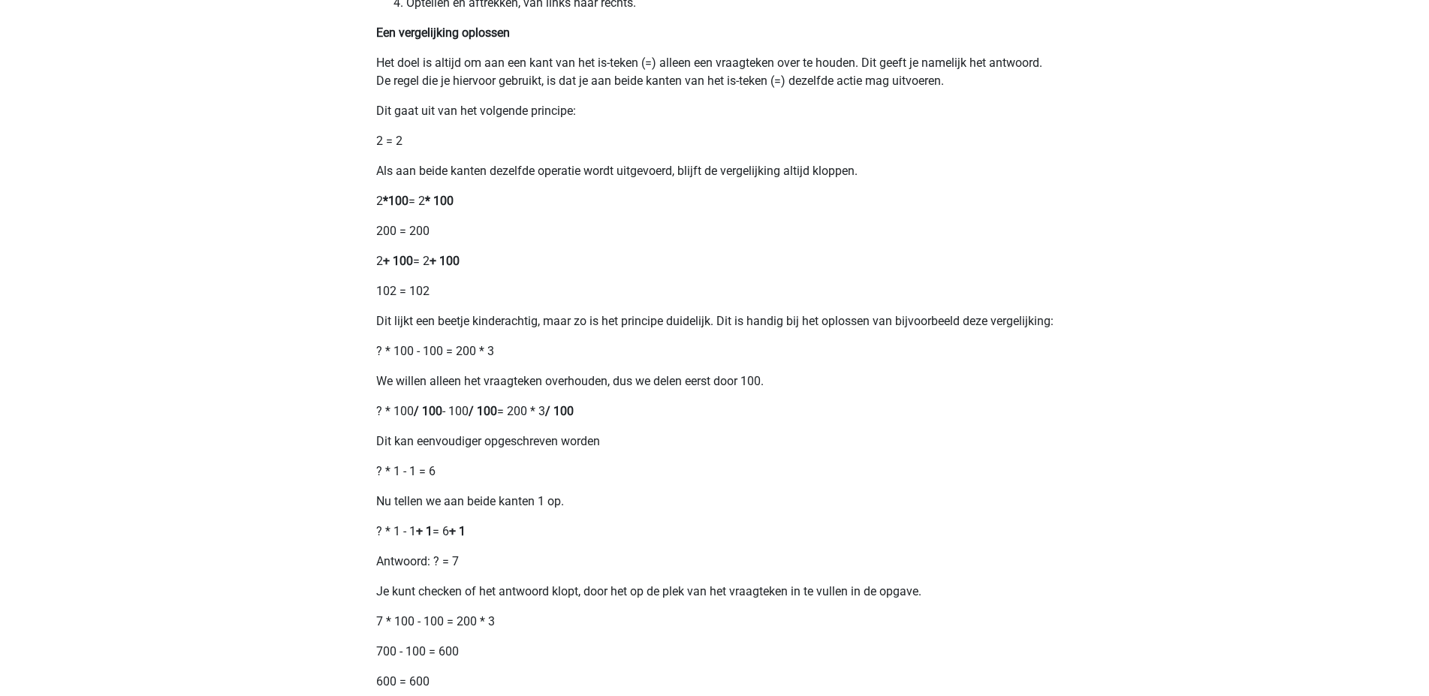
scroll to position [751, 0]
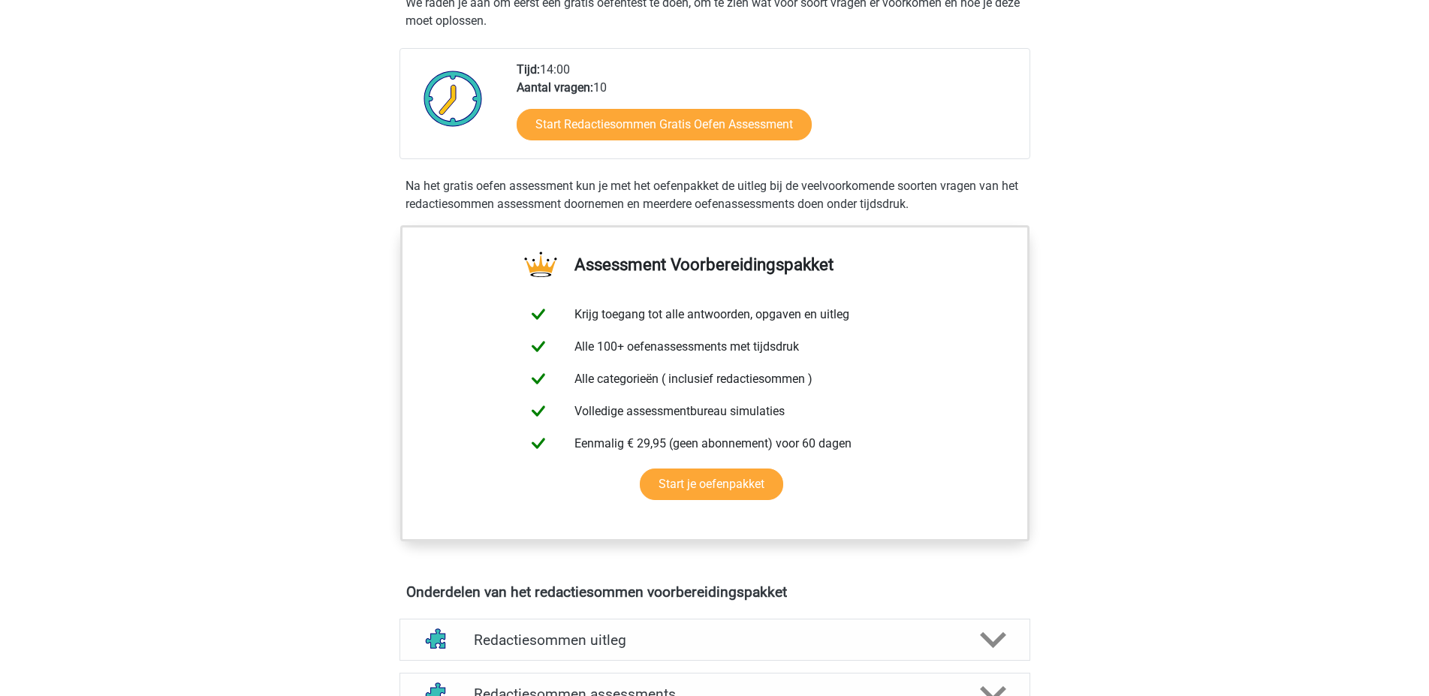
scroll to position [451, 0]
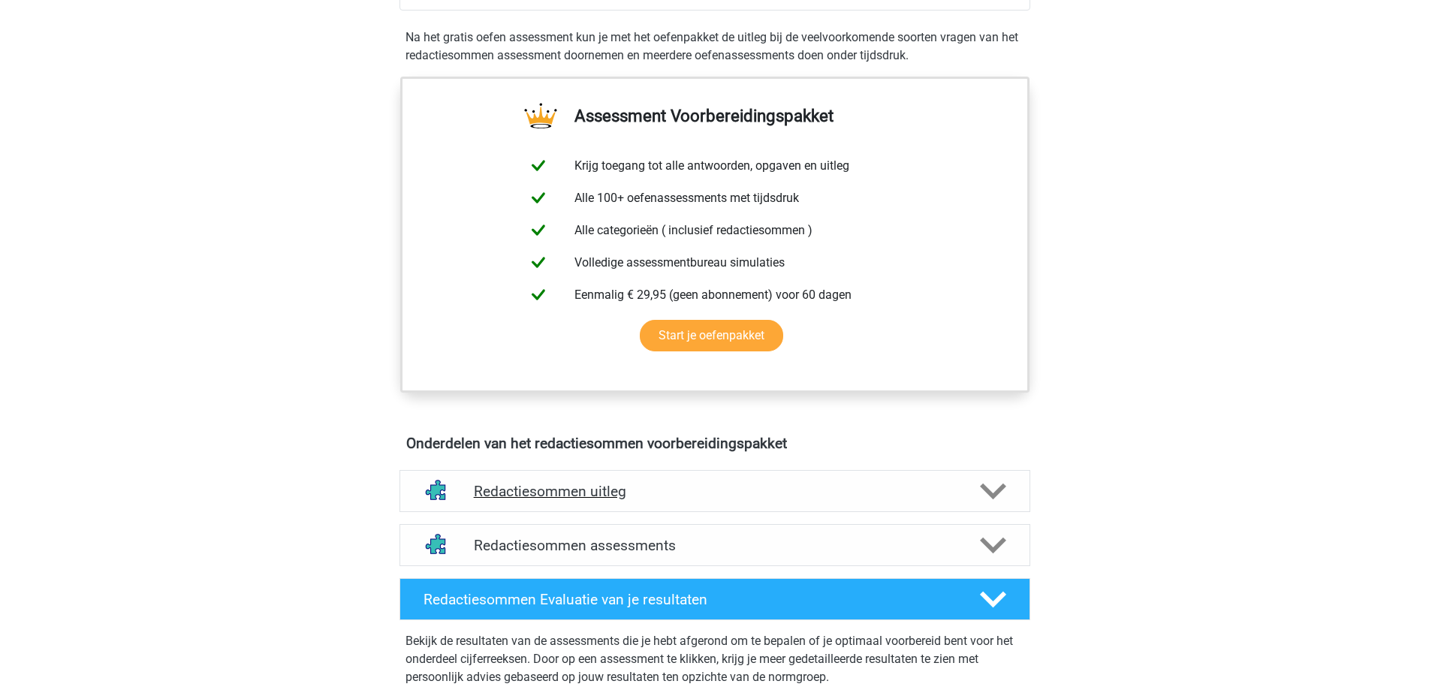
click at [490, 500] on h4 "Redactiesommen uitleg" at bounding box center [715, 491] width 482 height 17
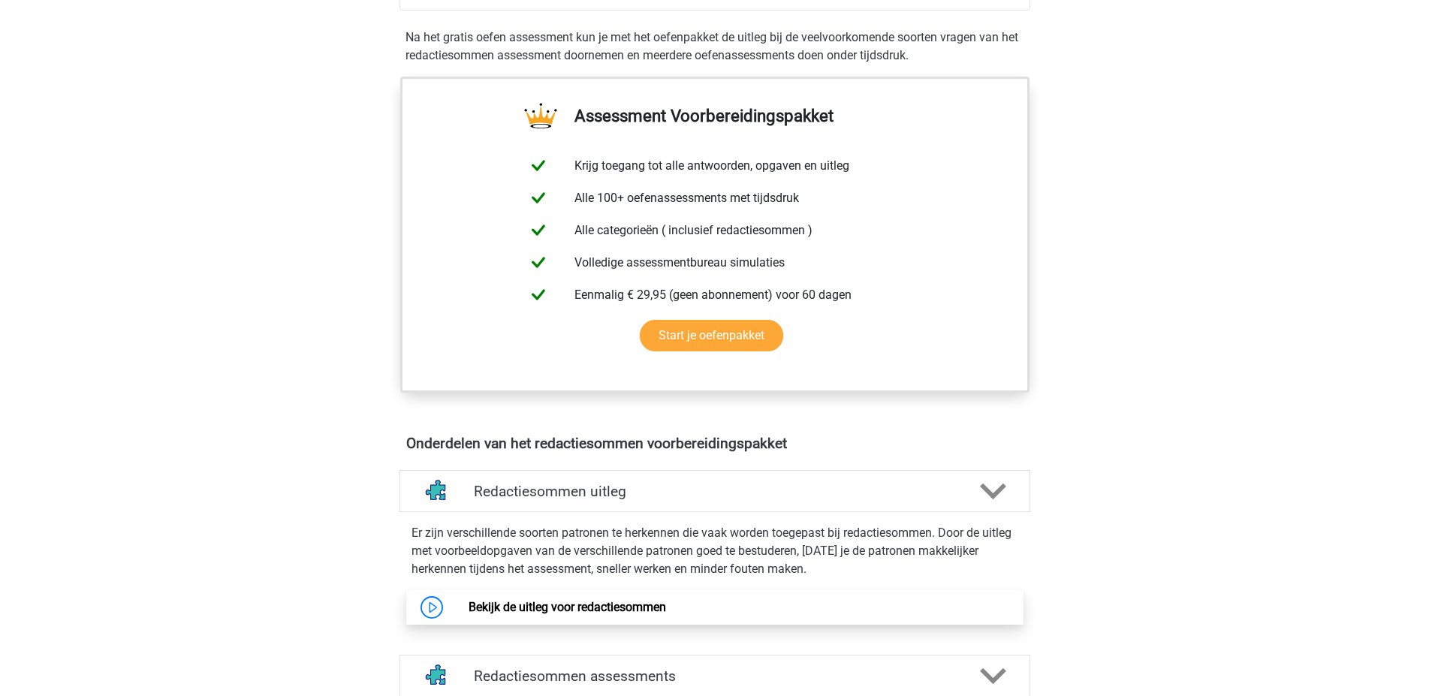
click at [614, 614] on link "Bekijk de uitleg voor redactiesommen" at bounding box center [567, 607] width 197 height 14
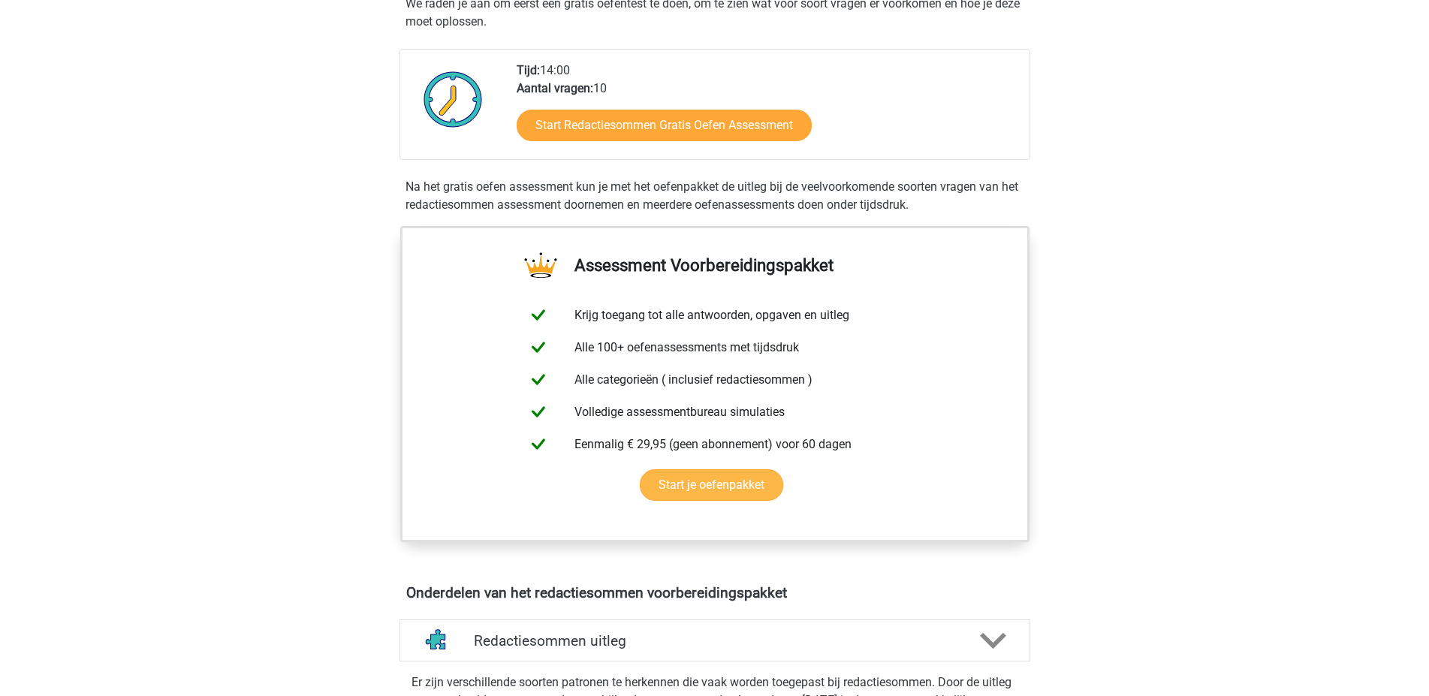
scroll to position [300, 0]
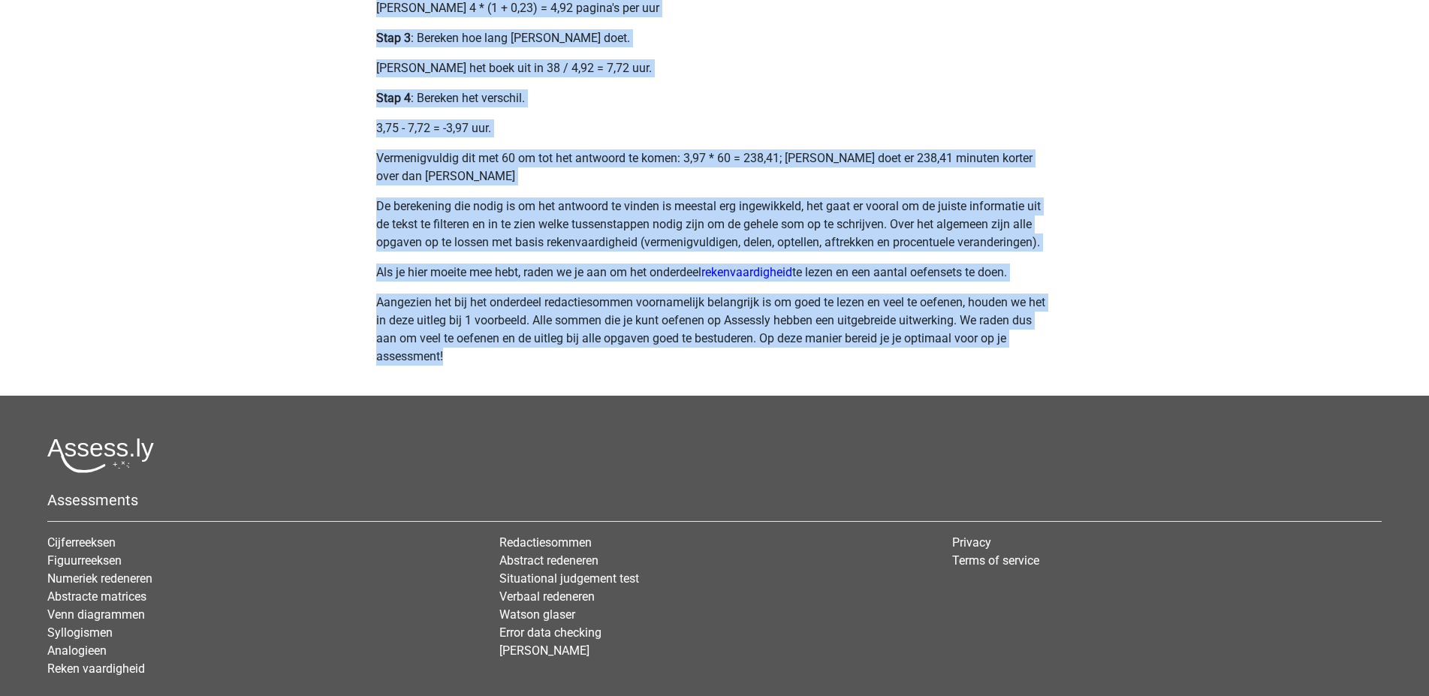
scroll to position [837, 0]
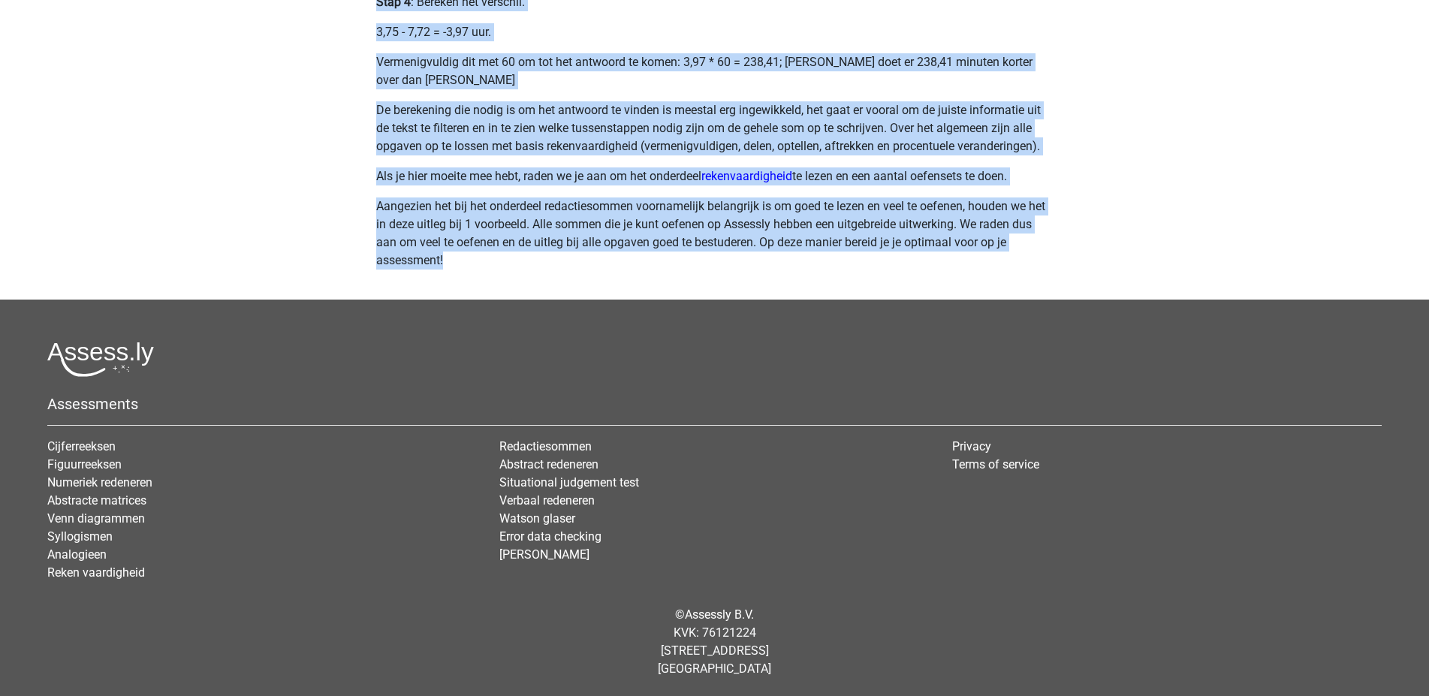
drag, startPoint x: 377, startPoint y: 131, endPoint x: 1036, endPoint y: 269, distance: 672.8
copy div "Redactiesommen zijn sommen verwerkt in een verhaal. Hiermee wordt het vermogen …"
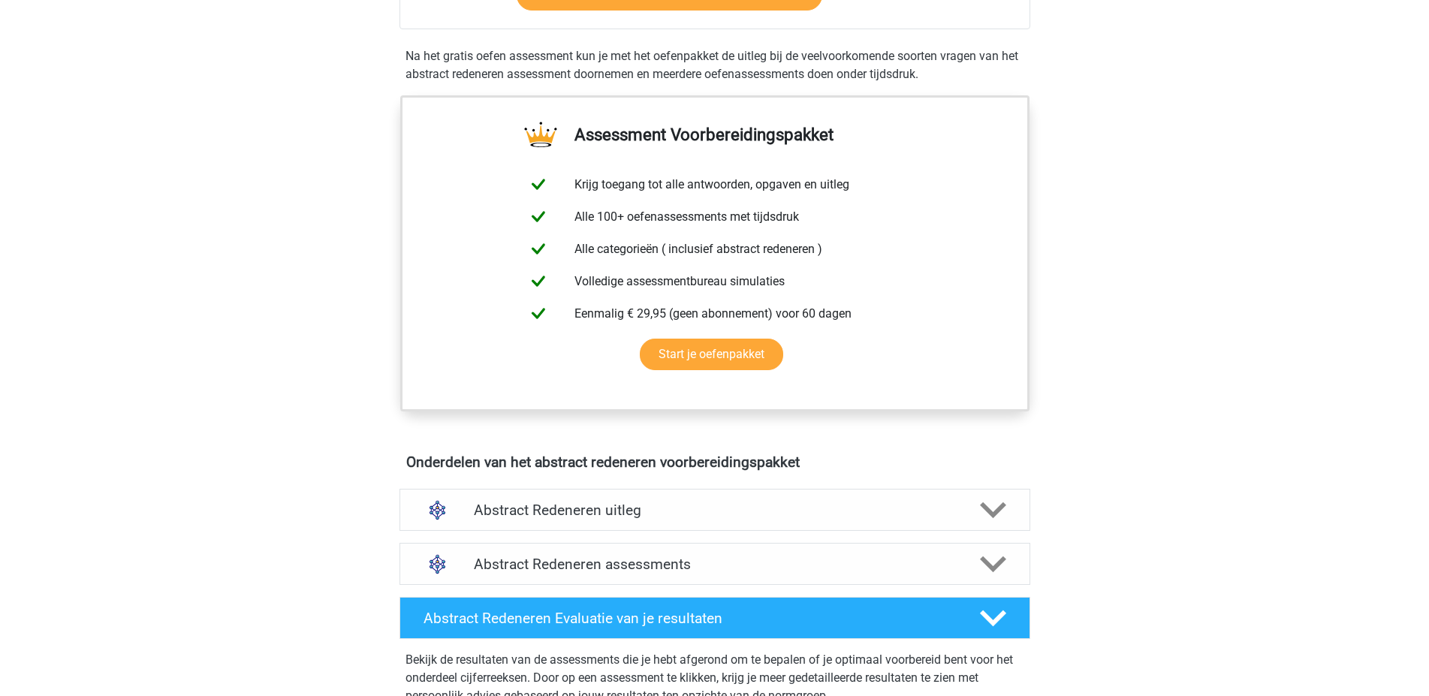
scroll to position [451, 0]
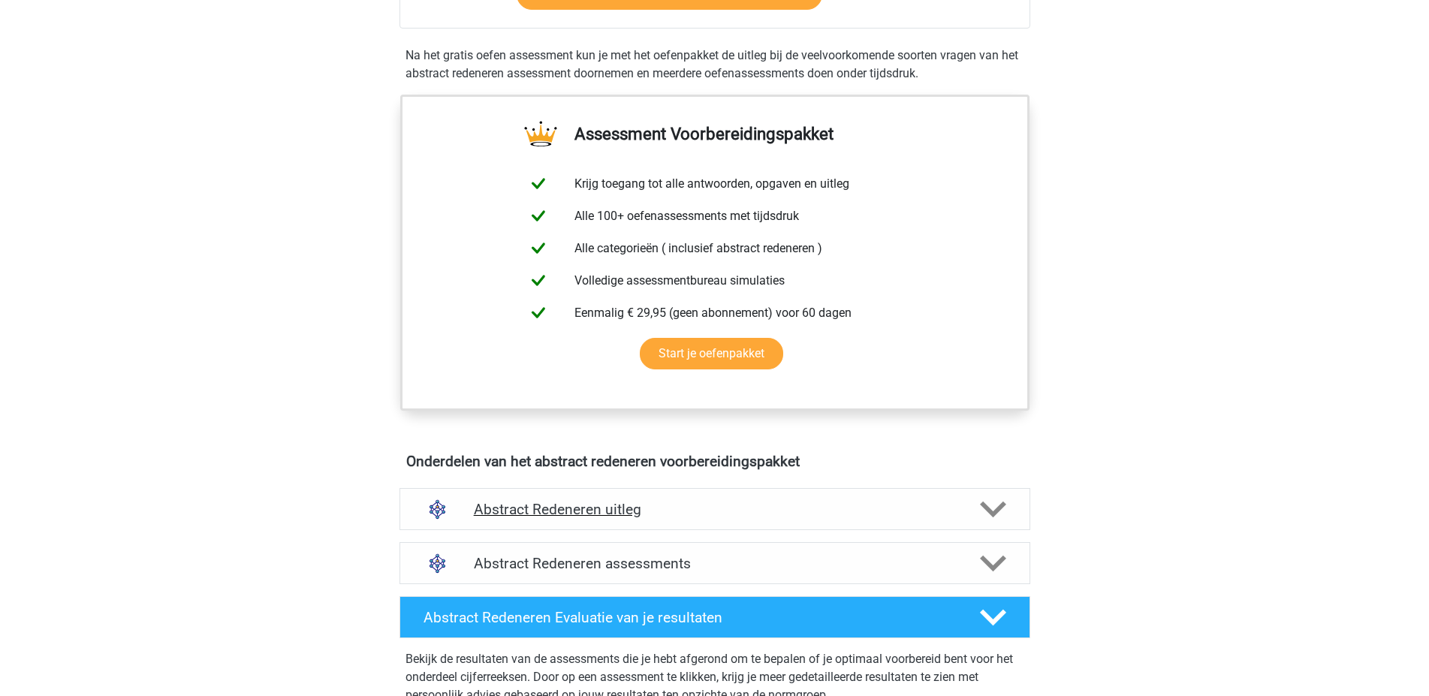
click at [583, 511] on h4 "Abstract Redeneren uitleg" at bounding box center [715, 509] width 482 height 17
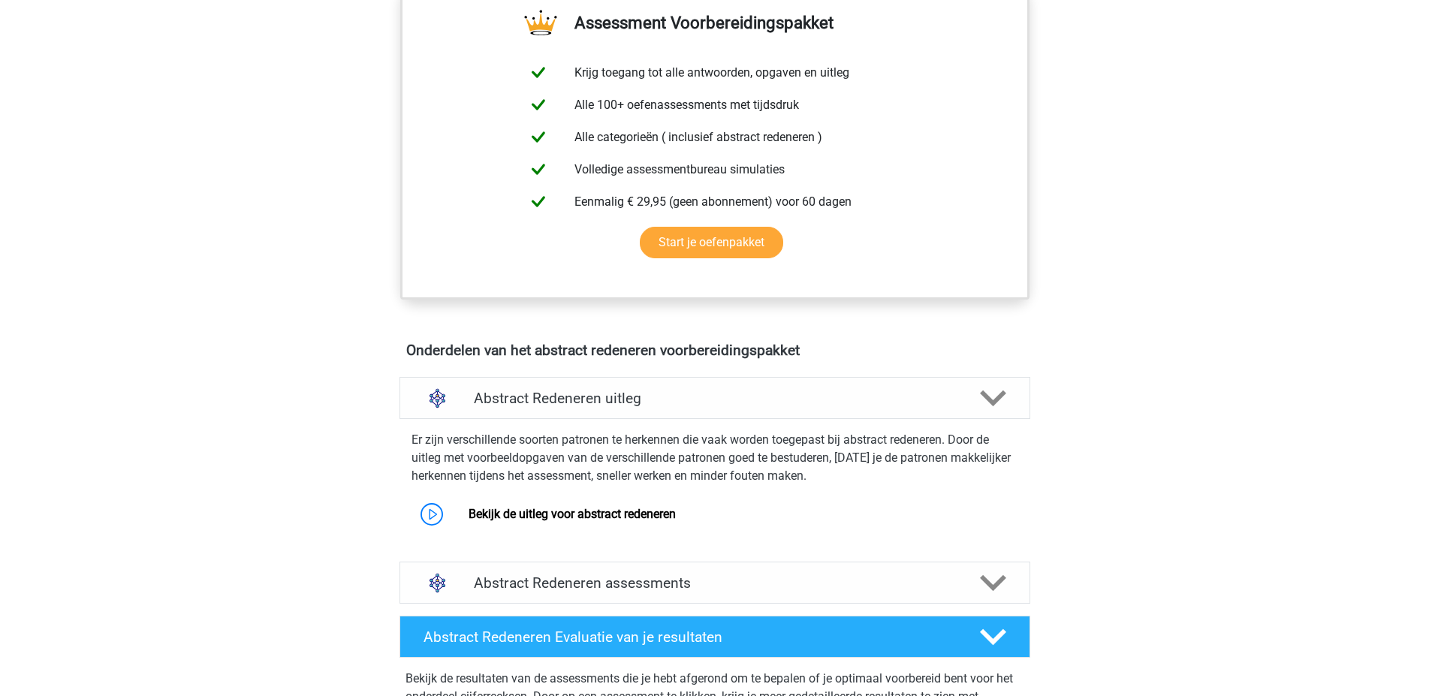
scroll to position [676, 0]
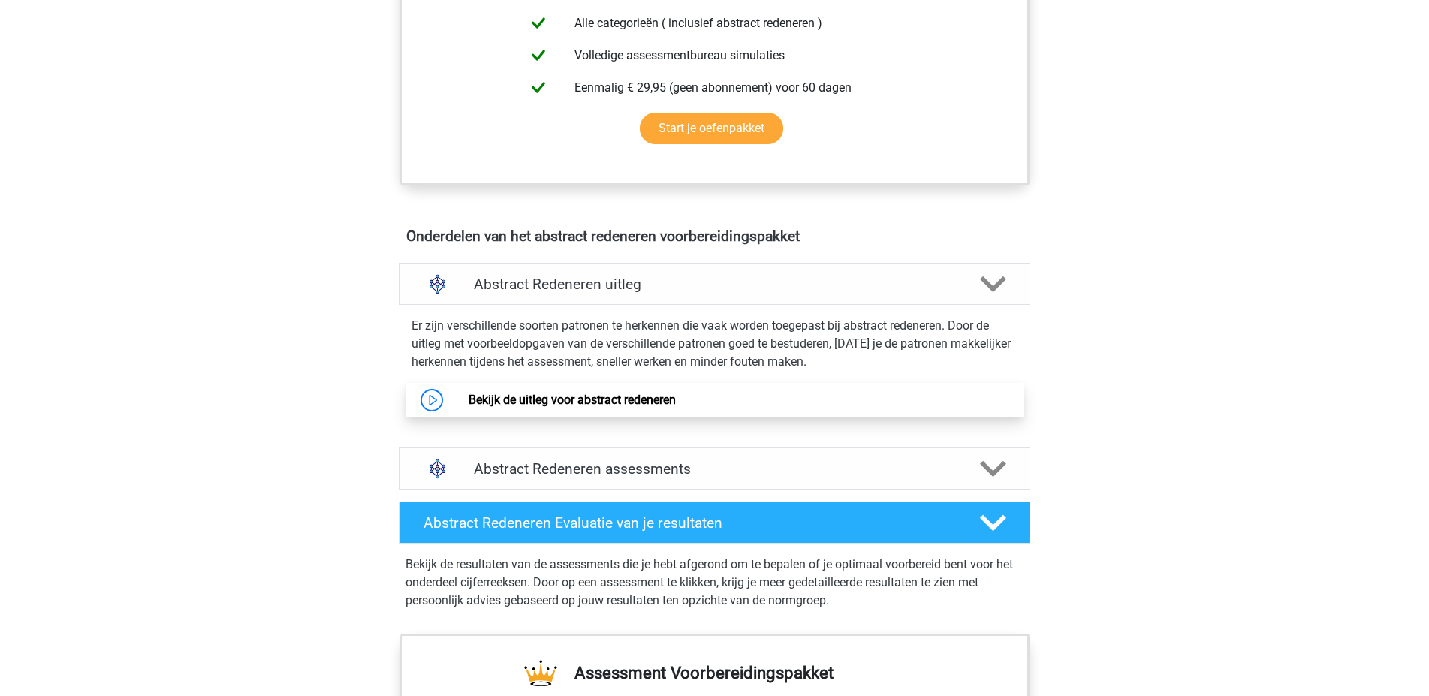
click at [550, 398] on link "Bekijk de uitleg voor abstract redeneren" at bounding box center [572, 400] width 207 height 14
click at [1289, 217] on div "Registreer Nederlands English" at bounding box center [714, 353] width 1429 height 2059
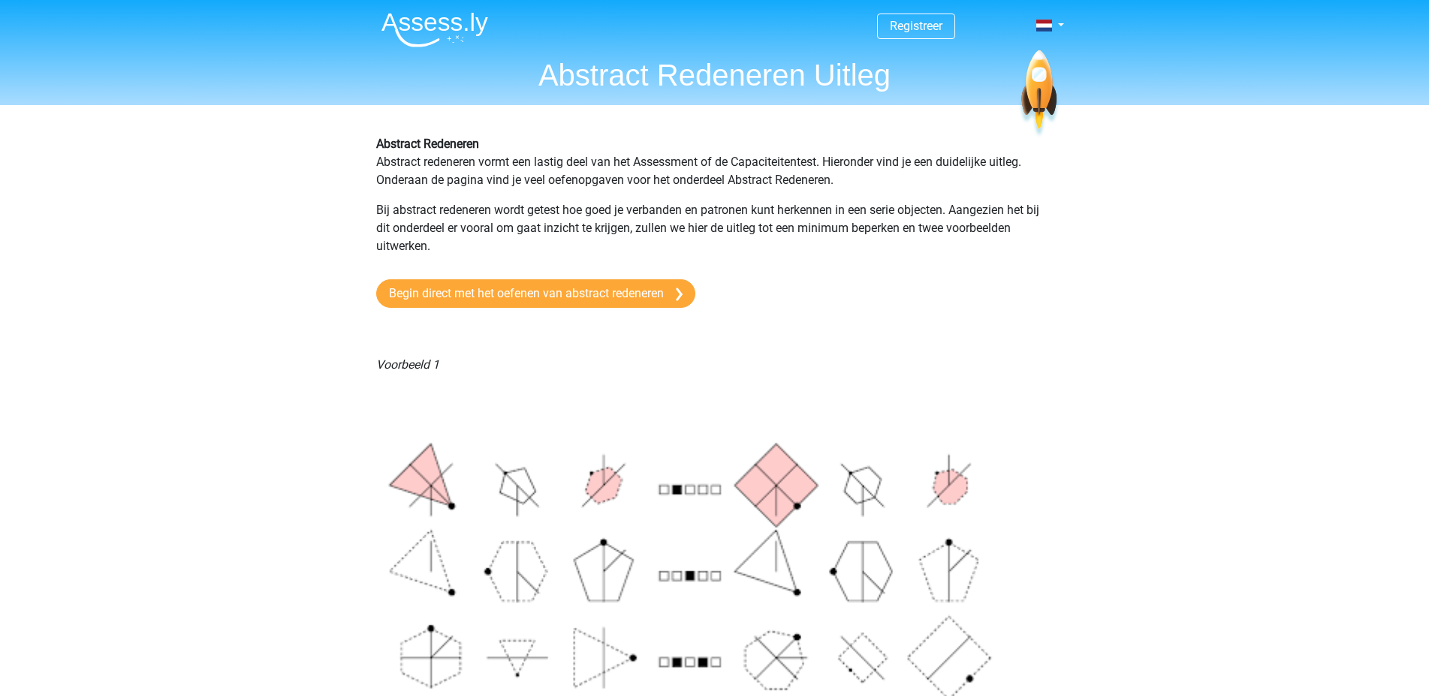
scroll to position [75, 0]
